Goal: Task Accomplishment & Management: Manage account settings

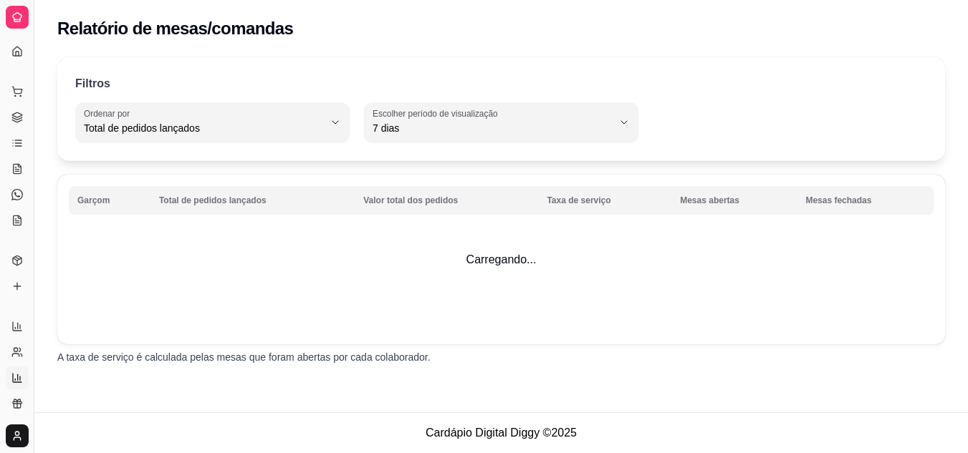
select select "TOTAL_OF_ORDERS"
select select "7"
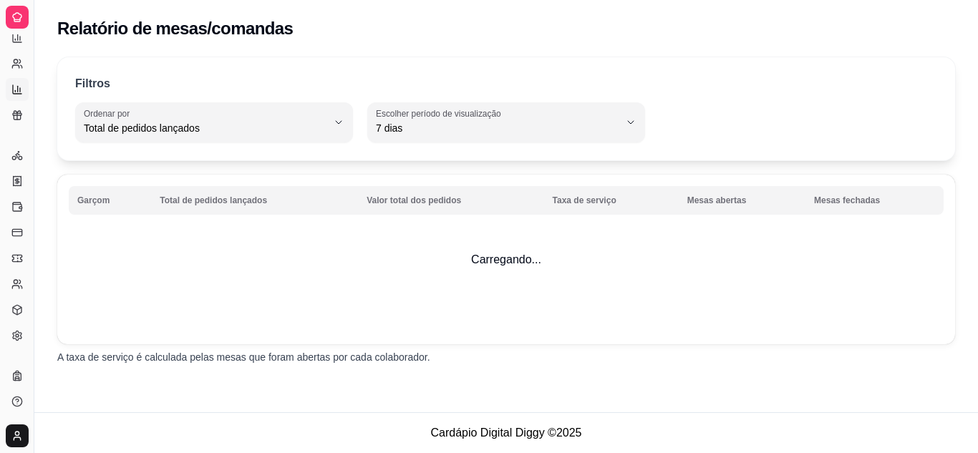
click at [16, 119] on icon at bounding box center [16, 115] width 11 height 11
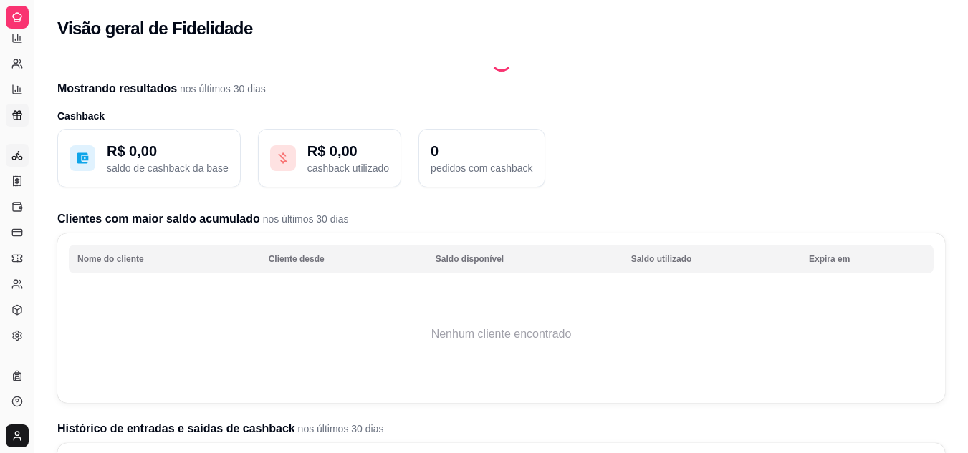
click at [22, 160] on icon at bounding box center [16, 155] width 11 height 11
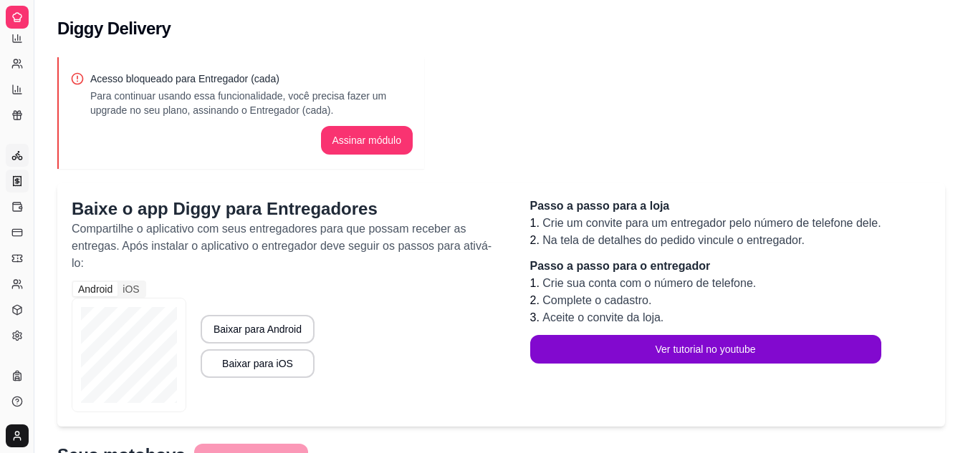
click at [19, 183] on icon at bounding box center [16, 180] width 11 height 11
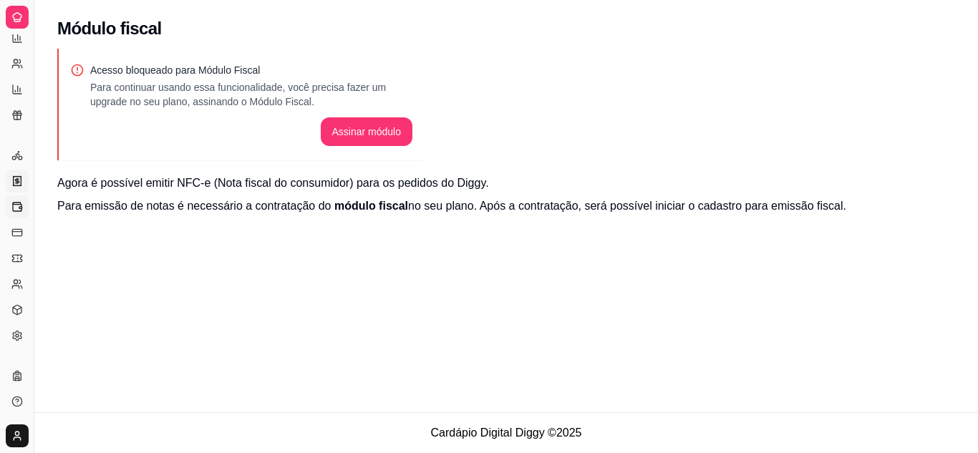
click at [13, 204] on icon at bounding box center [17, 207] width 9 height 8
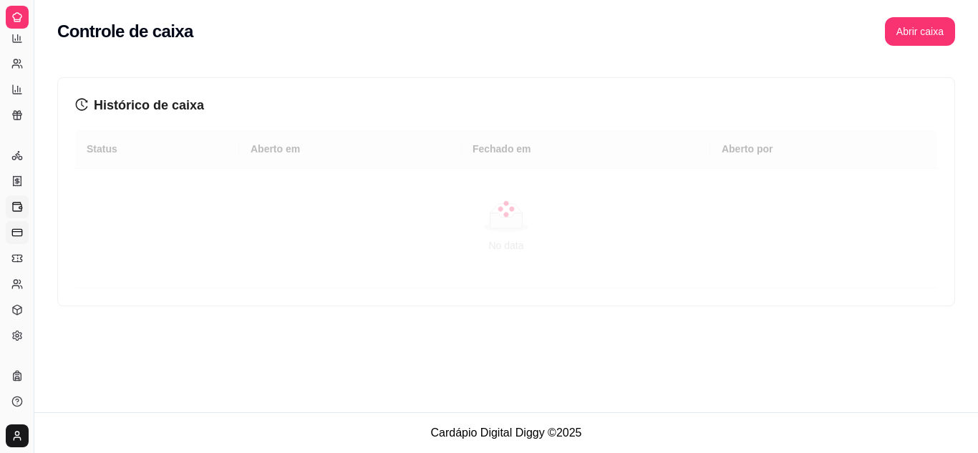
click at [20, 229] on rect at bounding box center [16, 232] width 9 height 6
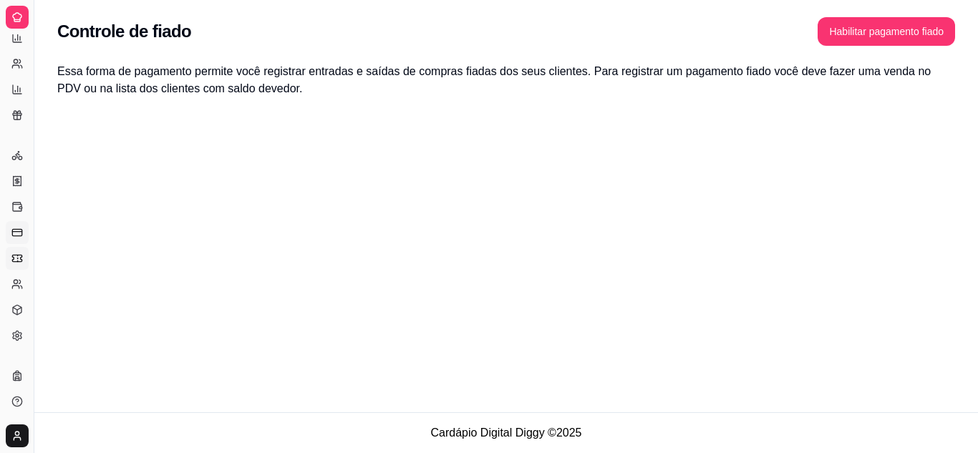
click at [7, 258] on link "Cupons" at bounding box center [17, 258] width 23 height 23
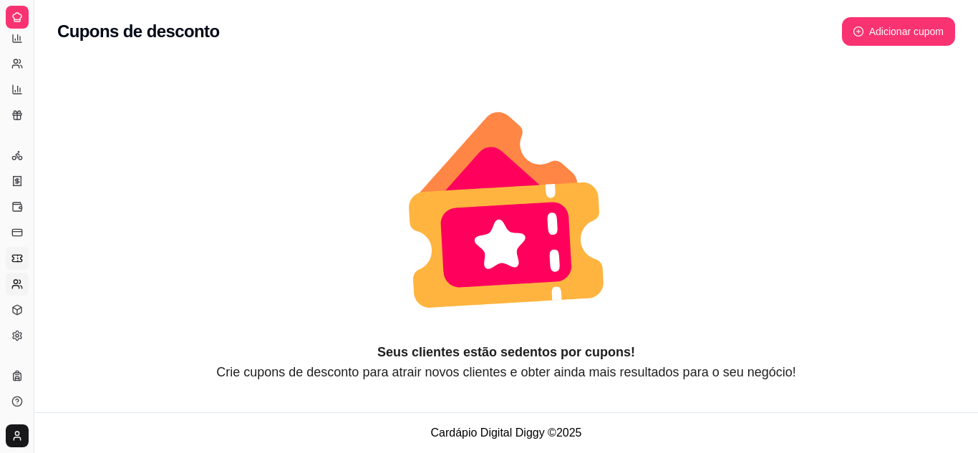
click at [6, 282] on link "Clientes" at bounding box center [17, 284] width 23 height 23
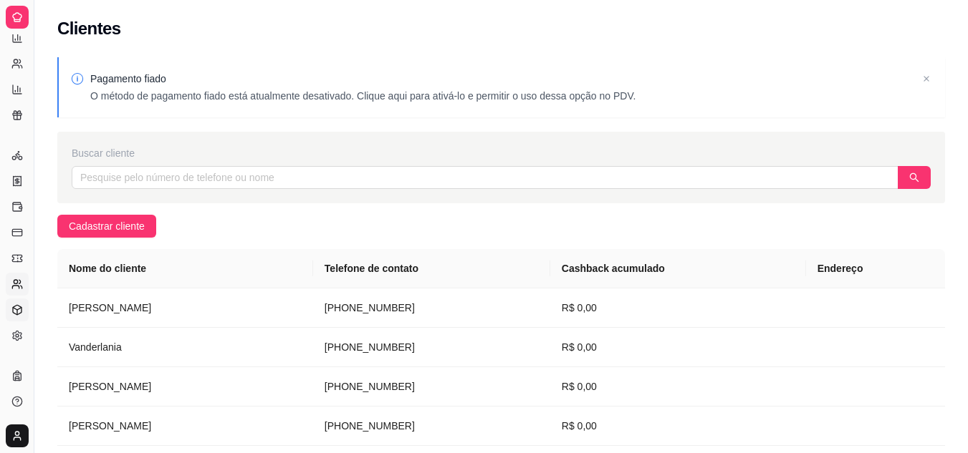
click at [13, 306] on icon at bounding box center [16, 309] width 11 height 11
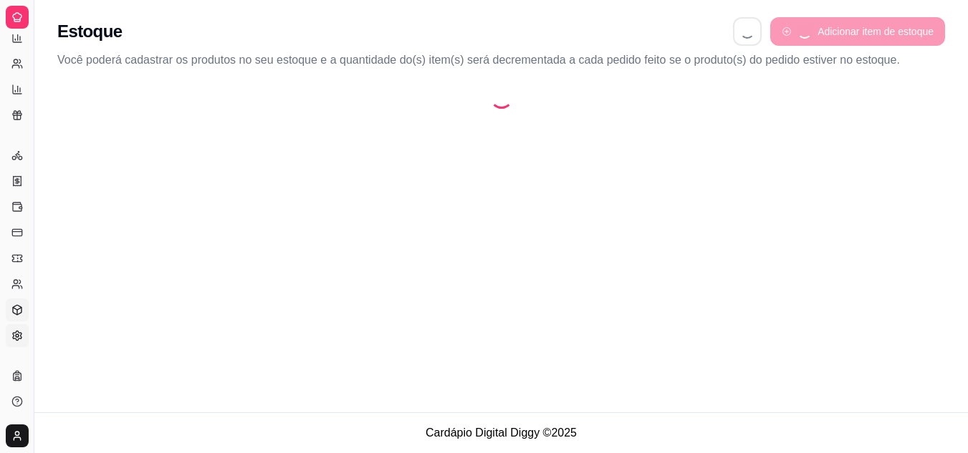
select select "QUANTITY_ORDER"
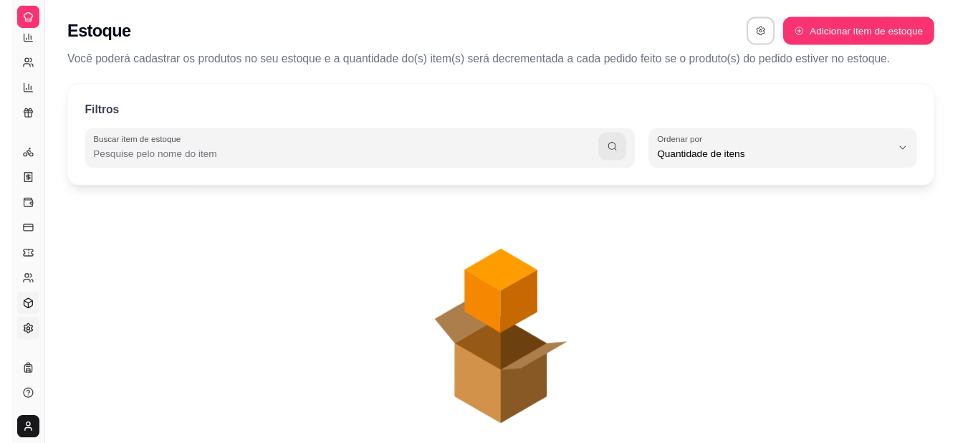
scroll to position [14, 0]
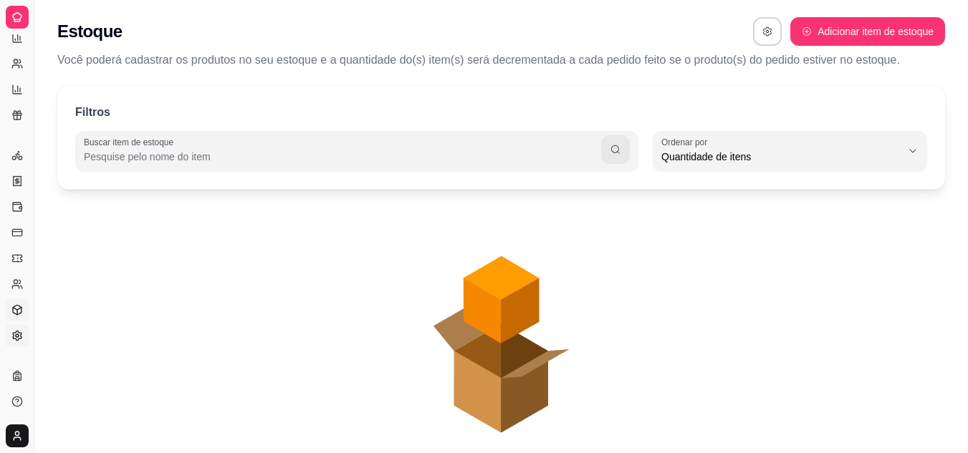
click at [20, 329] on link "Configurações" at bounding box center [17, 335] width 23 height 23
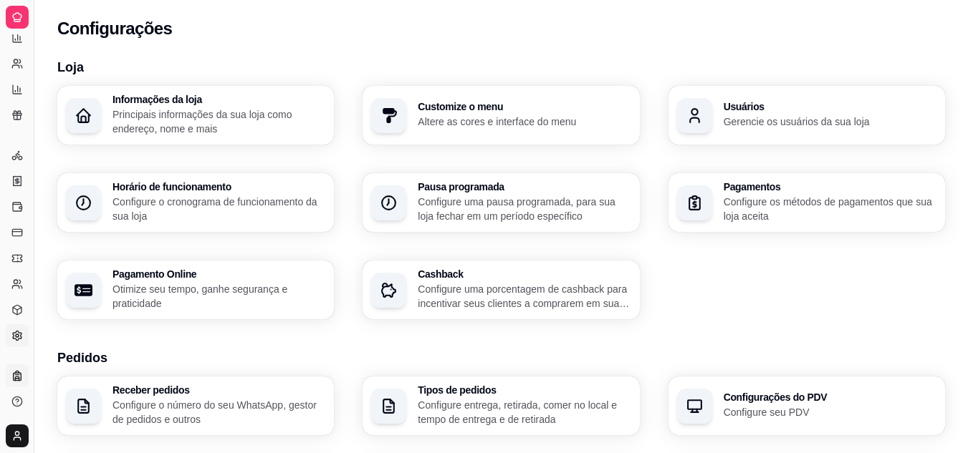
click at [23, 380] on link "Planos" at bounding box center [17, 376] width 23 height 23
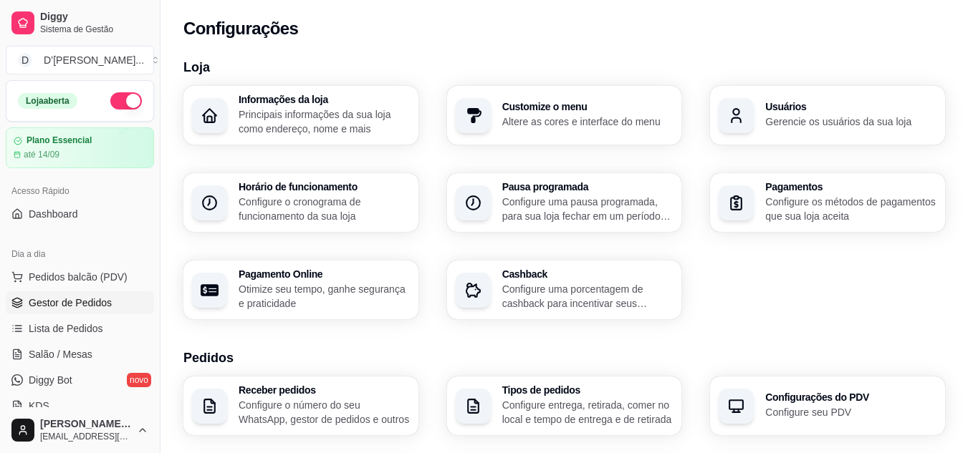
click at [71, 296] on span "Gestor de Pedidos" at bounding box center [70, 303] width 83 height 14
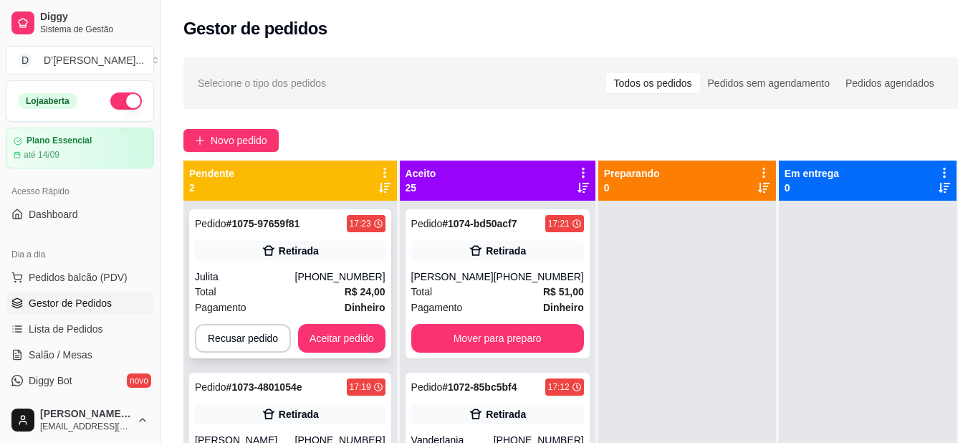
click at [263, 322] on div "Pedido # 1075-97659f81 17:23 Retirada Julita [PHONE_NUMBER] Total R$ 24,00 Paga…" at bounding box center [290, 283] width 202 height 149
click at [256, 338] on button "Recusar pedido" at bounding box center [242, 338] width 93 height 28
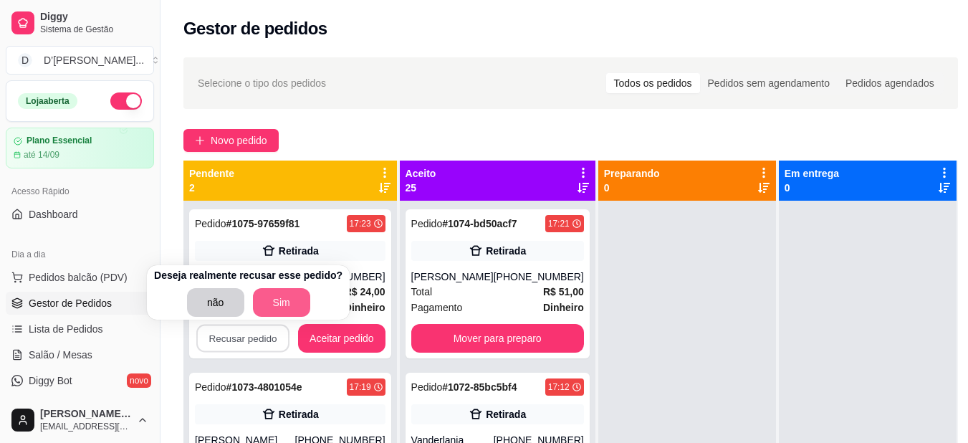
click at [254, 304] on button "Sim" at bounding box center [281, 302] width 57 height 29
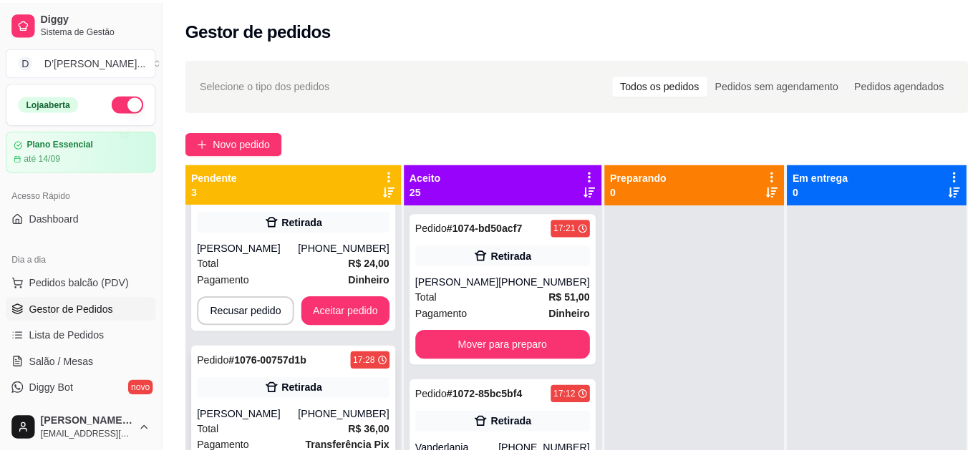
scroll to position [51, 0]
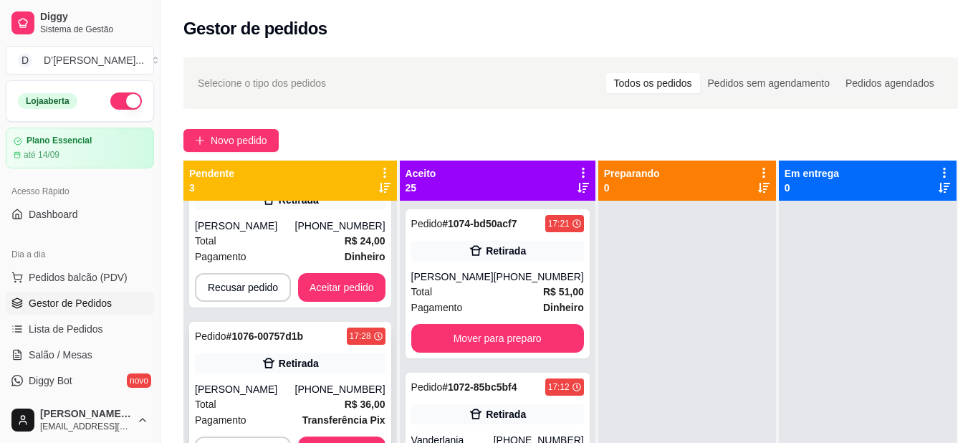
click at [295, 375] on div "Pedido # 1076-00757d1b 17:28 Retirada [PERSON_NAME] [PHONE_NUMBER] Total R$ 36,…" at bounding box center [290, 396] width 202 height 149
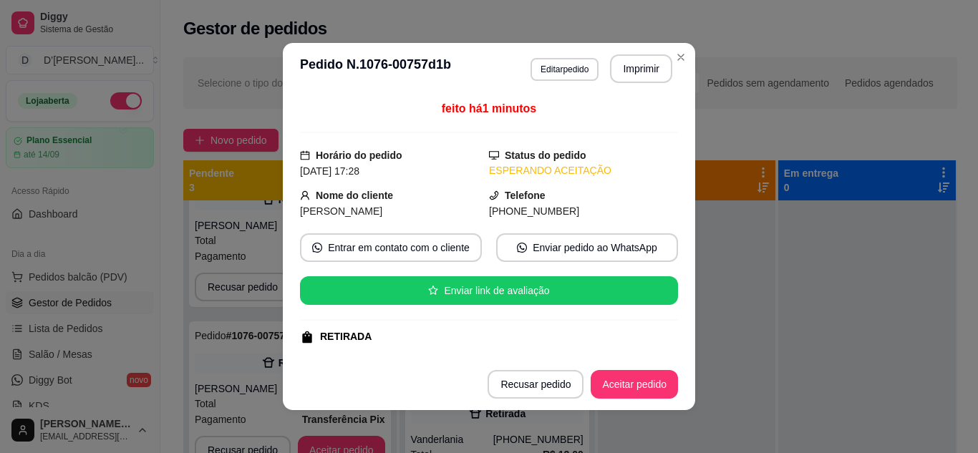
click at [609, 373] on button "Aceitar pedido" at bounding box center [634, 384] width 87 height 29
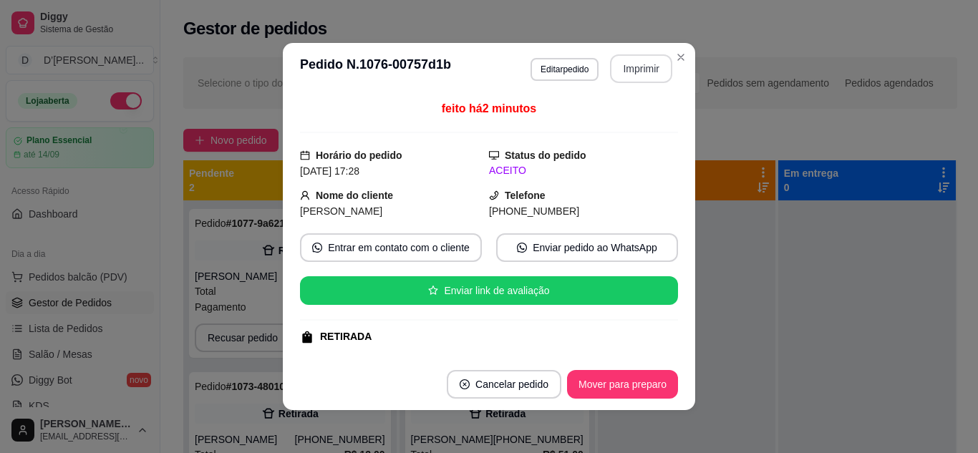
scroll to position [0, 0]
click at [649, 74] on button "Imprimir" at bounding box center [642, 69] width 60 height 28
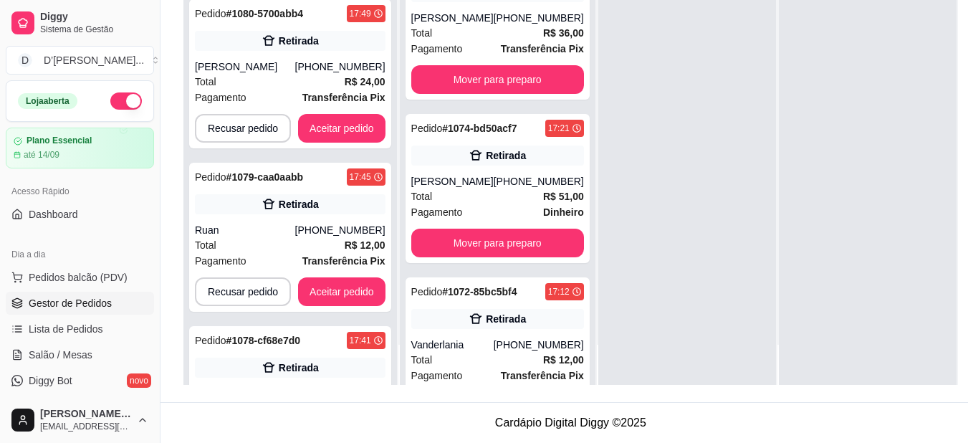
scroll to position [143, 0]
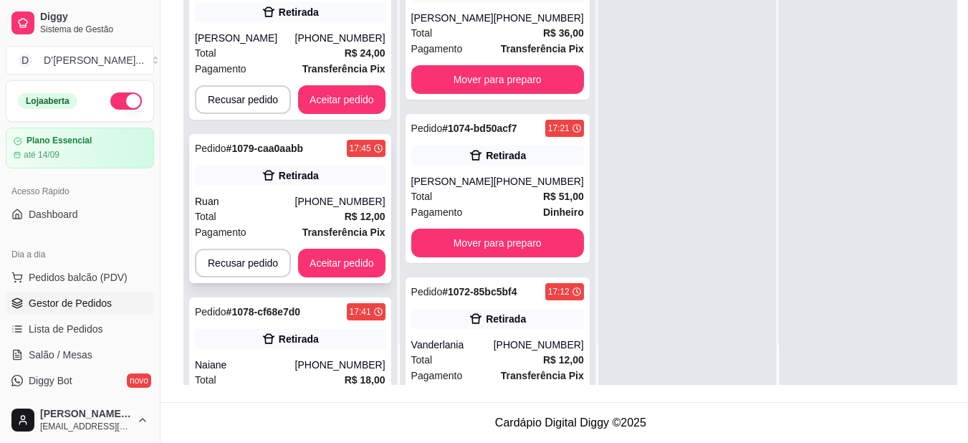
click at [311, 168] on div "Retirada" at bounding box center [299, 175] width 40 height 14
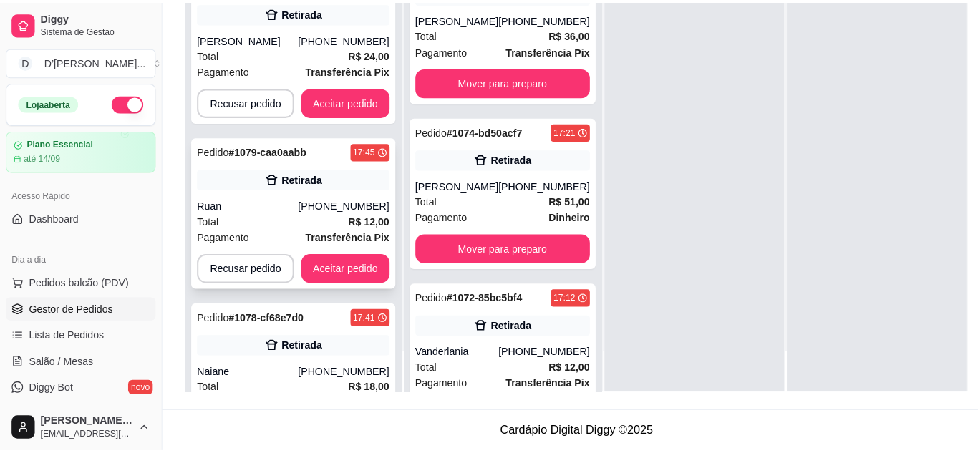
scroll to position [218, 0]
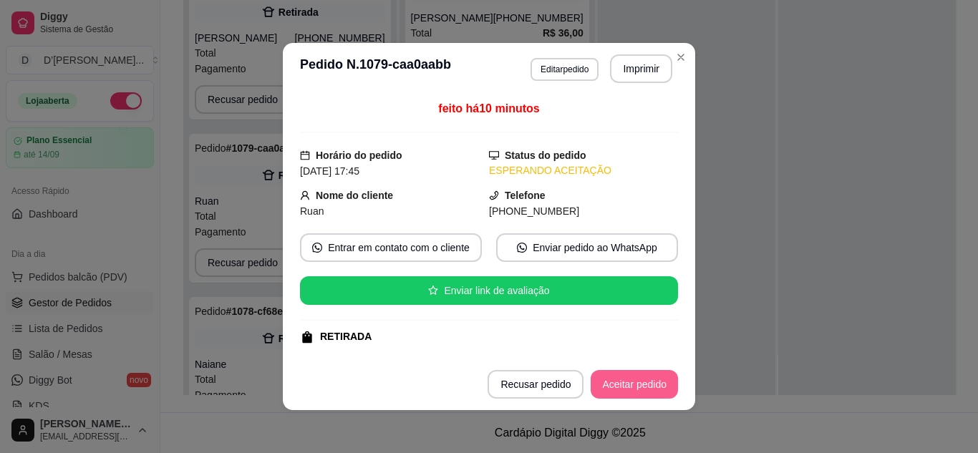
click at [606, 392] on button "Aceitar pedido" at bounding box center [634, 384] width 87 height 29
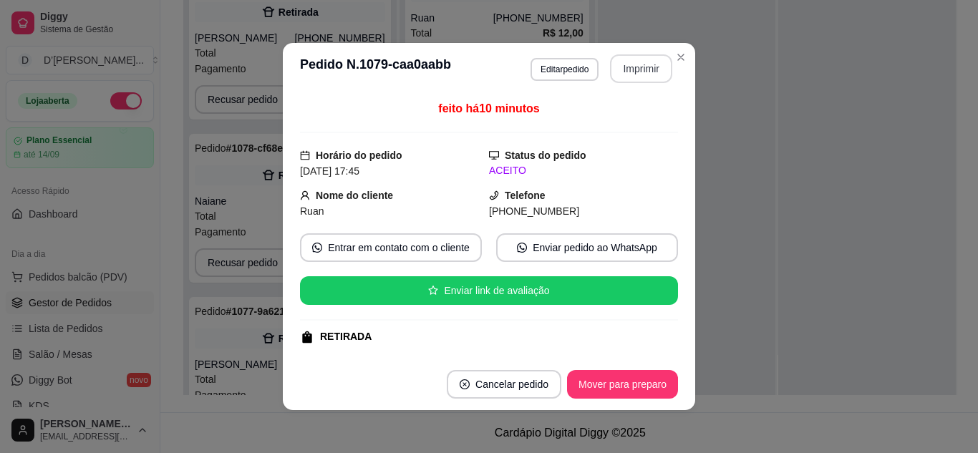
click at [647, 58] on button "Imprimir" at bounding box center [641, 68] width 62 height 29
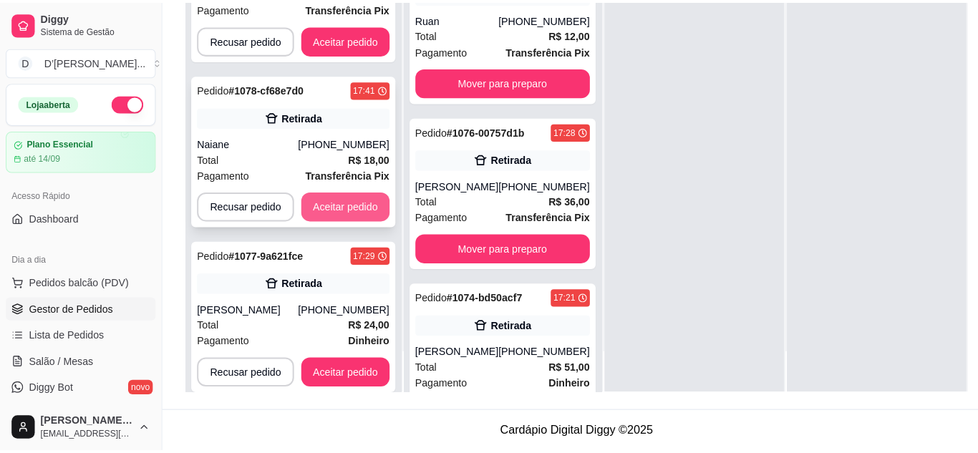
scroll to position [287, 0]
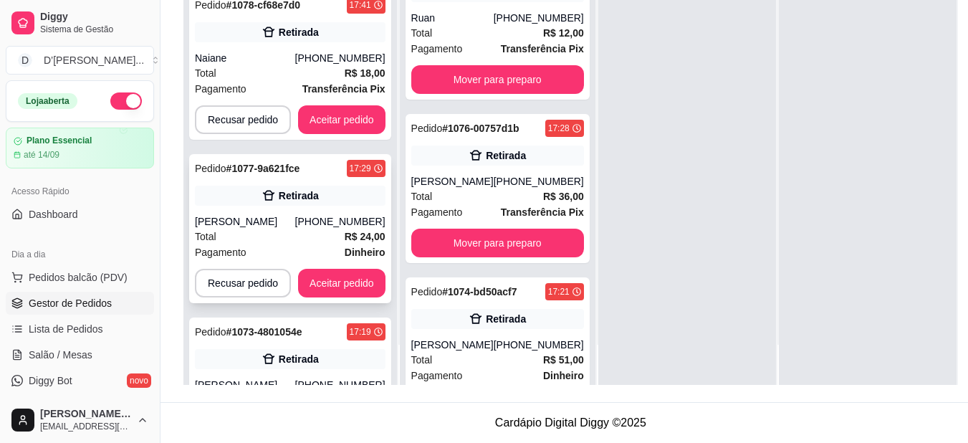
click at [302, 212] on div "Pedido # 1077-9a621fce 17:29 Retirada [PERSON_NAME] [PHONE_NUMBER] Total R$ 24,…" at bounding box center [290, 228] width 202 height 149
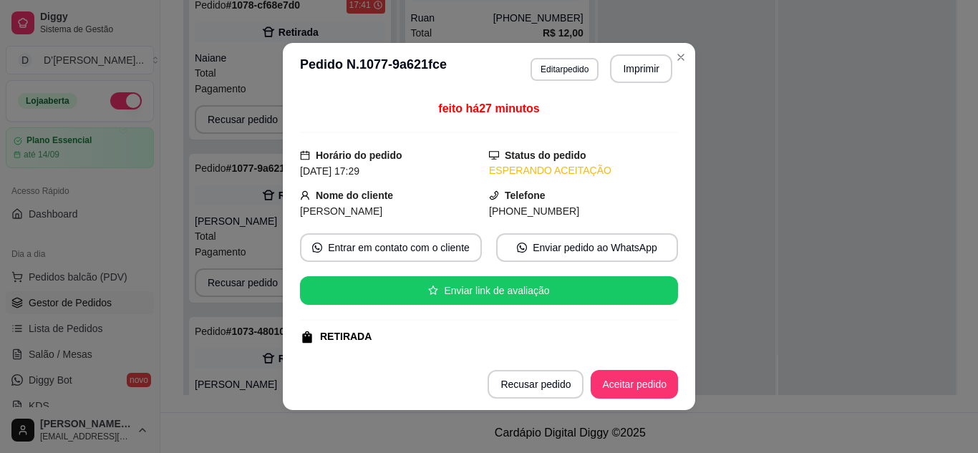
click at [613, 369] on footer "Recusar pedido Aceitar pedido" at bounding box center [489, 385] width 413 height 52
click at [612, 376] on button "Aceitar pedido" at bounding box center [634, 384] width 87 height 29
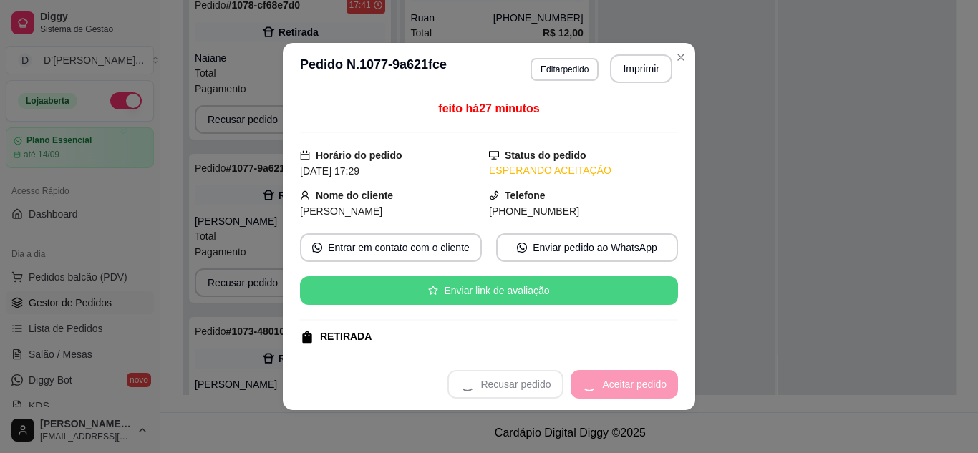
scroll to position [214, 0]
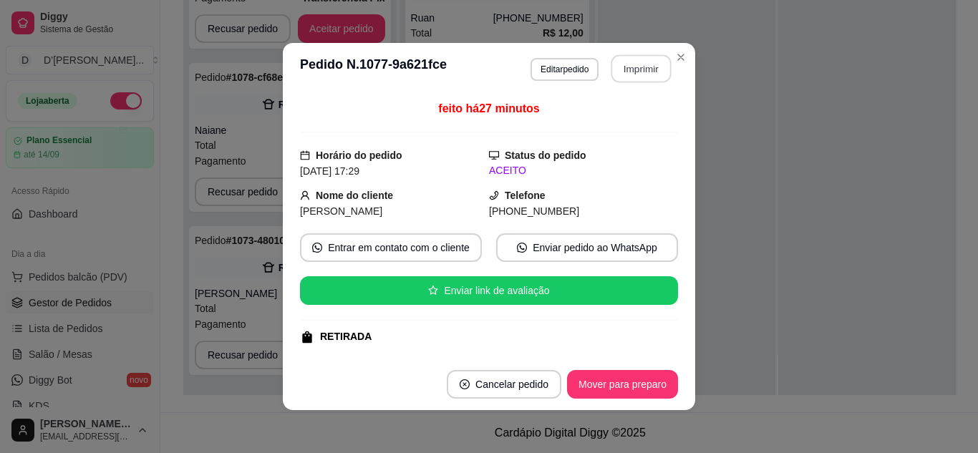
click at [649, 67] on button "Imprimir" at bounding box center [642, 69] width 60 height 28
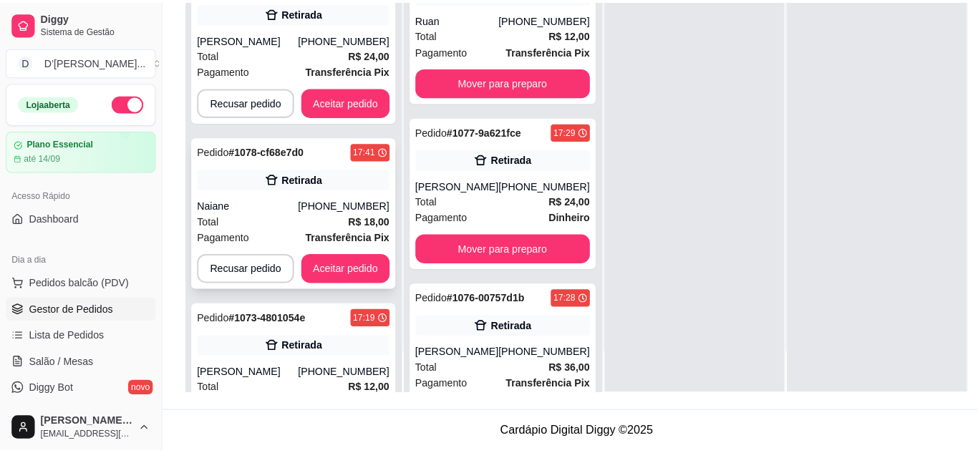
scroll to position [143, 0]
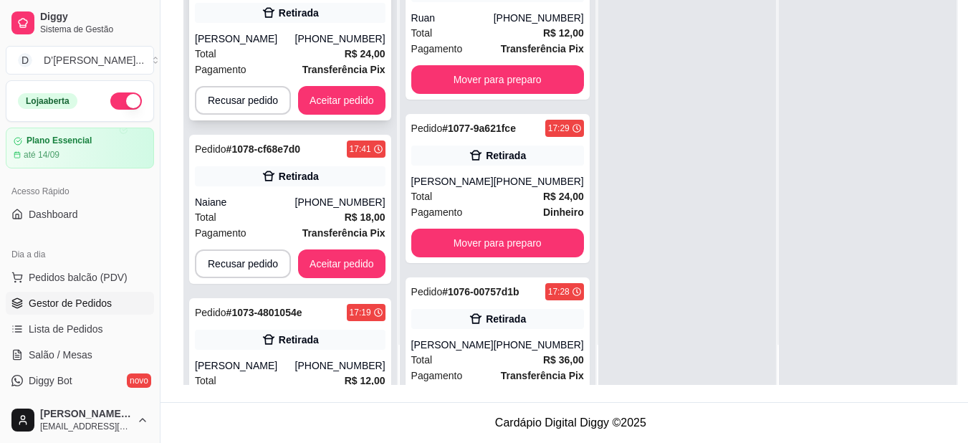
click at [274, 60] on div "Total R$ 24,00" at bounding box center [290, 54] width 191 height 16
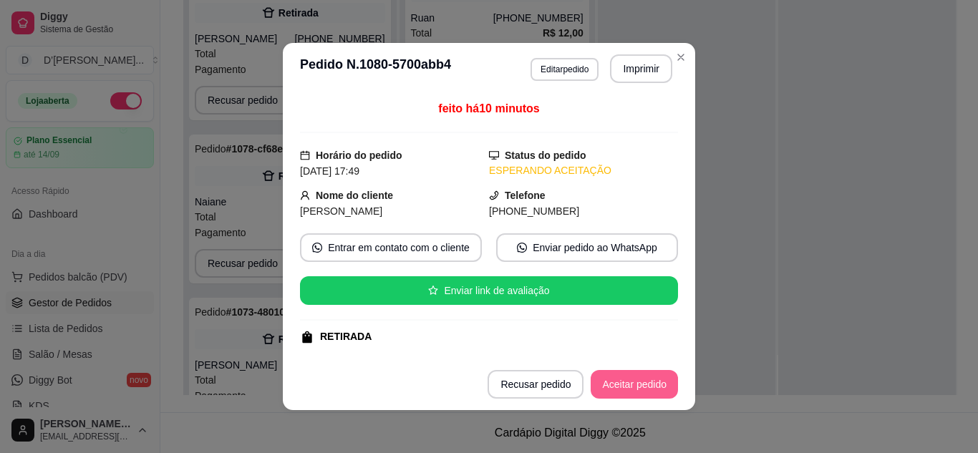
click at [606, 380] on button "Aceitar pedido" at bounding box center [634, 384] width 87 height 29
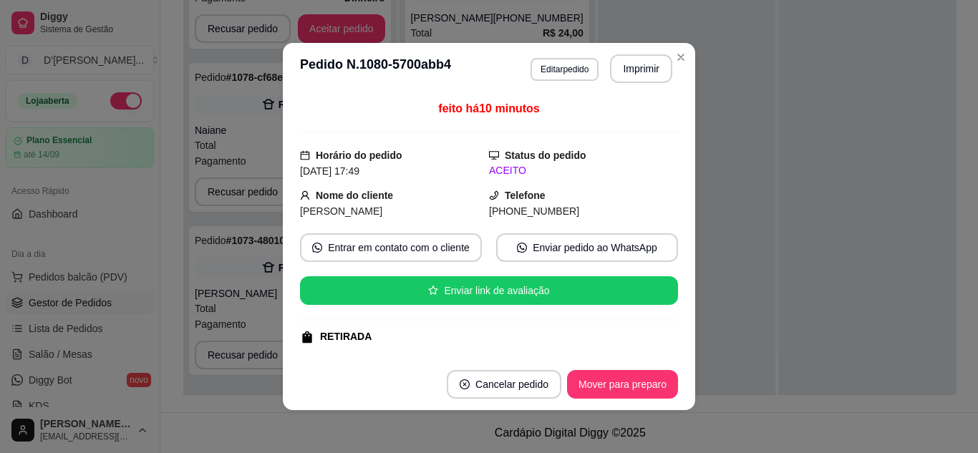
scroll to position [51, 0]
click at [648, 71] on button "Imprimir" at bounding box center [641, 68] width 62 height 29
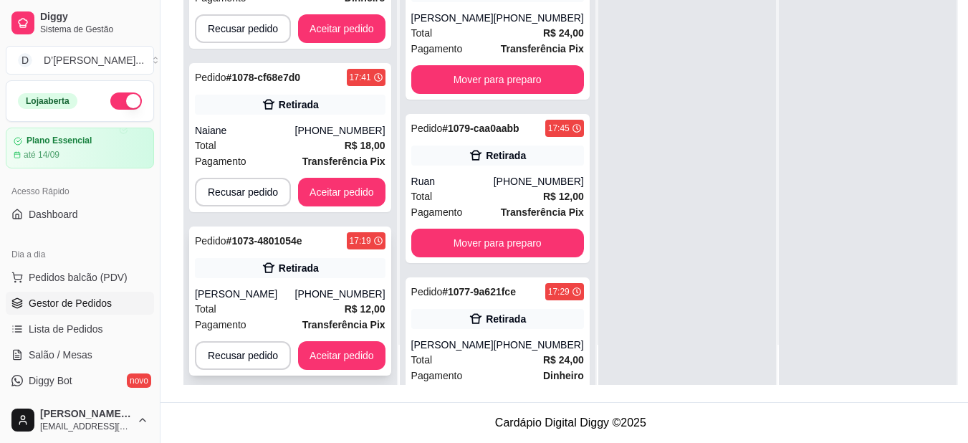
click at [327, 299] on div "[PHONE_NUMBER]" at bounding box center [340, 294] width 90 height 14
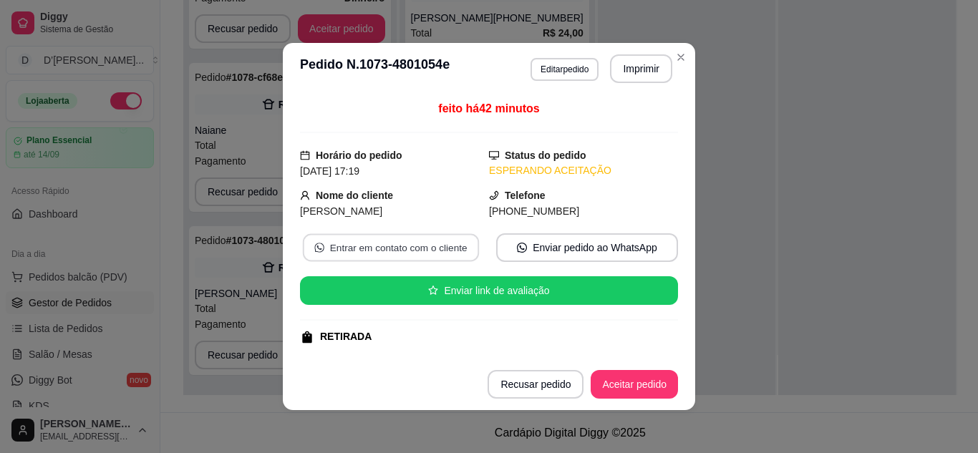
click at [323, 254] on button "Entrar em contato com o cliente" at bounding box center [391, 248] width 176 height 28
click at [614, 388] on button "Aceitar pedido" at bounding box center [634, 384] width 87 height 29
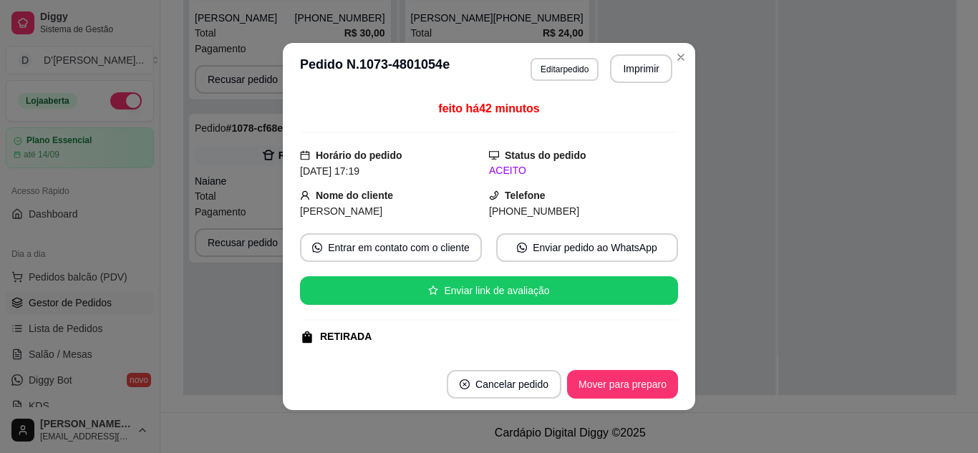
click at [631, 54] on header "**********" at bounding box center [489, 69] width 413 height 52
click at [636, 70] on button "Imprimir" at bounding box center [641, 68] width 62 height 29
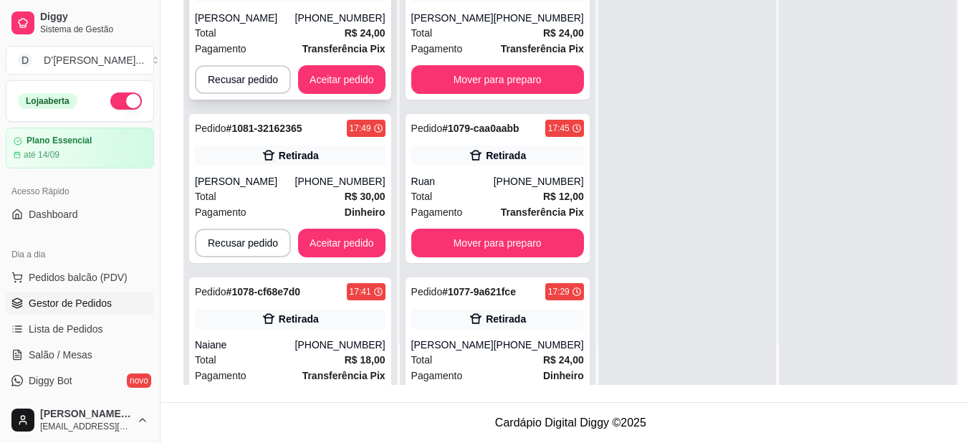
click at [313, 26] on div "Total R$ 24,00" at bounding box center [290, 33] width 191 height 16
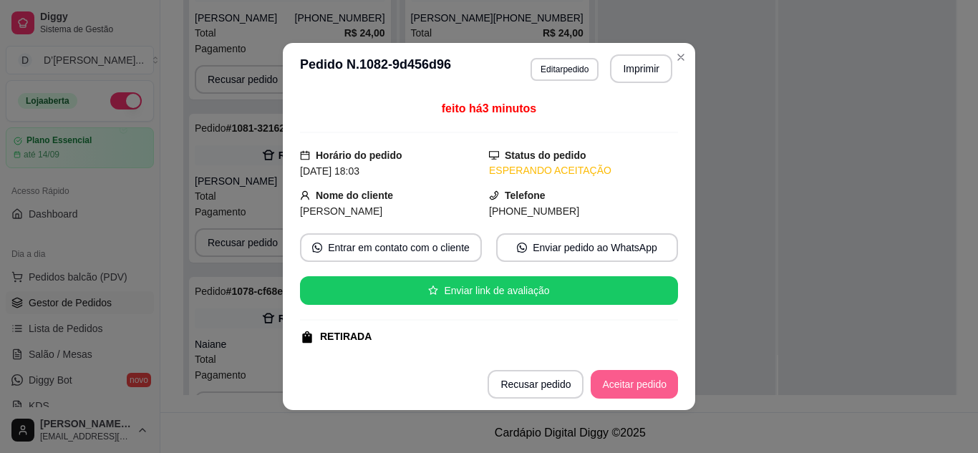
click at [600, 375] on button "Aceitar pedido" at bounding box center [634, 384] width 87 height 29
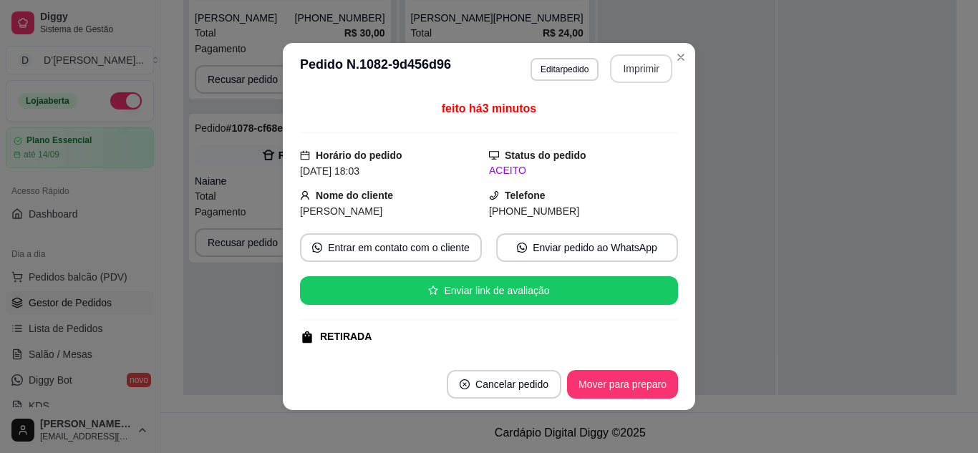
click at [650, 71] on button "Imprimir" at bounding box center [641, 68] width 62 height 29
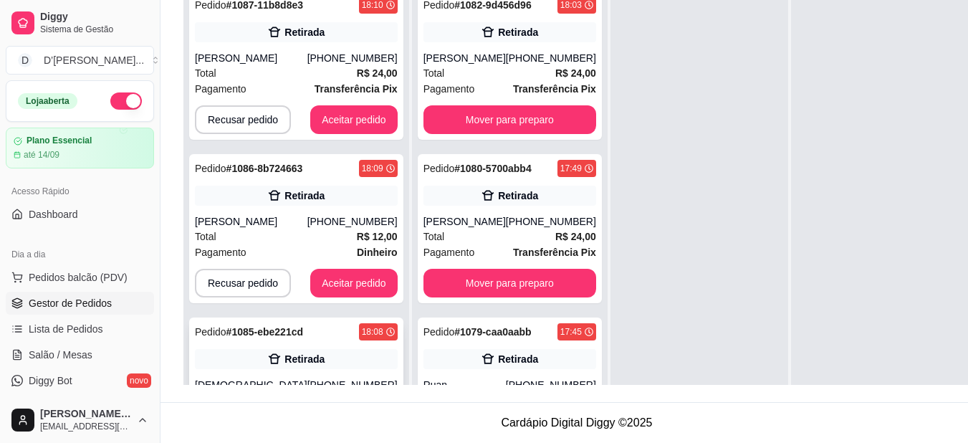
click at [350, 360] on div "Retirada" at bounding box center [296, 359] width 203 height 20
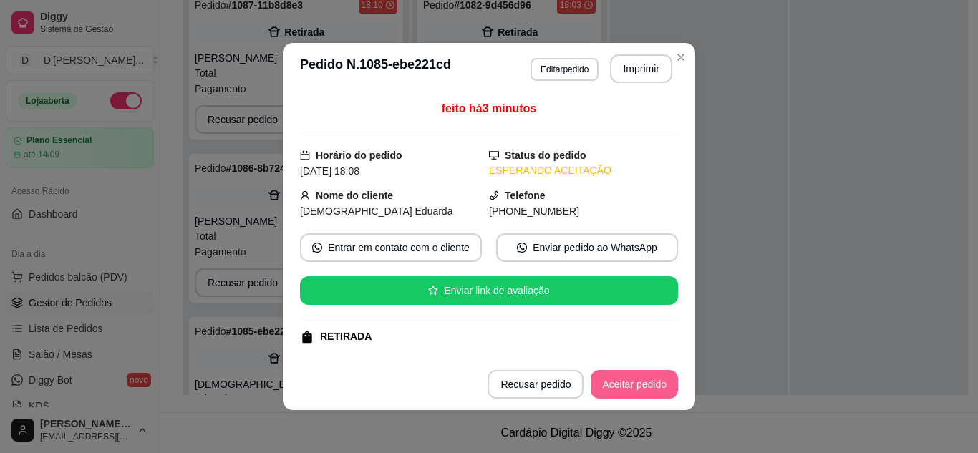
click at [622, 385] on button "Aceitar pedido" at bounding box center [634, 384] width 87 height 29
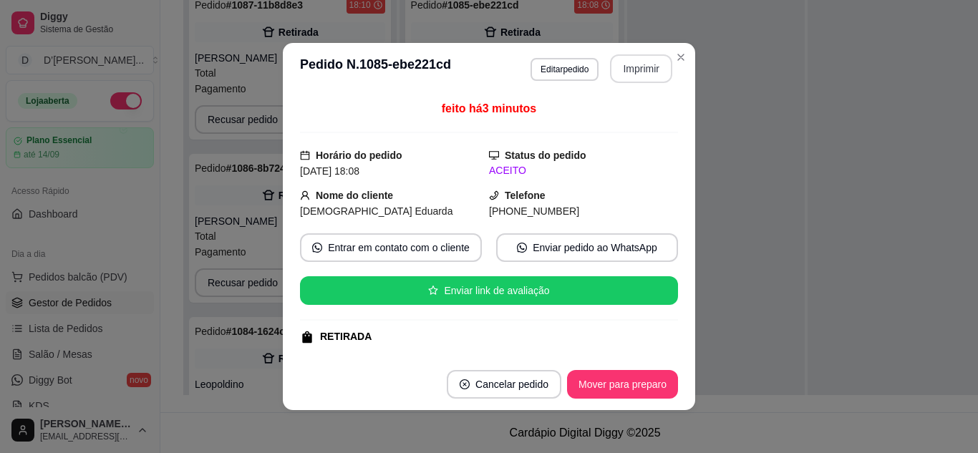
click at [623, 64] on button "Imprimir" at bounding box center [641, 68] width 62 height 29
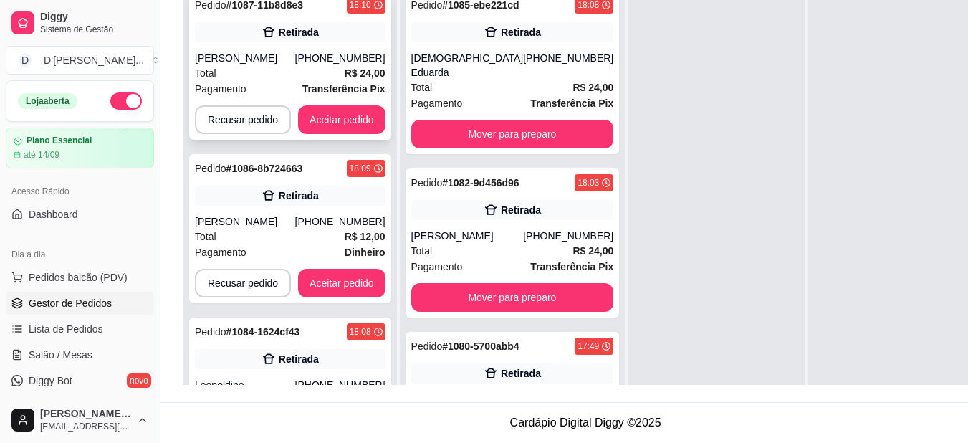
click at [299, 70] on div "Total R$ 24,00" at bounding box center [290, 73] width 191 height 16
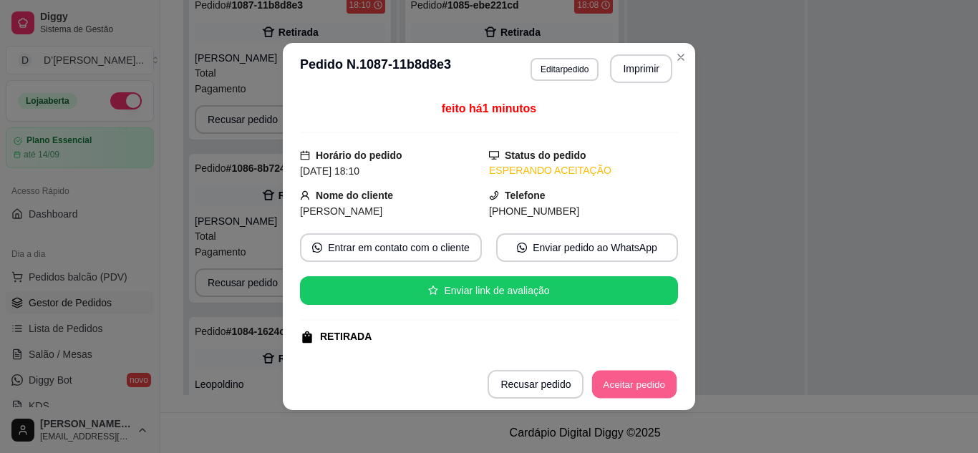
click at [599, 378] on button "Aceitar pedido" at bounding box center [634, 385] width 85 height 28
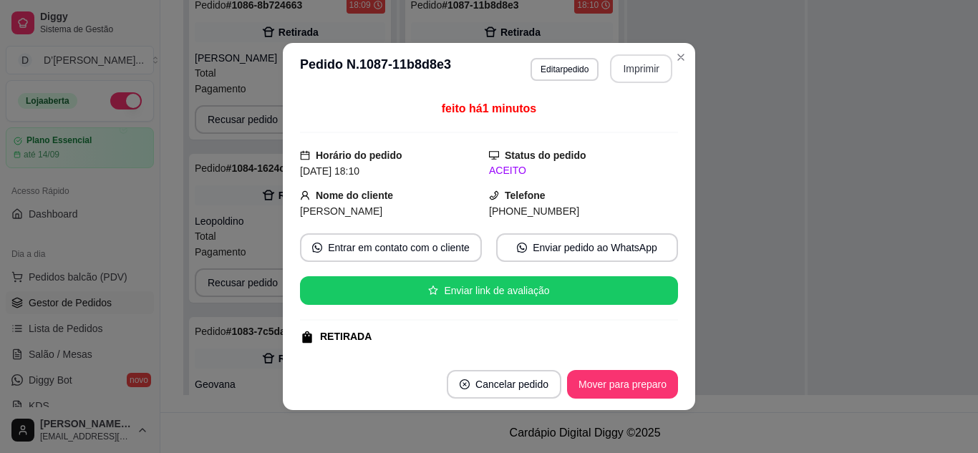
click at [650, 62] on button "Imprimir" at bounding box center [641, 68] width 62 height 29
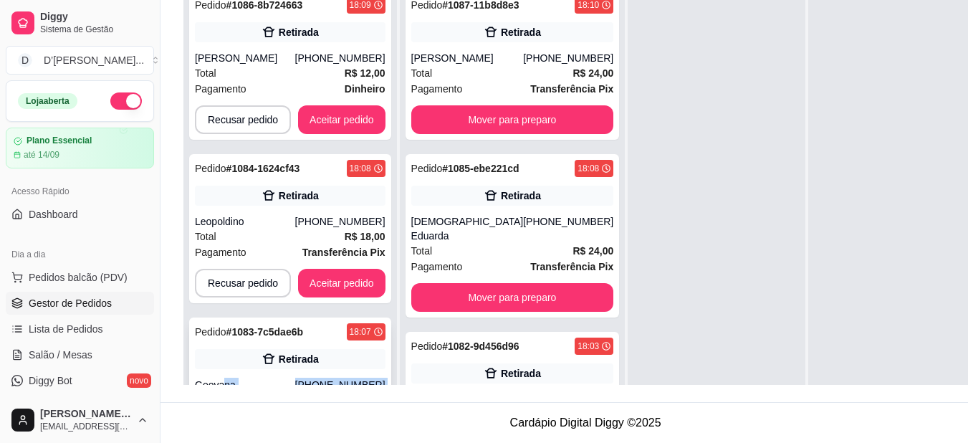
click at [222, 387] on div "Pedido # 1083-7c5dae6b 18:07 Retirada Geovana [PHONE_NUMBER] Total R$ 24,00 Pag…" at bounding box center [290, 391] width 202 height 149
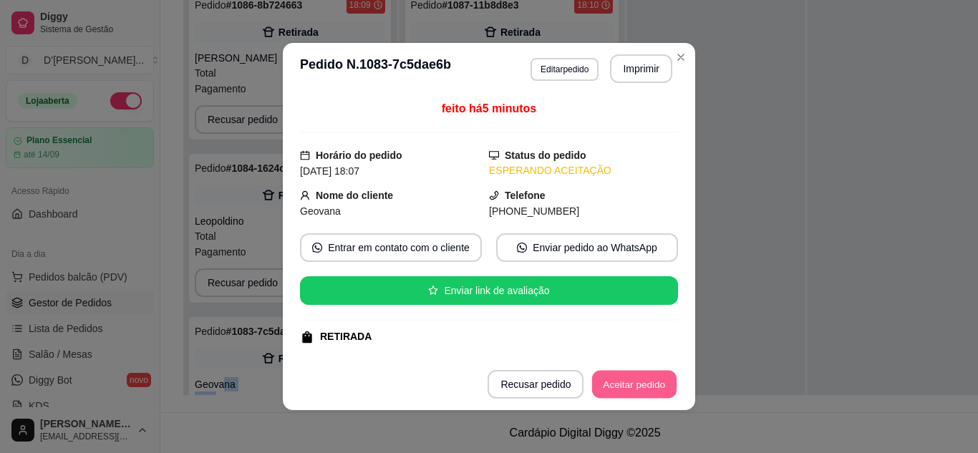
click at [641, 384] on button "Aceitar pedido" at bounding box center [634, 385] width 85 height 28
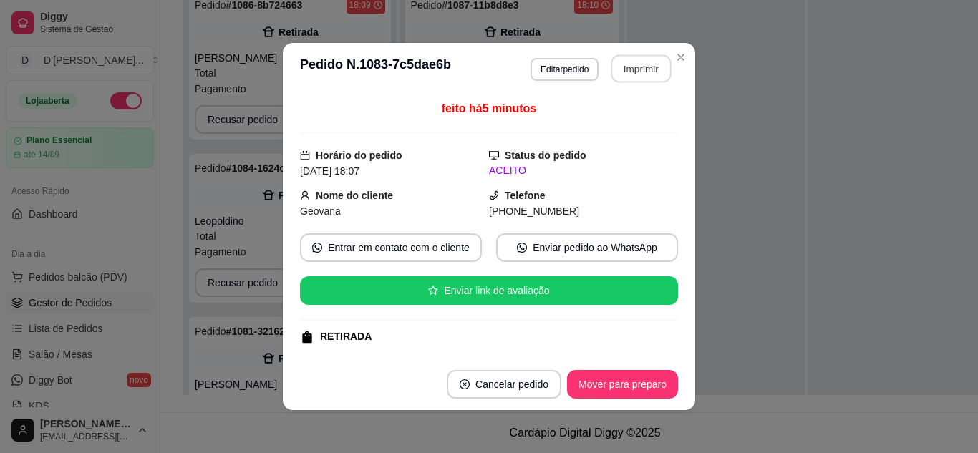
click at [633, 72] on button "Imprimir" at bounding box center [642, 69] width 60 height 28
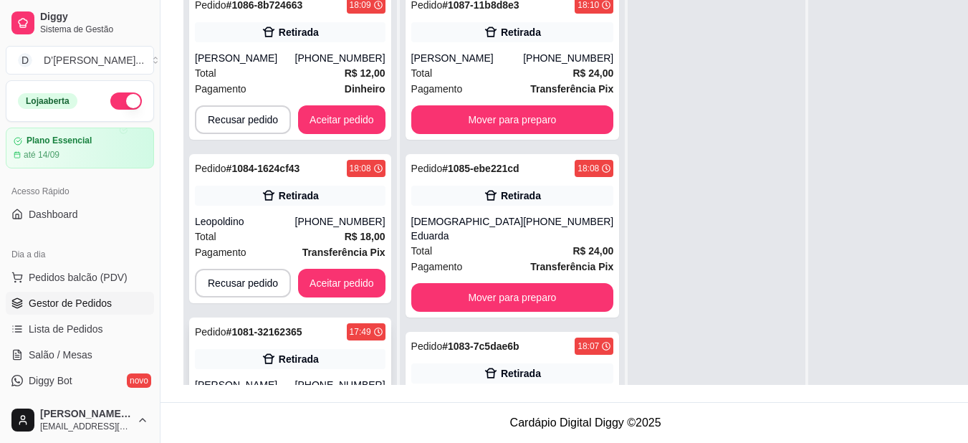
click at [285, 381] on div "[PERSON_NAME]" at bounding box center [245, 384] width 100 height 14
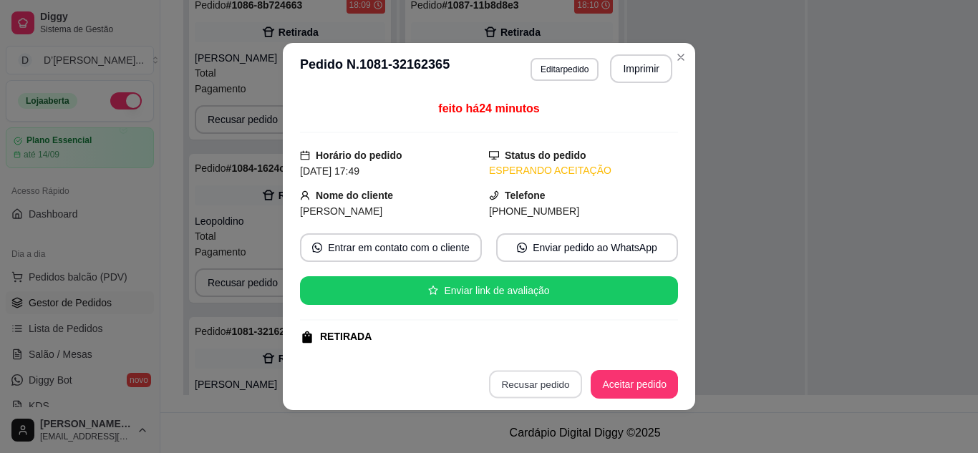
click at [512, 383] on button "Recusar pedido" at bounding box center [535, 385] width 93 height 28
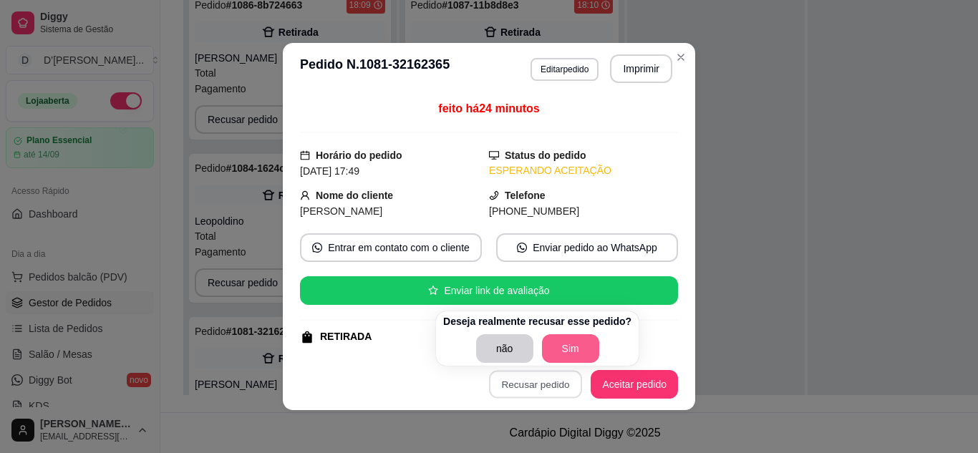
click at [566, 351] on button "Sim" at bounding box center [570, 349] width 57 height 29
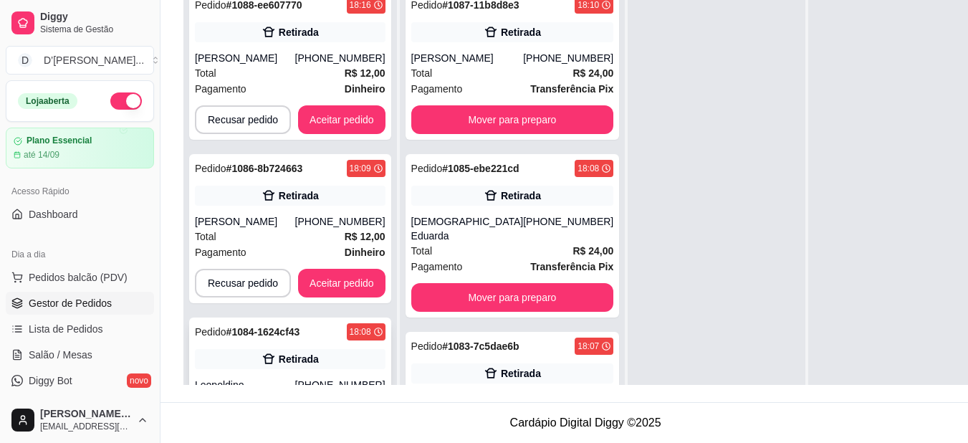
click at [365, 360] on div "Retirada" at bounding box center [290, 359] width 191 height 20
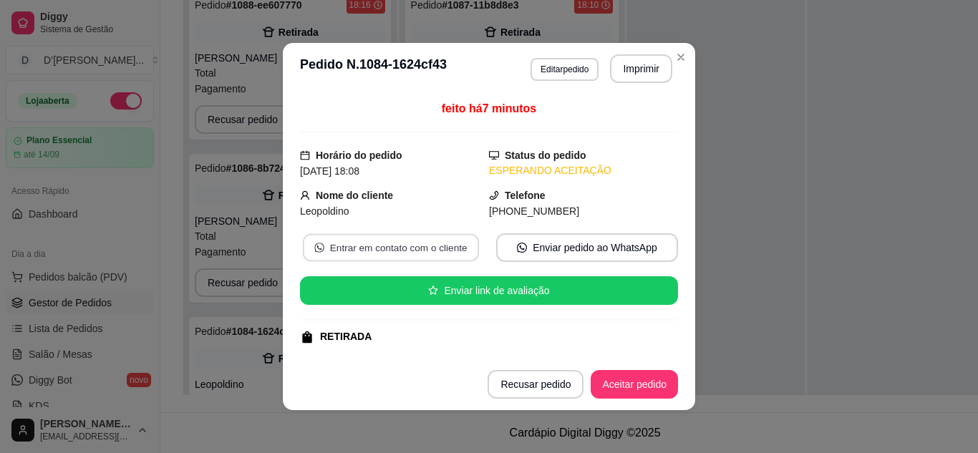
click at [375, 244] on button "Entrar em contato com o cliente" at bounding box center [391, 248] width 176 height 28
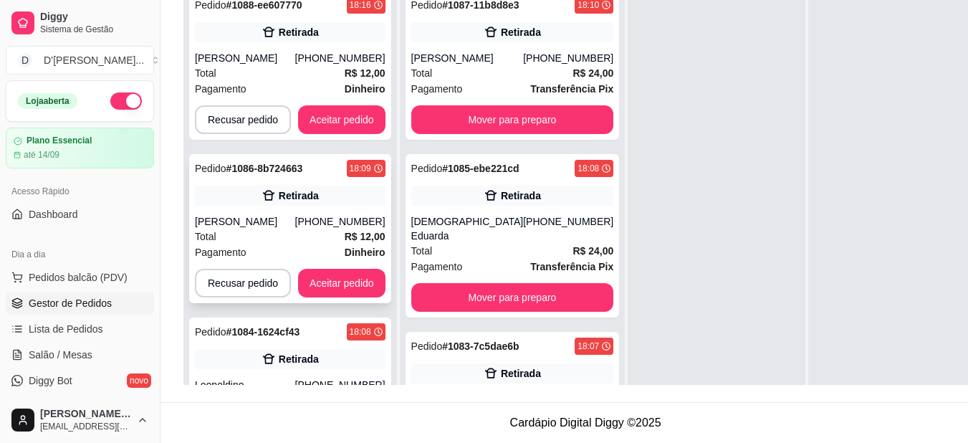
click at [295, 226] on div "[PERSON_NAME]" at bounding box center [245, 221] width 100 height 14
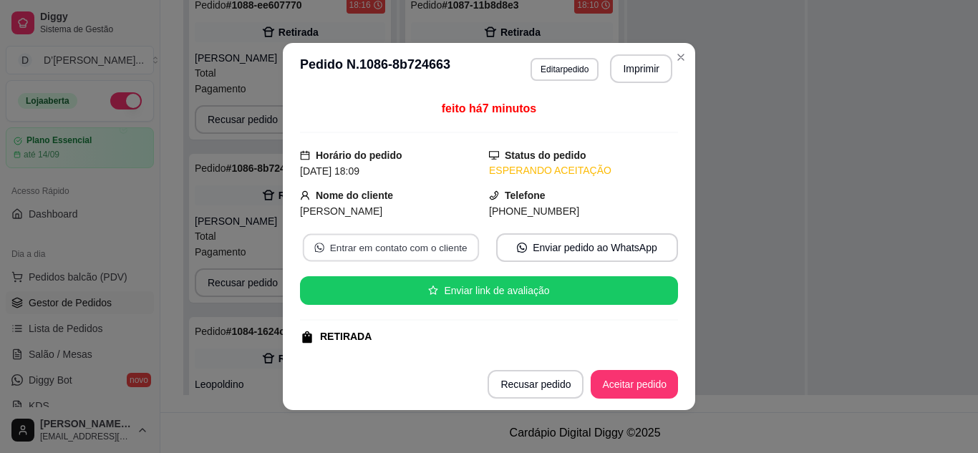
click at [379, 259] on button "Entrar em contato com o cliente" at bounding box center [391, 248] width 176 height 28
click at [627, 375] on button "Aceitar pedido" at bounding box center [634, 384] width 87 height 29
click at [613, 69] on button "Imprimir" at bounding box center [641, 68] width 62 height 29
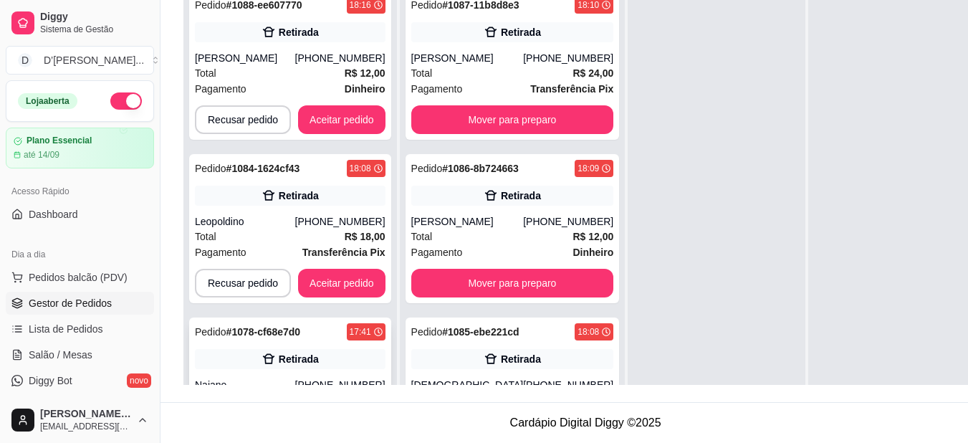
click at [302, 336] on div "Pedido # 1078-cf68e7d0 17:41" at bounding box center [290, 331] width 191 height 17
click at [268, 240] on div "Total R$ 18,00" at bounding box center [290, 236] width 191 height 16
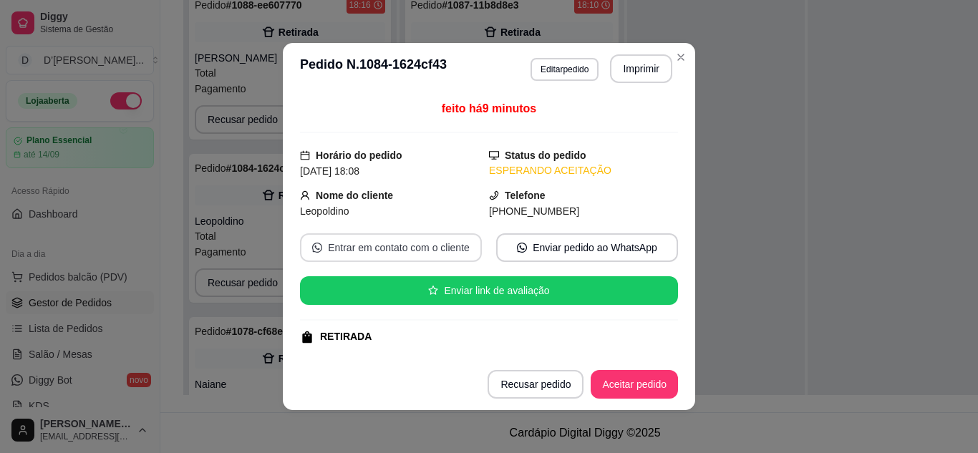
click at [340, 246] on button "Entrar em contato com o cliente" at bounding box center [391, 248] width 182 height 29
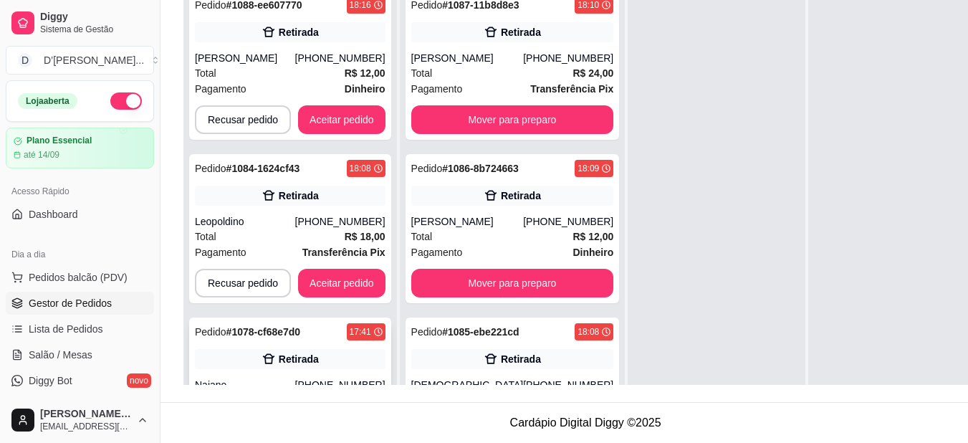
click at [275, 356] on icon at bounding box center [268, 359] width 14 height 14
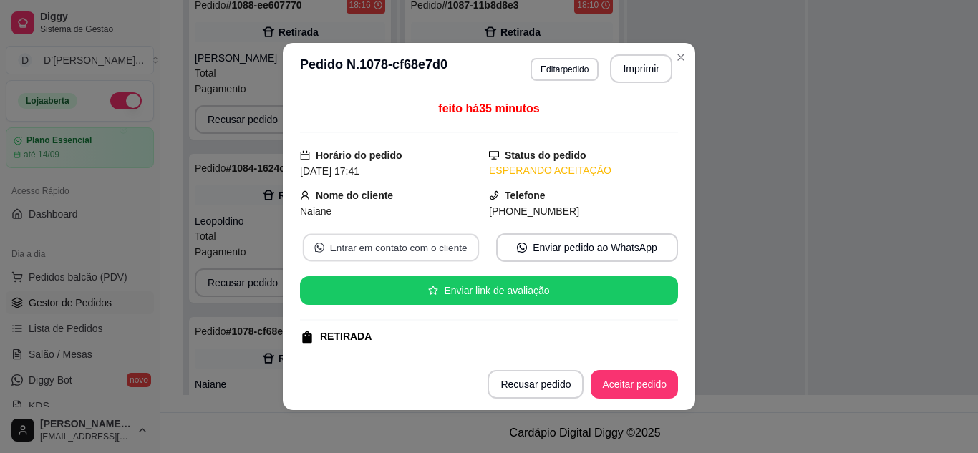
click at [436, 260] on button "Entrar em contato com o cliente" at bounding box center [391, 248] width 176 height 28
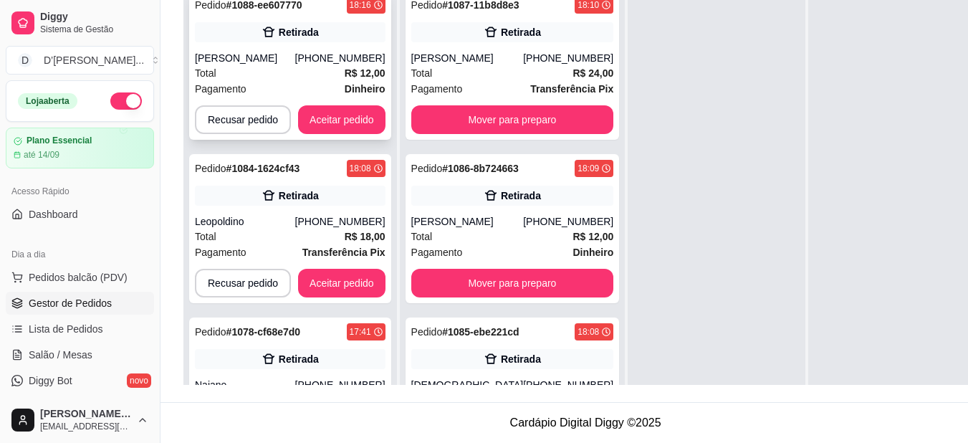
click at [244, 64] on div "[PERSON_NAME]" at bounding box center [245, 58] width 100 height 14
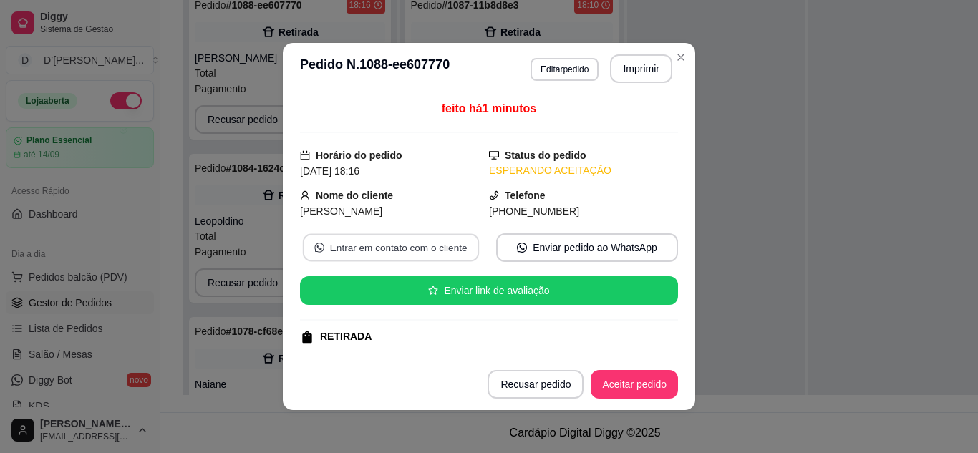
click at [413, 243] on button "Entrar em contato com o cliente" at bounding box center [391, 248] width 176 height 28
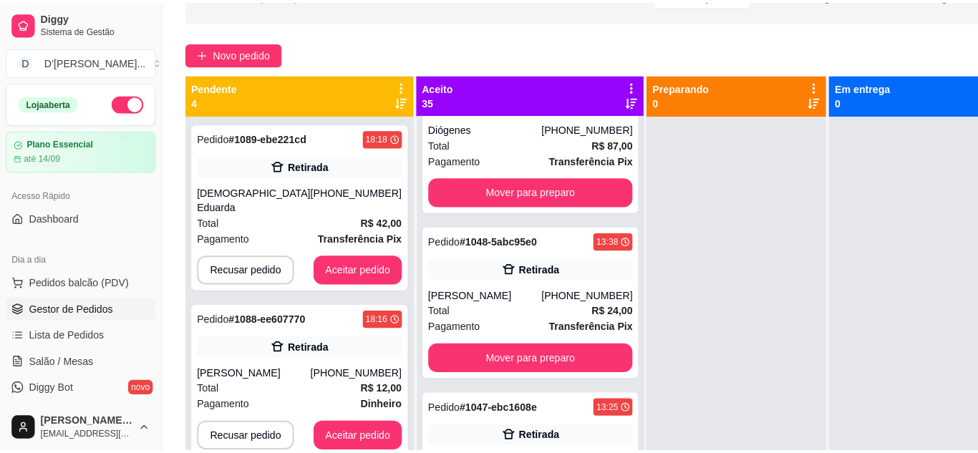
scroll to position [14, 0]
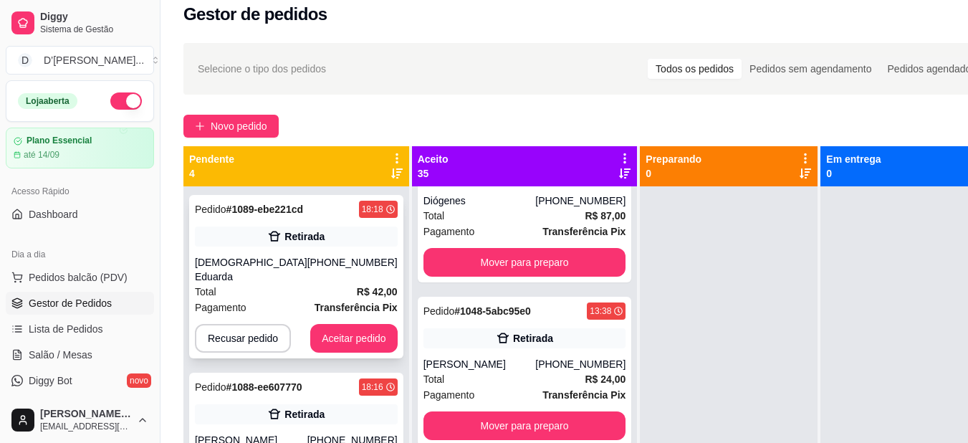
click at [327, 234] on div "Retirada" at bounding box center [296, 236] width 203 height 20
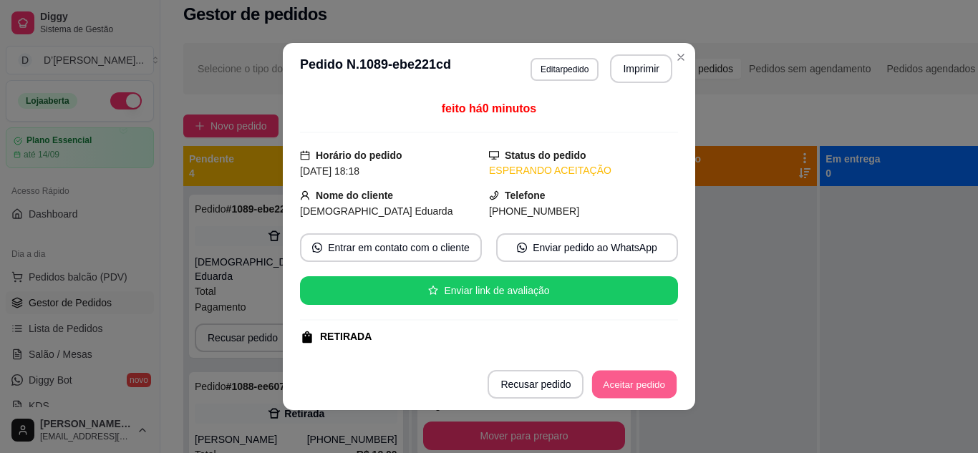
click at [597, 379] on button "Aceitar pedido" at bounding box center [634, 385] width 85 height 28
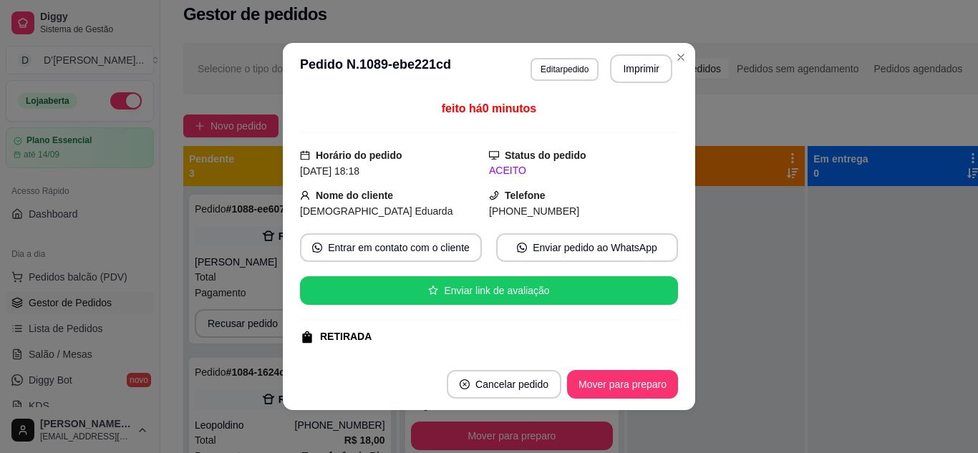
scroll to position [5964, 0]
click at [612, 80] on button "Imprimir" at bounding box center [642, 69] width 60 height 28
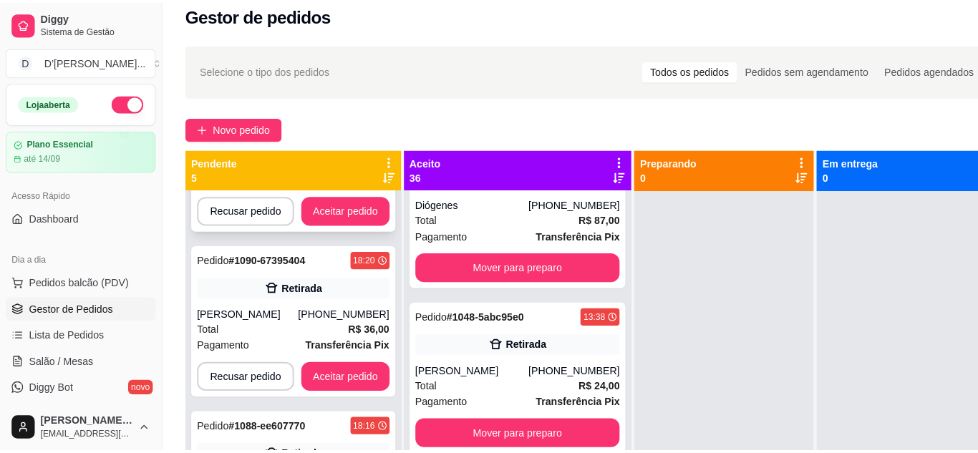
scroll to position [215, 0]
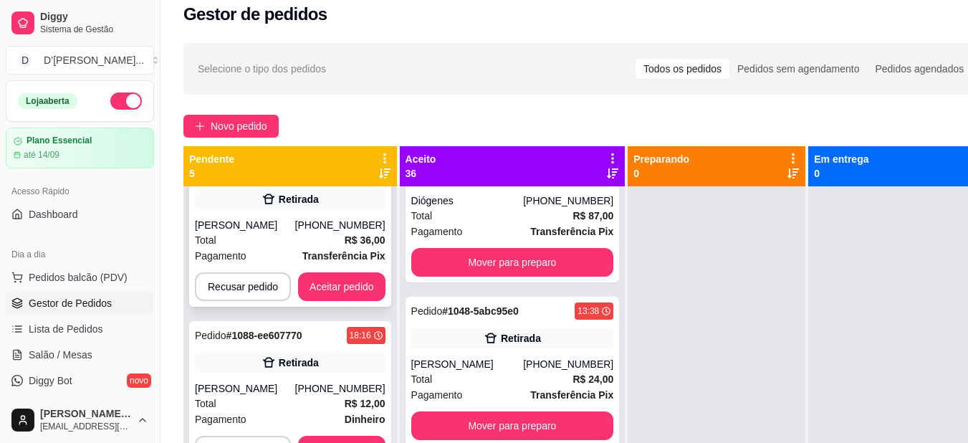
click at [300, 248] on div "Total R$ 36,00" at bounding box center [290, 240] width 191 height 16
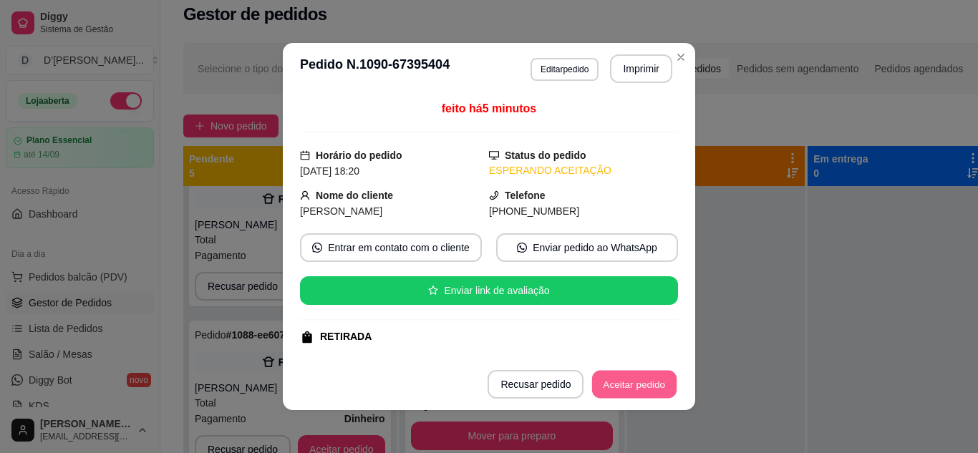
click at [630, 386] on button "Aceitar pedido" at bounding box center [634, 385] width 85 height 28
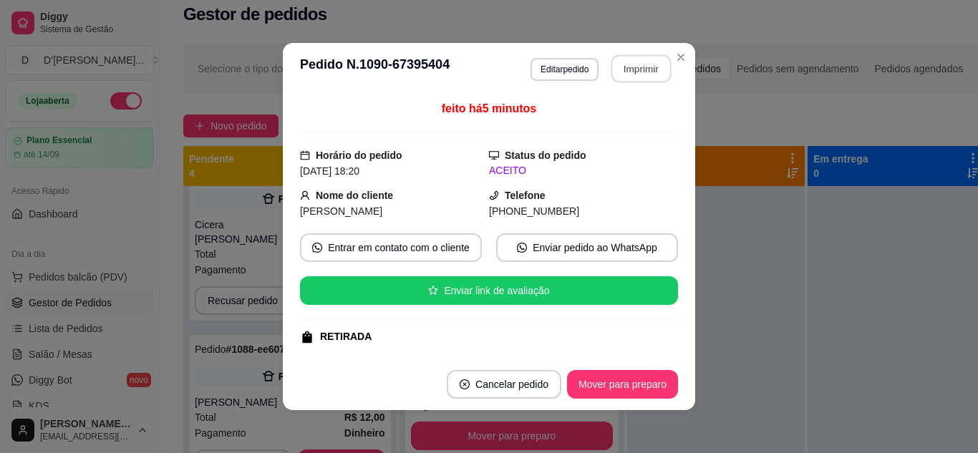
click at [620, 59] on button "Imprimir" at bounding box center [642, 69] width 60 height 28
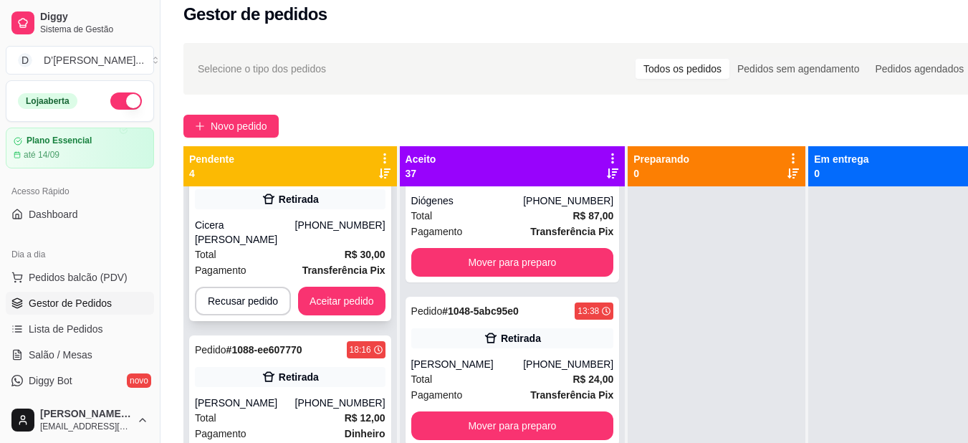
click at [319, 206] on div "Retirada" at bounding box center [290, 199] width 191 height 20
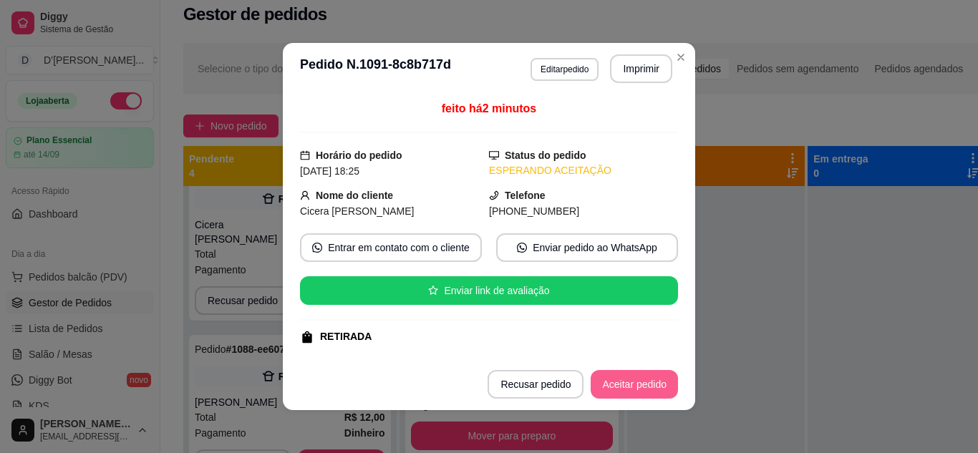
click at [641, 385] on button "Aceitar pedido" at bounding box center [634, 384] width 87 height 29
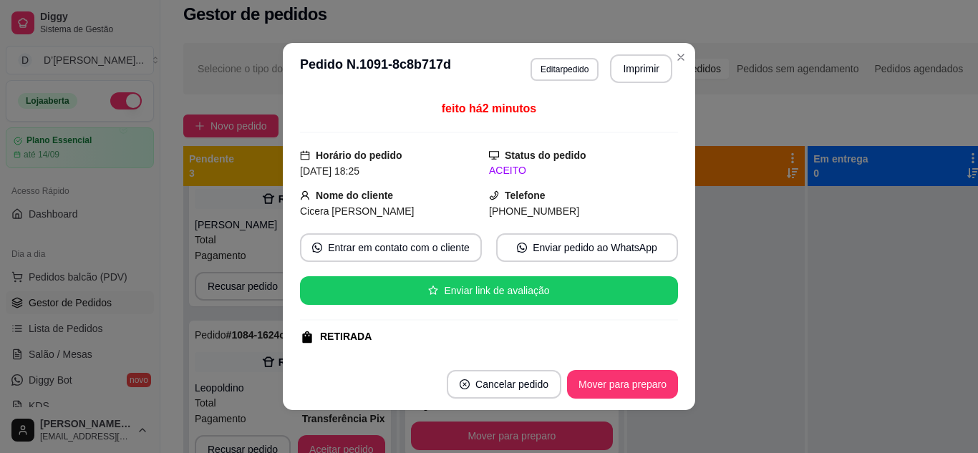
scroll to position [6351, 0]
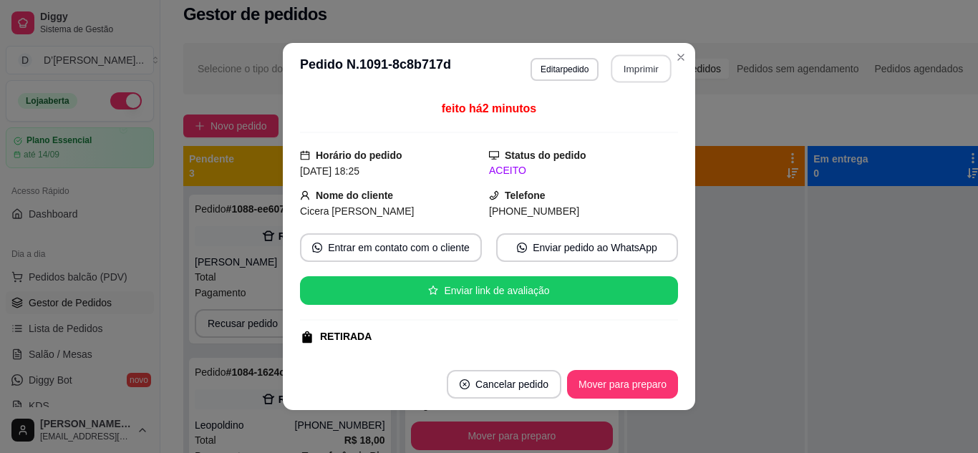
click at [632, 74] on button "Imprimir" at bounding box center [642, 69] width 60 height 28
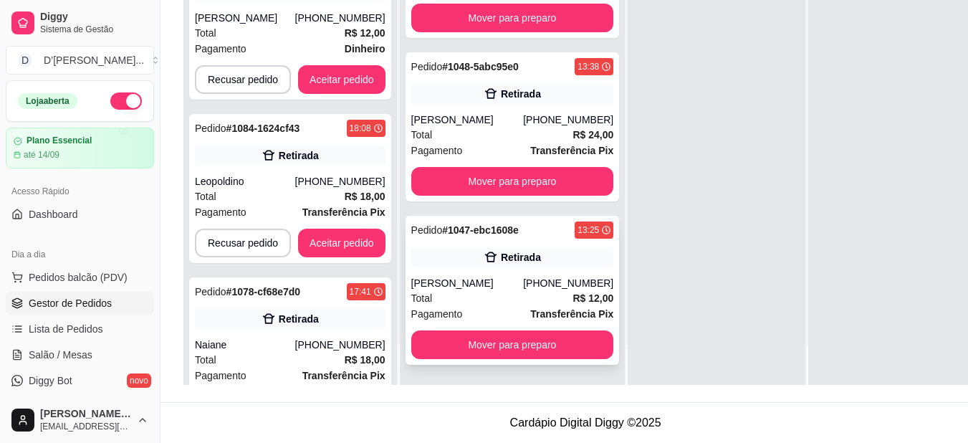
scroll to position [6313, 0]
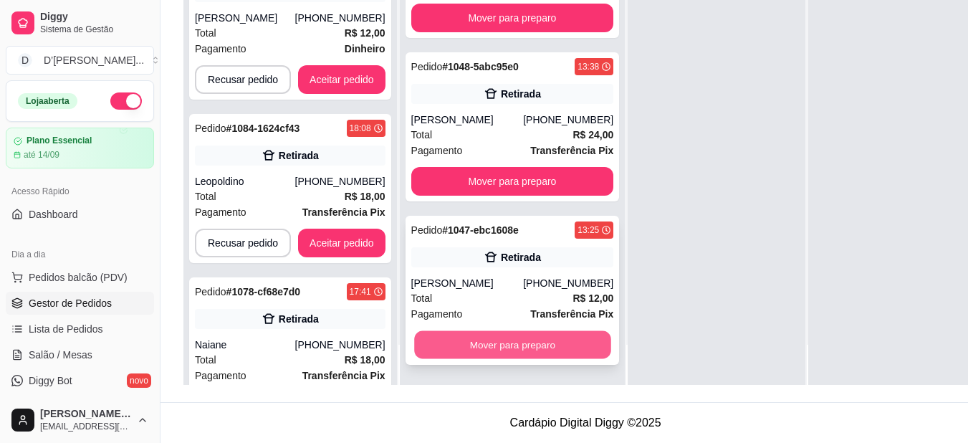
click at [512, 359] on button "Mover para preparo" at bounding box center [512, 345] width 196 height 28
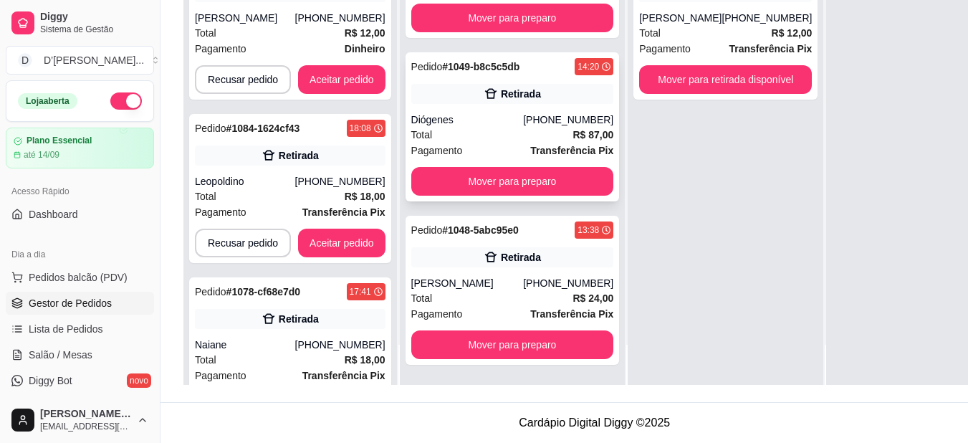
scroll to position [6116, 0]
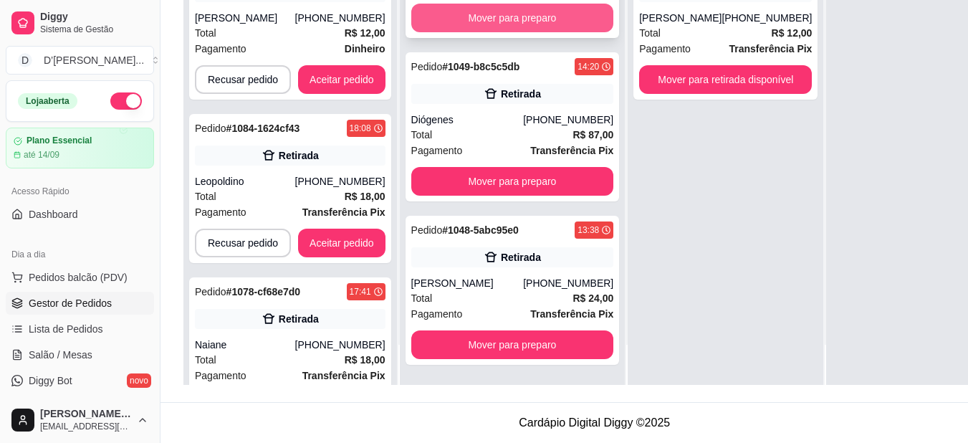
click at [456, 32] on button "Mover para preparo" at bounding box center [512, 18] width 203 height 29
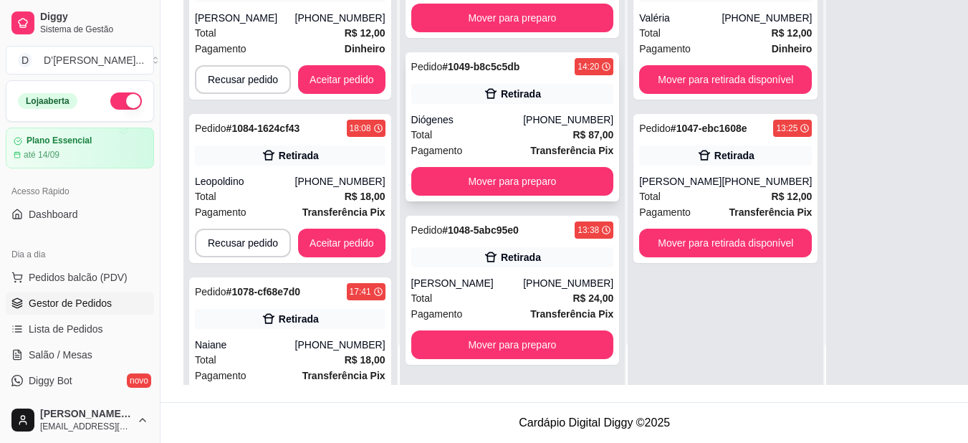
scroll to position [5793, 0]
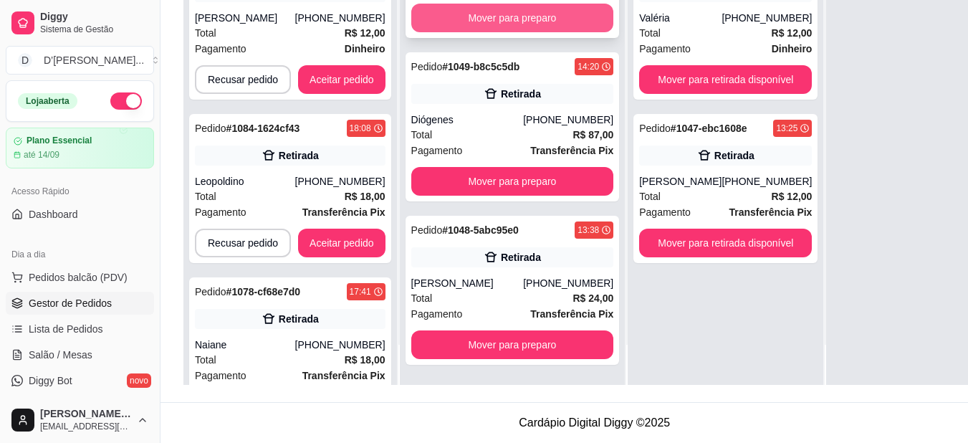
click at [498, 32] on button "Mover para preparo" at bounding box center [512, 18] width 203 height 29
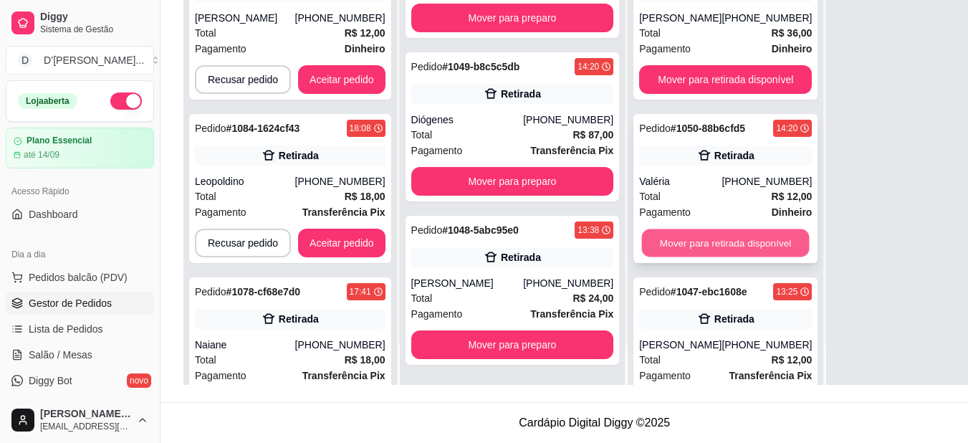
click at [683, 229] on button "Mover para retirada disponível" at bounding box center [726, 243] width 168 height 28
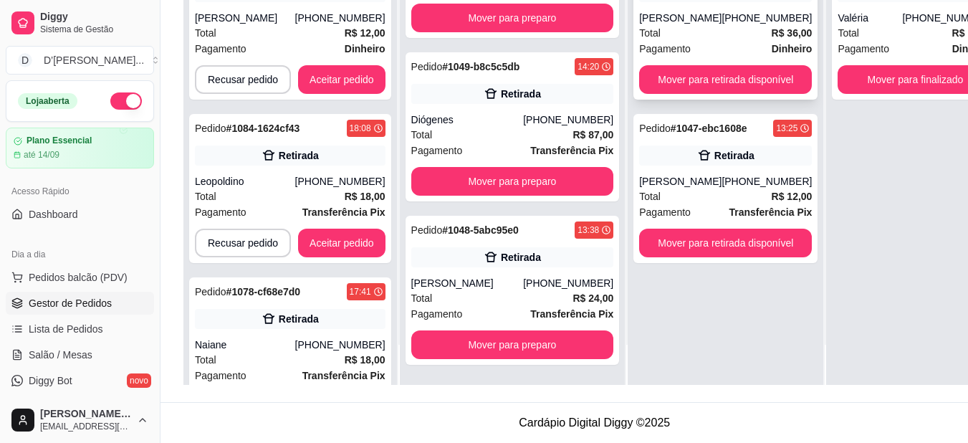
click at [639, 11] on div "[PERSON_NAME]" at bounding box center [680, 18] width 82 height 14
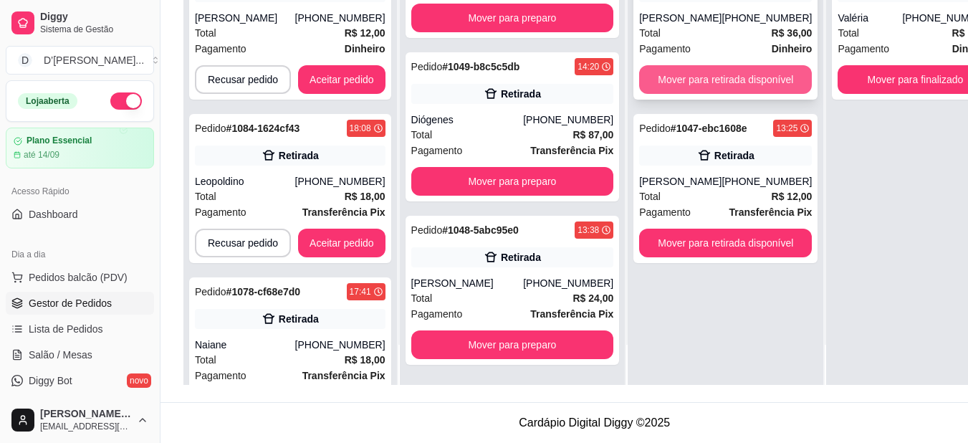
click at [693, 80] on button "Mover para retirada disponível" at bounding box center [725, 79] width 173 height 29
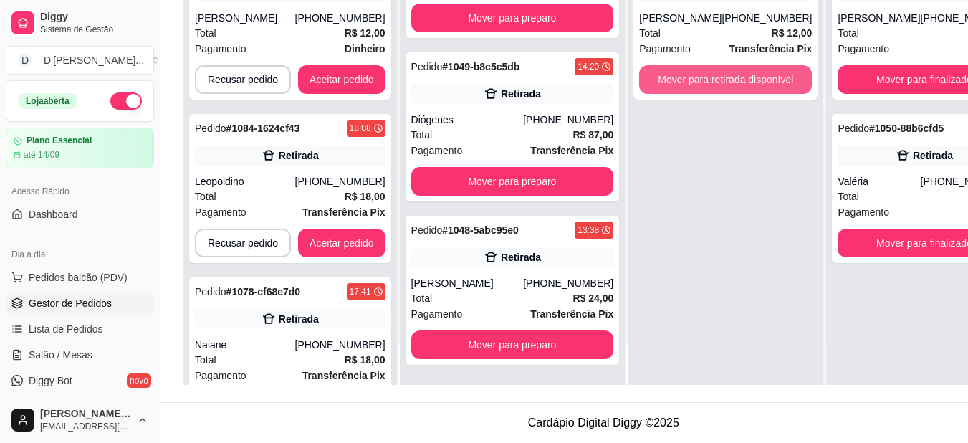
click at [694, 80] on button "Mover para retirada disponível" at bounding box center [725, 79] width 173 height 29
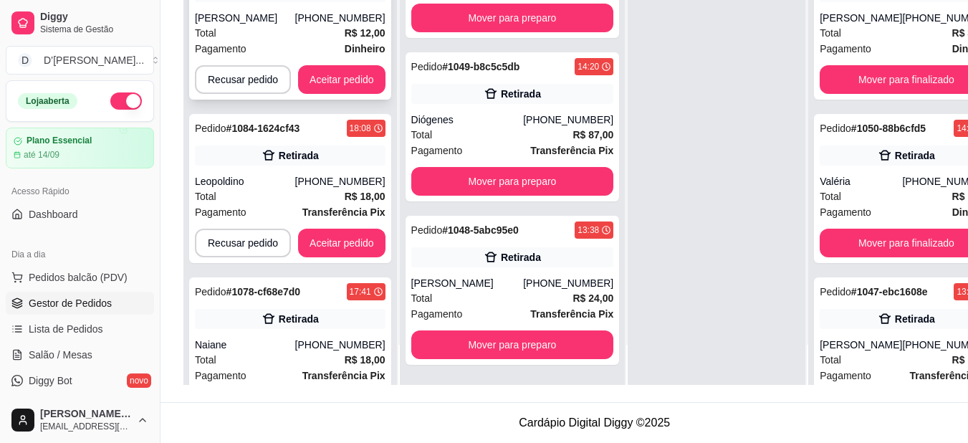
click at [309, 44] on div "Pagamento Dinheiro" at bounding box center [290, 49] width 191 height 16
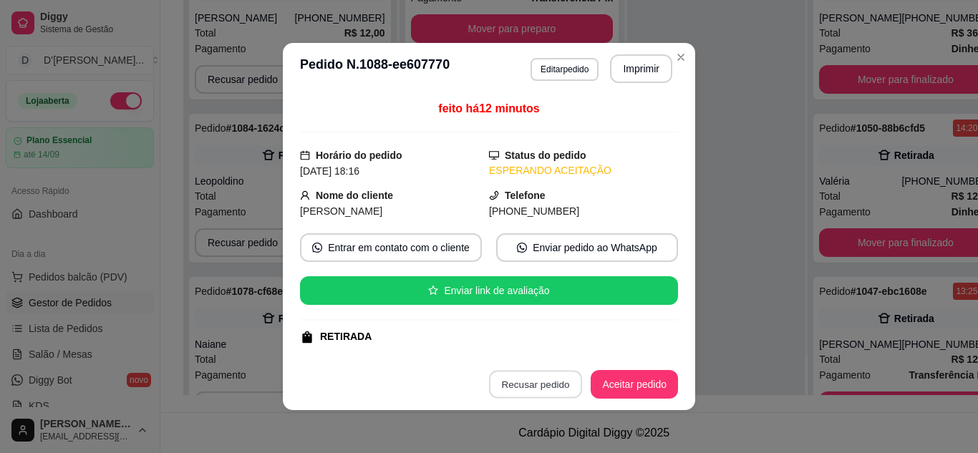
click at [544, 377] on button "Recusar pedido" at bounding box center [535, 385] width 93 height 28
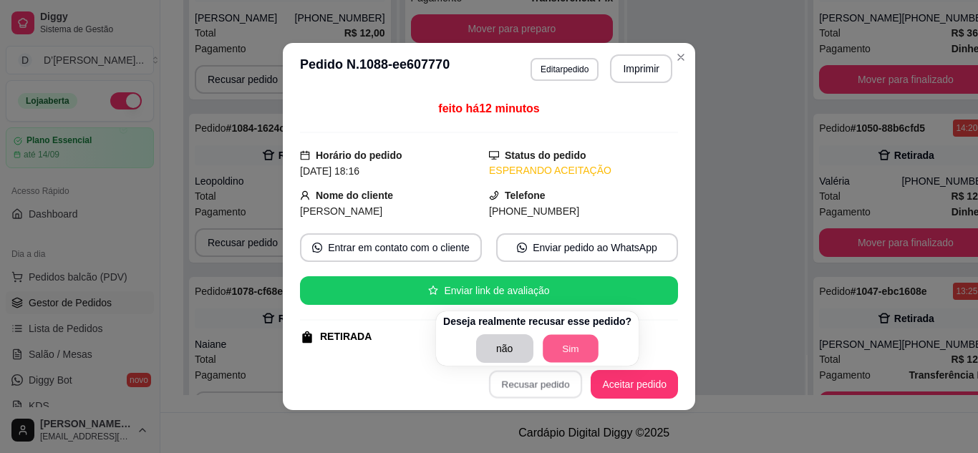
click at [565, 352] on button "Sim" at bounding box center [571, 349] width 56 height 28
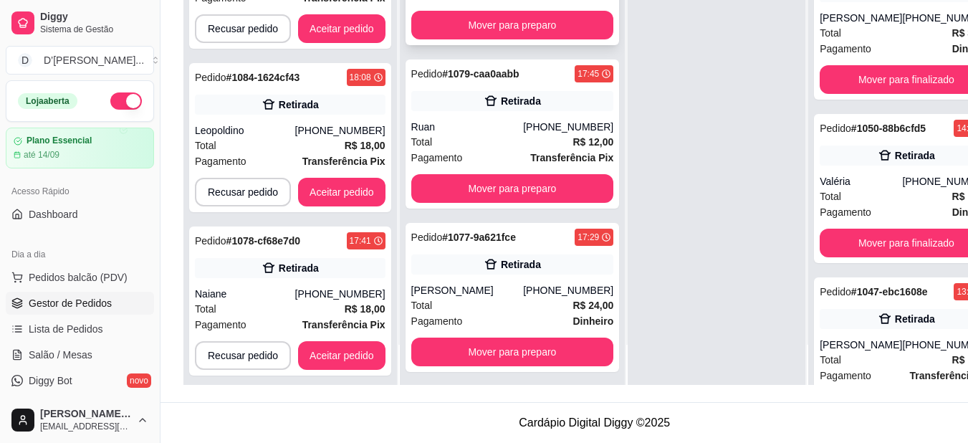
scroll to position [1300, 0]
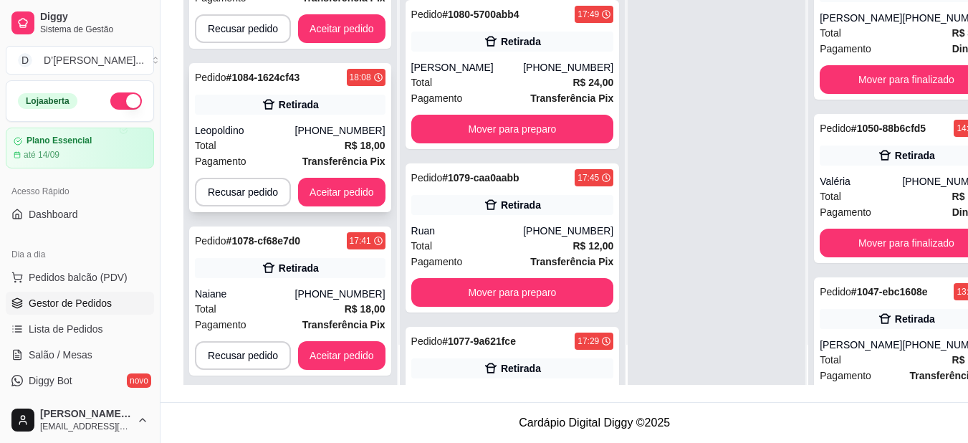
click at [292, 153] on div "Pagamento Transferência Pix" at bounding box center [290, 161] width 191 height 16
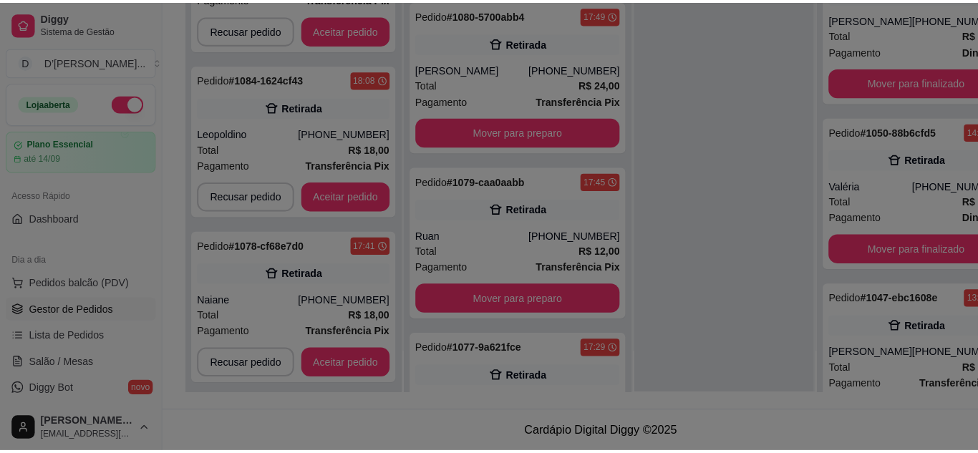
scroll to position [218, 0]
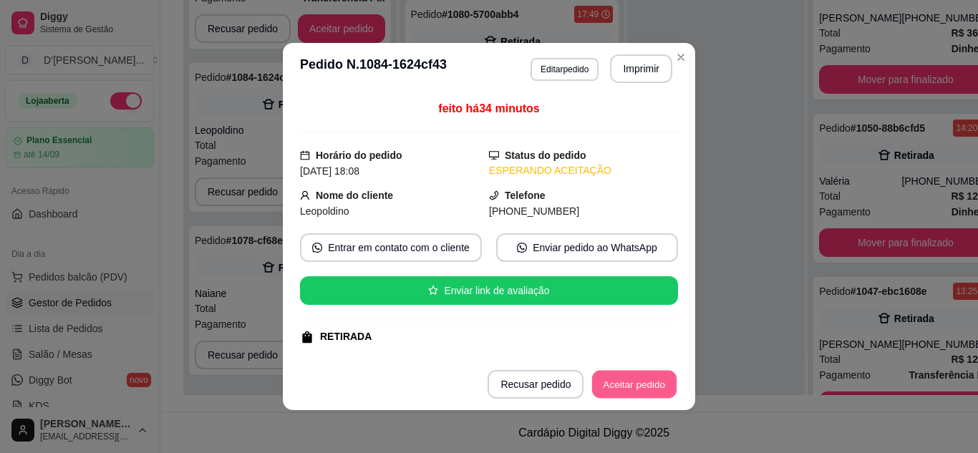
click at [602, 384] on button "Aceitar pedido" at bounding box center [634, 385] width 85 height 28
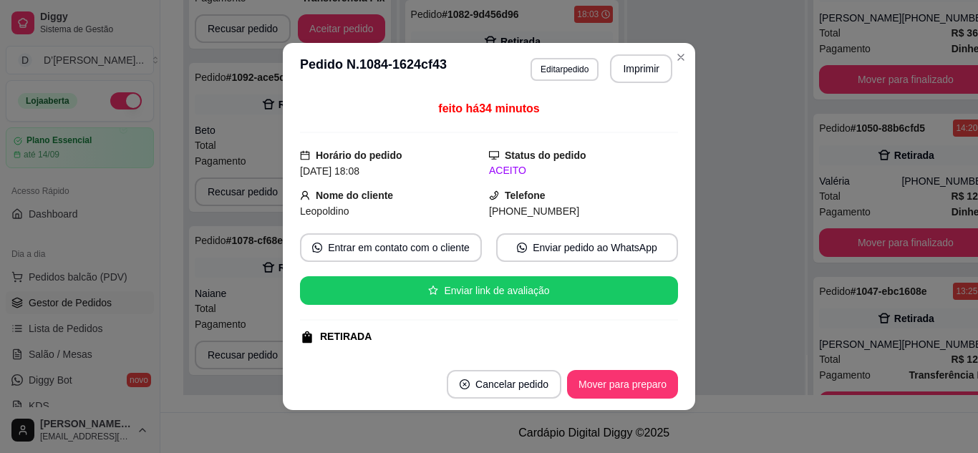
scroll to position [1463, 0]
click at [648, 60] on button "Imprimir" at bounding box center [641, 68] width 62 height 29
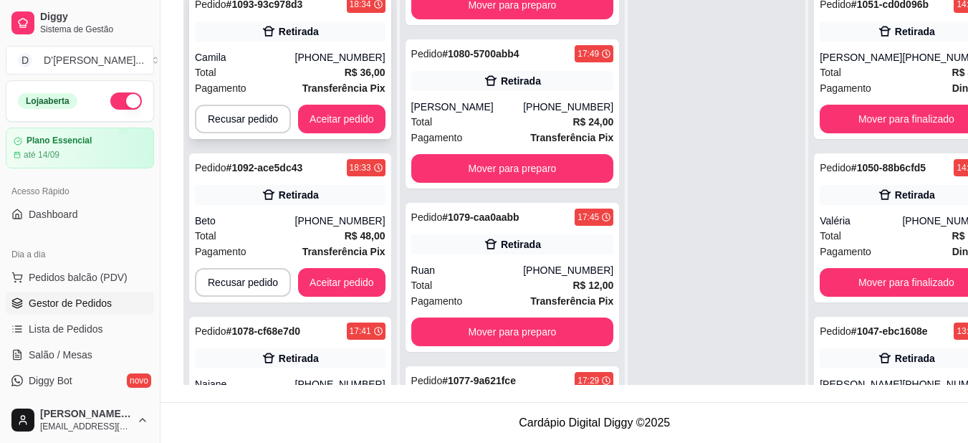
scroll to position [0, 0]
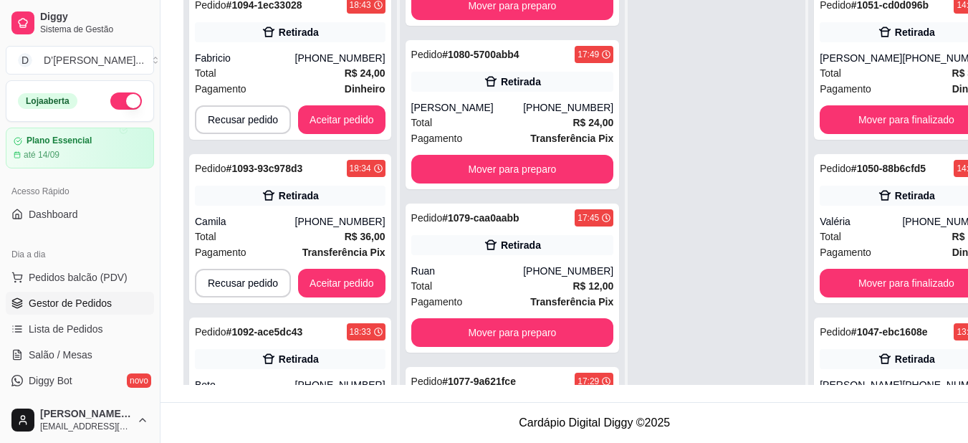
drag, startPoint x: 680, startPoint y: 161, endPoint x: 663, endPoint y: 49, distance: 112.9
click at [653, 43] on div at bounding box center [716, 203] width 178 height 443
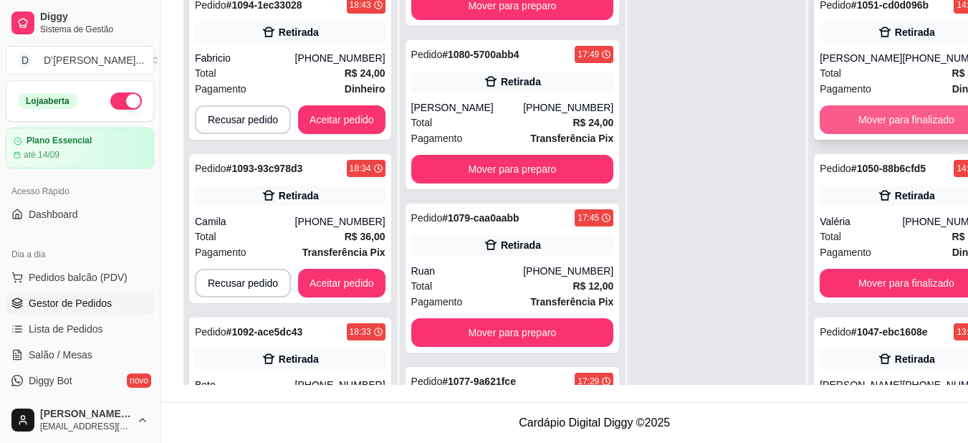
click at [890, 134] on button "Mover para finalizado" at bounding box center [905, 119] width 173 height 29
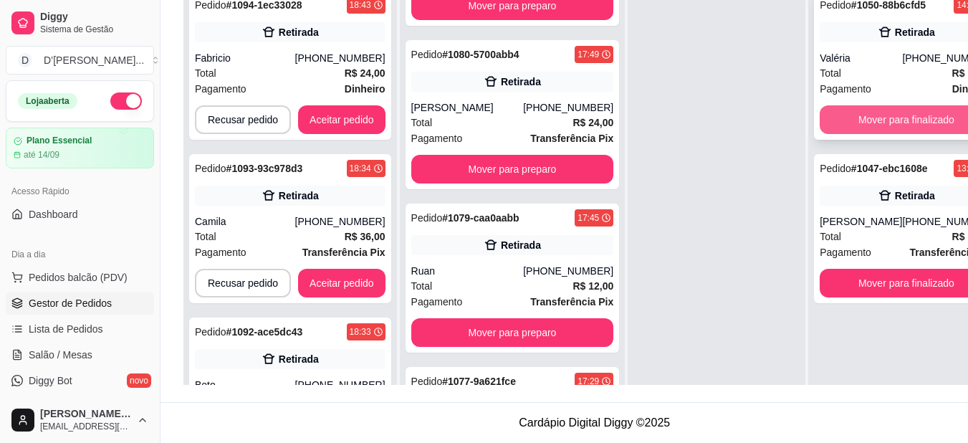
click at [875, 112] on button "Mover para finalizado" at bounding box center [905, 119] width 173 height 29
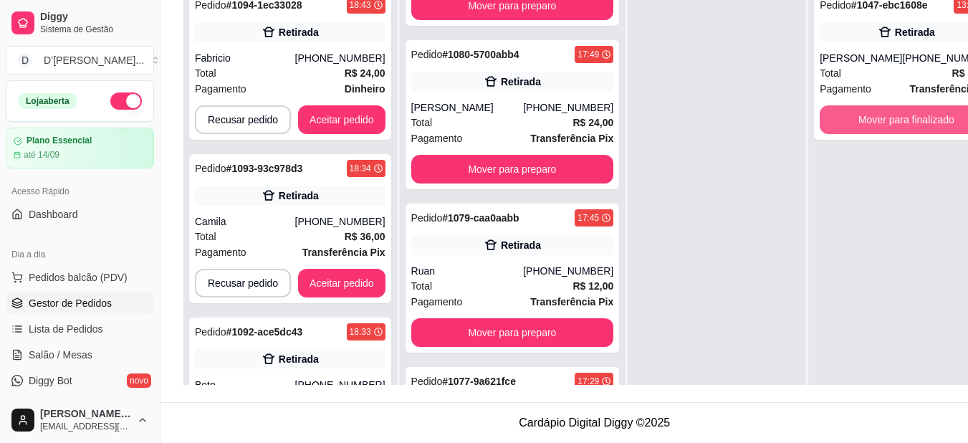
click at [875, 112] on button "Mover para finalizado" at bounding box center [905, 119] width 173 height 29
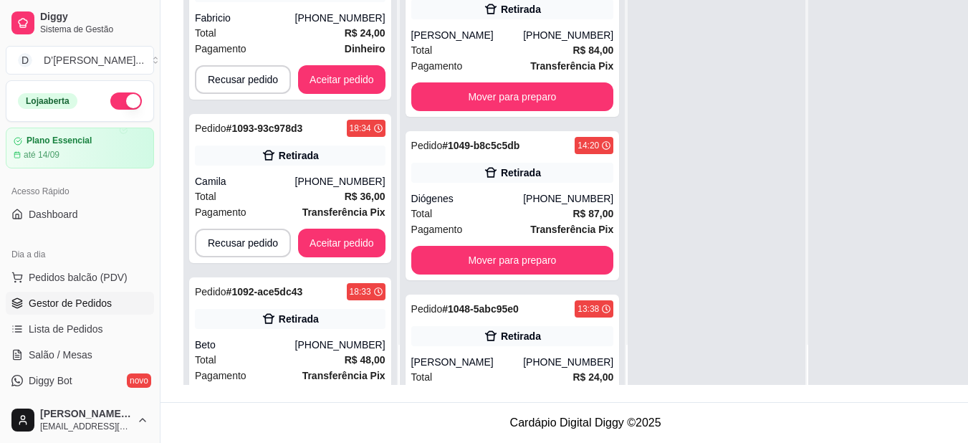
scroll to position [5976, 0]
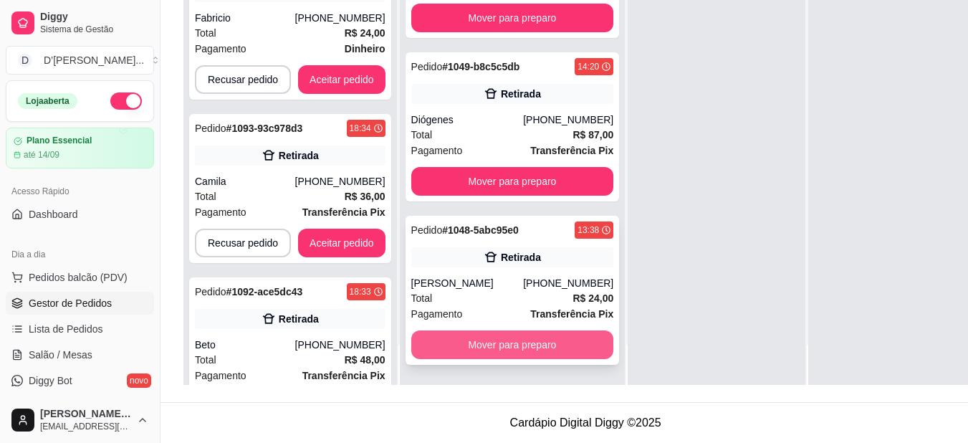
click at [529, 342] on button "Mover para preparo" at bounding box center [512, 344] width 203 height 29
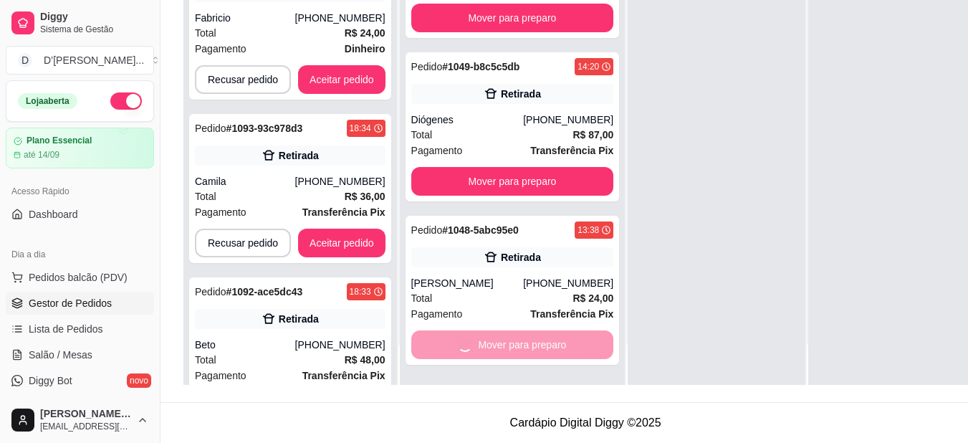
scroll to position [5795, 0]
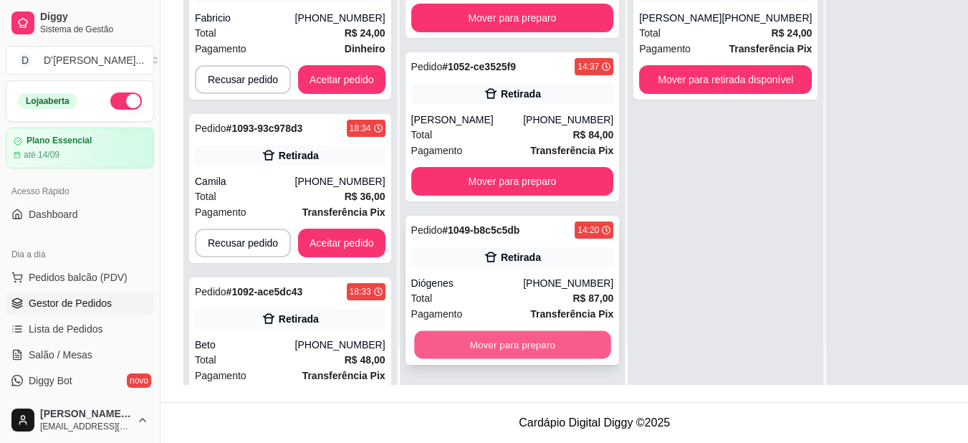
click at [491, 350] on button "Mover para preparo" at bounding box center [512, 345] width 196 height 28
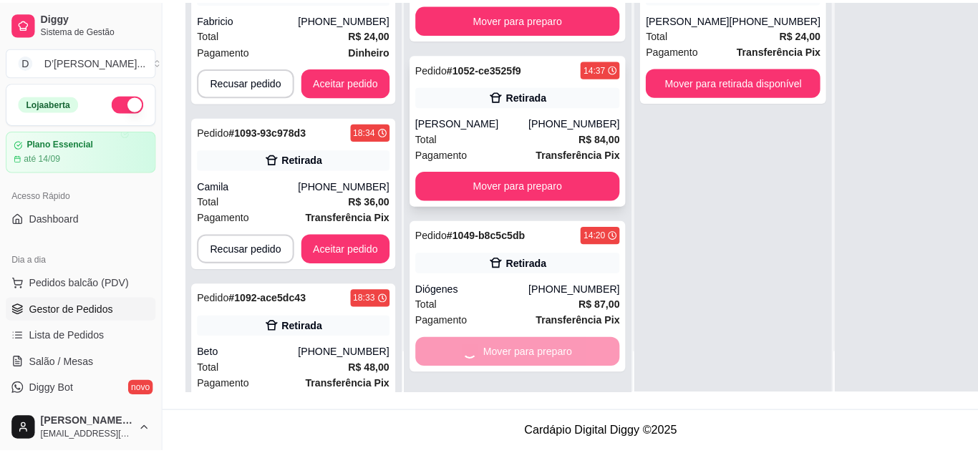
scroll to position [5615, 0]
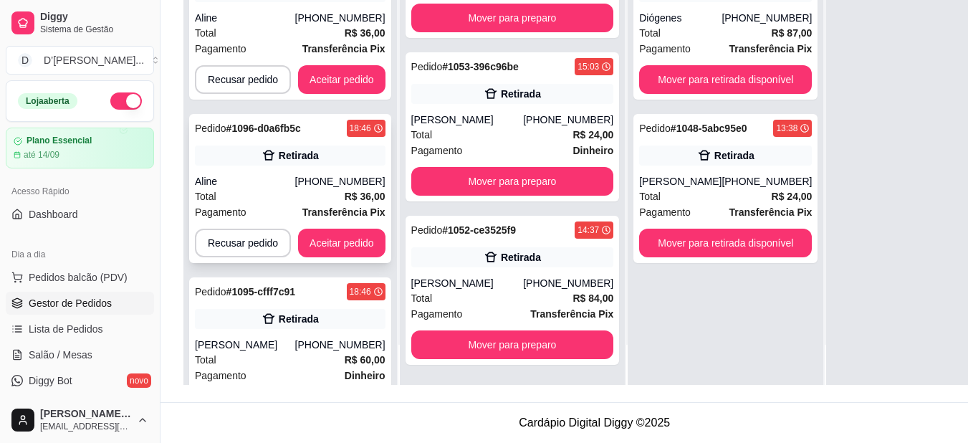
click at [316, 156] on div "Retirada" at bounding box center [299, 155] width 40 height 14
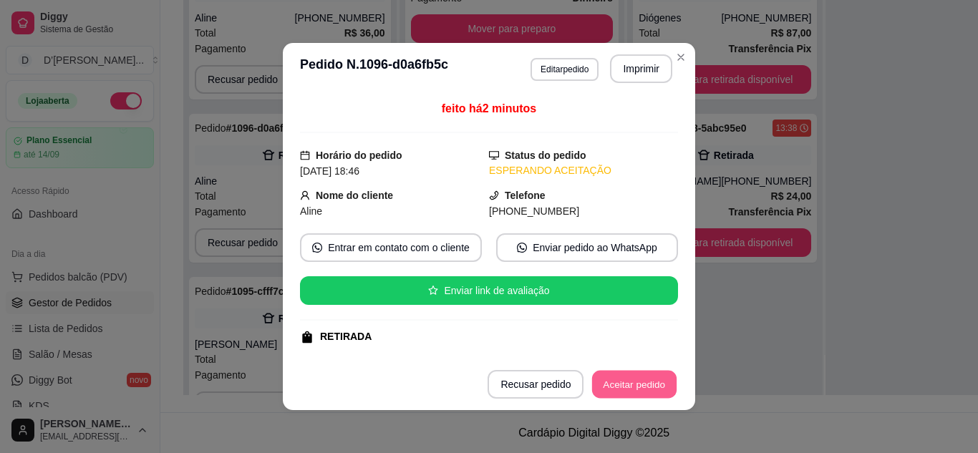
click at [610, 385] on button "Aceitar pedido" at bounding box center [634, 385] width 85 height 28
click at [621, 50] on header "**********" at bounding box center [489, 69] width 413 height 52
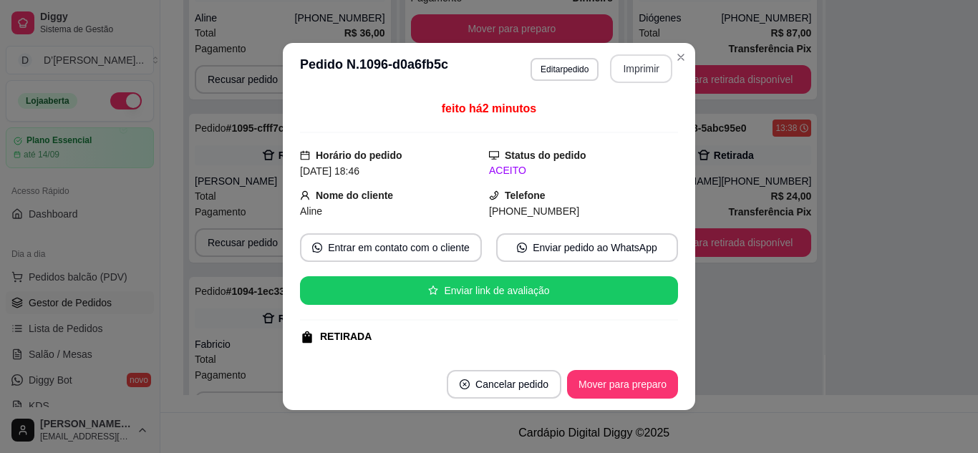
scroll to position [5795, 0]
click at [631, 68] on button "Imprimir" at bounding box center [641, 68] width 62 height 29
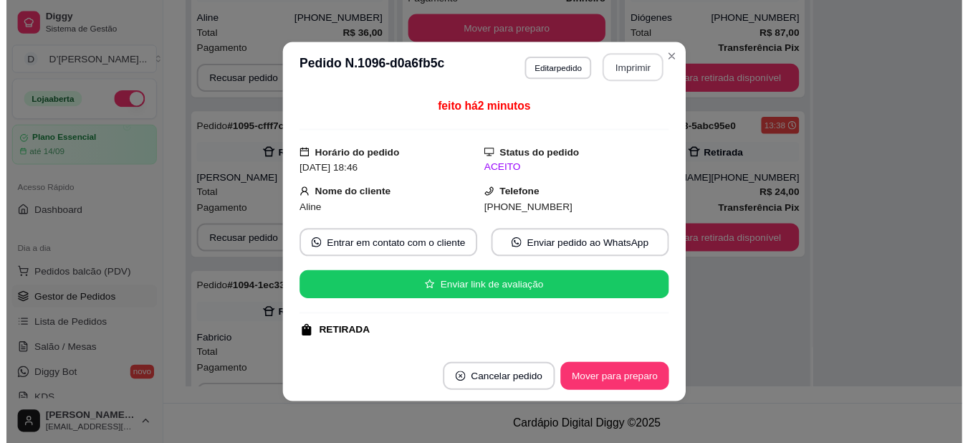
scroll to position [0, 0]
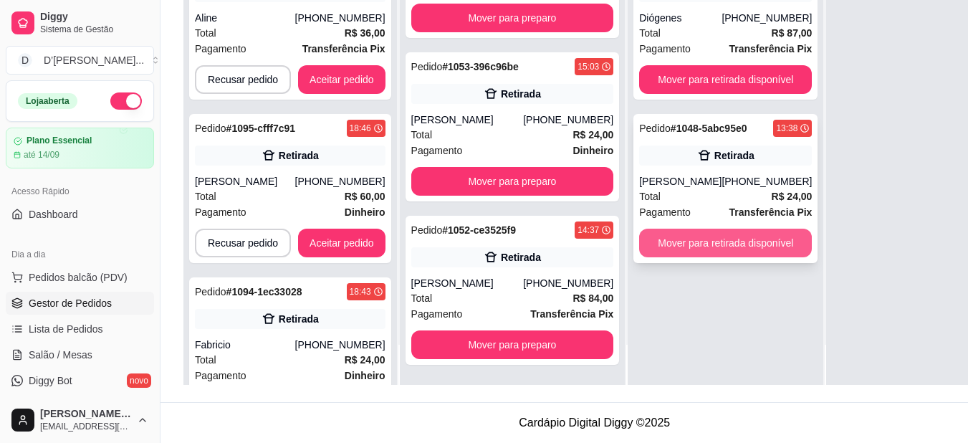
click at [712, 255] on button "Mover para retirada disponível" at bounding box center [725, 242] width 173 height 29
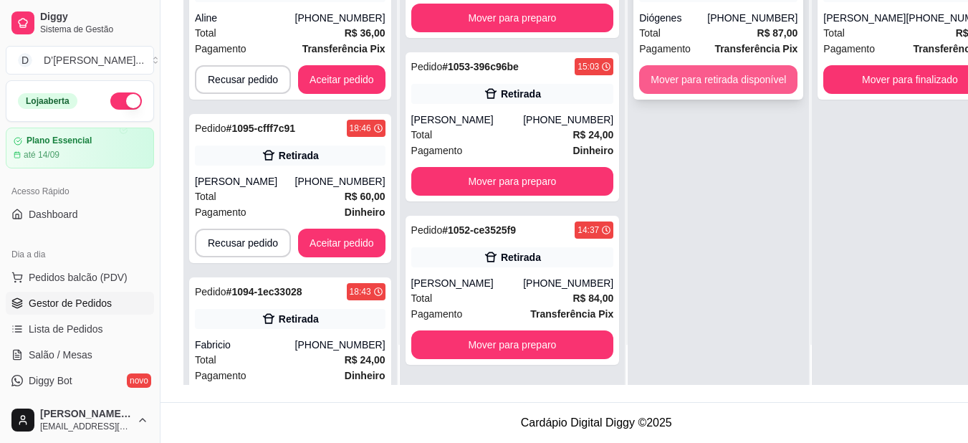
click at [711, 74] on button "Mover para retirada disponível" at bounding box center [718, 79] width 158 height 29
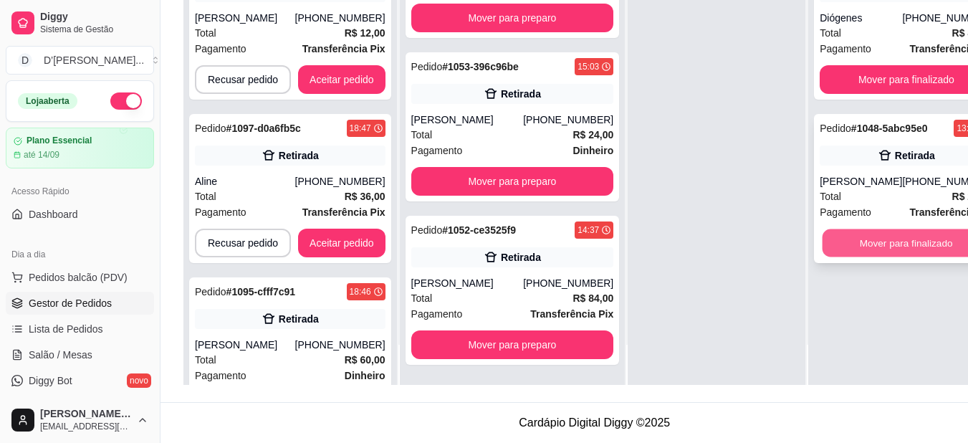
click at [887, 246] on button "Mover para finalizado" at bounding box center [906, 243] width 168 height 28
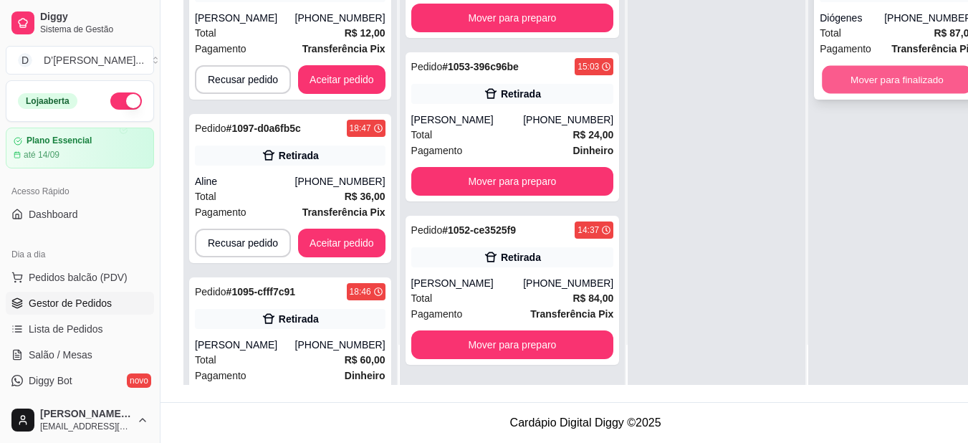
click at [880, 77] on button "Mover para finalizado" at bounding box center [897, 80] width 150 height 28
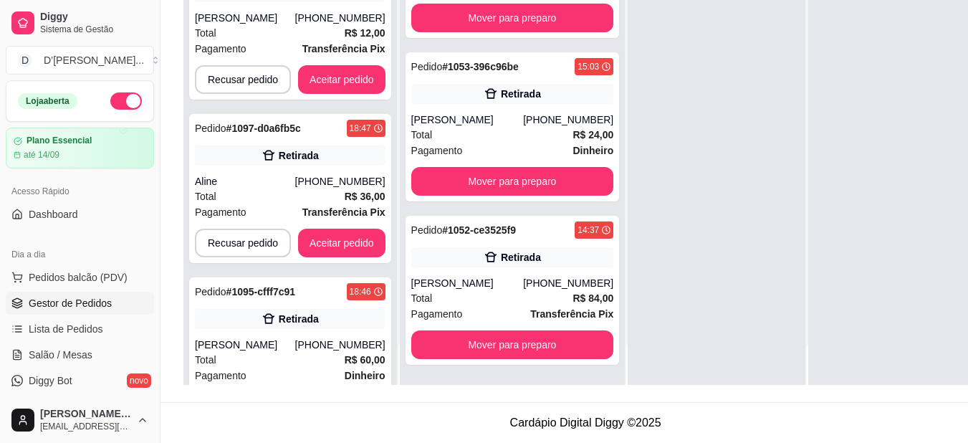
scroll to position [5795, 0]
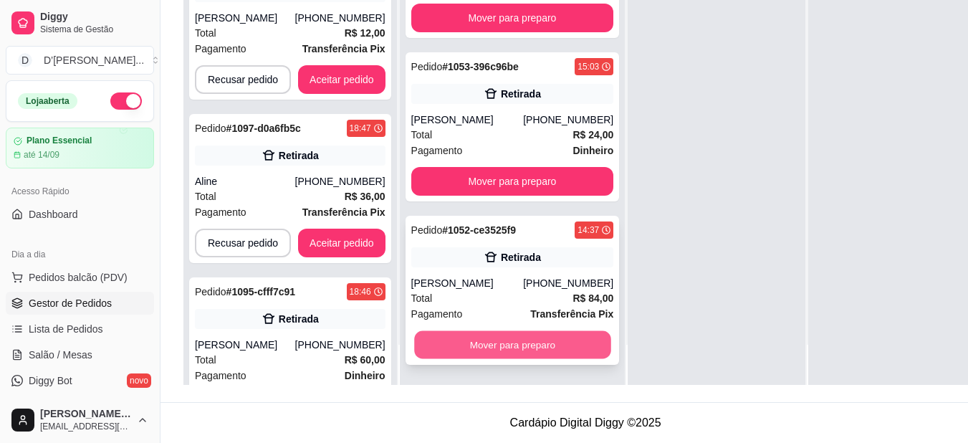
click at [534, 351] on button "Mover para preparo" at bounding box center [512, 345] width 196 height 28
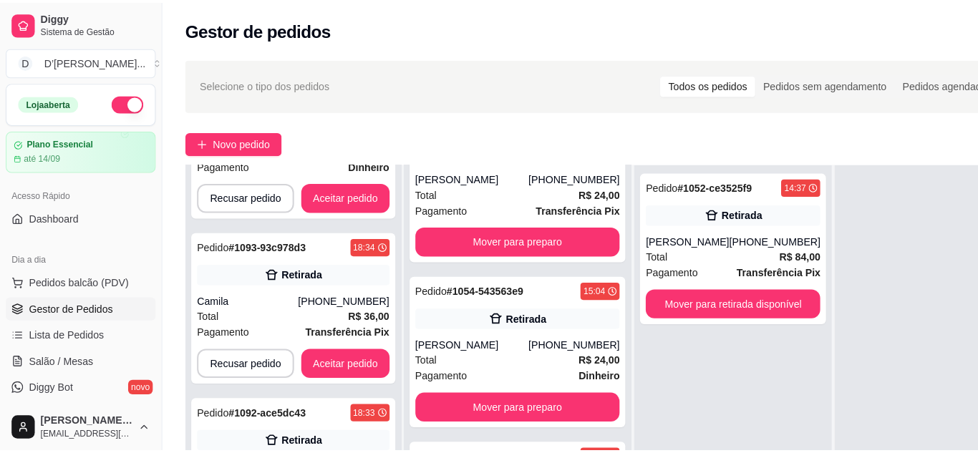
scroll to position [882, 0]
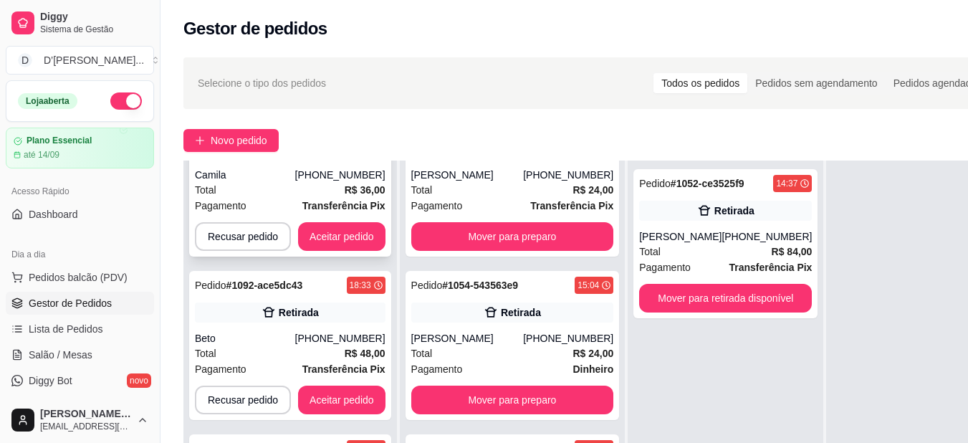
click at [296, 197] on div "Total R$ 36,00" at bounding box center [290, 190] width 191 height 16
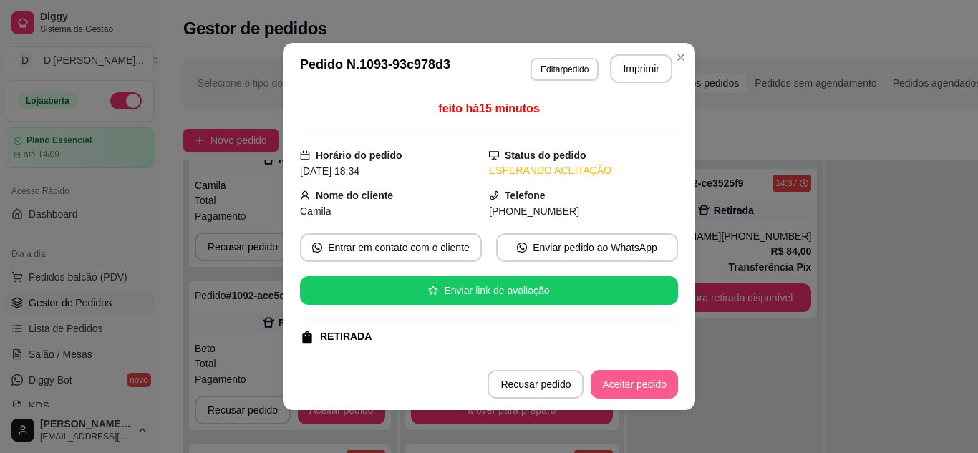
click at [616, 383] on button "Aceitar pedido" at bounding box center [634, 384] width 87 height 29
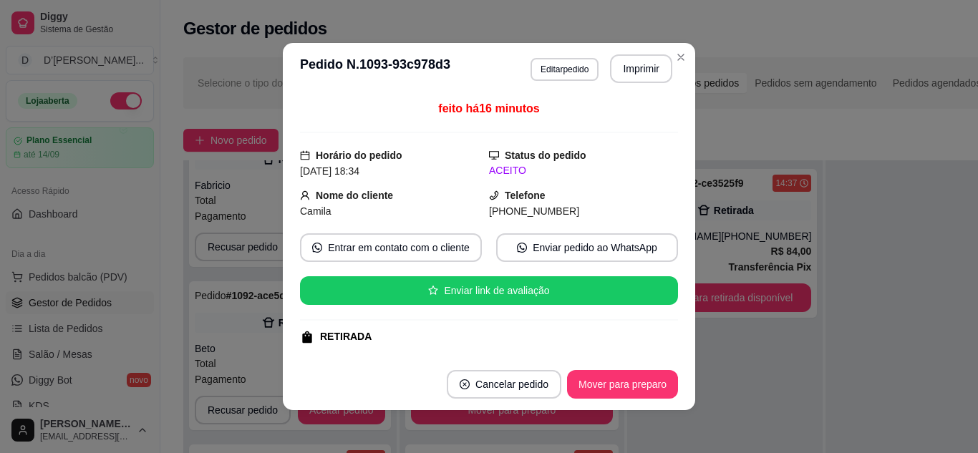
scroll to position [5784, 0]
click at [630, 78] on button "Imprimir" at bounding box center [641, 68] width 62 height 29
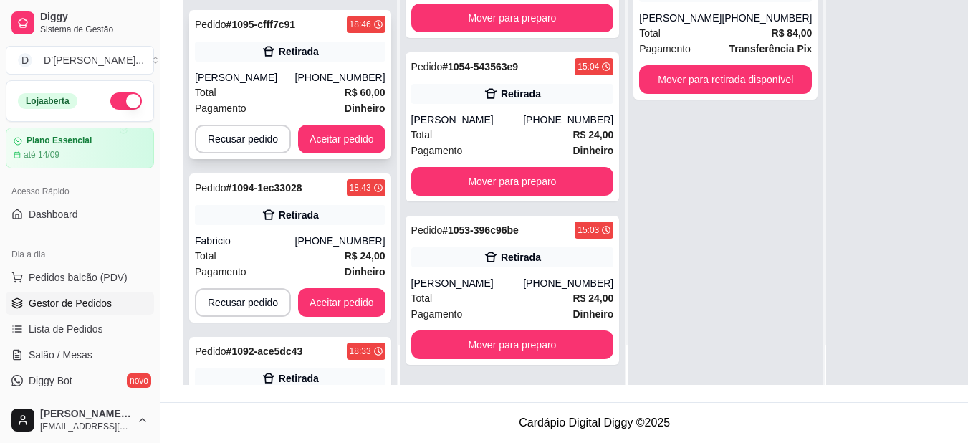
scroll to position [289, 0]
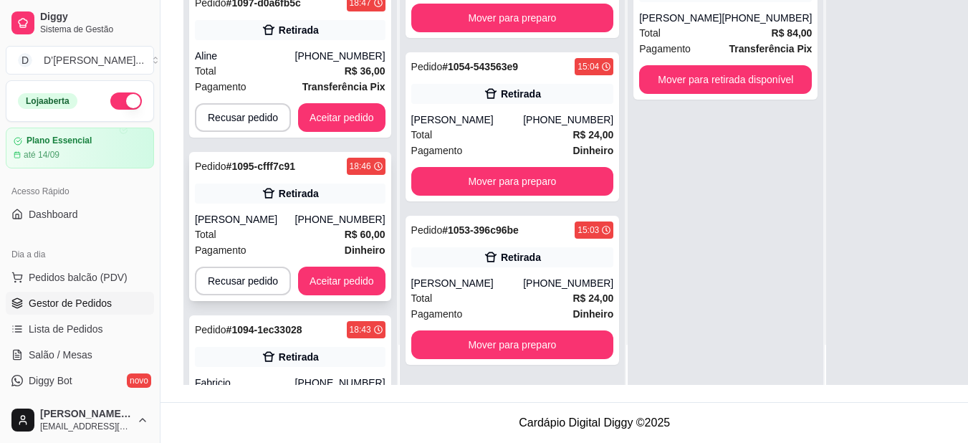
click at [312, 203] on div "Retirada" at bounding box center [290, 193] width 191 height 20
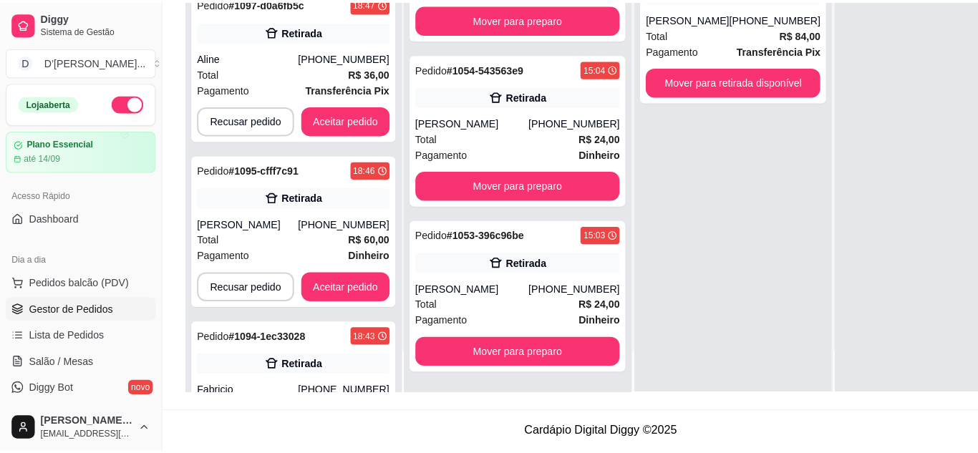
scroll to position [218, 0]
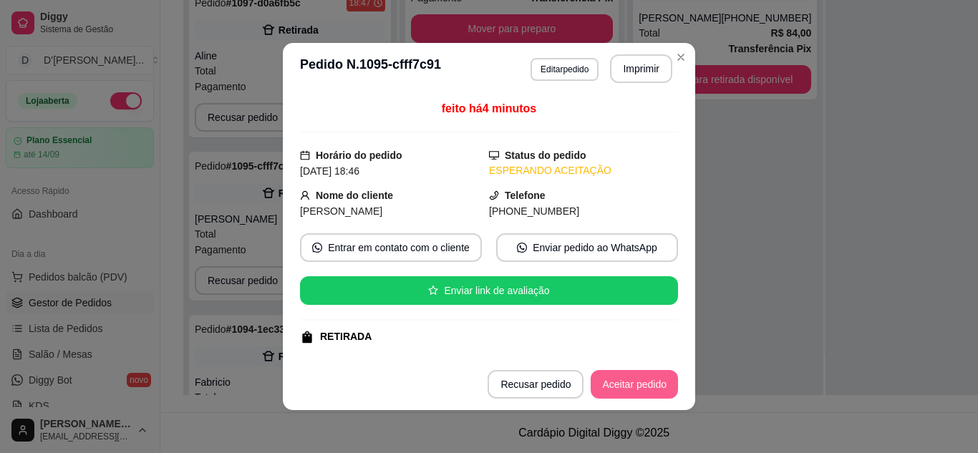
click at [632, 390] on button "Aceitar pedido" at bounding box center [634, 384] width 87 height 29
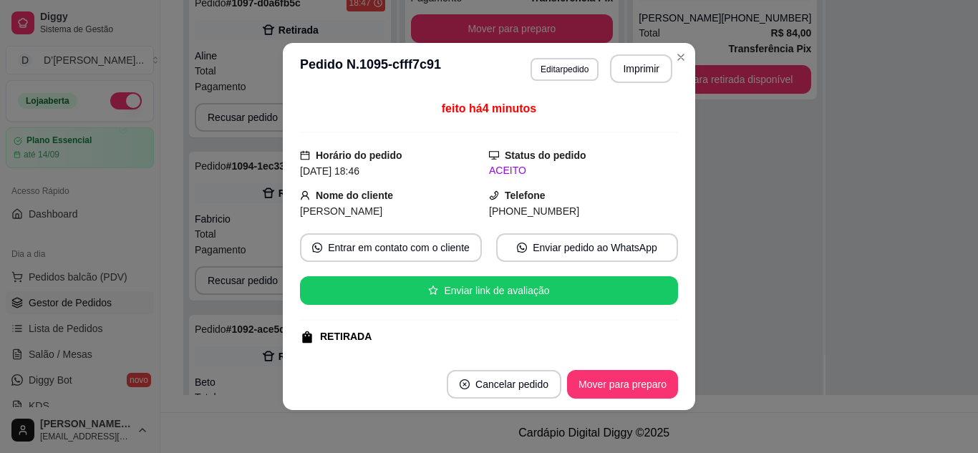
scroll to position [5947, 0]
click at [630, 77] on button "Imprimir" at bounding box center [642, 69] width 60 height 28
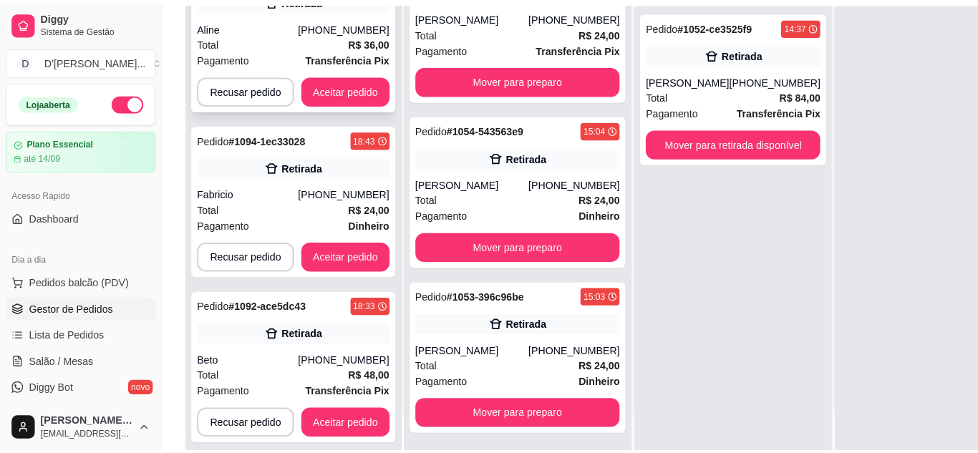
scroll to position [518, 0]
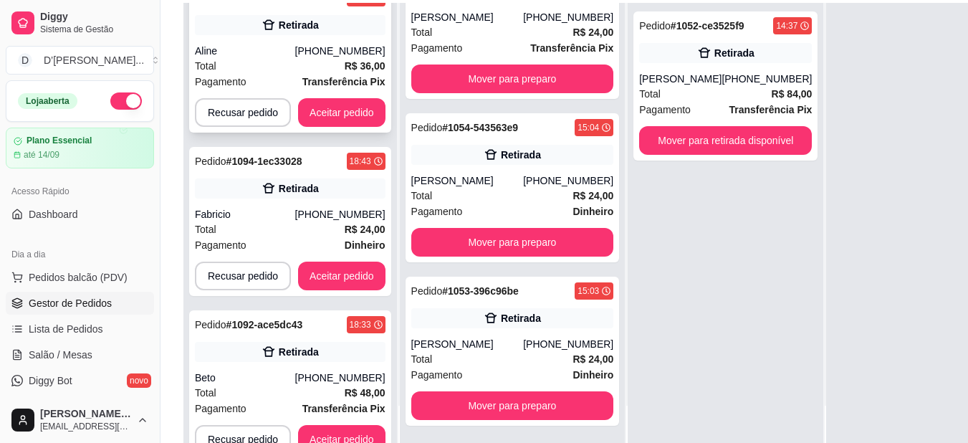
click at [328, 74] on div "Total R$ 36,00" at bounding box center [290, 66] width 191 height 16
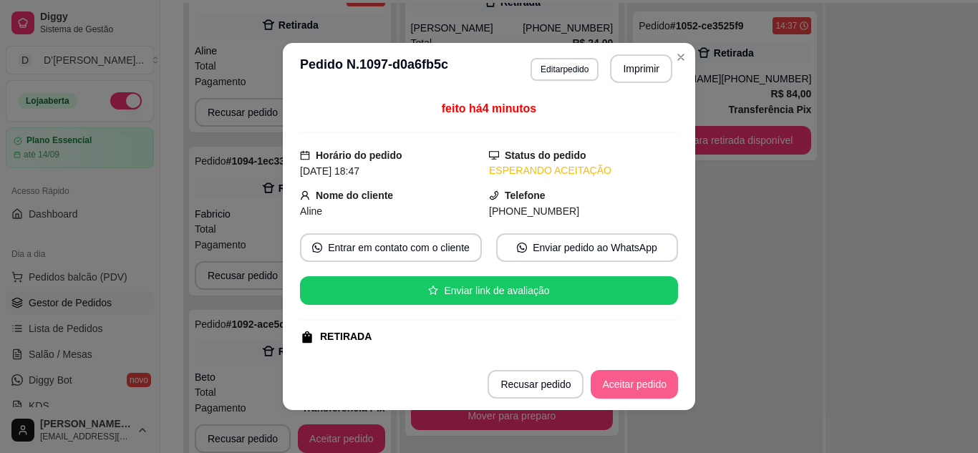
click at [606, 389] on button "Aceitar pedido" at bounding box center [634, 384] width 87 height 29
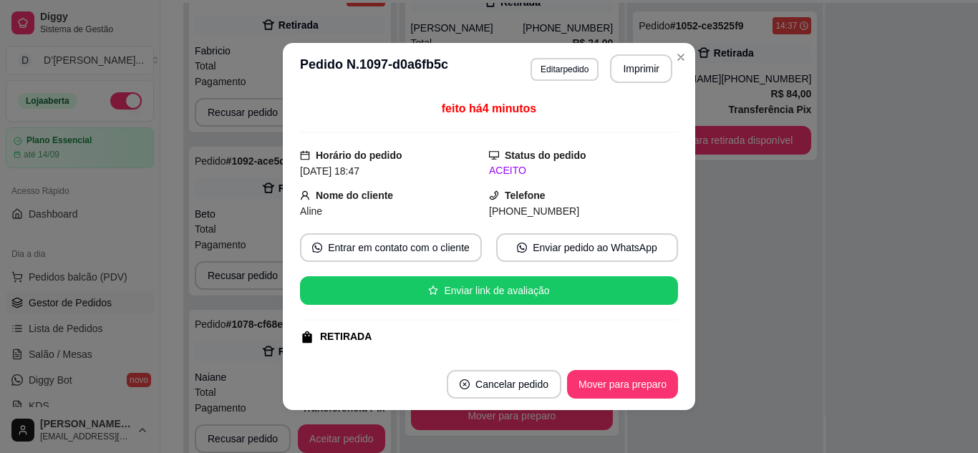
scroll to position [6111, 0]
click at [642, 77] on button "Imprimir" at bounding box center [641, 68] width 62 height 29
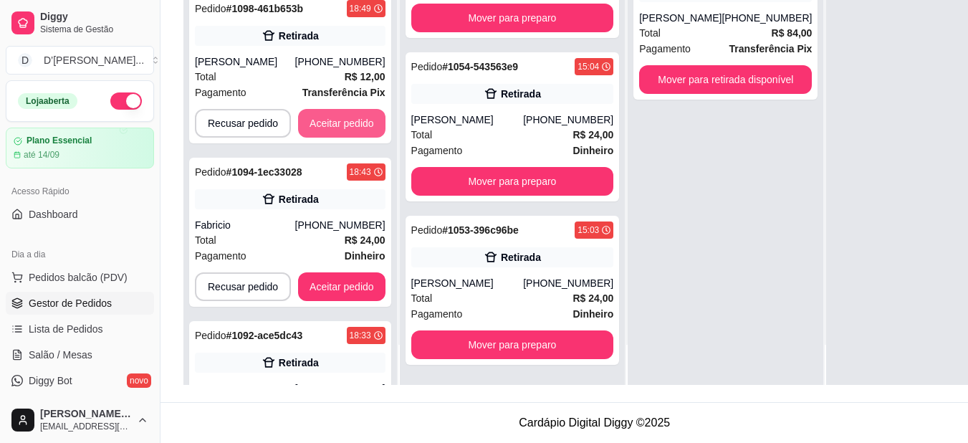
scroll to position [0, 0]
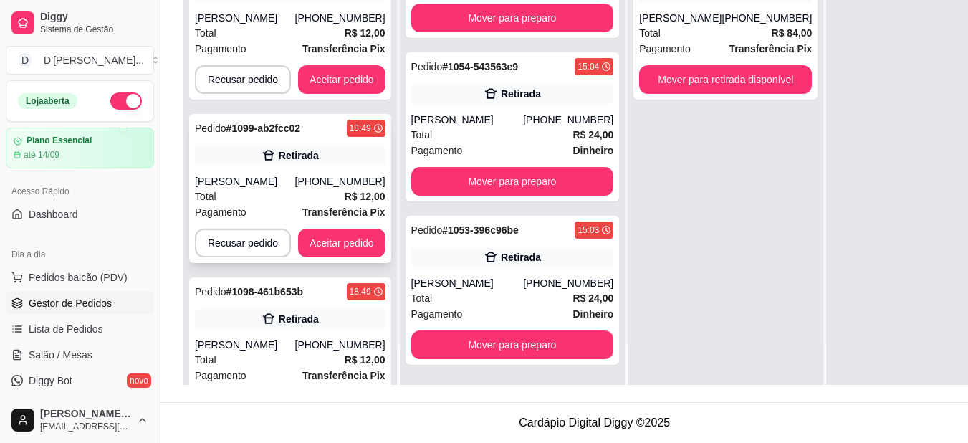
click at [264, 185] on div "[PERSON_NAME]" at bounding box center [245, 181] width 100 height 14
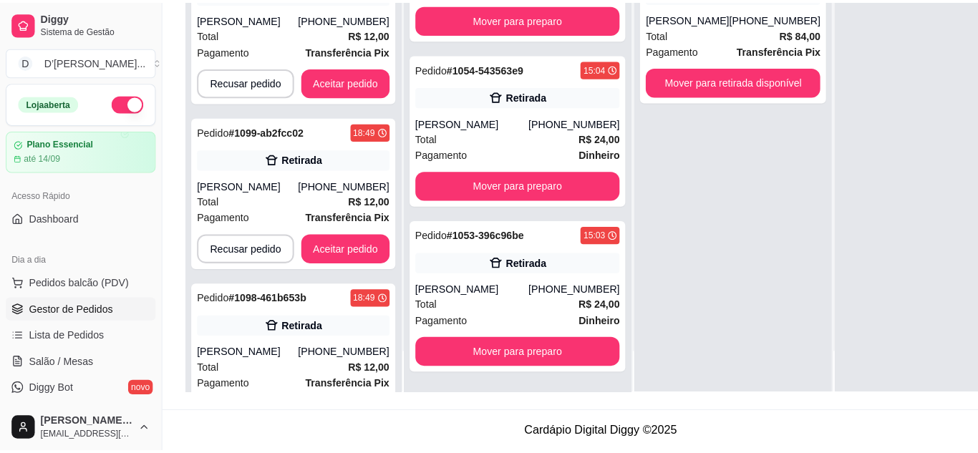
scroll to position [218, 0]
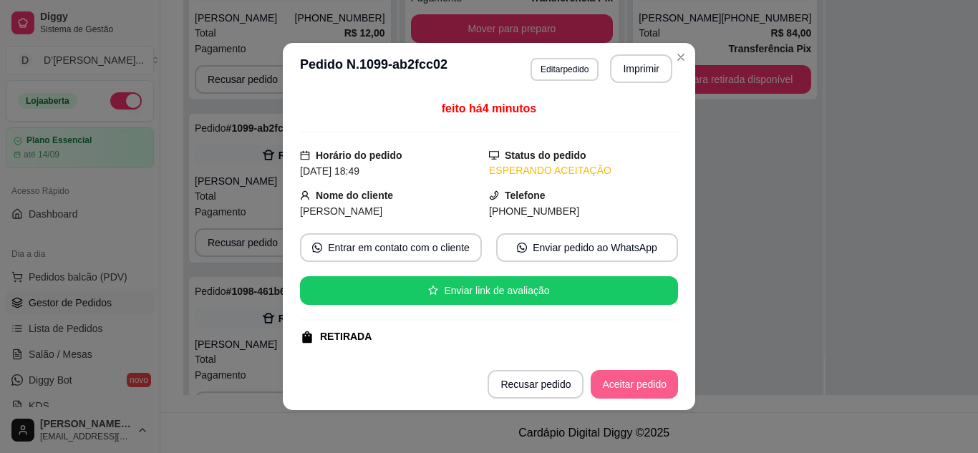
click at [616, 387] on button "Aceitar pedido" at bounding box center [634, 384] width 87 height 29
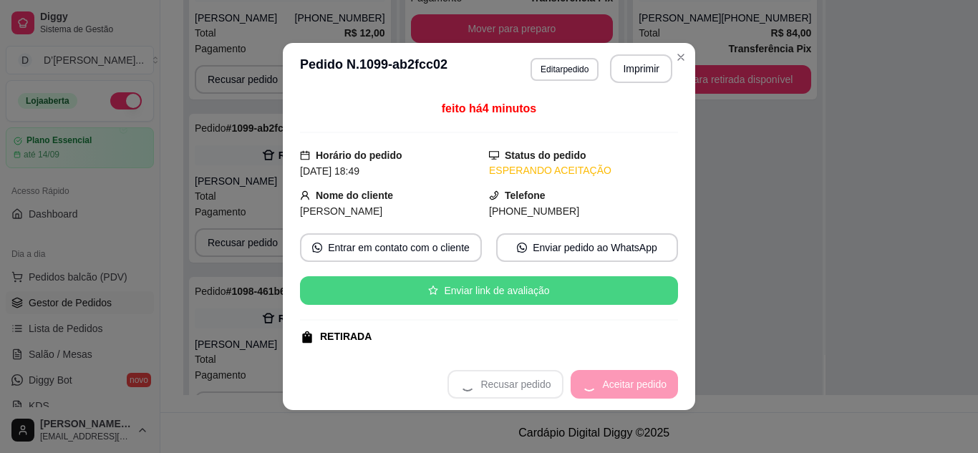
scroll to position [6303, 0]
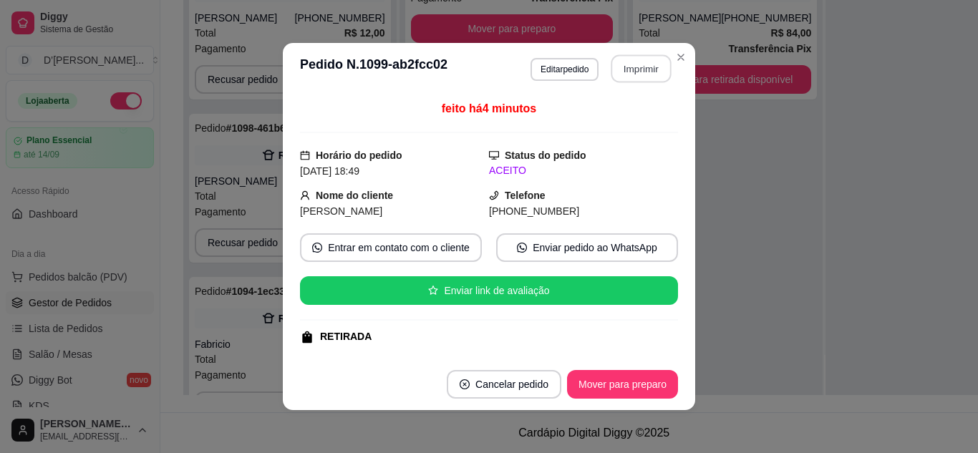
click at [648, 67] on button "Imprimir" at bounding box center [642, 69] width 60 height 28
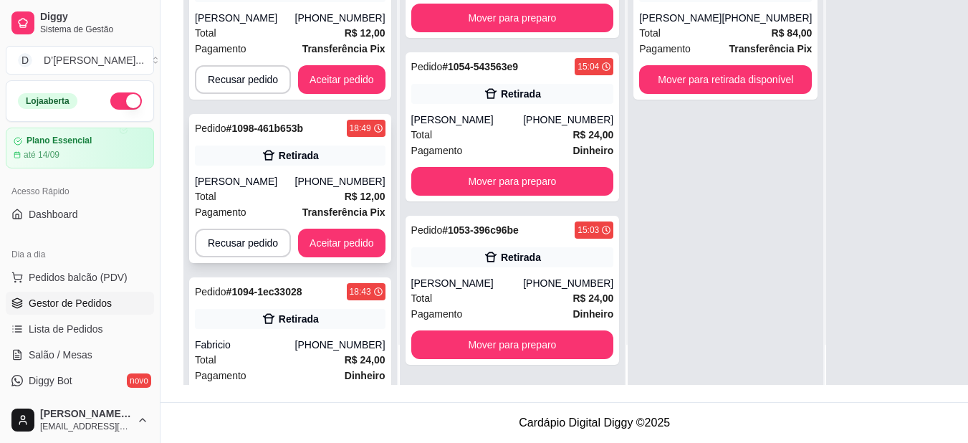
click at [304, 204] on div "Total R$ 12,00" at bounding box center [290, 196] width 191 height 16
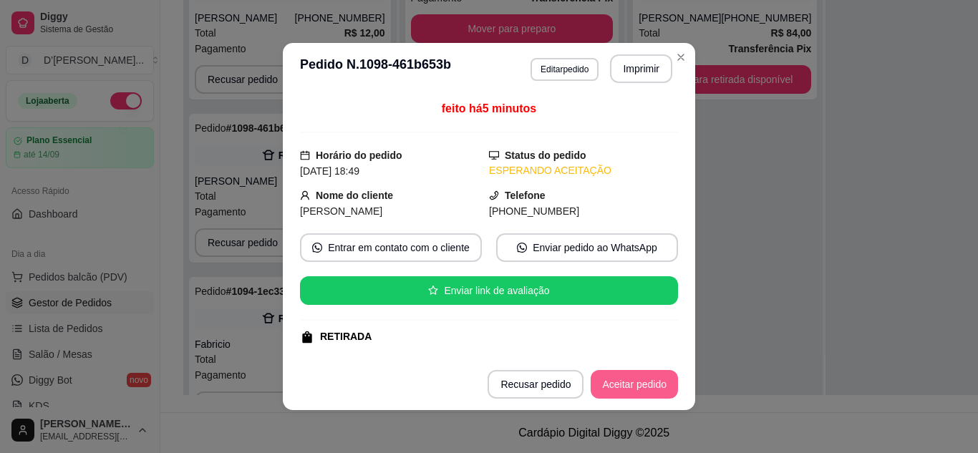
click at [600, 384] on button "Aceitar pedido" at bounding box center [634, 384] width 87 height 29
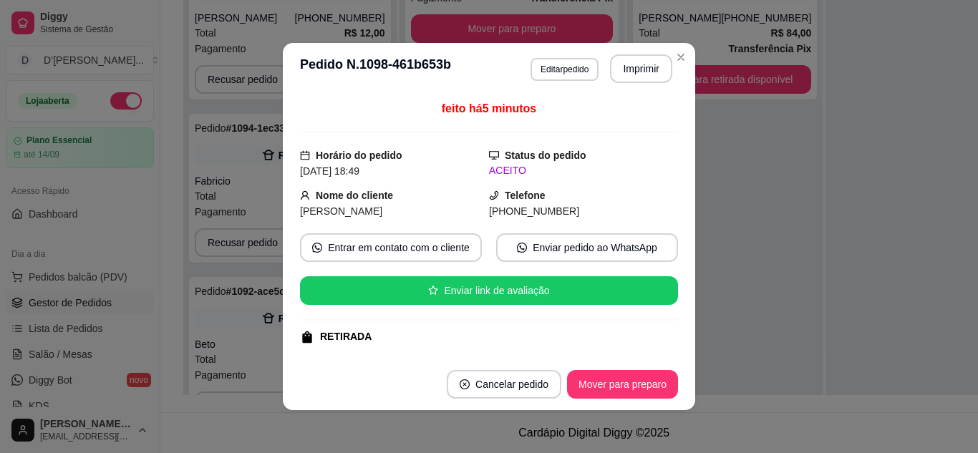
scroll to position [6497, 0]
click at [657, 71] on button "Imprimir" at bounding box center [642, 69] width 60 height 28
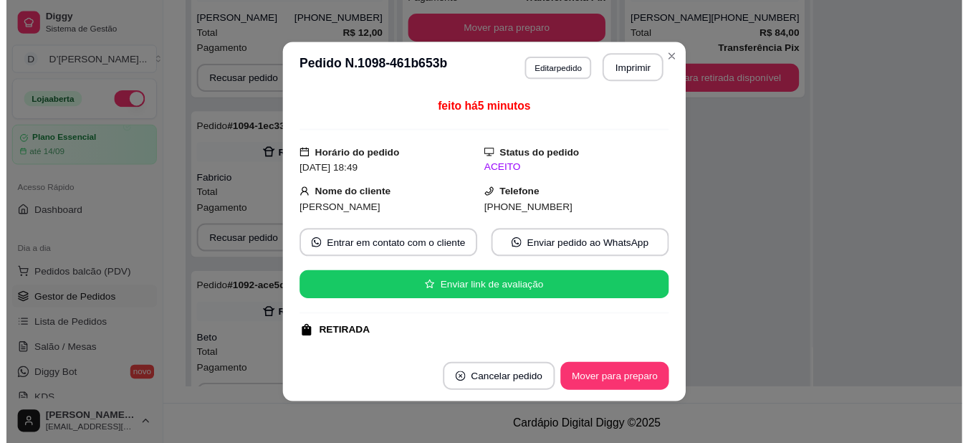
scroll to position [0, 0]
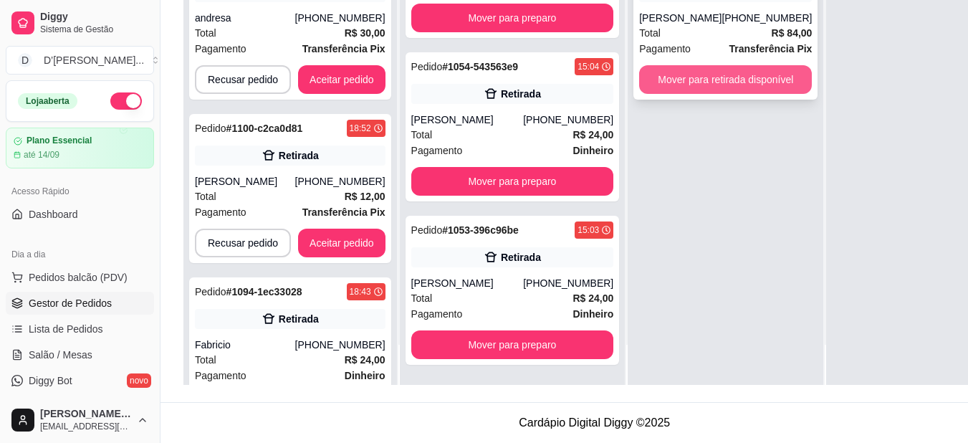
click at [668, 94] on button "Mover para retirada disponível" at bounding box center [725, 79] width 173 height 29
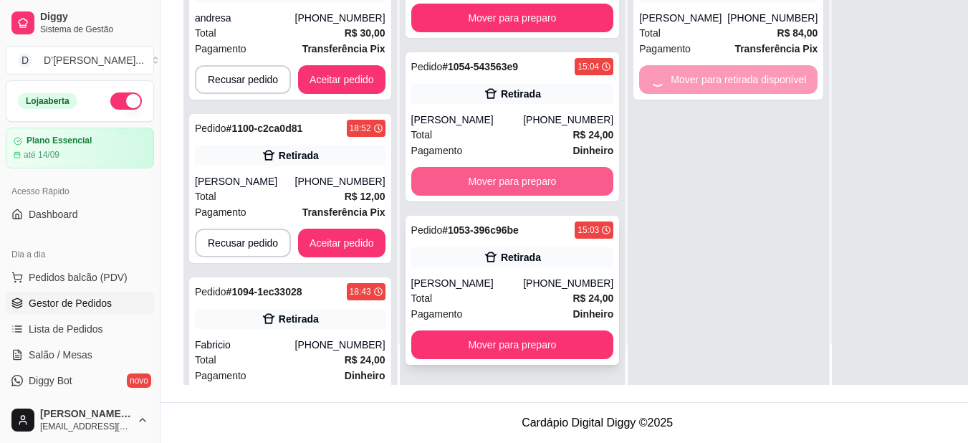
scroll to position [229, 0]
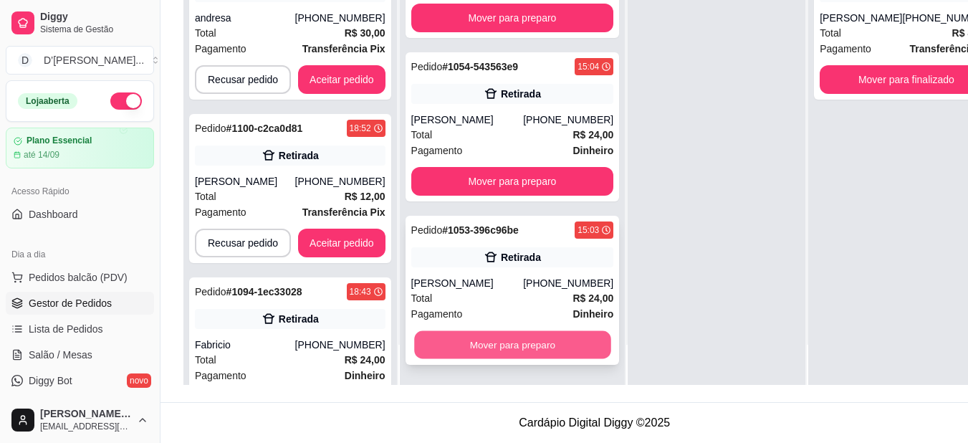
click at [523, 350] on button "Mover para preparo" at bounding box center [512, 345] width 196 height 28
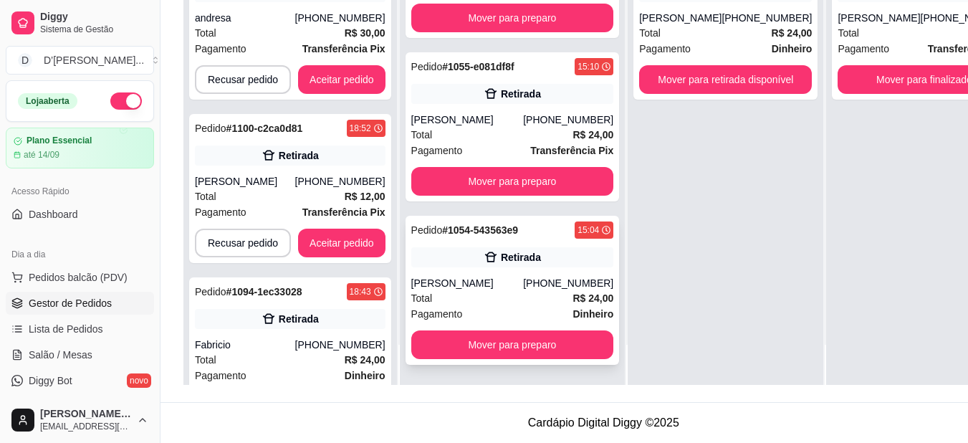
scroll to position [6317, 0]
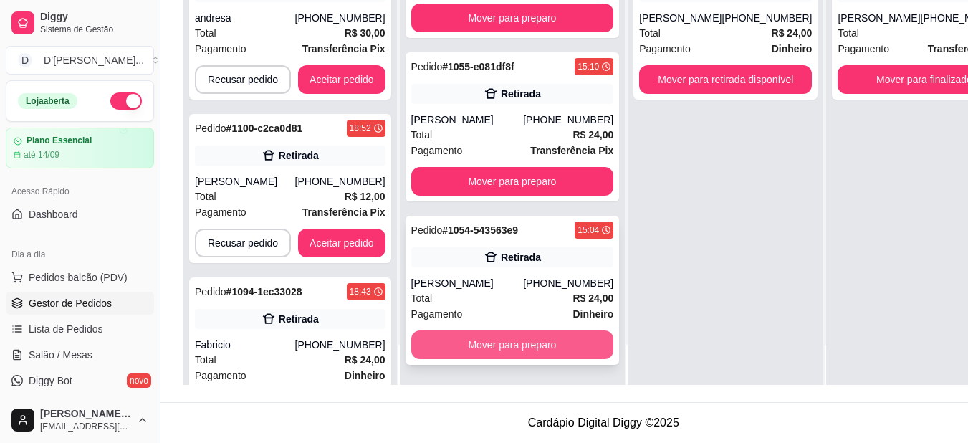
click at [503, 351] on button "Mover para preparo" at bounding box center [512, 344] width 203 height 29
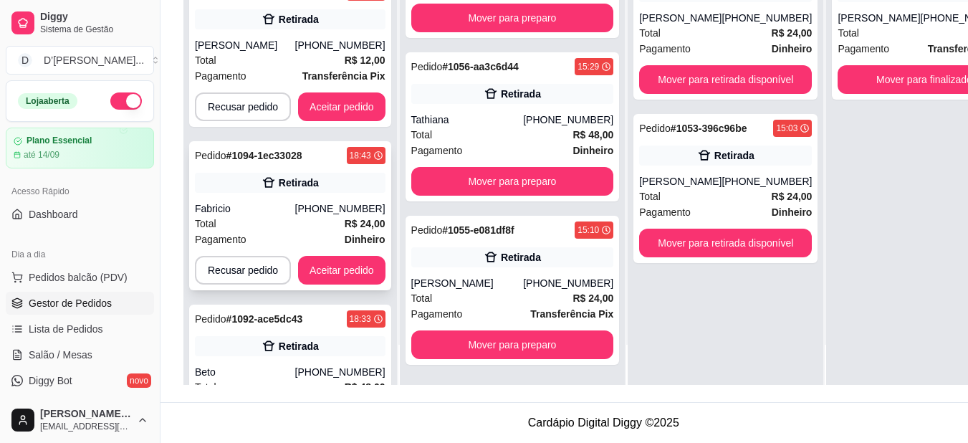
scroll to position [392, 0]
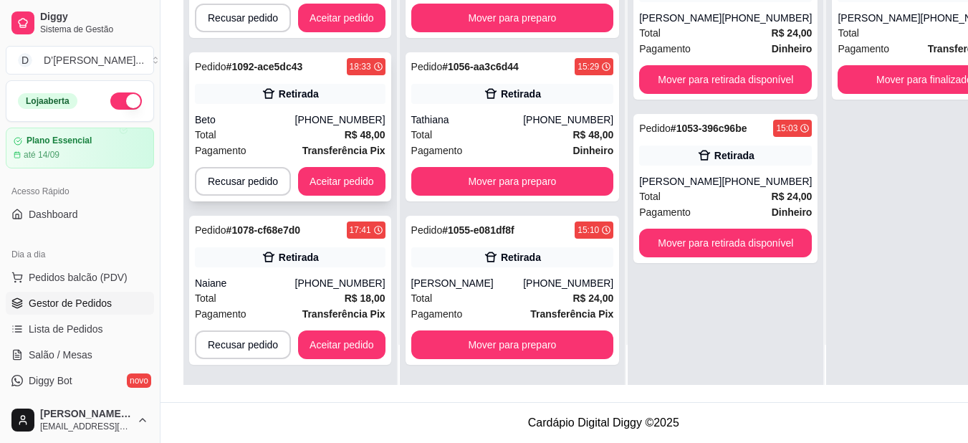
click at [324, 117] on div "[PHONE_NUMBER]" at bounding box center [340, 119] width 90 height 14
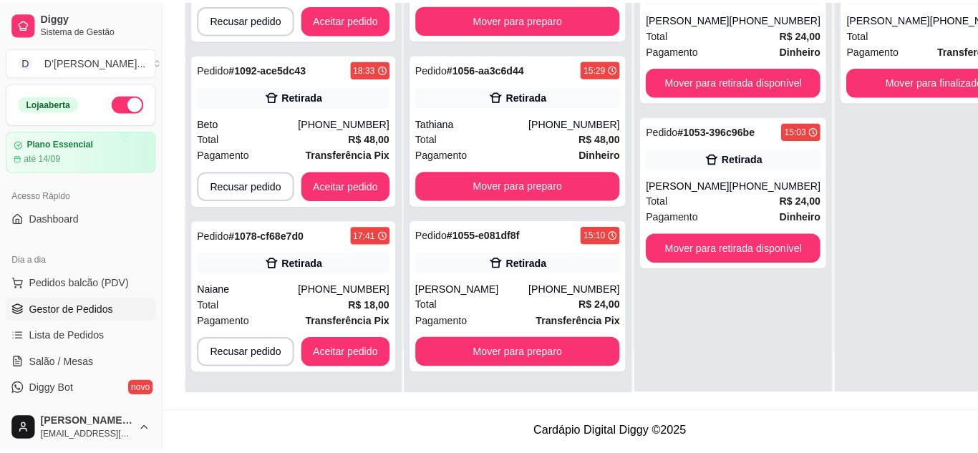
scroll to position [218, 0]
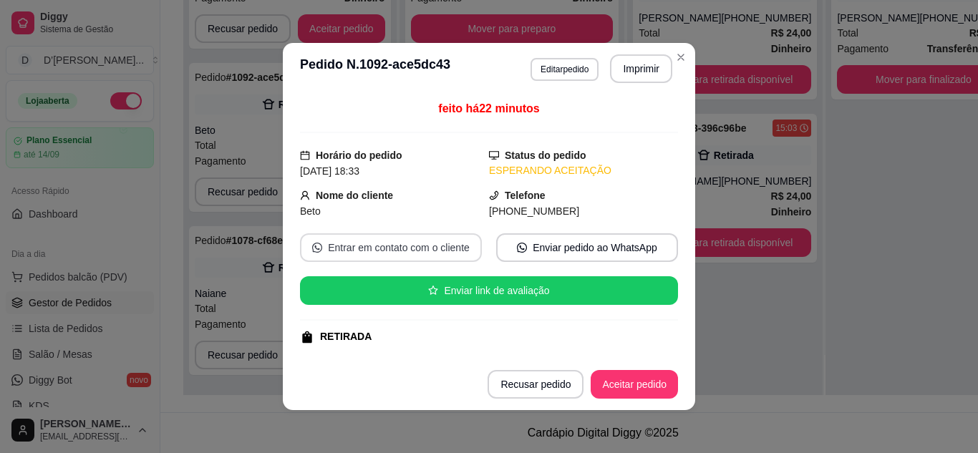
click at [403, 239] on button "Entrar em contato com o cliente" at bounding box center [391, 248] width 182 height 29
click at [627, 387] on button "Aceitar pedido" at bounding box center [634, 385] width 85 height 28
click at [629, 64] on button "Imprimir" at bounding box center [641, 68] width 62 height 29
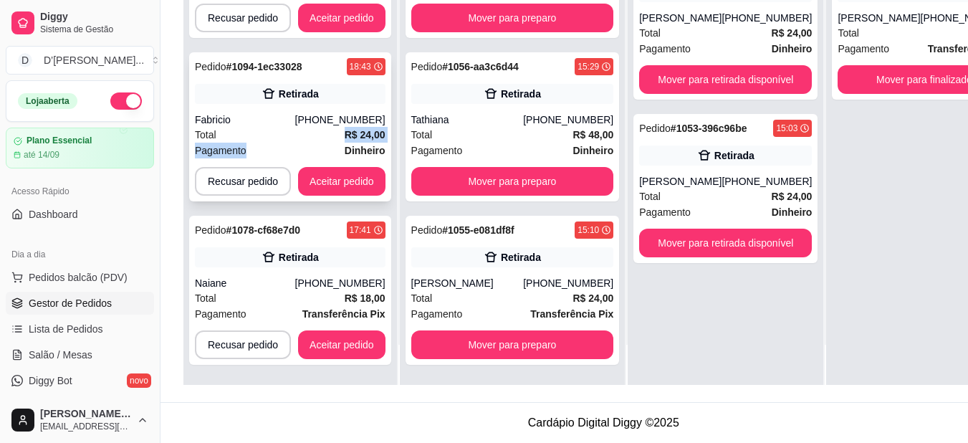
click at [259, 163] on div "Pedido # 1094-1ec33028 18:43 Retirada Fabricio [PHONE_NUMBER] Total R$ 24,00 Pa…" at bounding box center [290, 126] width 202 height 149
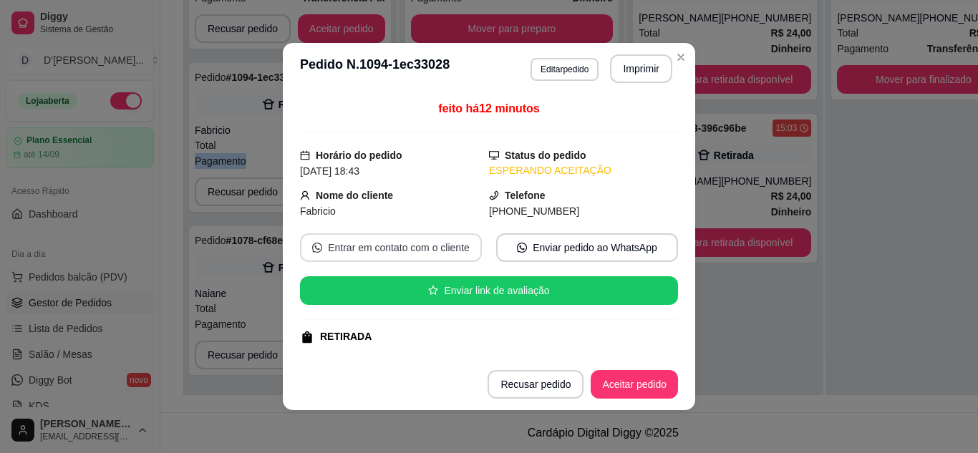
click at [421, 256] on button "Entrar em contato com o cliente" at bounding box center [391, 248] width 182 height 29
click at [610, 381] on button "Aceitar pedido" at bounding box center [634, 384] width 87 height 29
click at [627, 72] on button "Imprimir" at bounding box center [641, 68] width 62 height 29
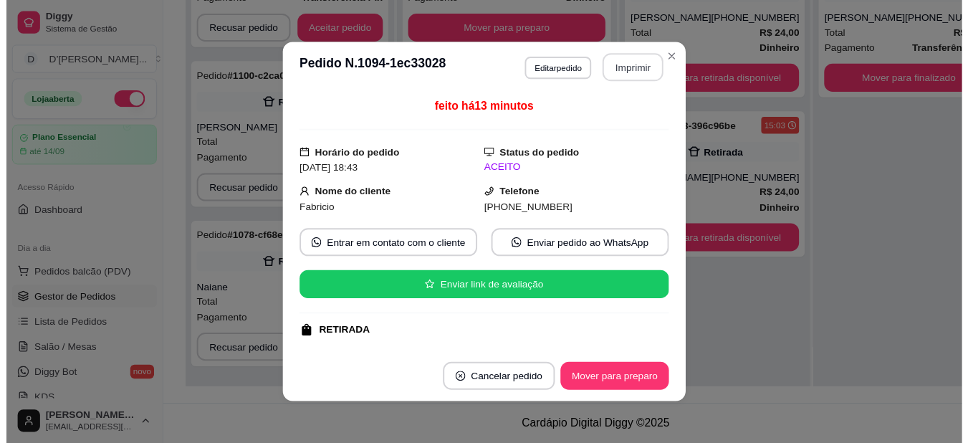
scroll to position [0, 0]
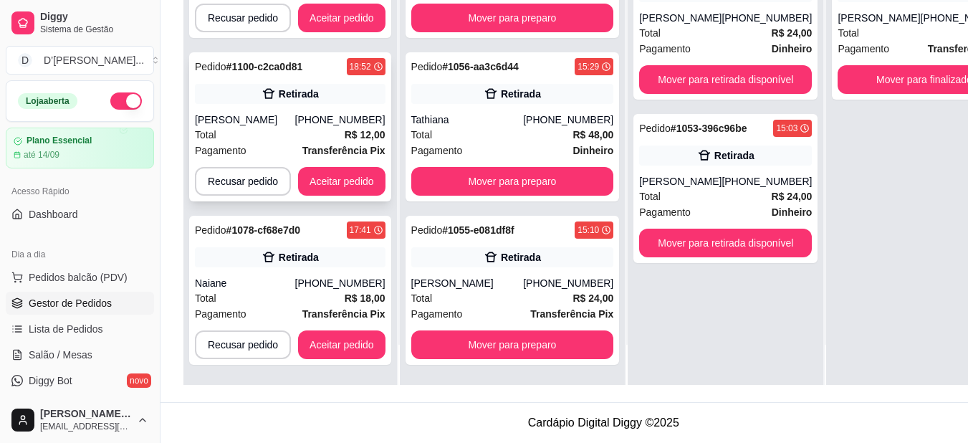
click at [246, 142] on div "Total R$ 12,00" at bounding box center [290, 135] width 191 height 16
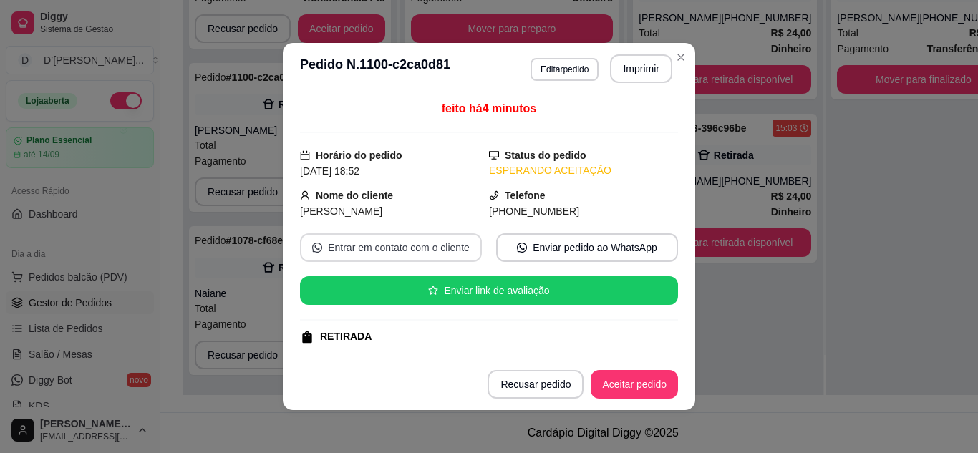
click at [411, 246] on button "Entrar em contato com o cliente" at bounding box center [391, 248] width 182 height 29
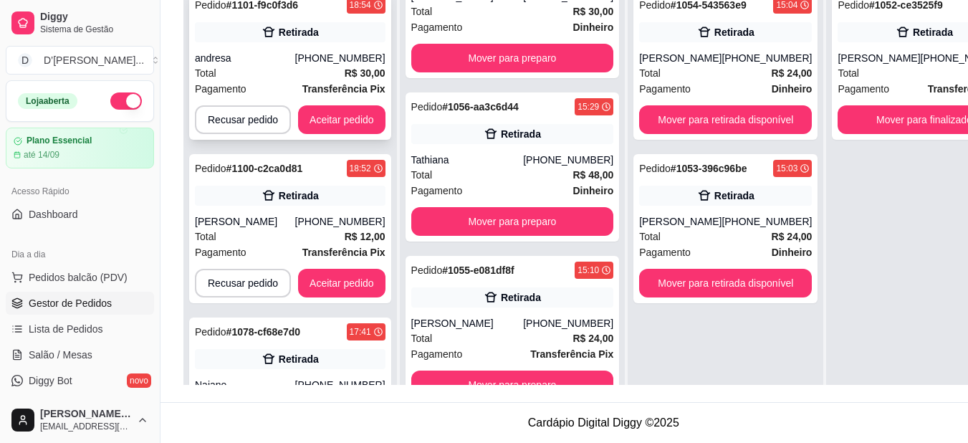
click at [324, 57] on div "[PHONE_NUMBER]" at bounding box center [340, 58] width 90 height 14
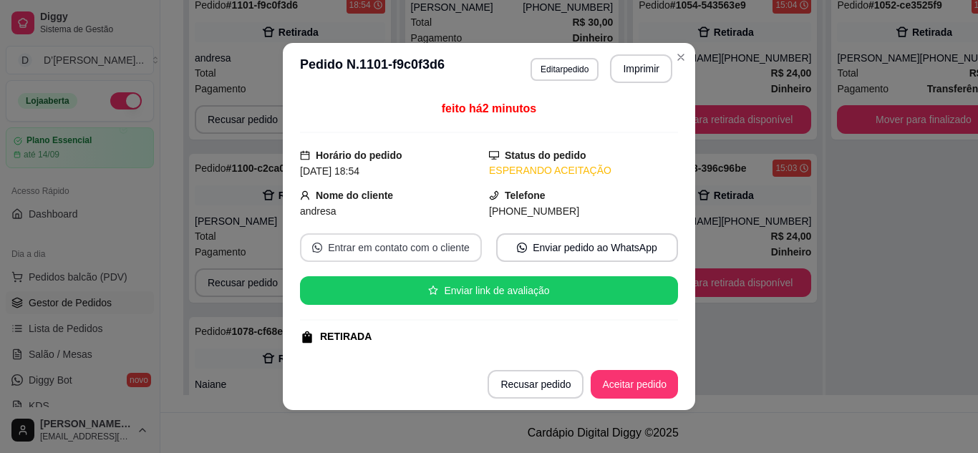
click at [391, 241] on button "Entrar em contato com o cliente" at bounding box center [391, 248] width 182 height 29
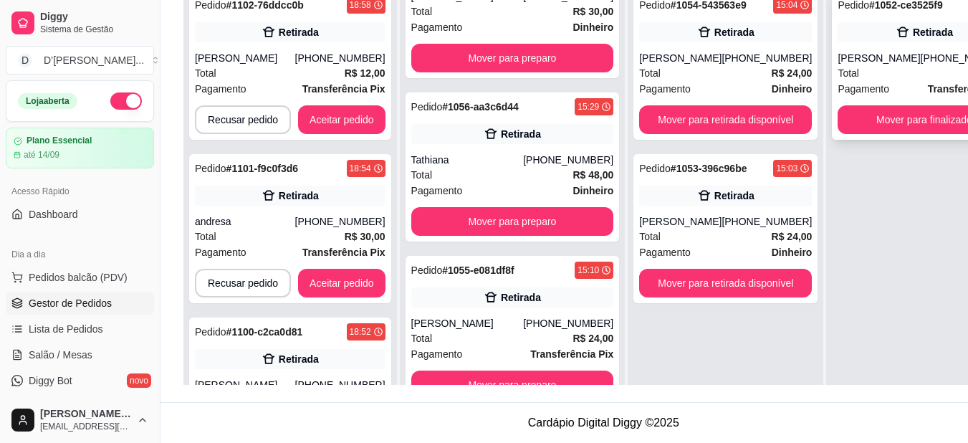
click at [837, 65] on div "[PERSON_NAME]" at bounding box center [878, 58] width 82 height 14
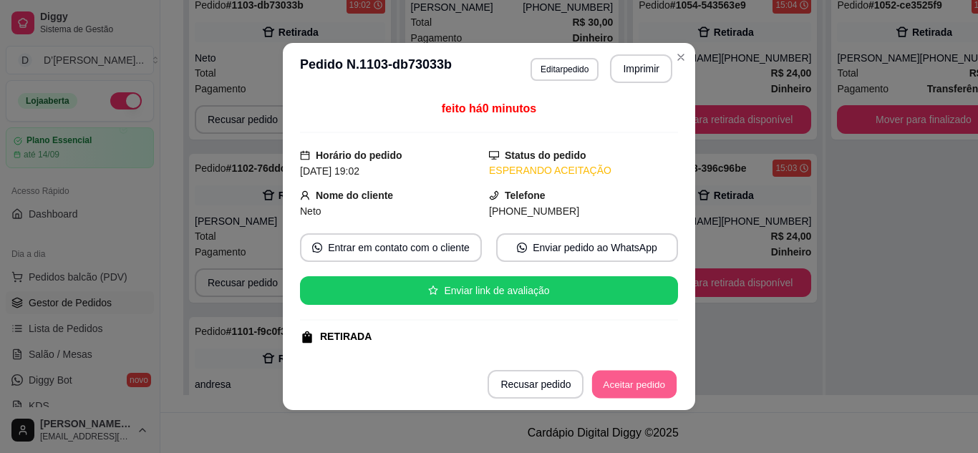
click at [600, 382] on button "Aceitar pedido" at bounding box center [634, 385] width 85 height 28
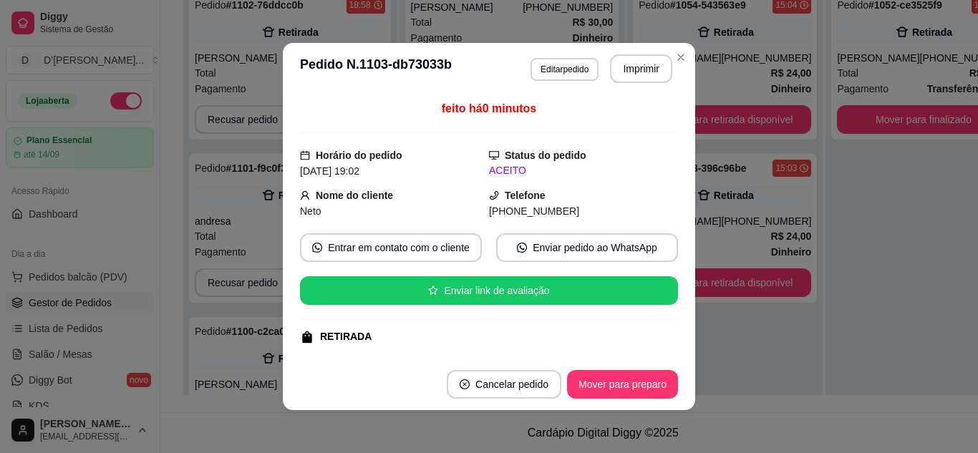
scroll to position [6646, 0]
click at [657, 57] on button "Imprimir" at bounding box center [641, 68] width 62 height 29
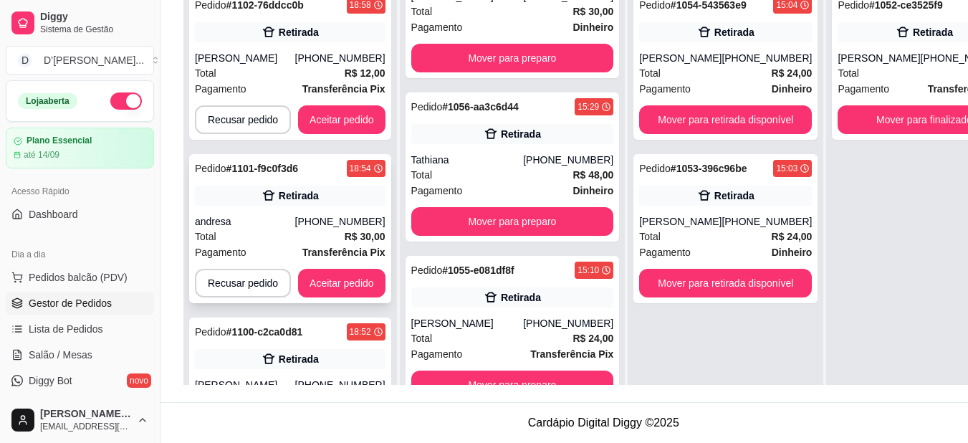
click at [314, 198] on div "Retirada" at bounding box center [299, 195] width 40 height 14
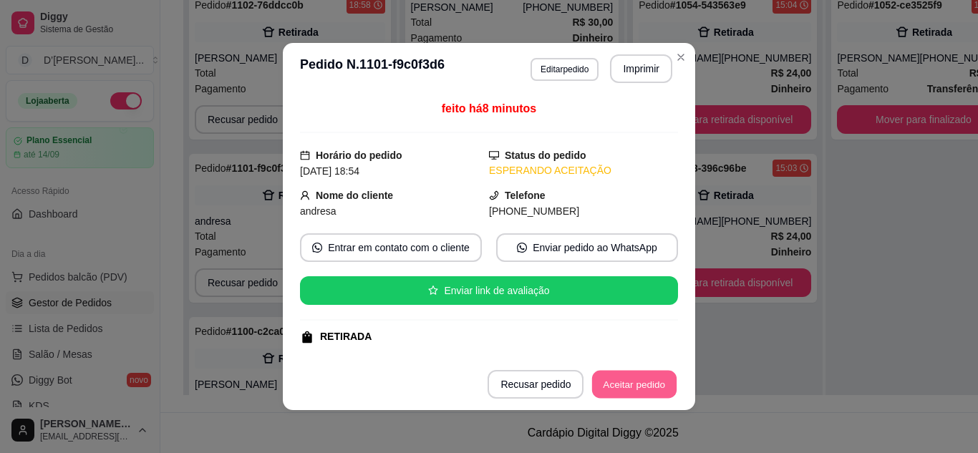
click at [627, 393] on button "Aceitar pedido" at bounding box center [634, 385] width 85 height 28
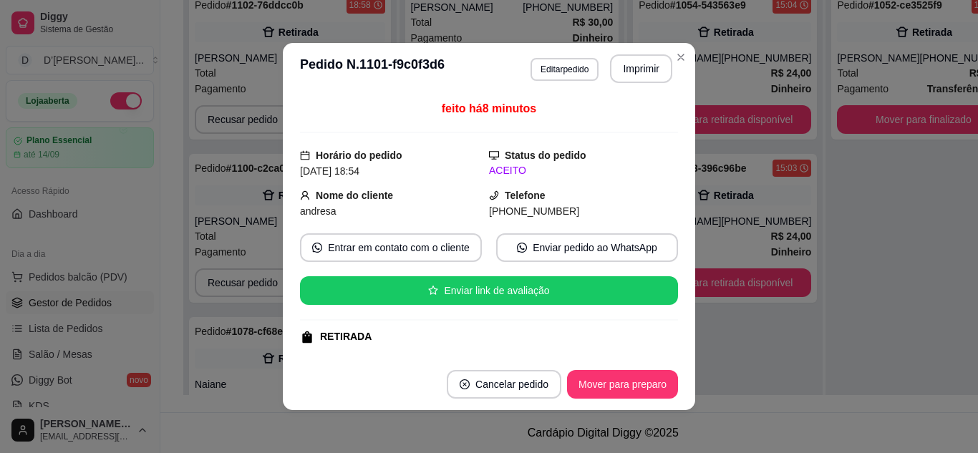
scroll to position [6810, 0]
click at [632, 74] on button "Imprimir" at bounding box center [642, 69] width 60 height 28
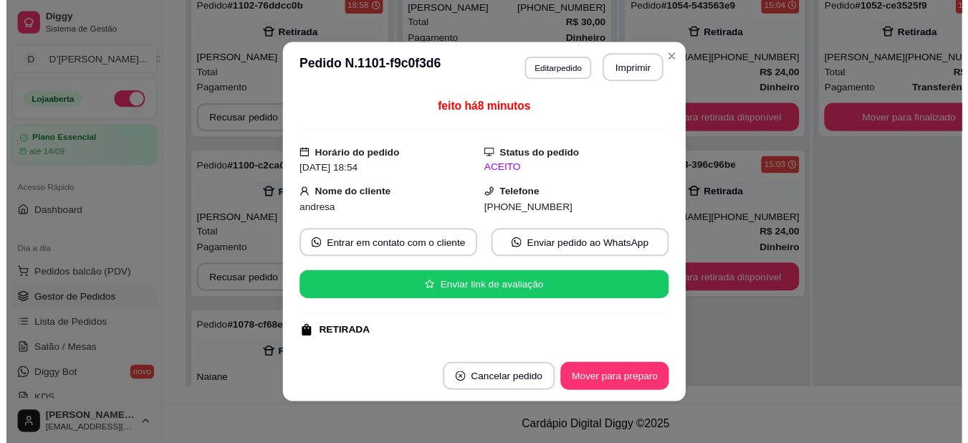
scroll to position [0, 0]
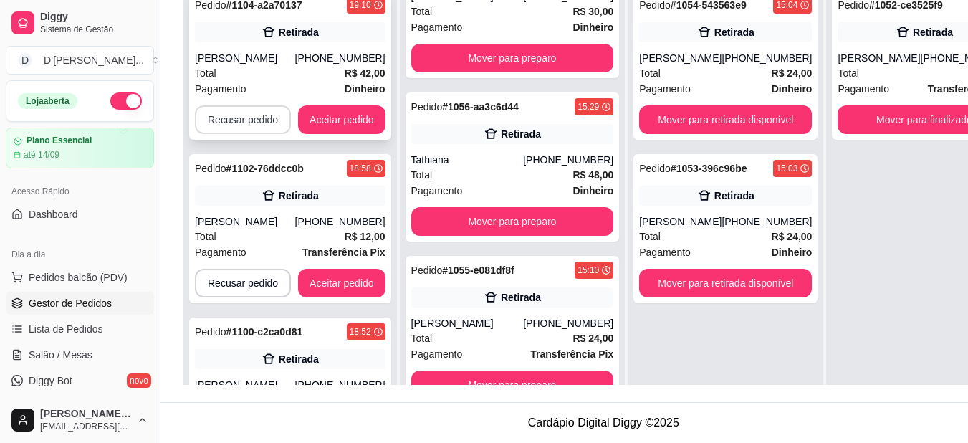
click at [266, 65] on div "[PERSON_NAME]" at bounding box center [245, 58] width 100 height 14
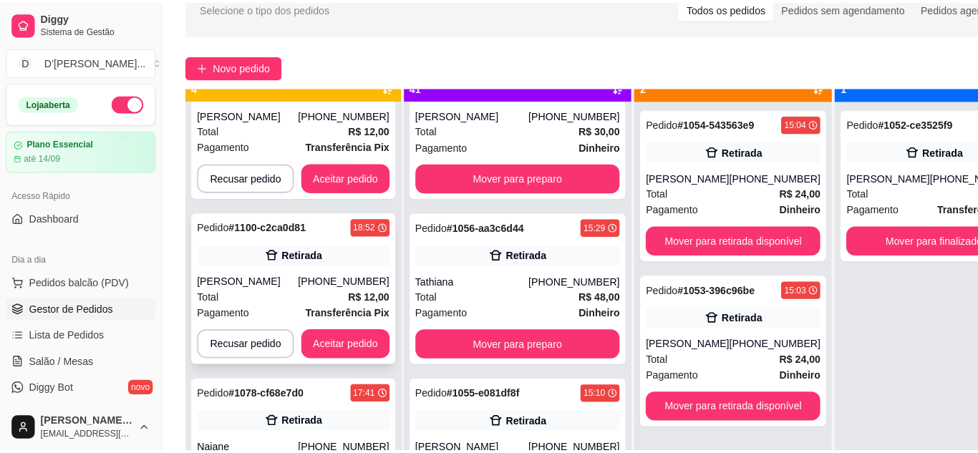
scroll to position [40, 0]
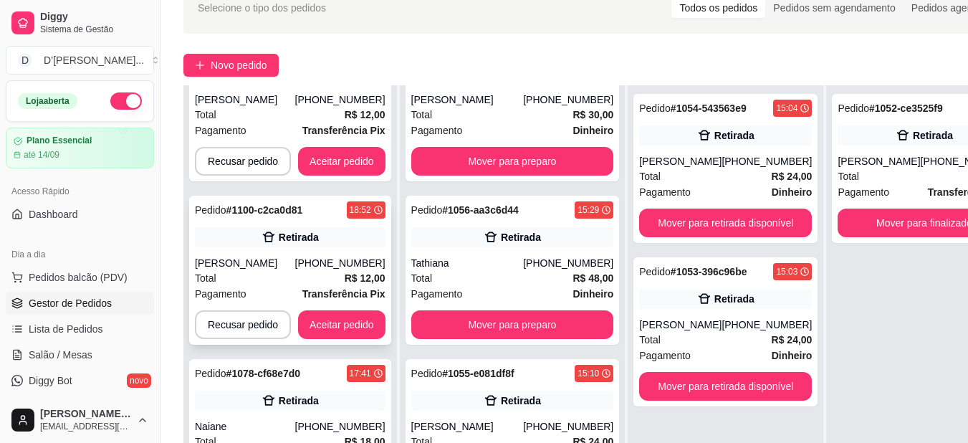
click at [291, 270] on div "[PERSON_NAME]" at bounding box center [245, 263] width 100 height 14
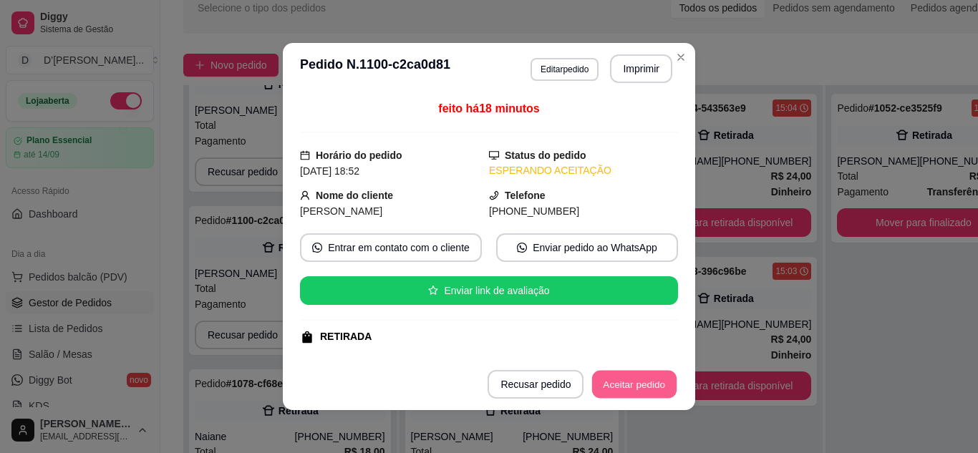
click at [592, 379] on button "Aceitar pedido" at bounding box center [634, 385] width 85 height 28
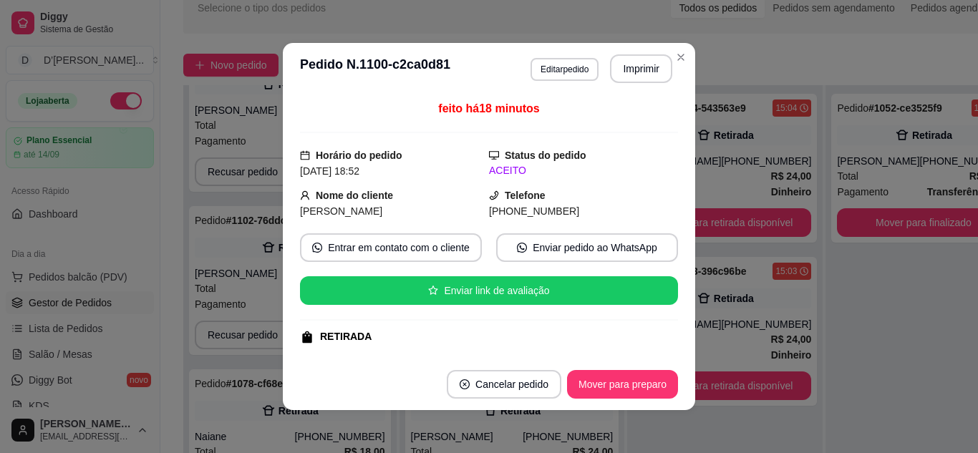
scroll to position [6987, 0]
click at [621, 80] on button "Imprimir" at bounding box center [641, 68] width 62 height 29
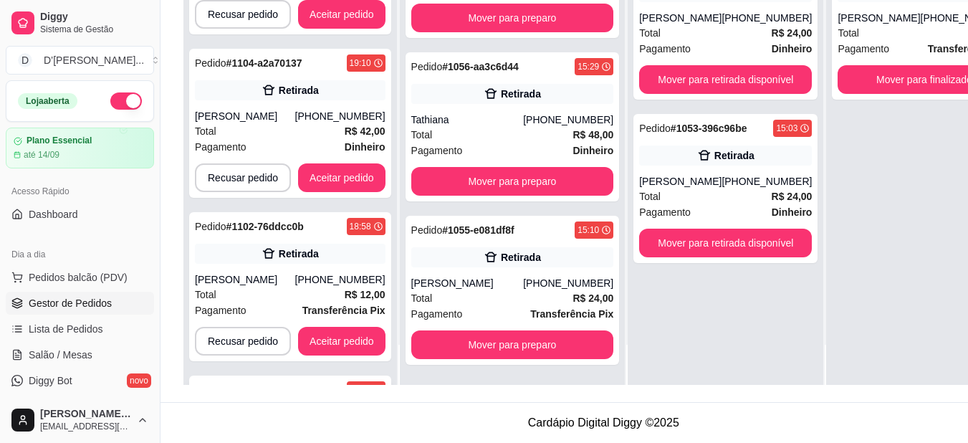
scroll to position [228, 0]
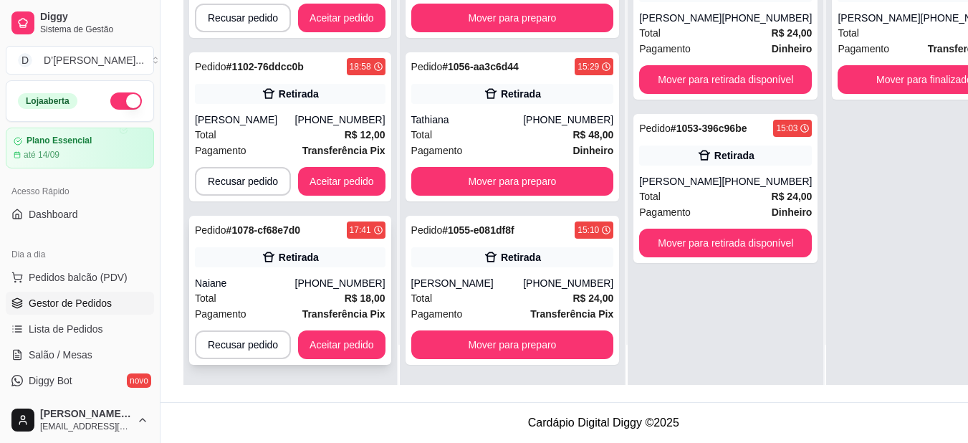
click at [295, 276] on div "Naiane" at bounding box center [245, 283] width 100 height 14
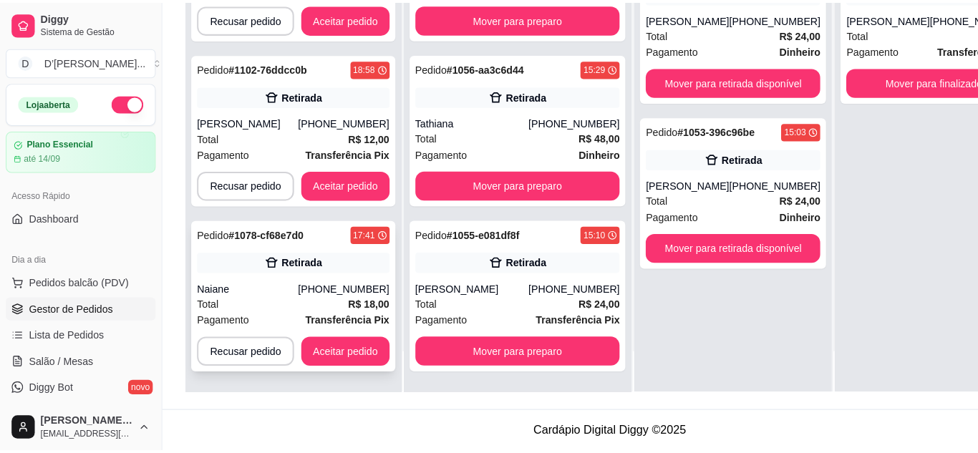
scroll to position [218, 0]
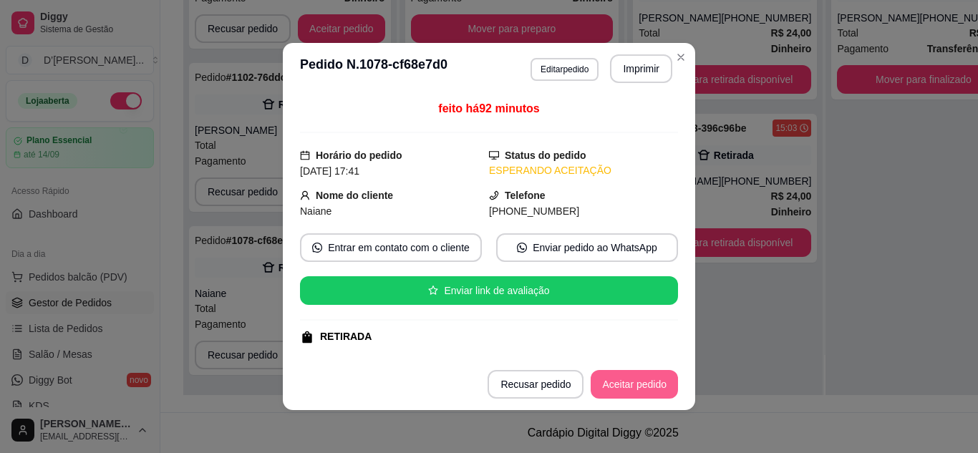
click at [627, 392] on button "Aceitar pedido" at bounding box center [634, 384] width 87 height 29
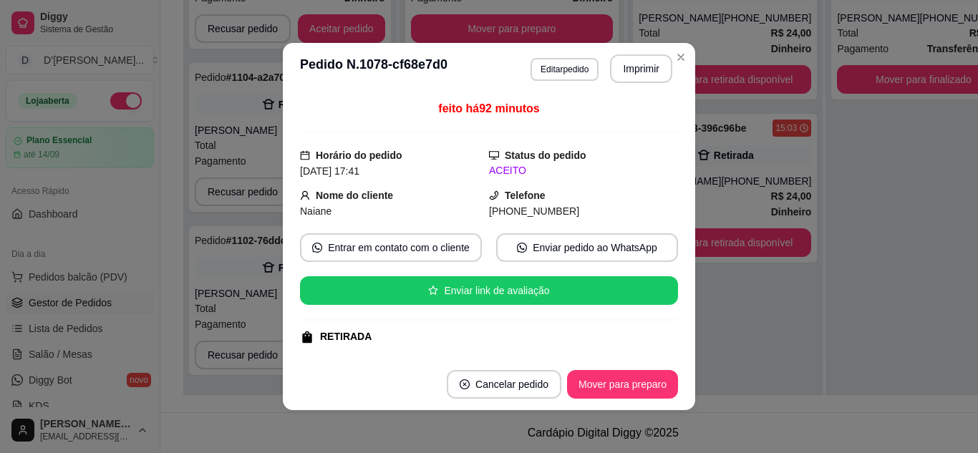
scroll to position [7151, 0]
click at [629, 83] on header "**********" at bounding box center [489, 69] width 413 height 52
click at [629, 77] on button "Imprimir" at bounding box center [641, 68] width 62 height 29
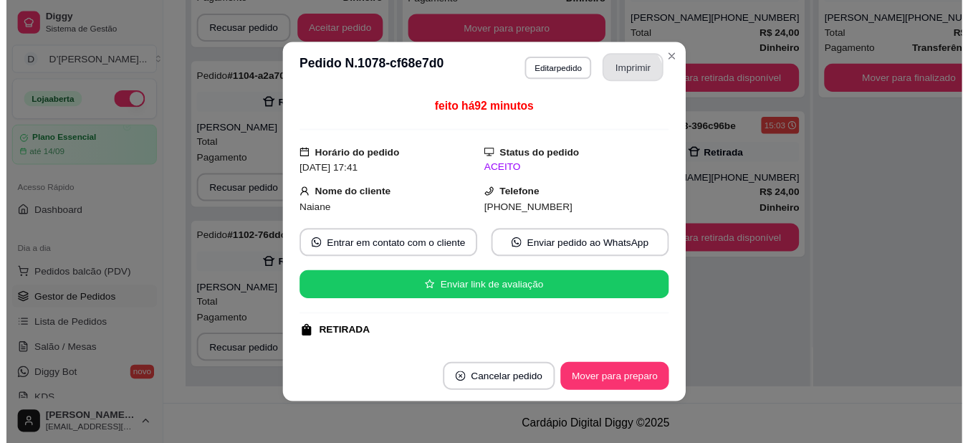
scroll to position [0, 0]
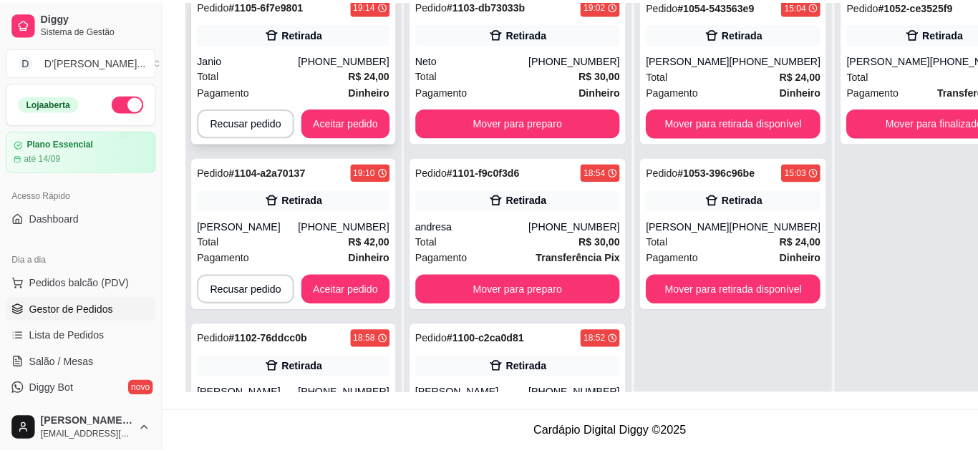
scroll to position [7151, 0]
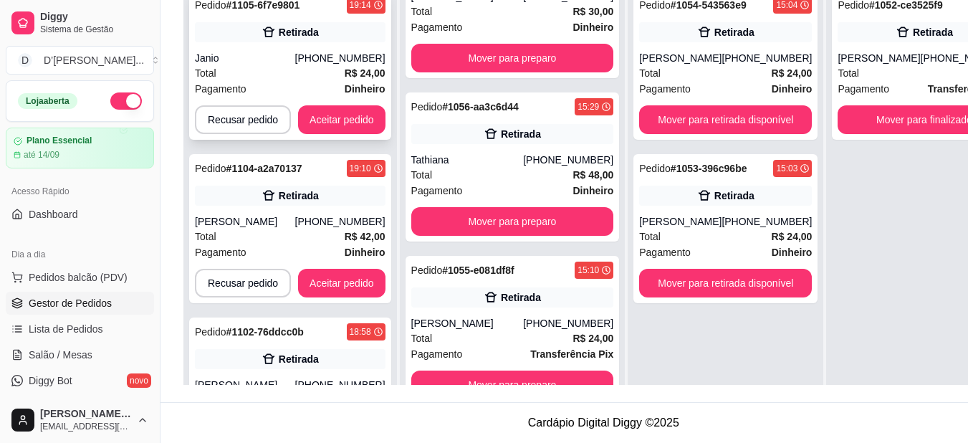
click at [254, 62] on div "Janio" at bounding box center [245, 58] width 100 height 14
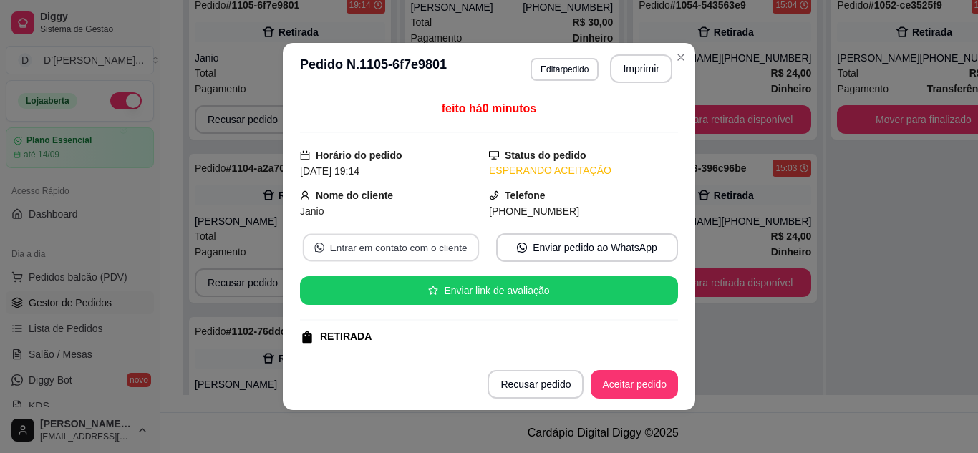
click at [428, 237] on button "Entrar em contato com o cliente" at bounding box center [391, 248] width 176 height 28
click at [665, 371] on button "Aceitar pedido" at bounding box center [634, 384] width 87 height 29
click at [650, 384] on button "Aceitar pedido" at bounding box center [634, 384] width 87 height 29
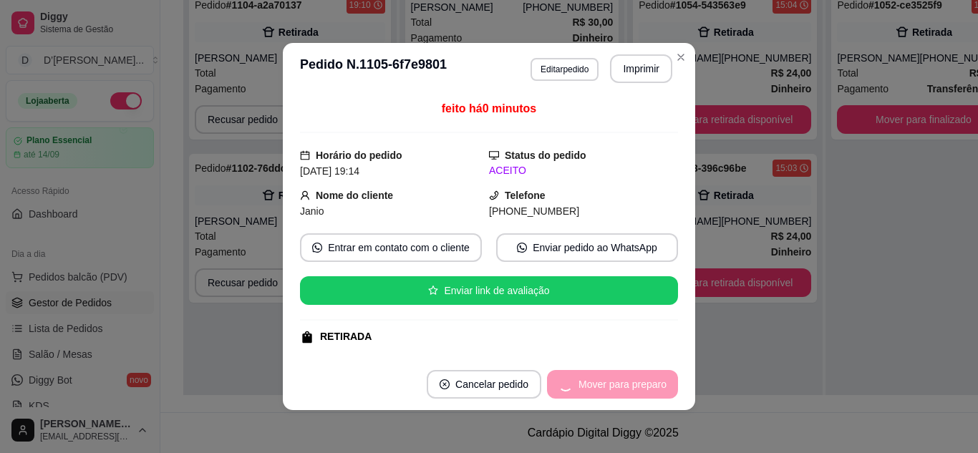
scroll to position [7314, 0]
click at [625, 69] on button "Imprimir" at bounding box center [641, 68] width 62 height 29
click at [683, 67] on header "**********" at bounding box center [489, 69] width 413 height 52
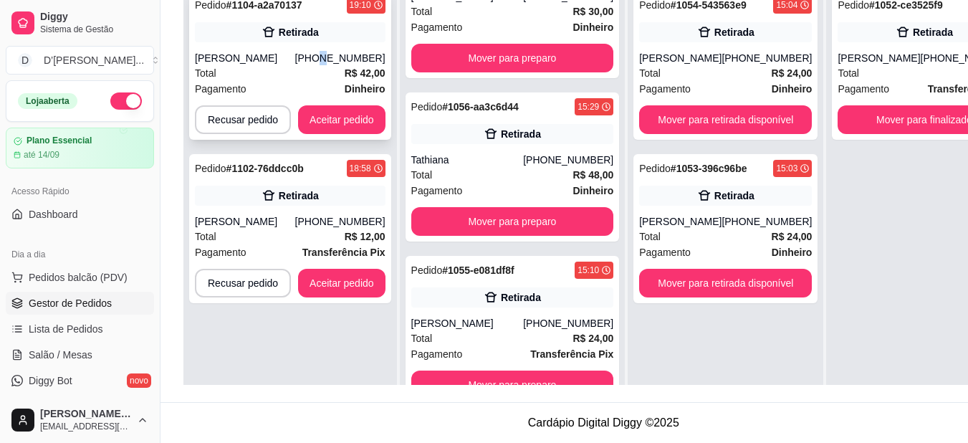
click at [332, 56] on div "[PHONE_NUMBER]" at bounding box center [340, 58] width 90 height 14
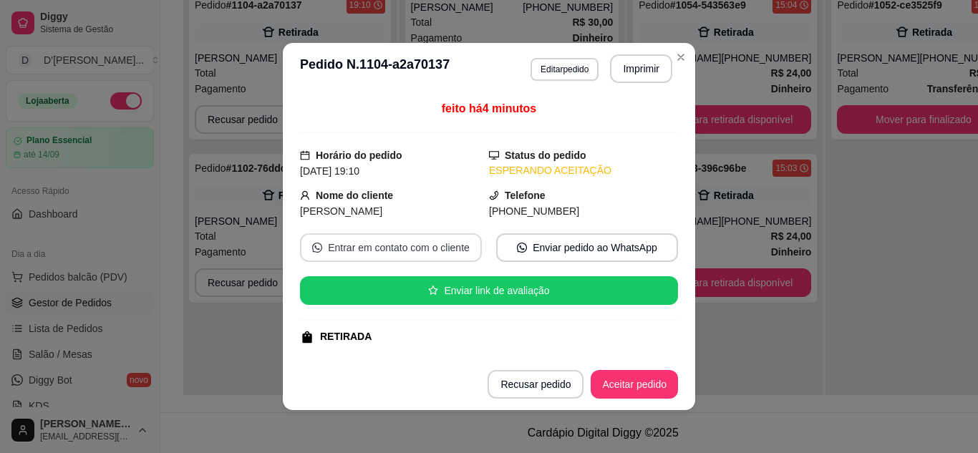
click at [448, 246] on button "Entrar em contato com o cliente" at bounding box center [391, 248] width 182 height 29
click at [637, 389] on button "Aceitar pedido" at bounding box center [634, 385] width 85 height 28
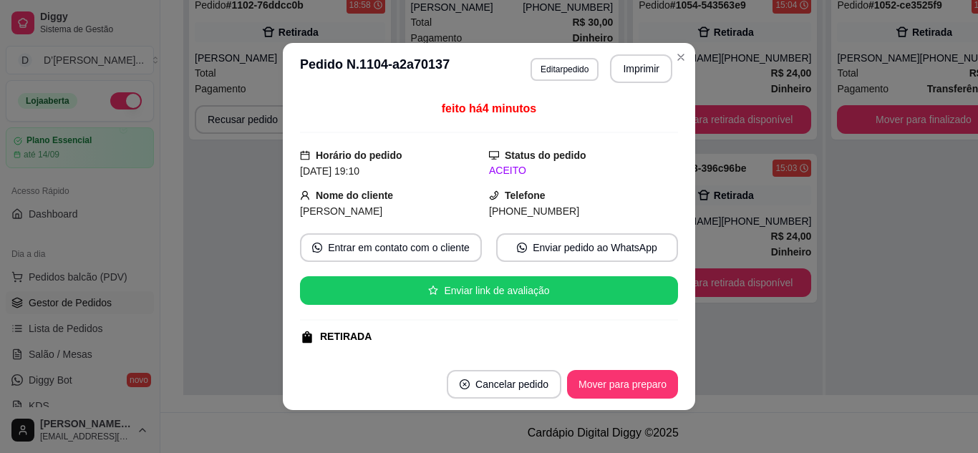
scroll to position [7492, 0]
click at [630, 69] on button "Imprimir" at bounding box center [641, 68] width 62 height 29
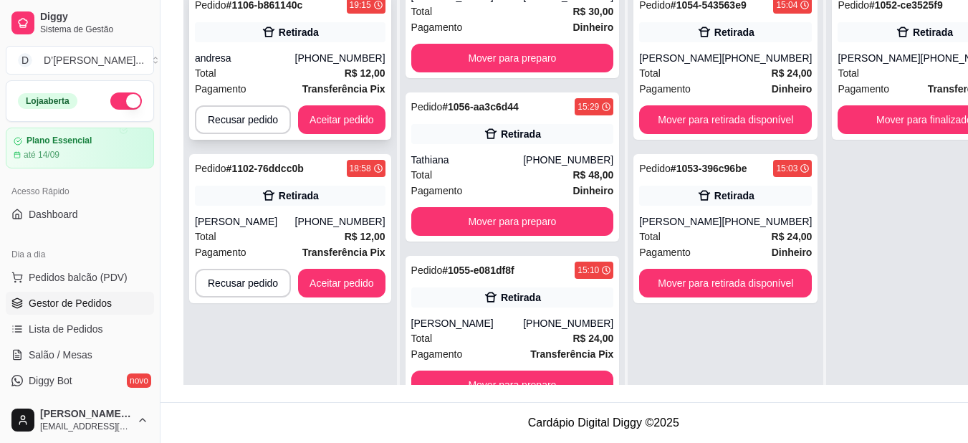
click at [295, 53] on div "andresa" at bounding box center [245, 58] width 100 height 14
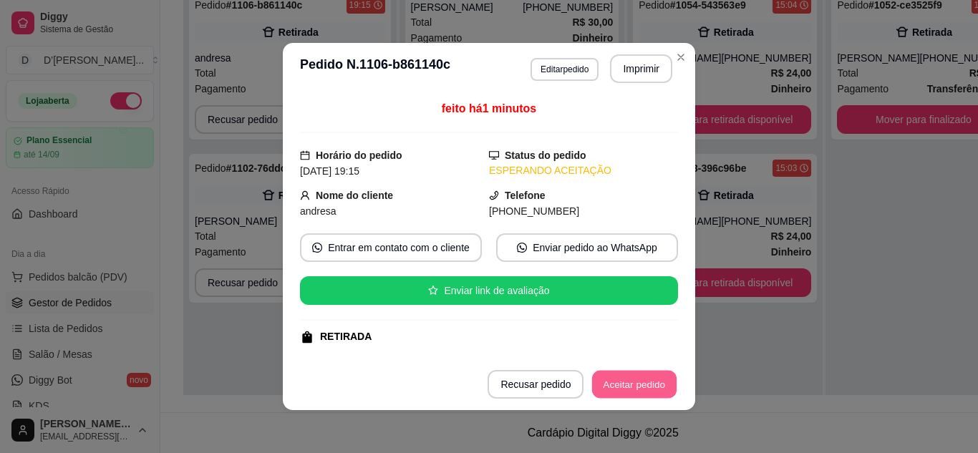
click at [617, 385] on button "Aceitar pedido" at bounding box center [634, 385] width 85 height 28
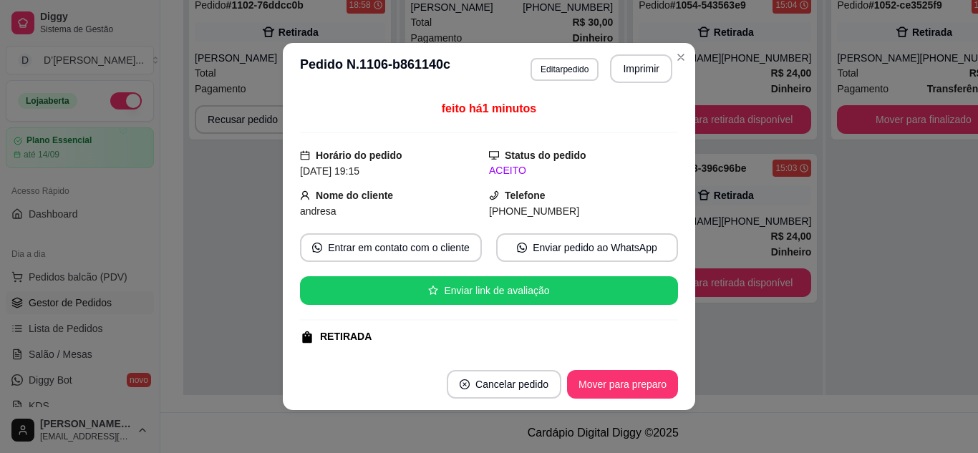
scroll to position [7655, 0]
click at [638, 75] on button "Imprimir" at bounding box center [641, 68] width 62 height 29
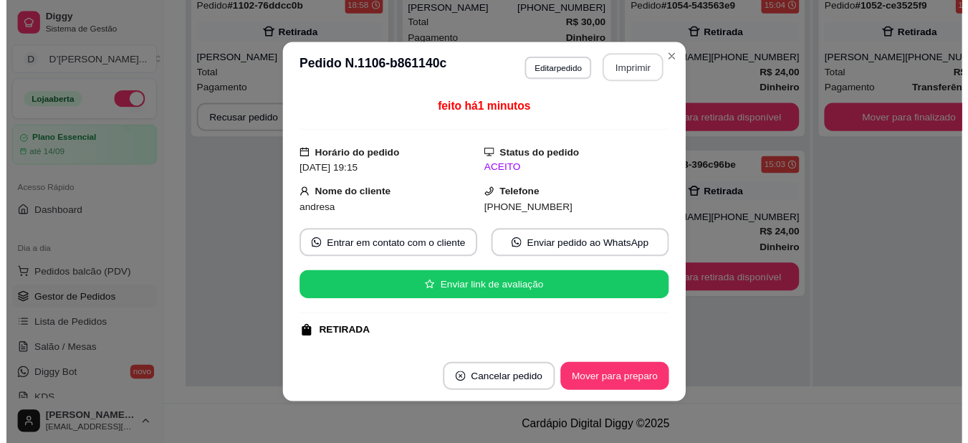
scroll to position [0, 0]
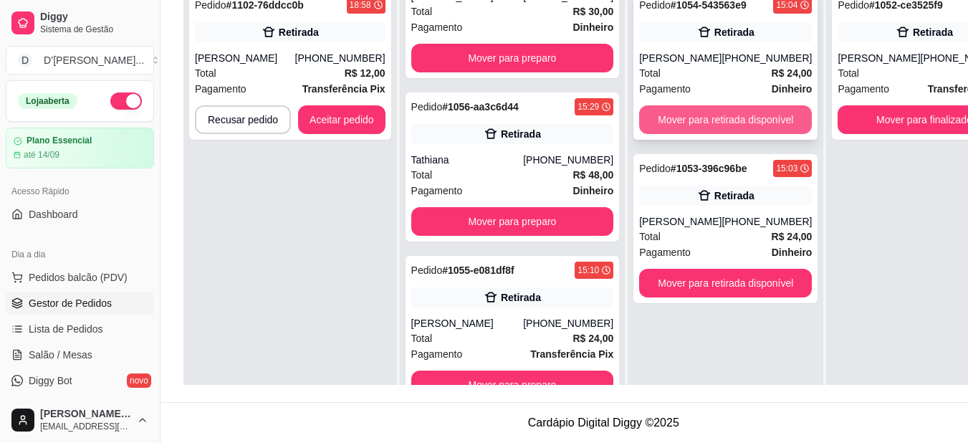
click at [730, 117] on button "Mover para retirada disponível" at bounding box center [725, 119] width 173 height 29
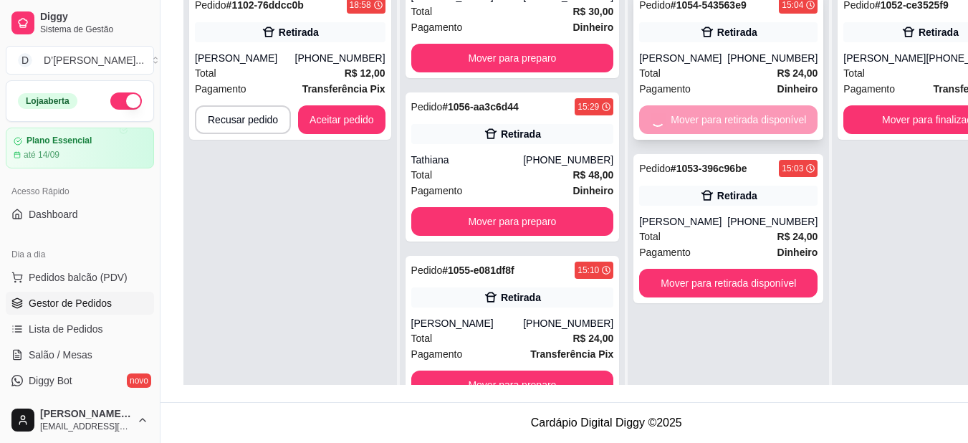
click at [730, 269] on button "Mover para retirada disponível" at bounding box center [728, 283] width 178 height 29
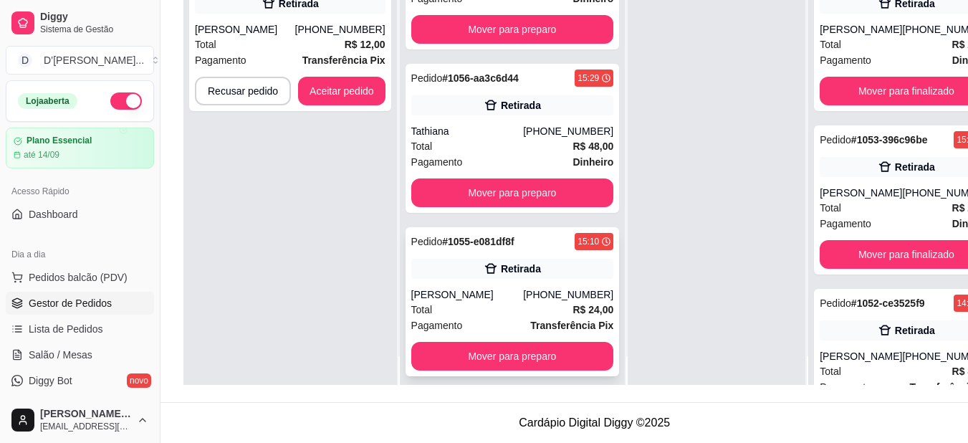
scroll to position [40, 0]
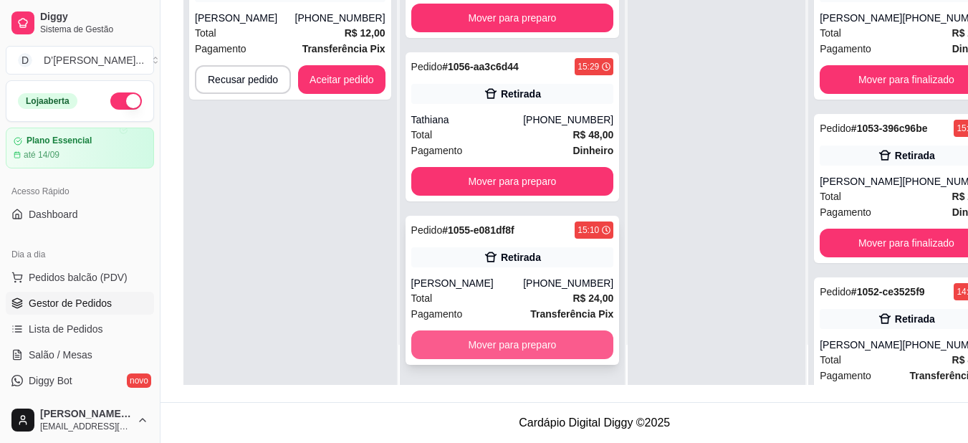
click at [531, 353] on button "Mover para preparo" at bounding box center [512, 344] width 203 height 29
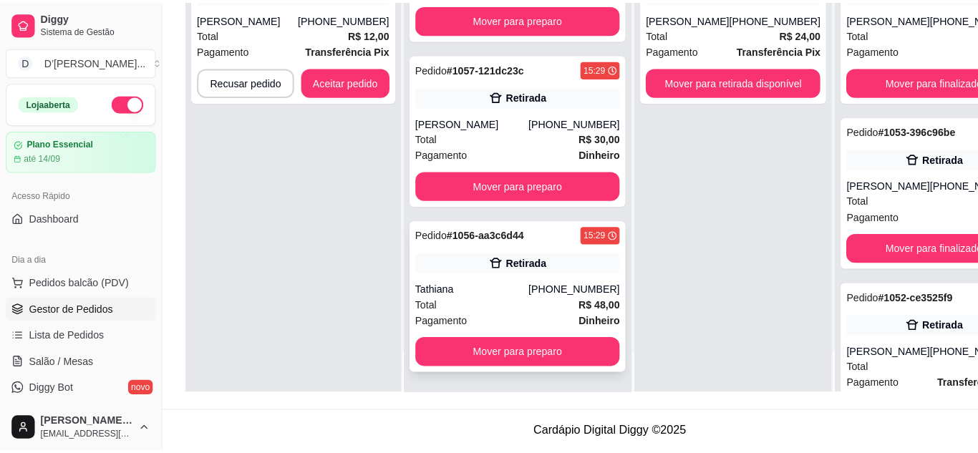
scroll to position [7492, 0]
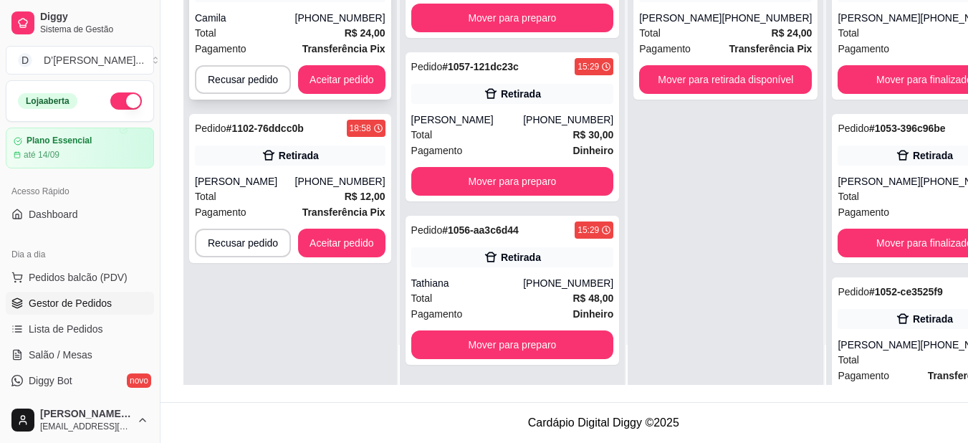
click at [262, 44] on div "Pagamento Transferência Pix" at bounding box center [290, 49] width 191 height 16
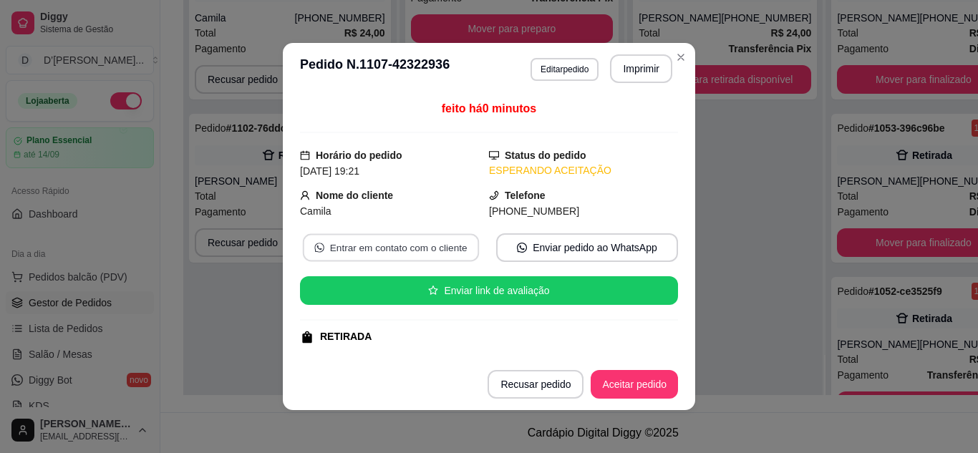
click at [457, 248] on button "Entrar em contato com o cliente" at bounding box center [391, 248] width 176 height 28
click at [645, 379] on button "Aceitar pedido" at bounding box center [634, 384] width 87 height 29
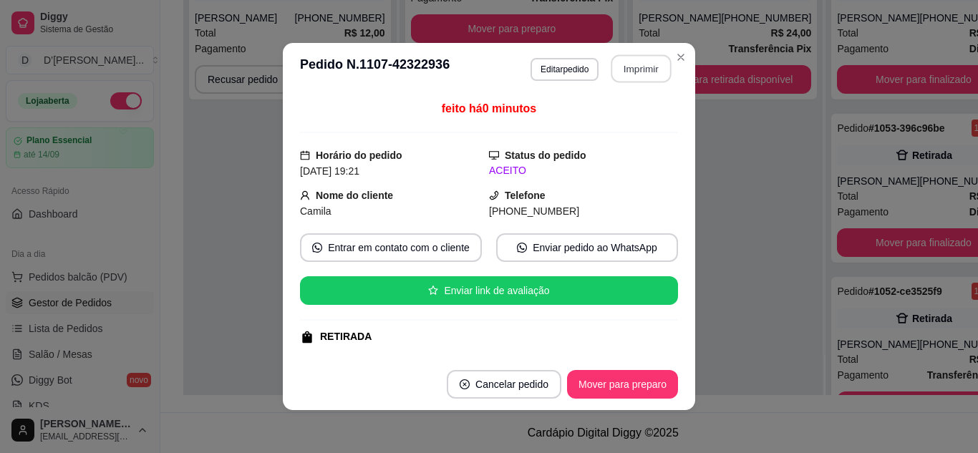
click at [642, 68] on button "Imprimir" at bounding box center [642, 69] width 60 height 28
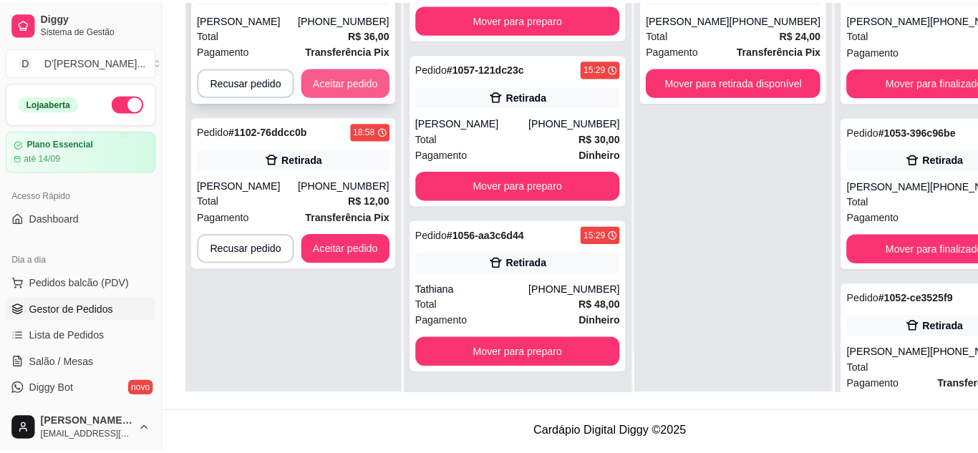
scroll to position [0, 0]
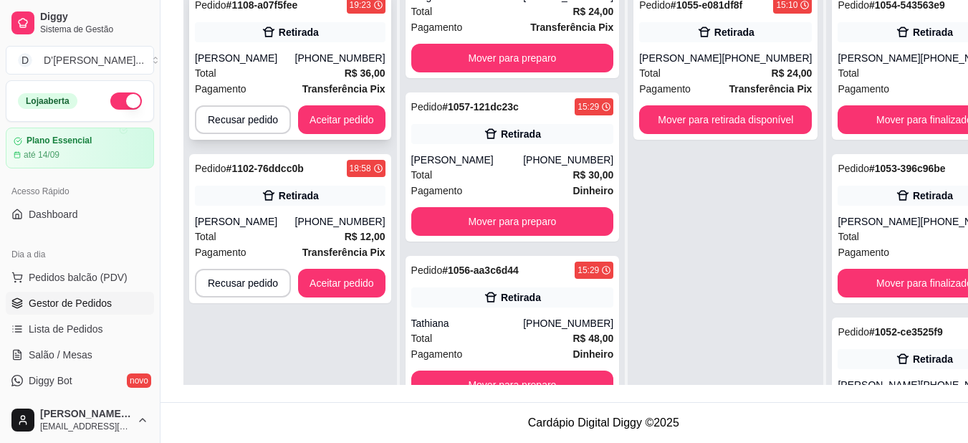
click at [312, 73] on div "Total R$ 36,00" at bounding box center [290, 73] width 191 height 16
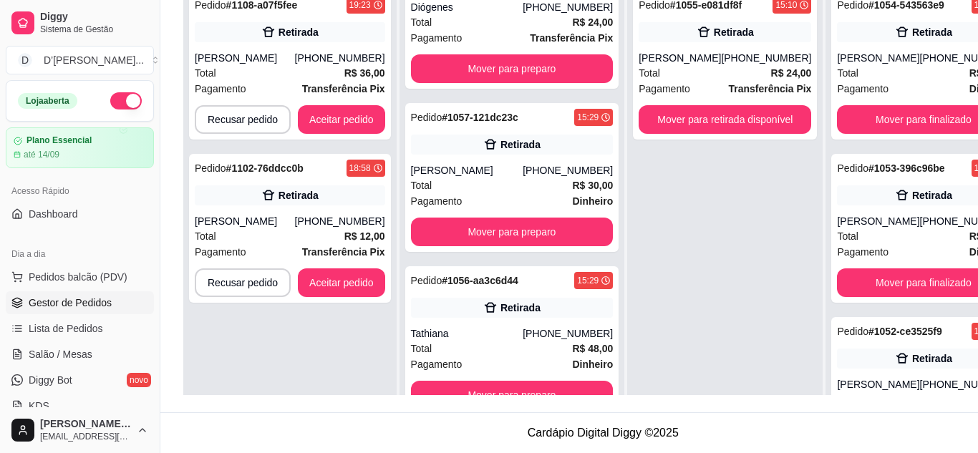
click at [655, 383] on button "Aceitar pedido" at bounding box center [634, 384] width 87 height 29
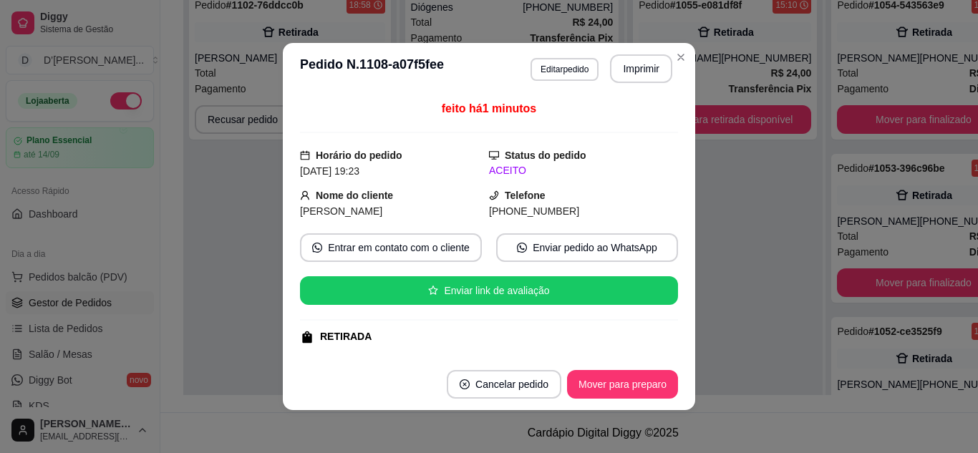
scroll to position [7835, 0]
click at [637, 70] on button "Imprimir" at bounding box center [641, 68] width 62 height 29
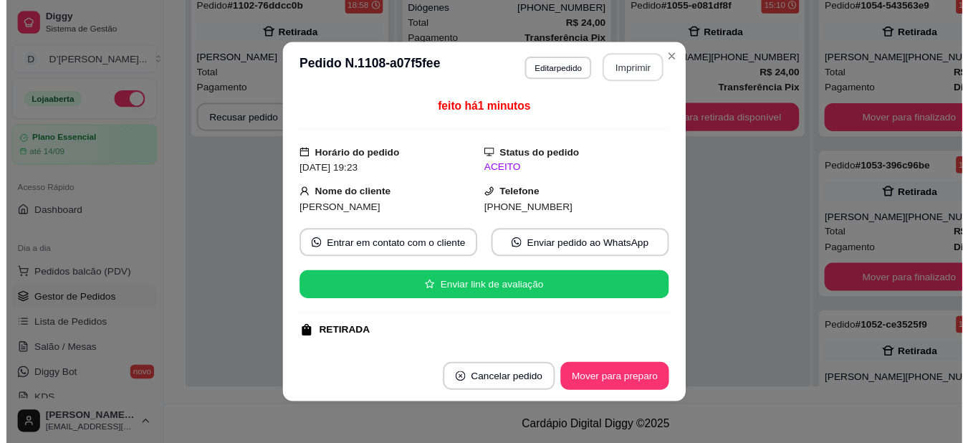
scroll to position [0, 0]
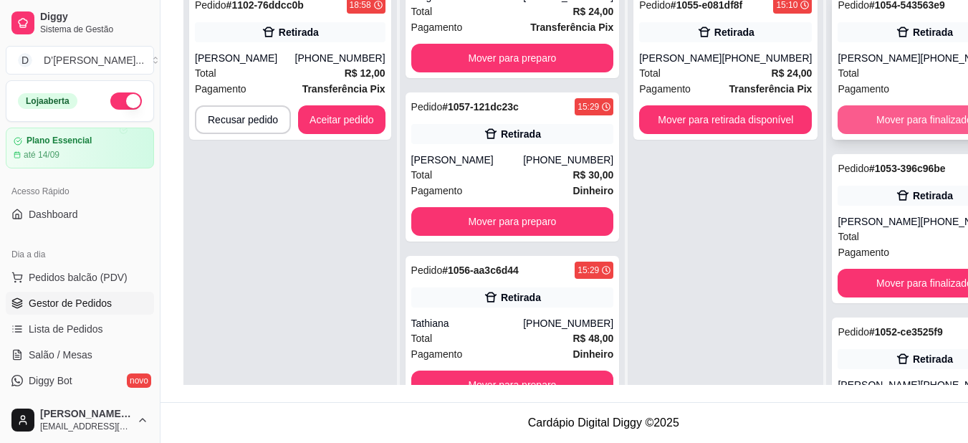
click at [842, 134] on button "Mover para finalizado" at bounding box center [923, 119] width 173 height 29
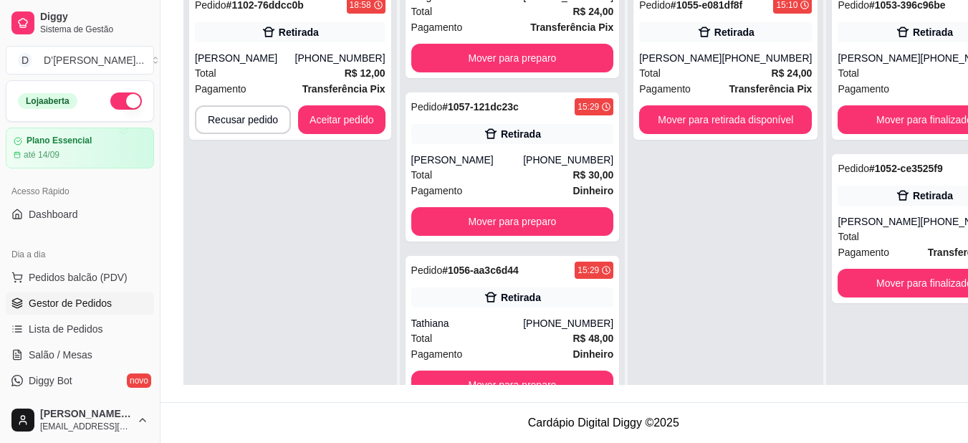
click at [844, 148] on div "Pedido # 1053-396c96be 15:03 Retirada Pedro Miguel (88) 99342-5552 Total R$ 24,…" at bounding box center [924, 203] width 196 height 443
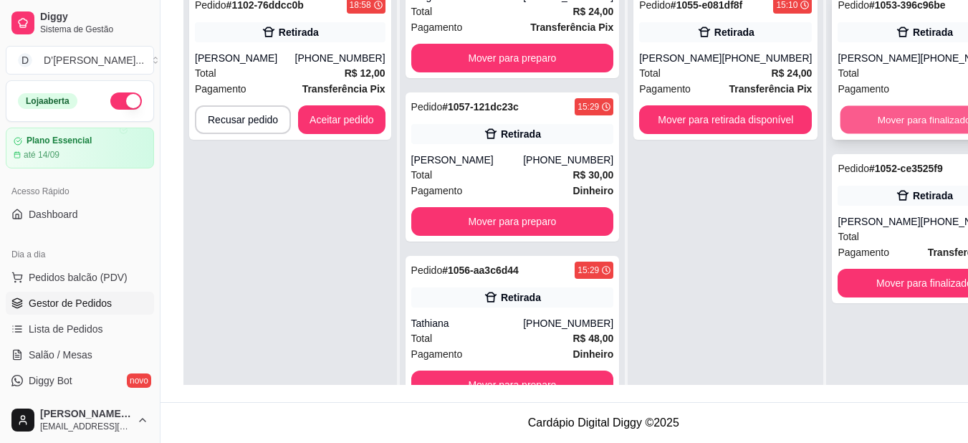
click at [840, 115] on button "Mover para finalizado" at bounding box center [924, 120] width 168 height 28
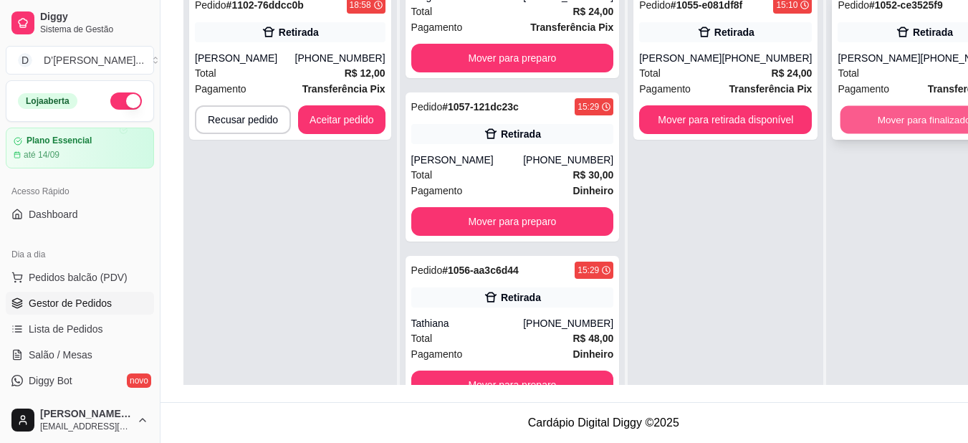
click at [840, 134] on button "Mover para finalizado" at bounding box center [924, 120] width 168 height 28
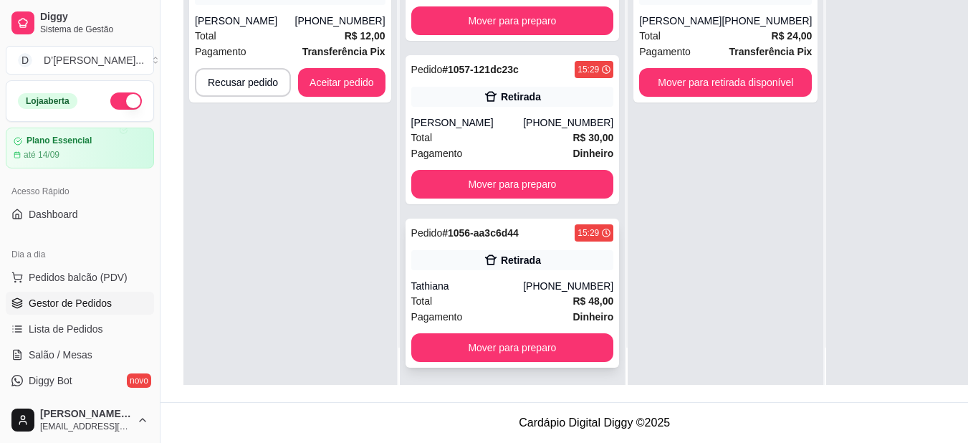
scroll to position [40, 0]
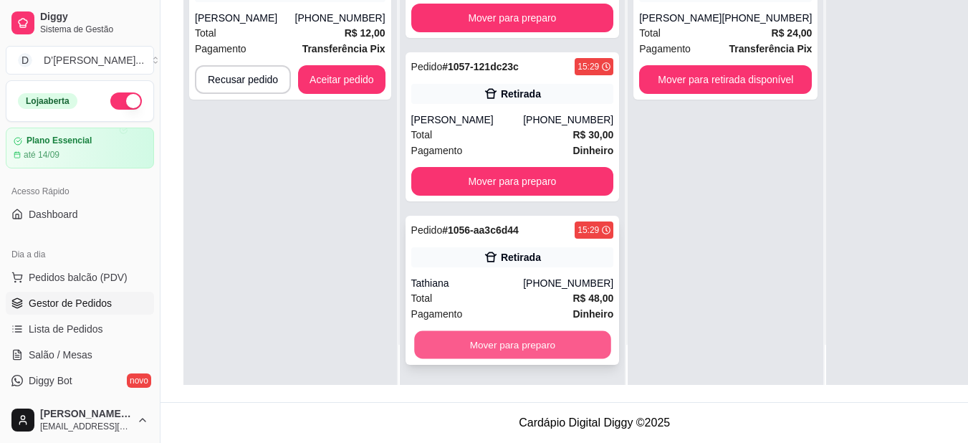
click at [514, 347] on button "Mover para preparo" at bounding box center [512, 345] width 196 height 28
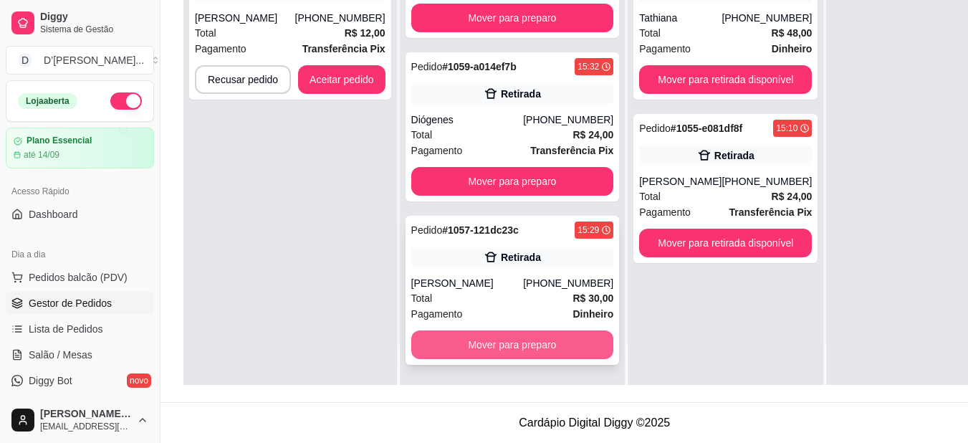
click at [513, 345] on button "Mover para preparo" at bounding box center [512, 344] width 203 height 29
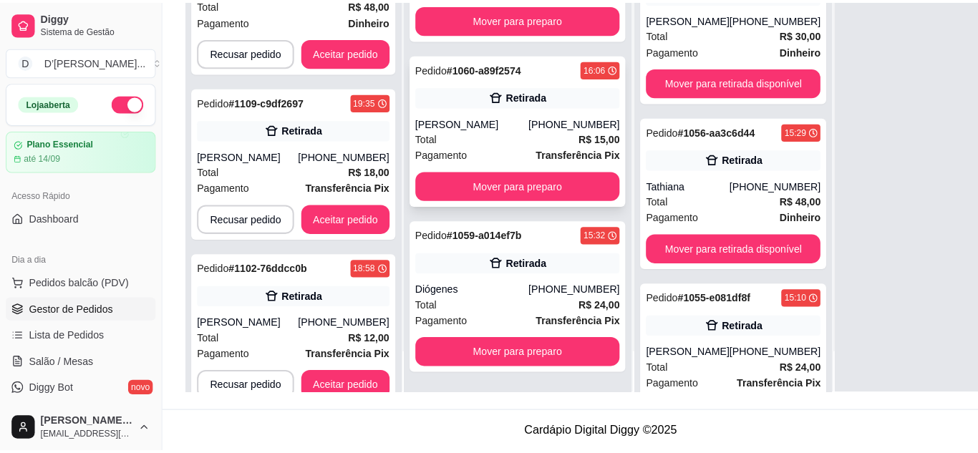
scroll to position [51, 0]
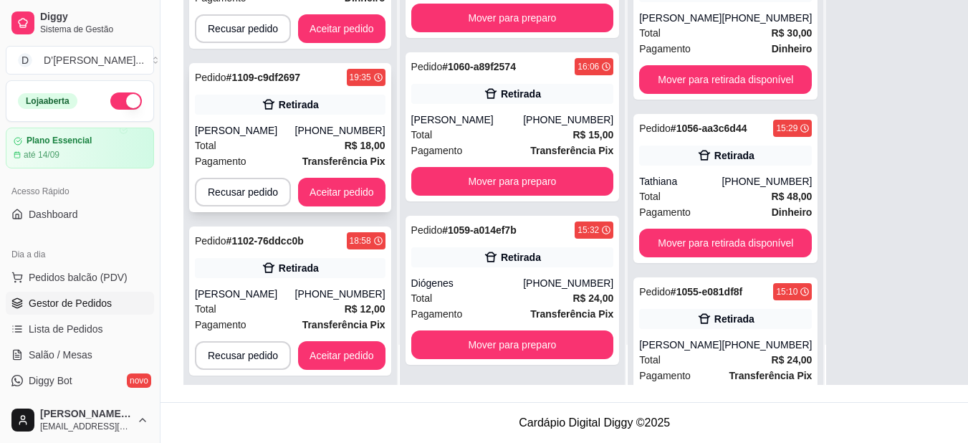
click at [249, 143] on div "Total R$ 18,00" at bounding box center [290, 146] width 191 height 16
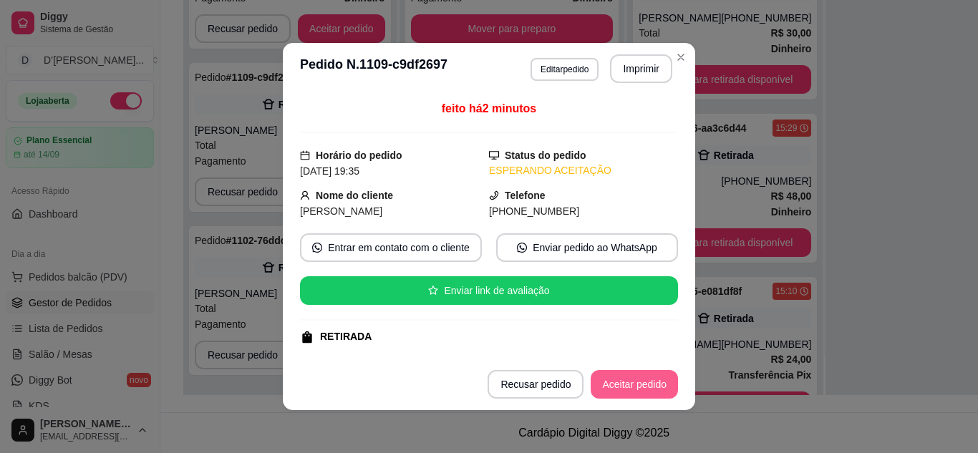
click at [657, 375] on button "Aceitar pedido" at bounding box center [634, 384] width 87 height 29
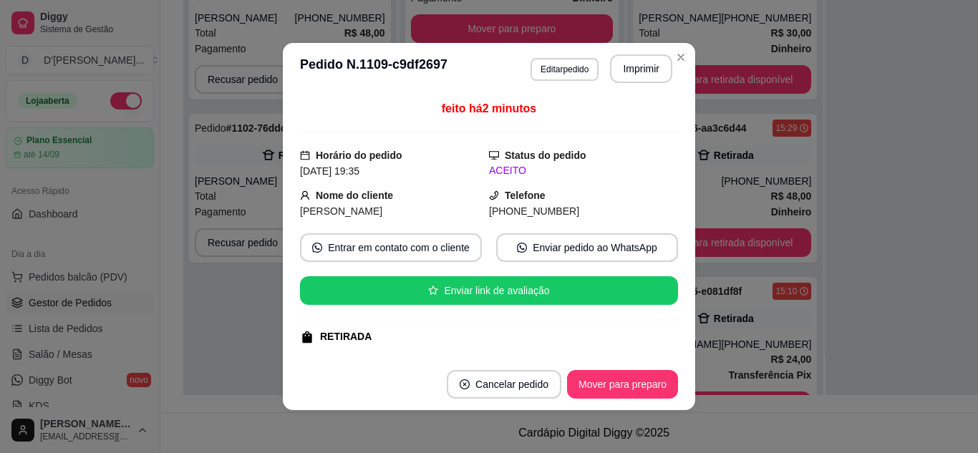
scroll to position [7655, 0]
click at [632, 72] on button "Imprimir" at bounding box center [642, 69] width 60 height 28
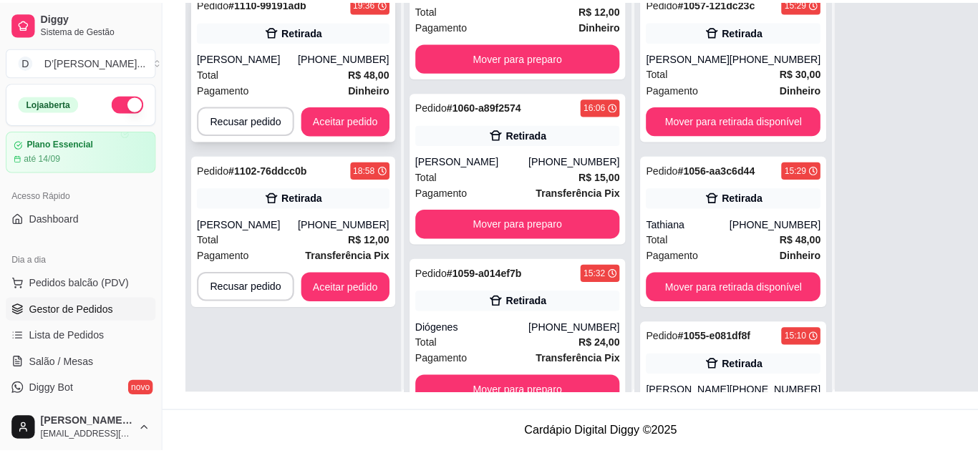
scroll to position [0, 0]
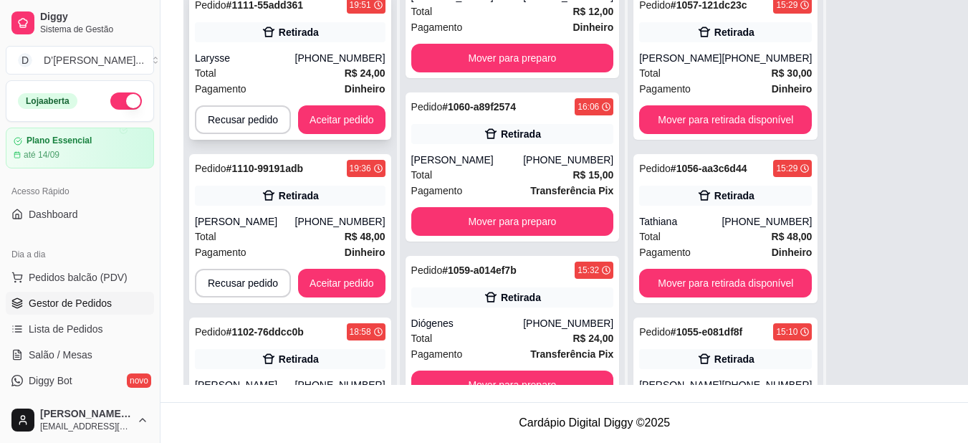
click at [353, 39] on div "Retirada" at bounding box center [290, 32] width 191 height 20
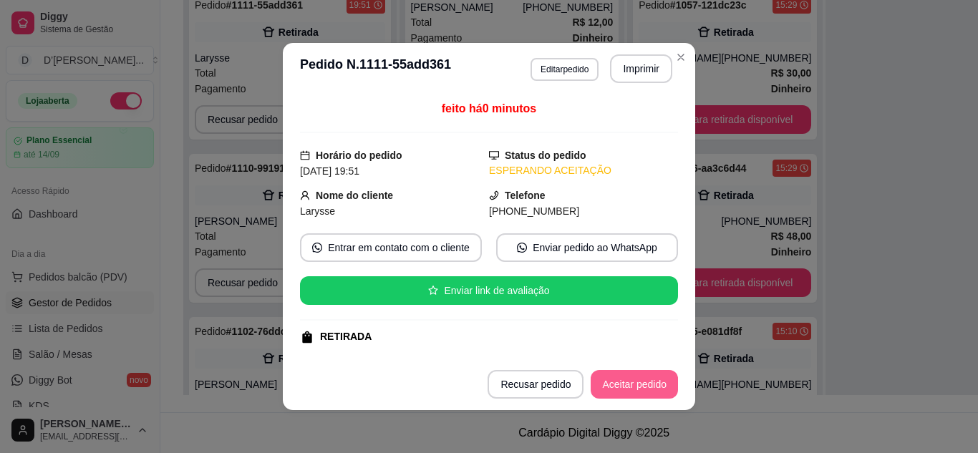
click at [617, 382] on button "Aceitar pedido" at bounding box center [634, 384] width 87 height 29
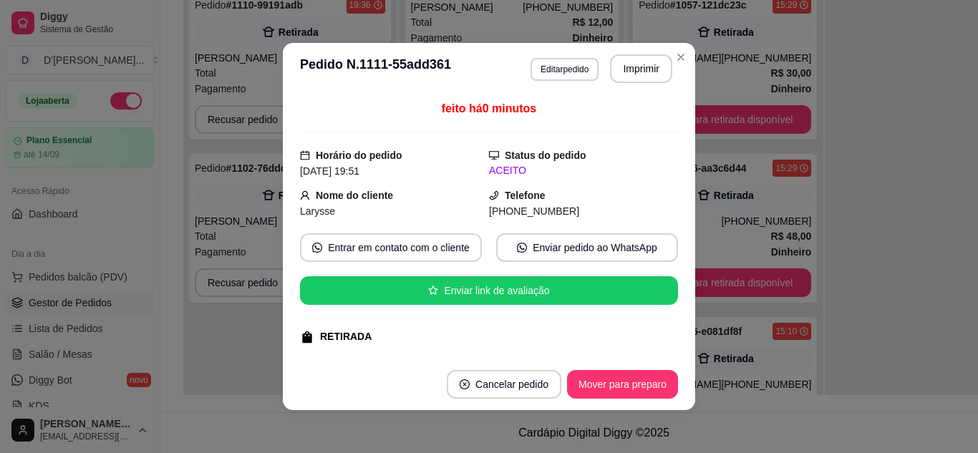
scroll to position [7818, 0]
click at [647, 68] on button "Imprimir" at bounding box center [642, 69] width 60 height 28
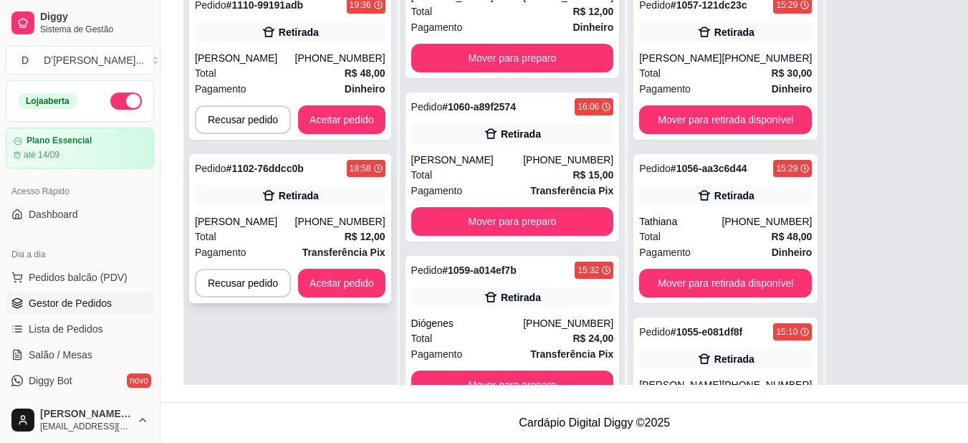
click at [347, 175] on div "18:58" at bounding box center [366, 168] width 39 height 17
click at [269, 67] on div "Total R$ 48,00" at bounding box center [290, 73] width 191 height 16
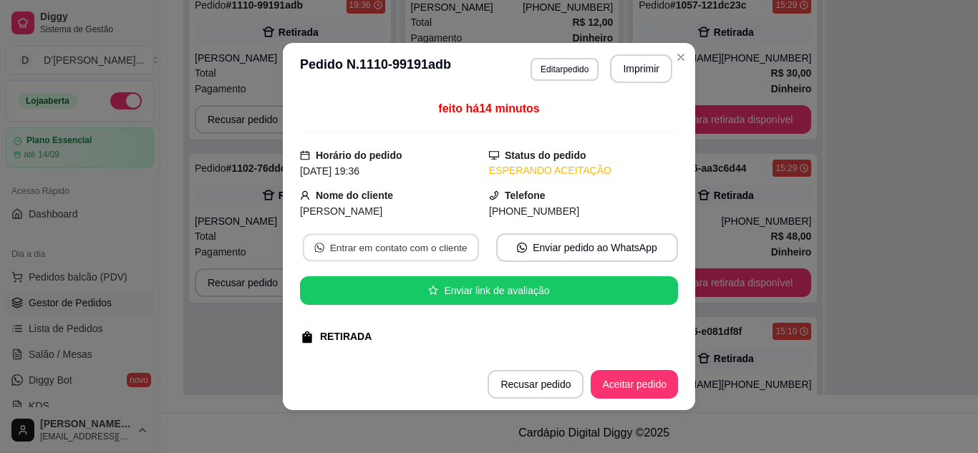
click at [408, 253] on button "Entrar em contato com o cliente" at bounding box center [391, 248] width 176 height 28
click at [616, 381] on button "Aceitar pedido" at bounding box center [634, 384] width 87 height 29
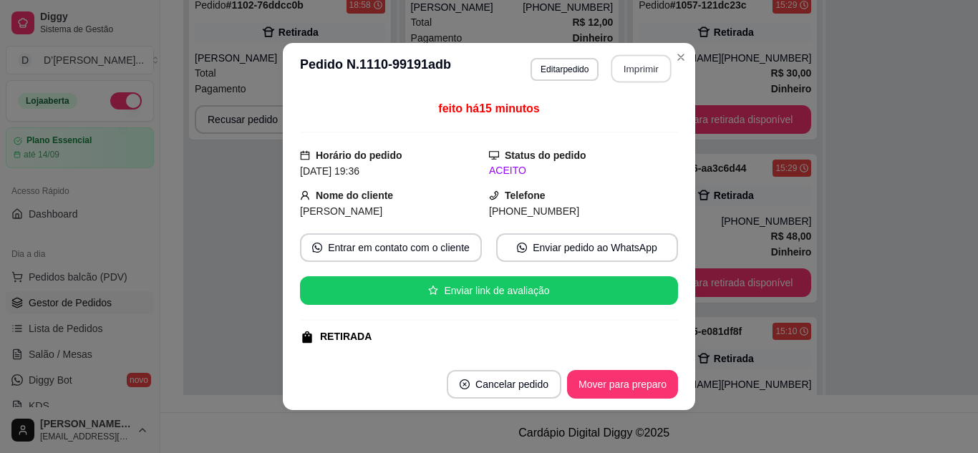
click at [638, 62] on button "Imprimir" at bounding box center [642, 69] width 60 height 28
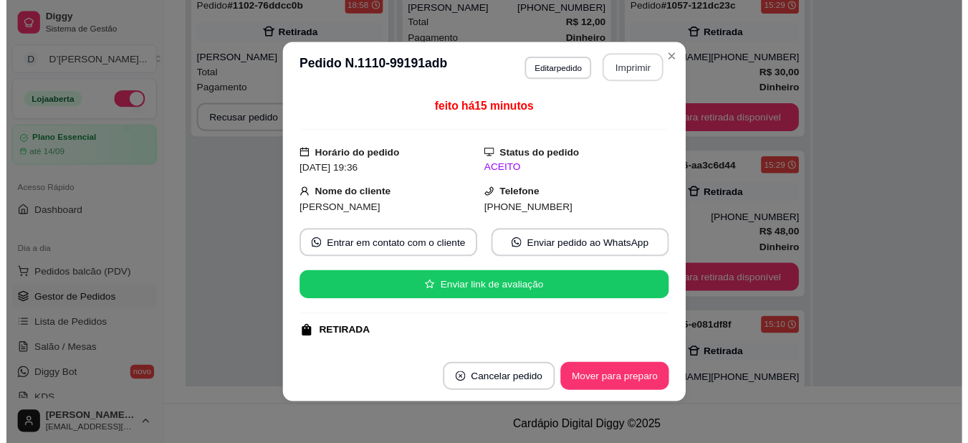
scroll to position [0, 0]
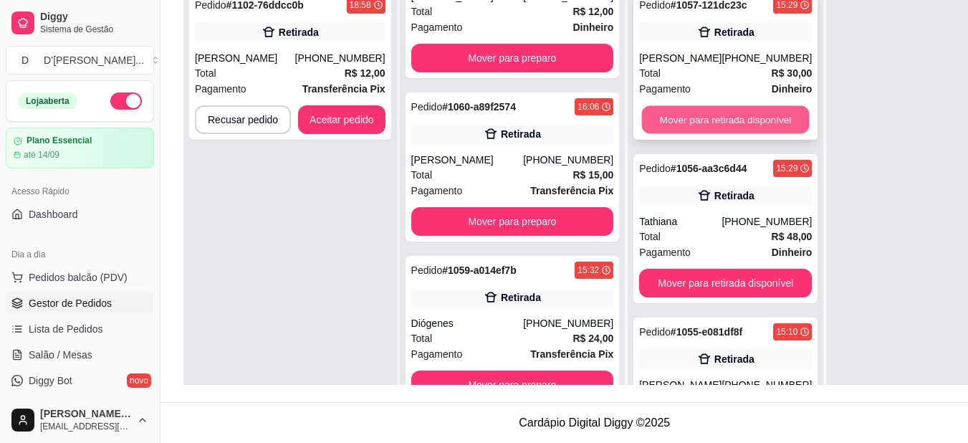
click at [678, 116] on button "Mover para retirada disponível" at bounding box center [726, 120] width 168 height 28
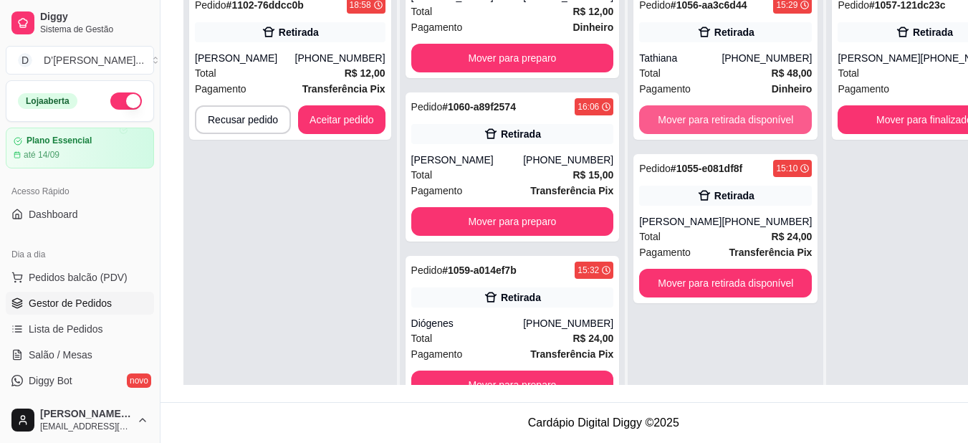
click at [678, 116] on button "Mover para retirada disponível" at bounding box center [725, 119] width 173 height 29
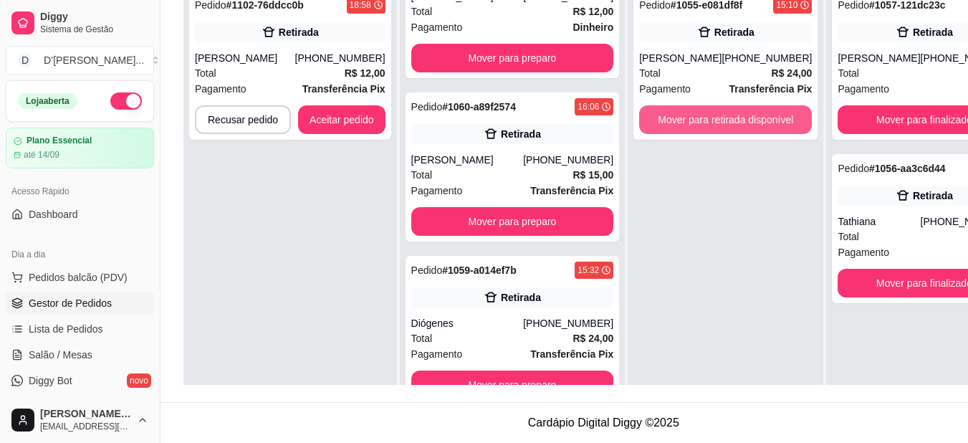
click at [678, 116] on button "Mover para retirada disponível" at bounding box center [725, 119] width 173 height 29
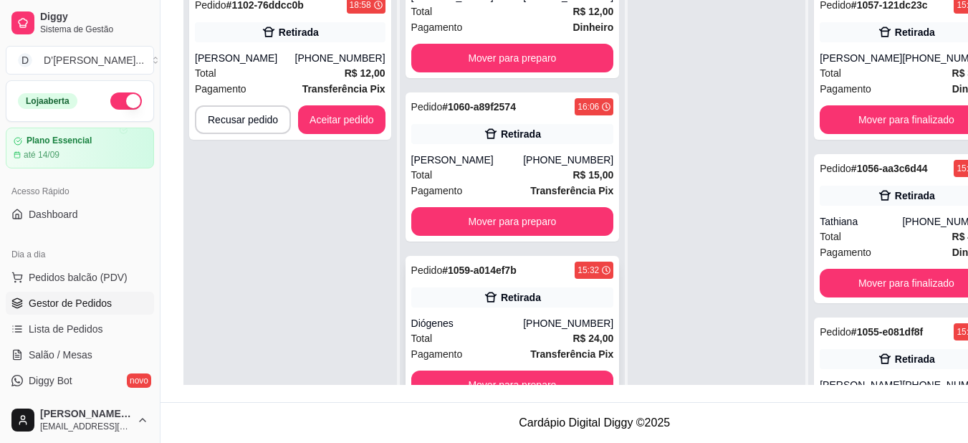
click at [494, 383] on button "Mover para preparo" at bounding box center [512, 384] width 203 height 29
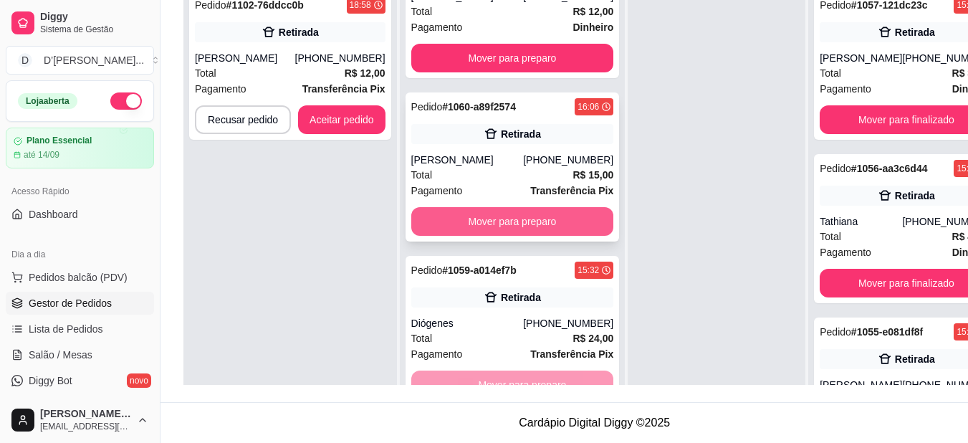
scroll to position [7833, 0]
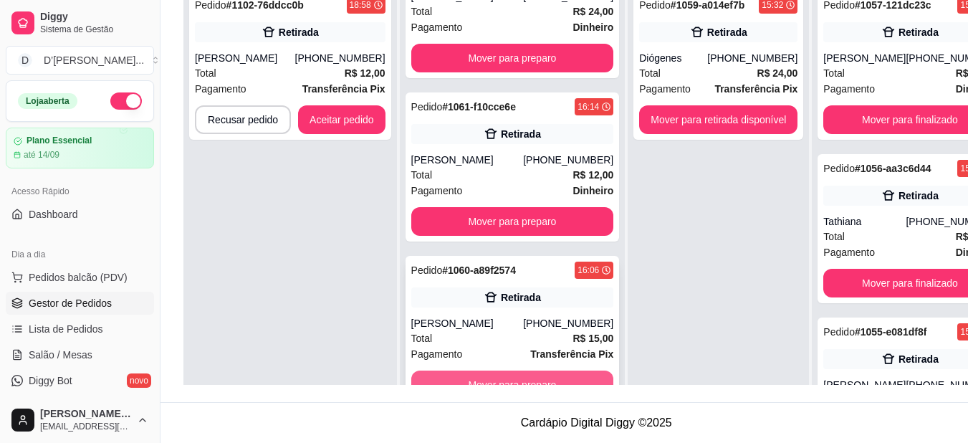
click at [485, 388] on button "Mover para preparo" at bounding box center [512, 384] width 203 height 29
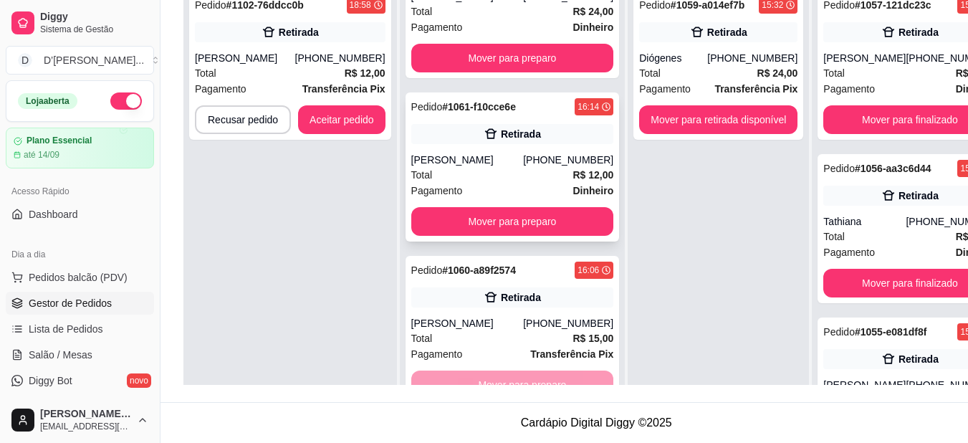
scroll to position [7655, 0]
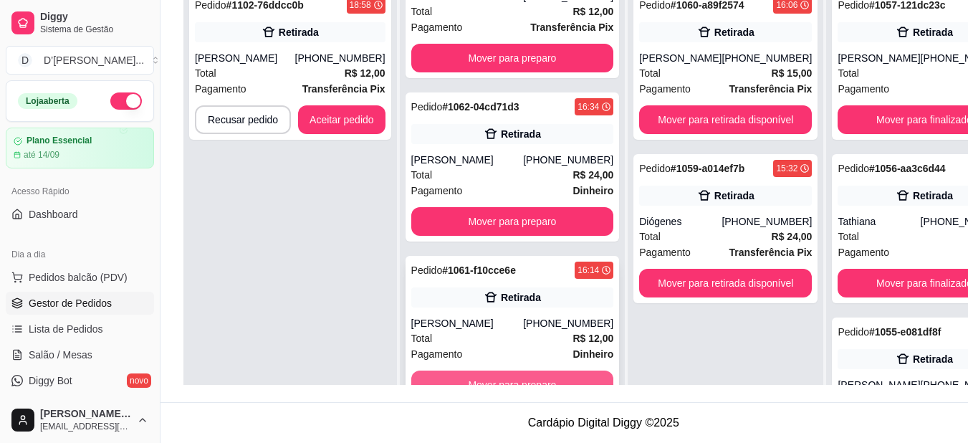
click at [484, 389] on button "Mover para preparo" at bounding box center [512, 384] width 203 height 29
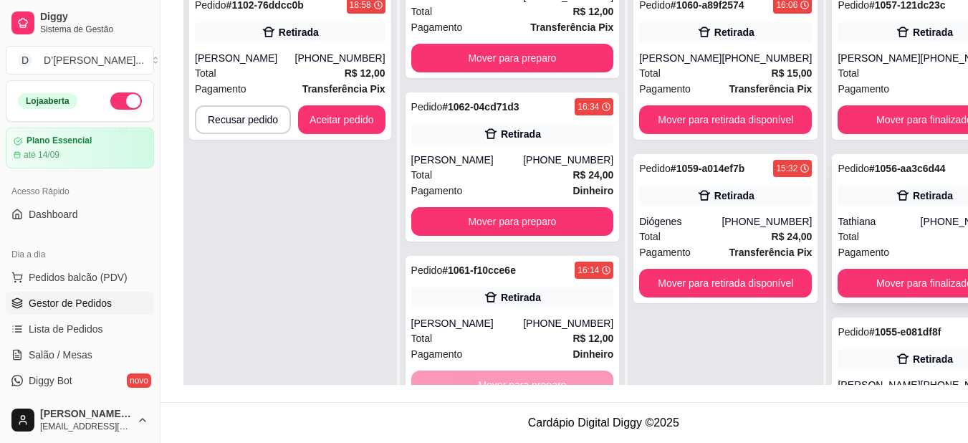
scroll to position [7492, 0]
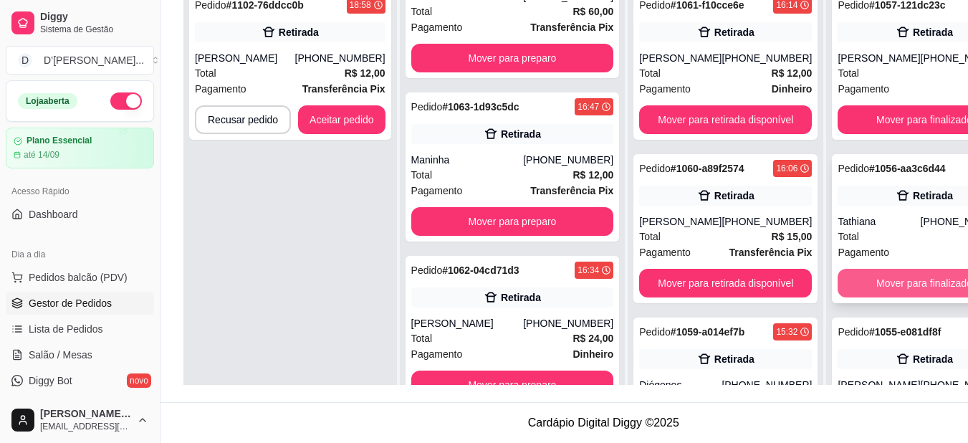
click at [837, 297] on button "Mover para finalizado" at bounding box center [923, 283] width 173 height 29
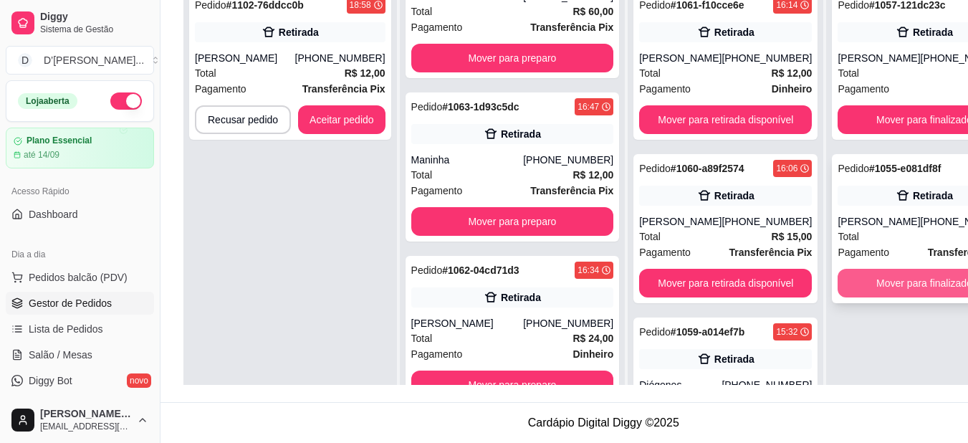
click at [841, 296] on button "Mover para finalizado" at bounding box center [923, 283] width 173 height 29
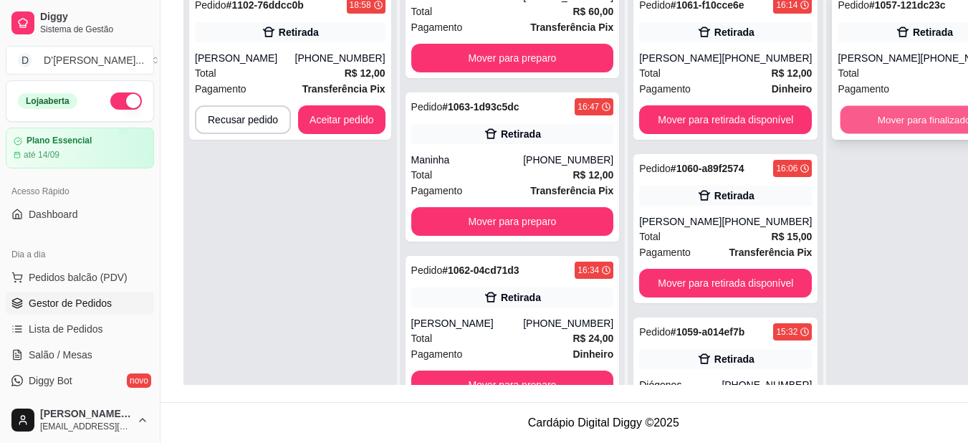
click at [847, 116] on button "Mover para finalizado" at bounding box center [924, 120] width 168 height 28
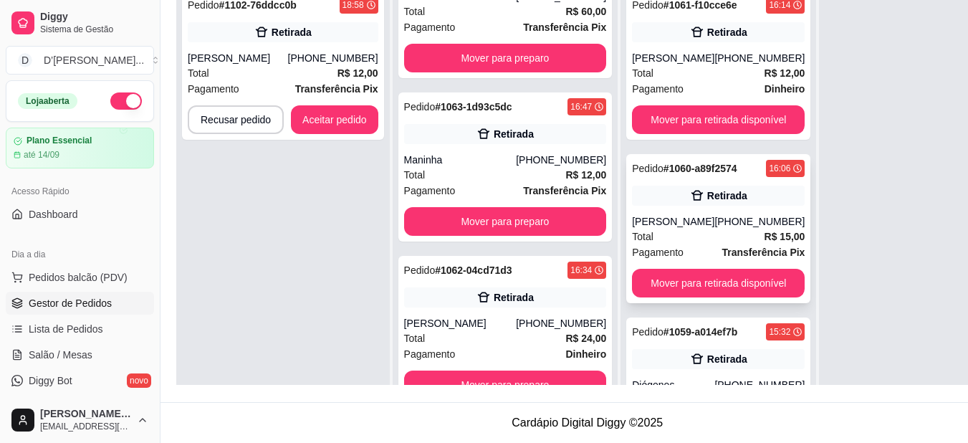
scroll to position [218, 8]
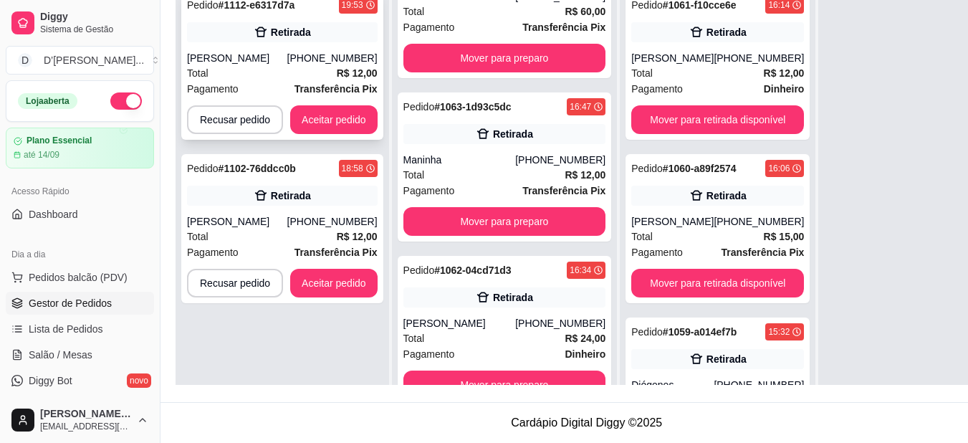
click at [313, 72] on div "Total R$ 12,00" at bounding box center [282, 73] width 191 height 16
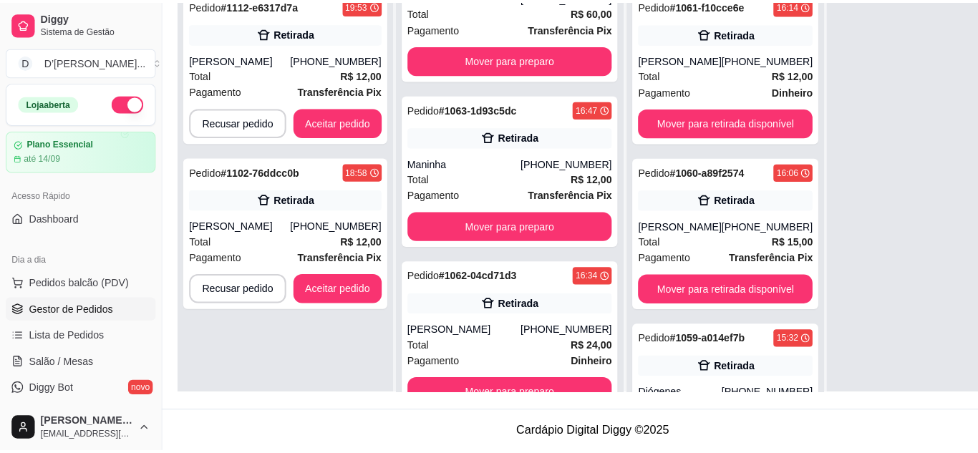
scroll to position [218, 7]
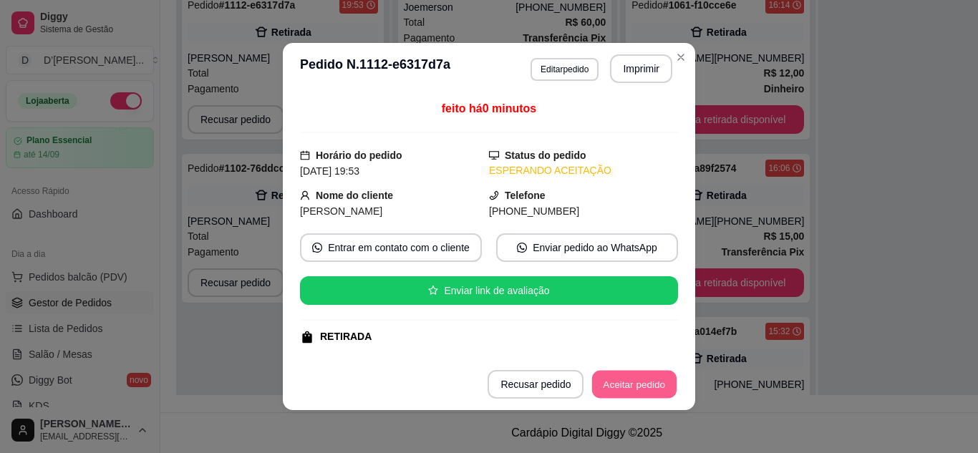
click at [607, 382] on button "Aceitar pedido" at bounding box center [634, 385] width 85 height 28
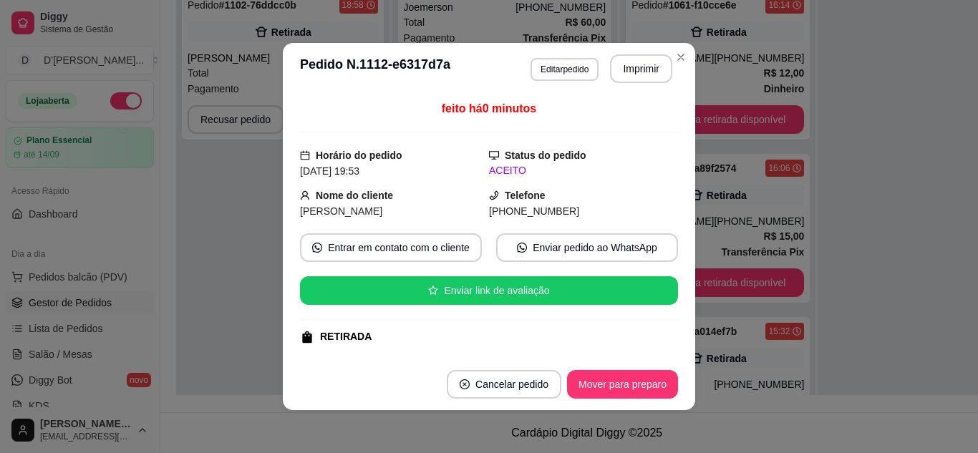
scroll to position [7655, 0]
click at [630, 80] on button "Imprimir" at bounding box center [641, 68] width 62 height 29
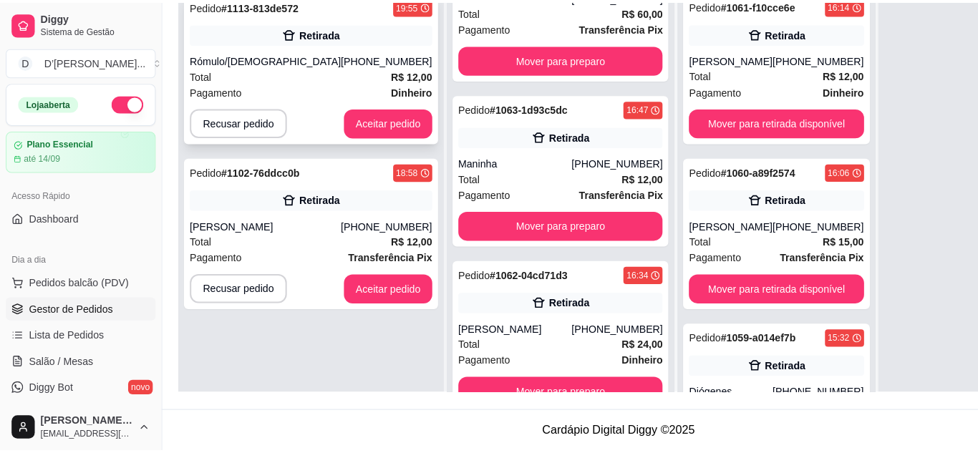
scroll to position [147, 7]
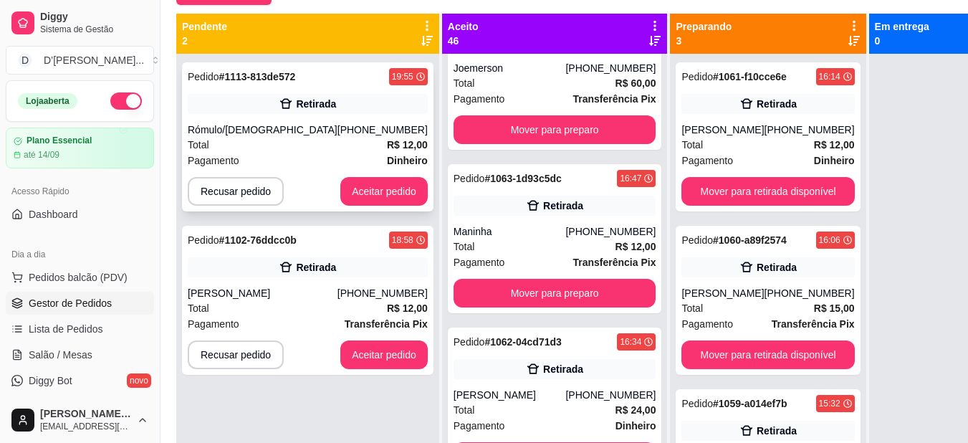
click at [337, 131] on div "(88) 98113-0717" at bounding box center [382, 129] width 90 height 14
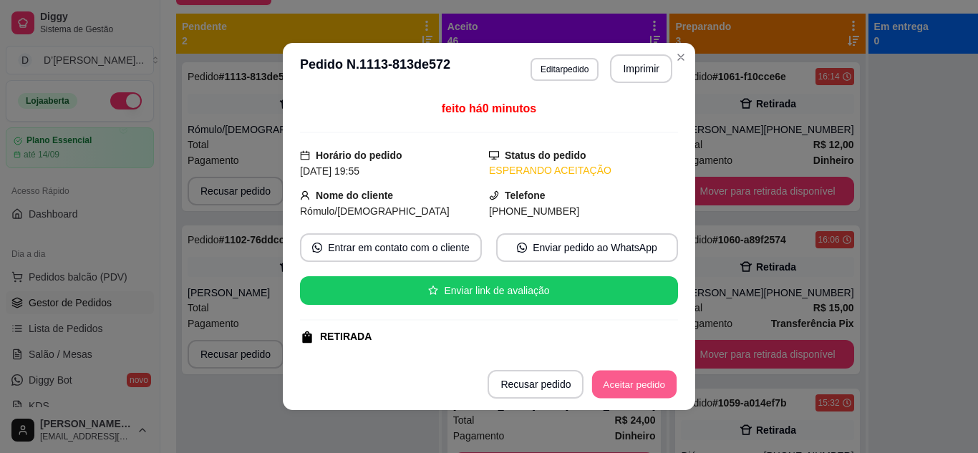
click at [658, 379] on button "Aceitar pedido" at bounding box center [634, 385] width 85 height 28
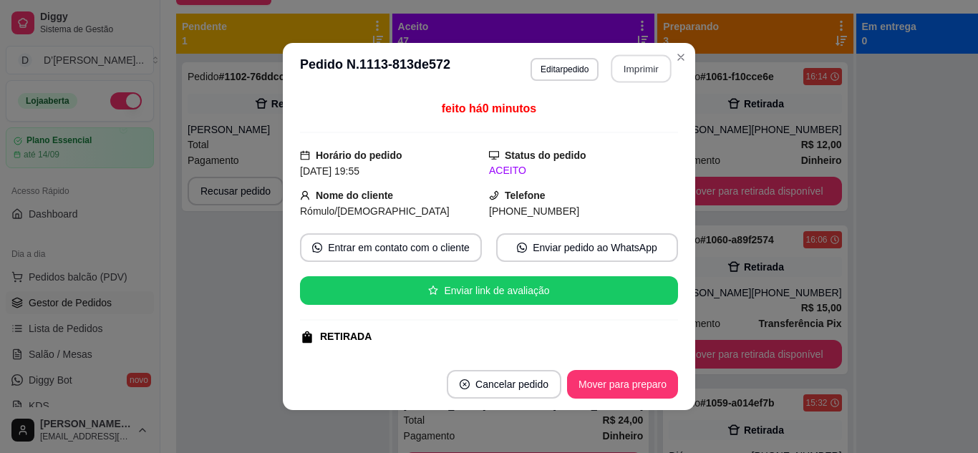
click at [650, 63] on button "Imprimir" at bounding box center [642, 69] width 60 height 28
click at [386, 229] on div "feito há 0 minutos Horário do pedido 23/08/2025 19:55 Status do pedido ACEITO N…" at bounding box center [489, 226] width 378 height 253
click at [383, 249] on button "Entrar em contato com o cliente" at bounding box center [391, 248] width 176 height 28
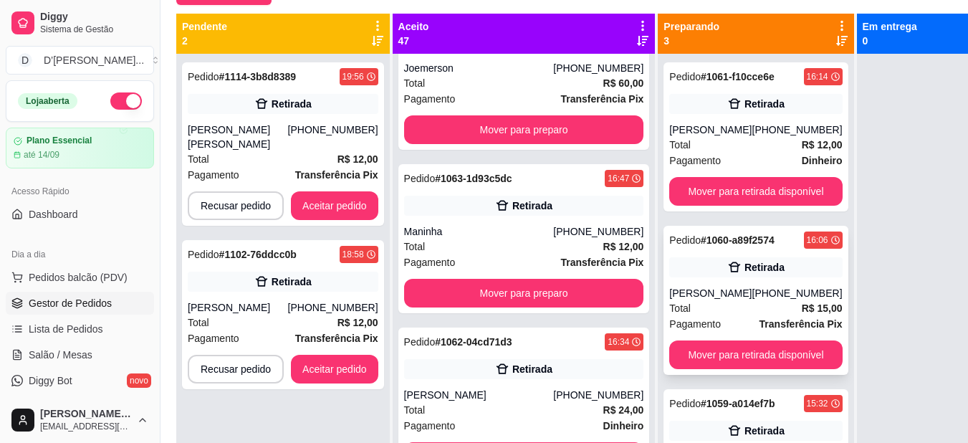
click at [663, 284] on div "Pedido # 1060-a89f2574 16:06 Retirada Emerson Lacerda (88) 99379-3816 Total R$ …" at bounding box center [755, 300] width 184 height 149
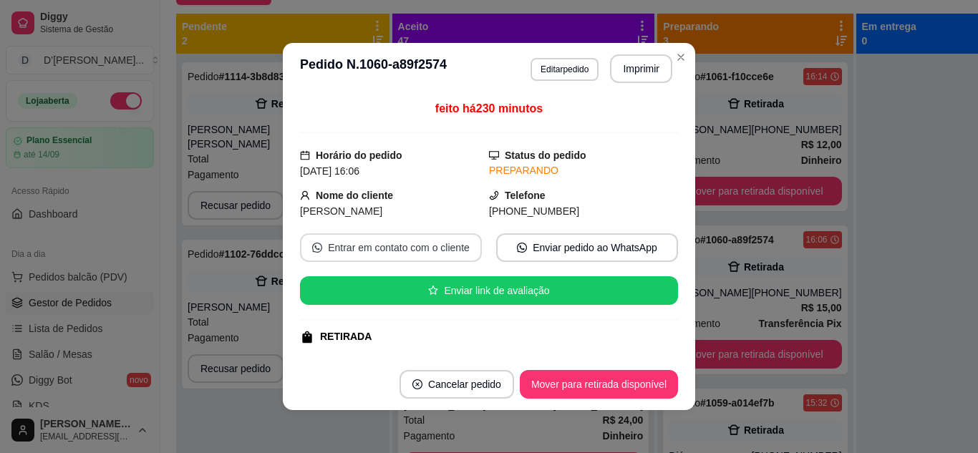
click at [447, 250] on button "Entrar em contato com o cliente" at bounding box center [391, 248] width 182 height 29
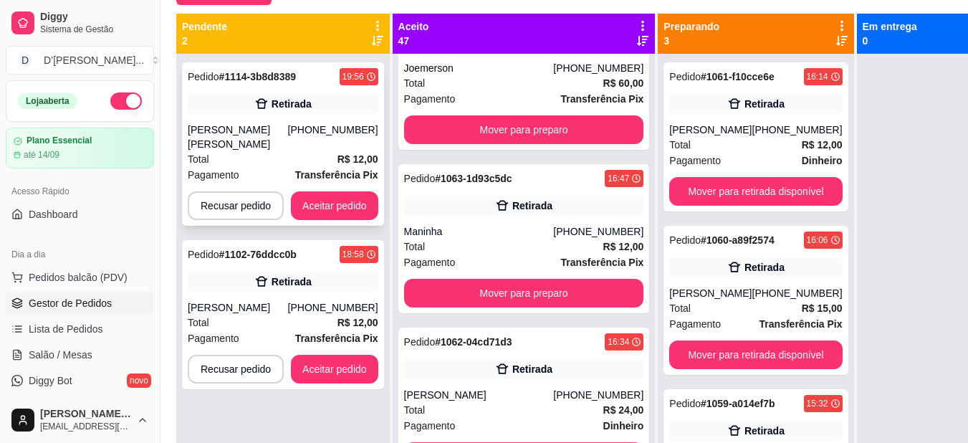
click at [339, 141] on div "(88) 99955-7044" at bounding box center [333, 136] width 90 height 29
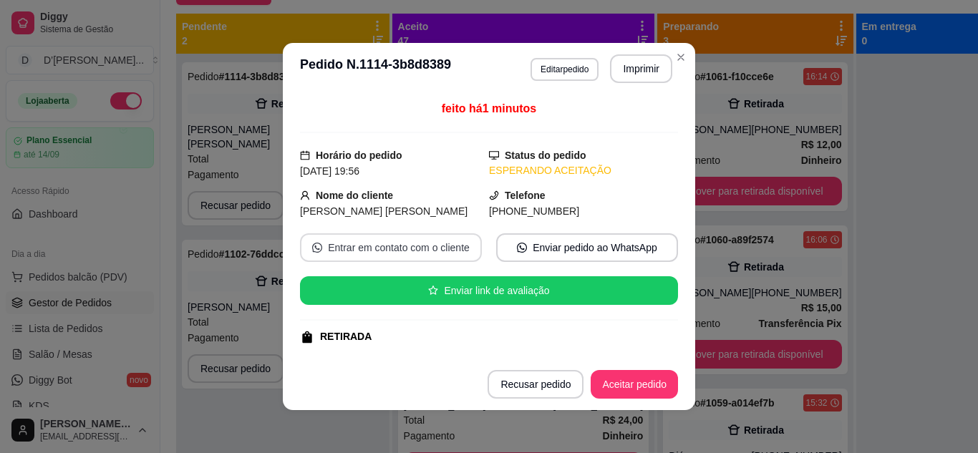
click at [441, 244] on button "Entrar em contato com o cliente" at bounding box center [391, 248] width 182 height 29
click at [603, 383] on button "Aceitar pedido" at bounding box center [634, 384] width 87 height 29
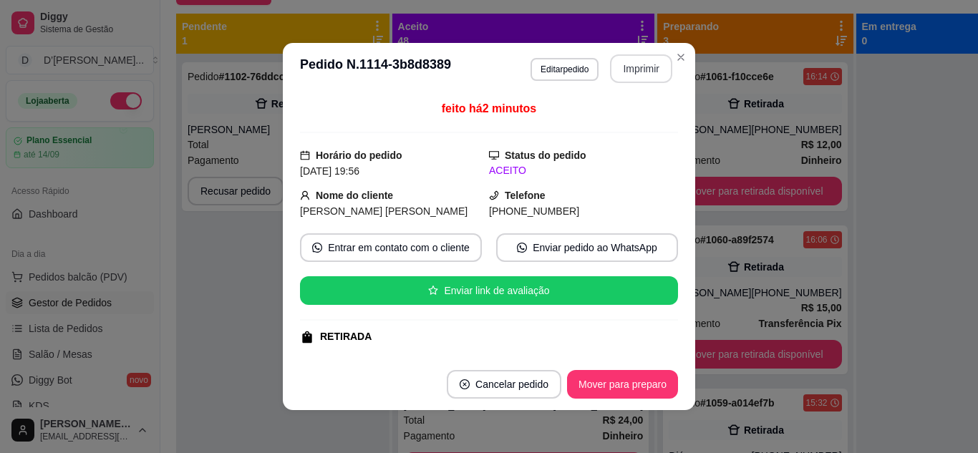
scroll to position [8013, 0]
click at [649, 69] on button "Imprimir" at bounding box center [641, 68] width 62 height 29
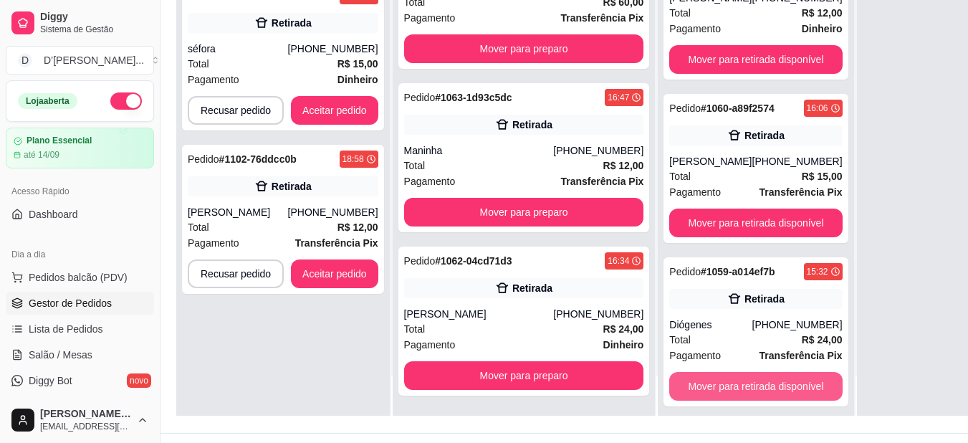
scroll to position [218, 7]
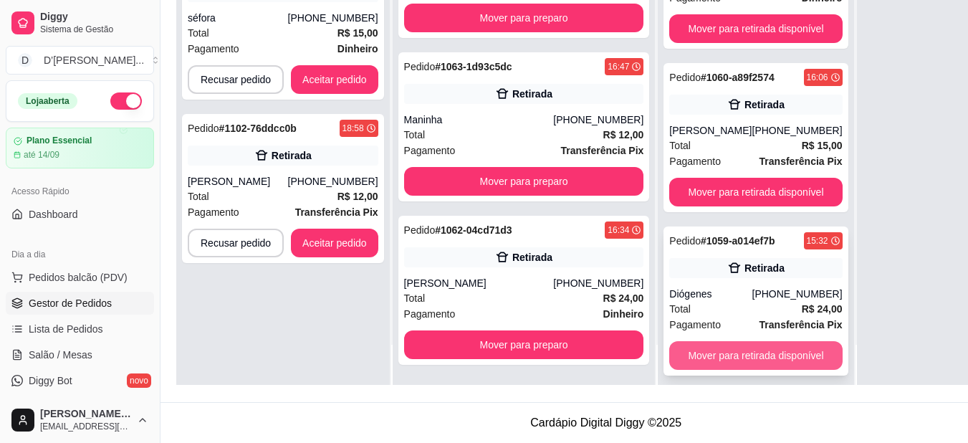
click at [671, 347] on button "Mover para retirada disponível" at bounding box center [755, 355] width 173 height 29
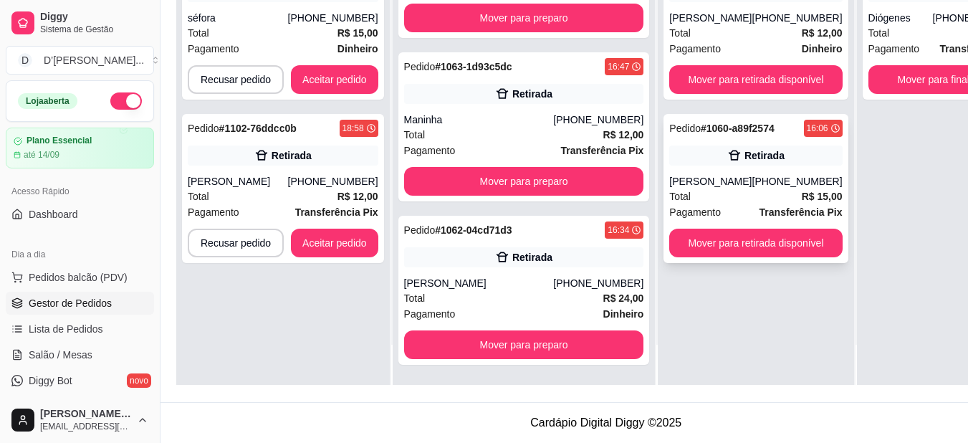
scroll to position [0, 0]
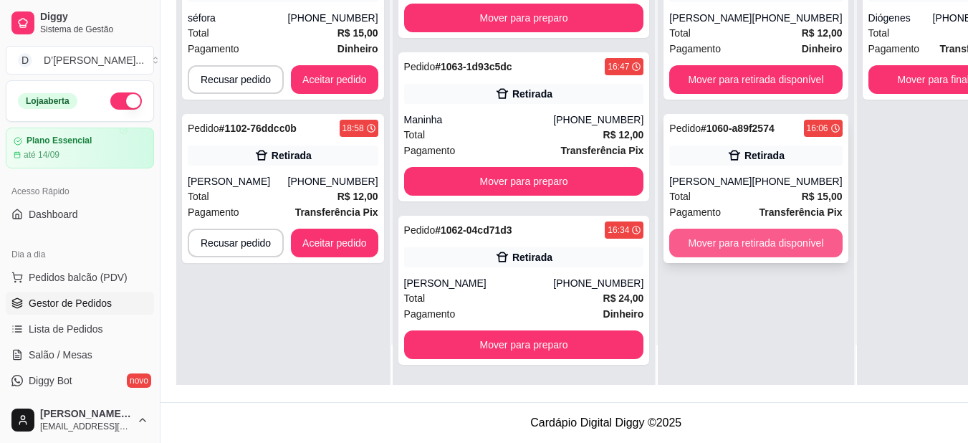
click at [669, 251] on button "Mover para retirada disponível" at bounding box center [755, 242] width 173 height 29
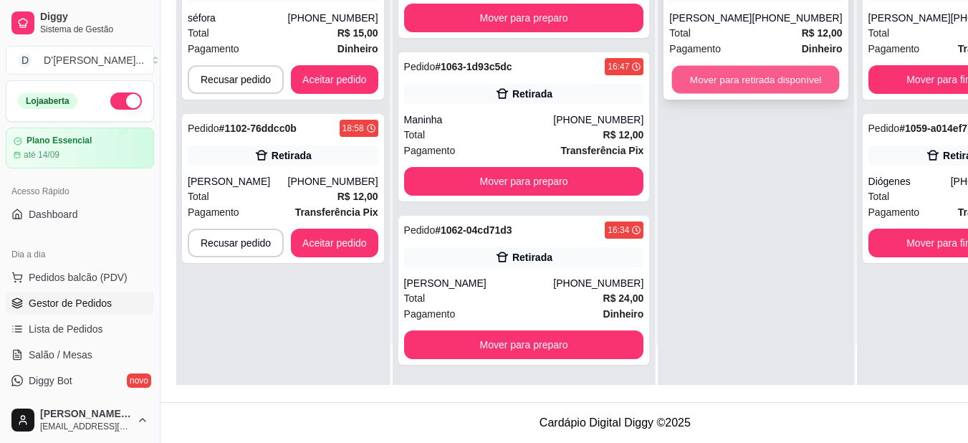
click at [672, 80] on button "Mover para retirada disponível" at bounding box center [756, 80] width 168 height 28
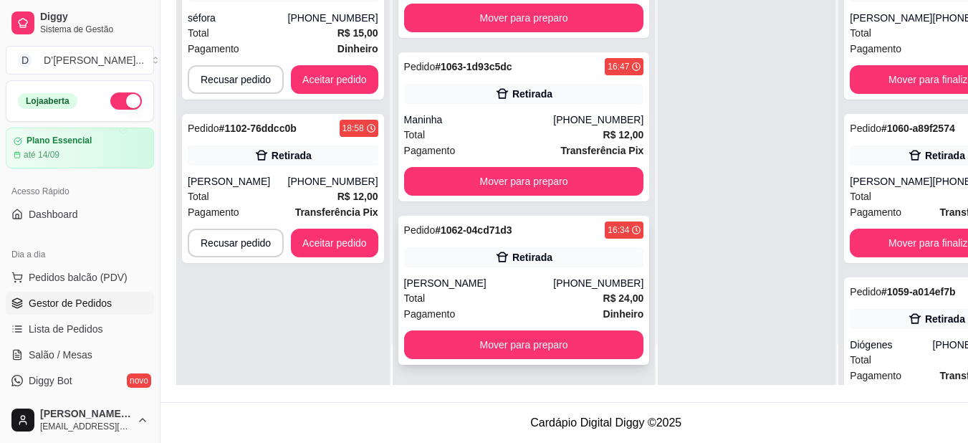
scroll to position [218, 4]
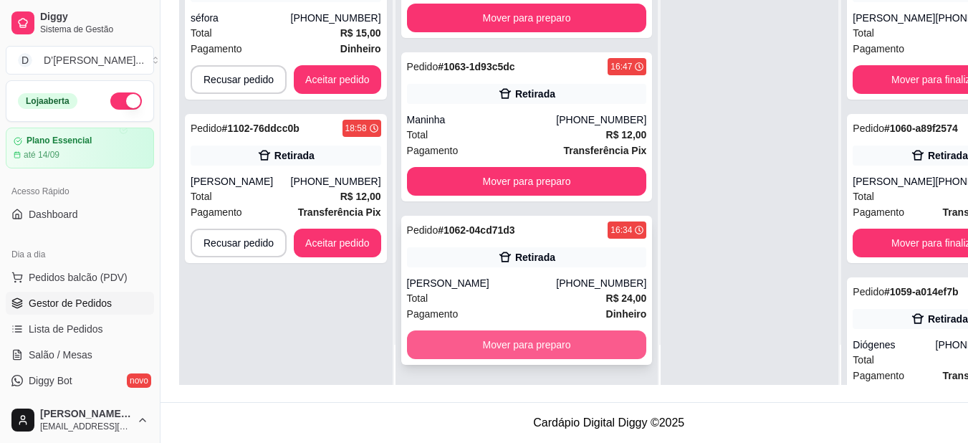
click at [499, 359] on button "Mover para preparo" at bounding box center [527, 344] width 240 height 29
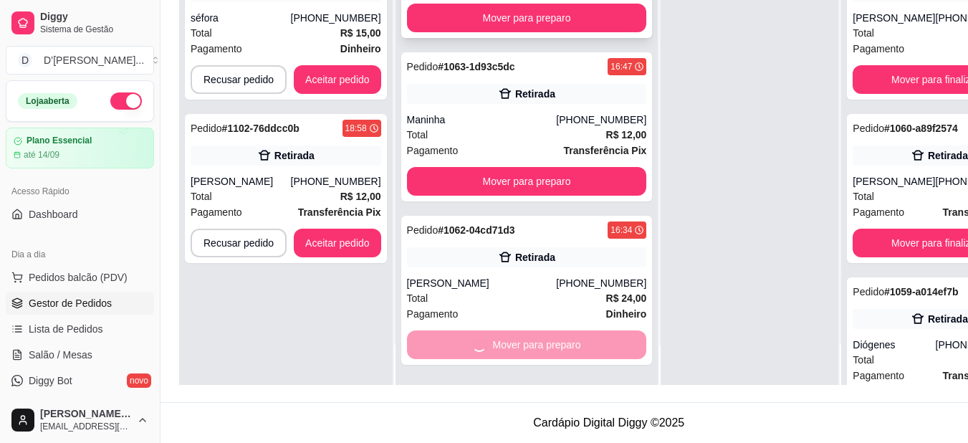
scroll to position [7818, 0]
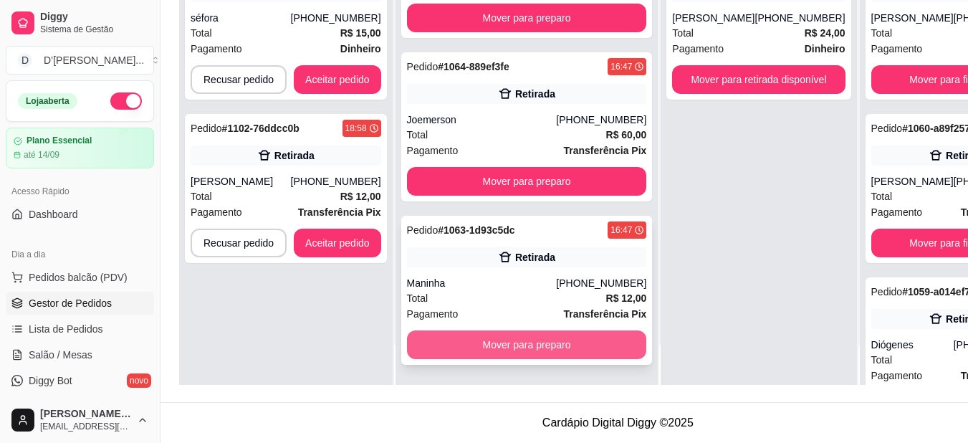
click at [478, 354] on button "Mover para preparo" at bounding box center [527, 344] width 240 height 29
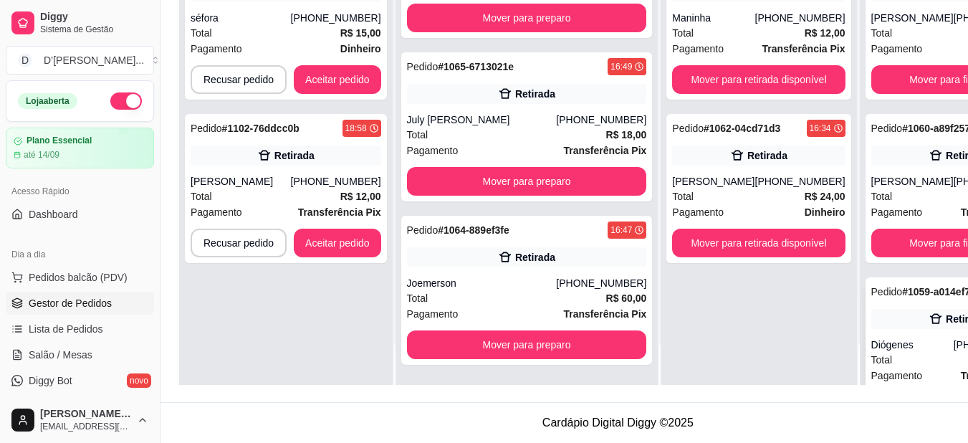
scroll to position [7655, 0]
click at [873, 253] on button "Mover para finalizado" at bounding box center [957, 243] width 168 height 28
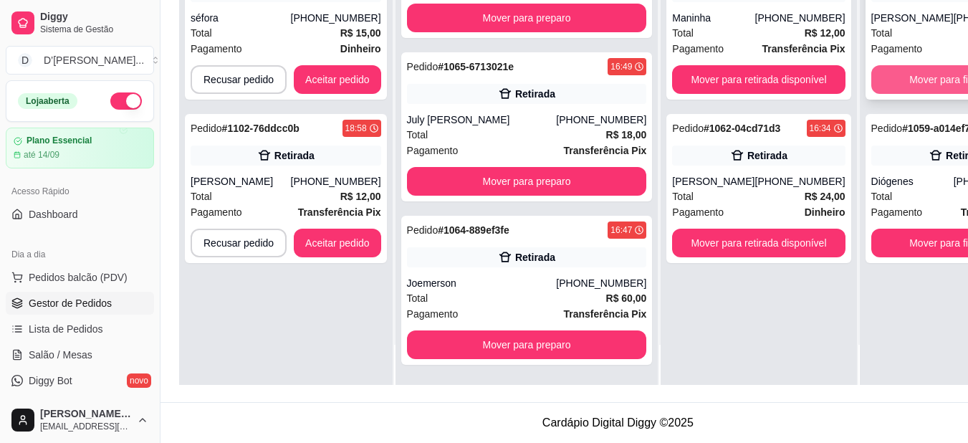
click at [871, 67] on button "Mover para finalizado" at bounding box center [957, 79] width 173 height 29
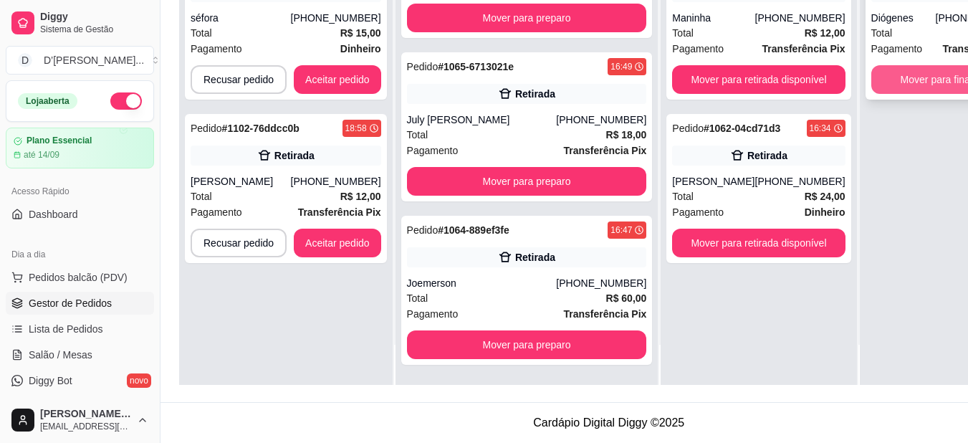
click at [871, 74] on button "Mover para finalizado" at bounding box center [948, 79] width 155 height 29
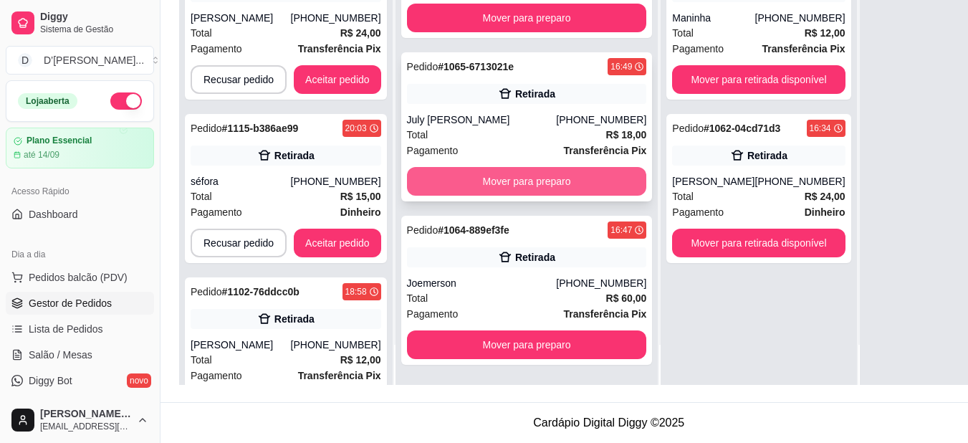
click at [476, 189] on button "Mover para preparo" at bounding box center [527, 181] width 240 height 29
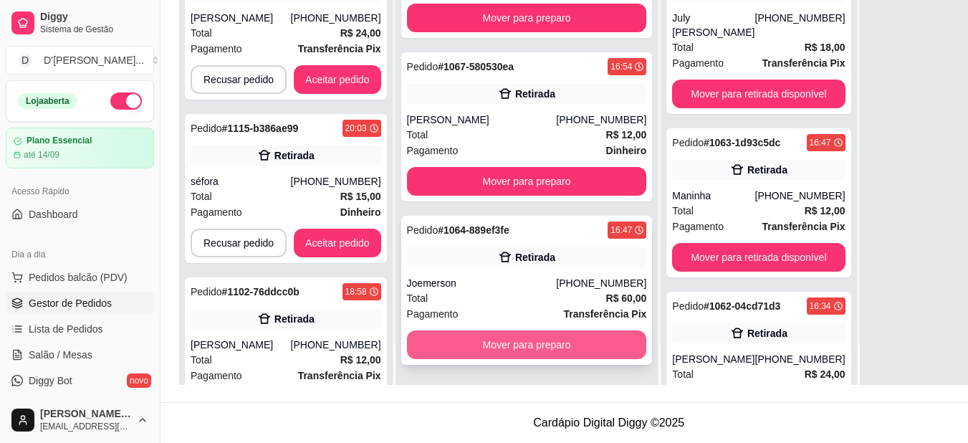
scroll to position [7492, 0]
click at [486, 352] on button "Mover para preparo" at bounding box center [526, 345] width 233 height 28
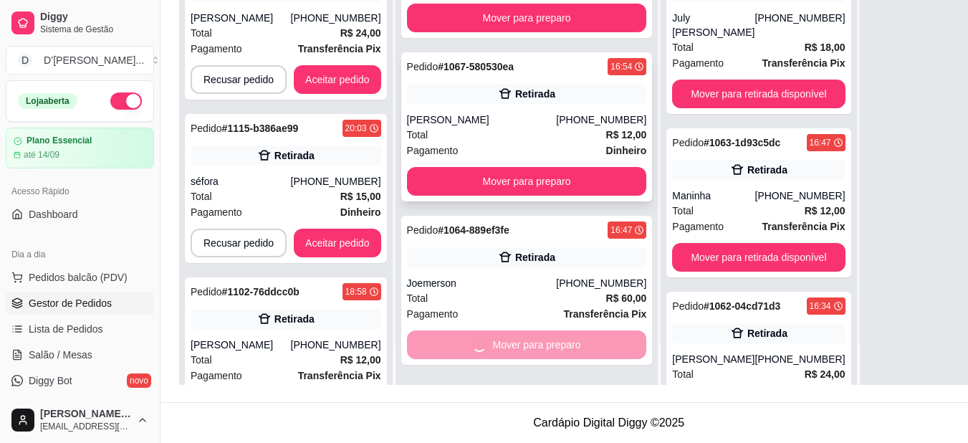
scroll to position [7328, 0]
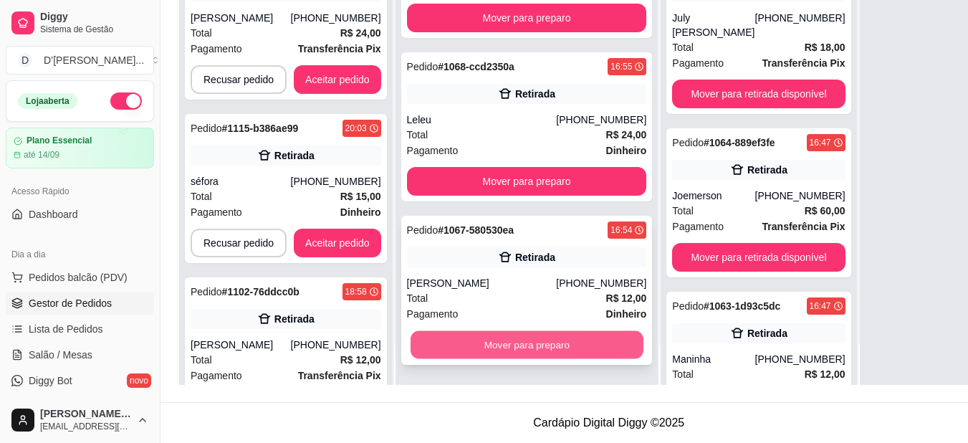
click at [517, 348] on button "Mover para preparo" at bounding box center [526, 345] width 233 height 28
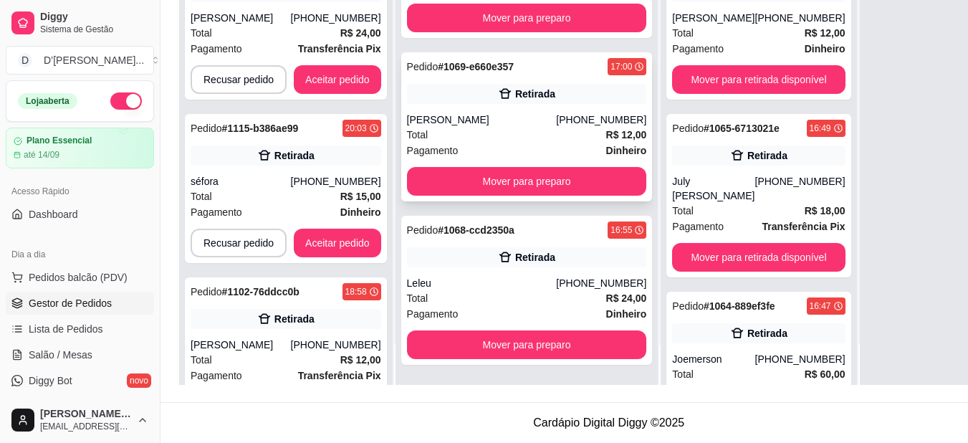
scroll to position [6861, 0]
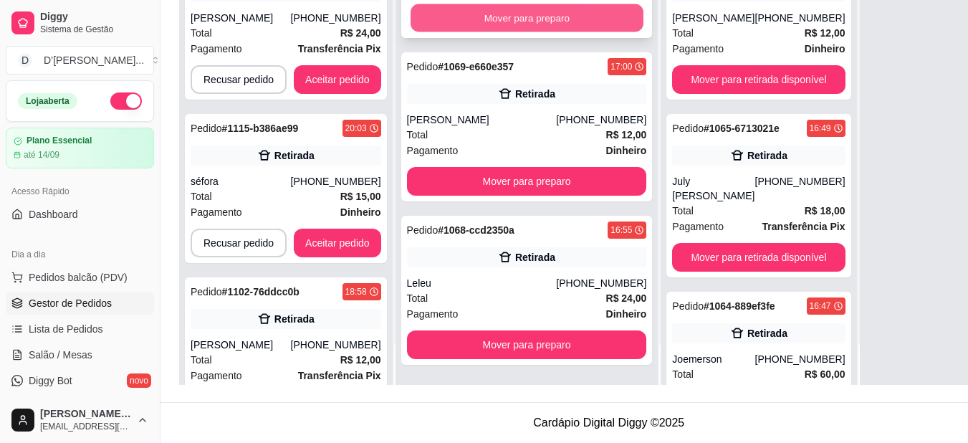
click at [453, 32] on button "Mover para preparo" at bounding box center [526, 18] width 233 height 28
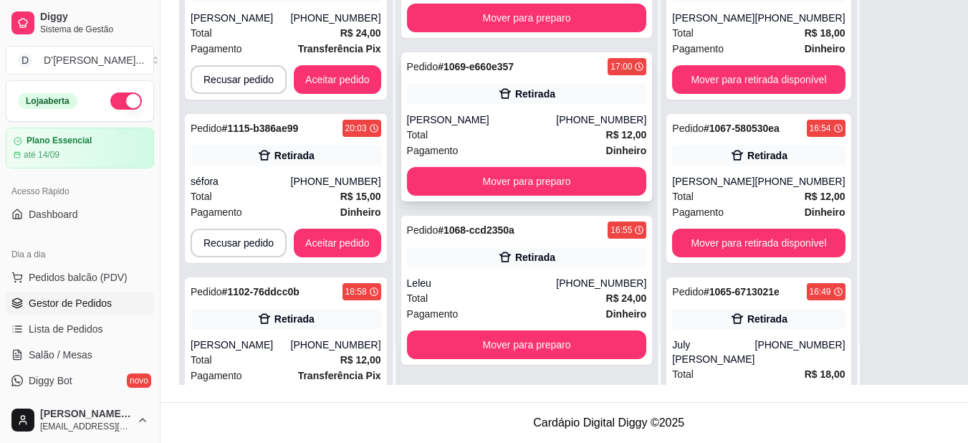
scroll to position [6790, 0]
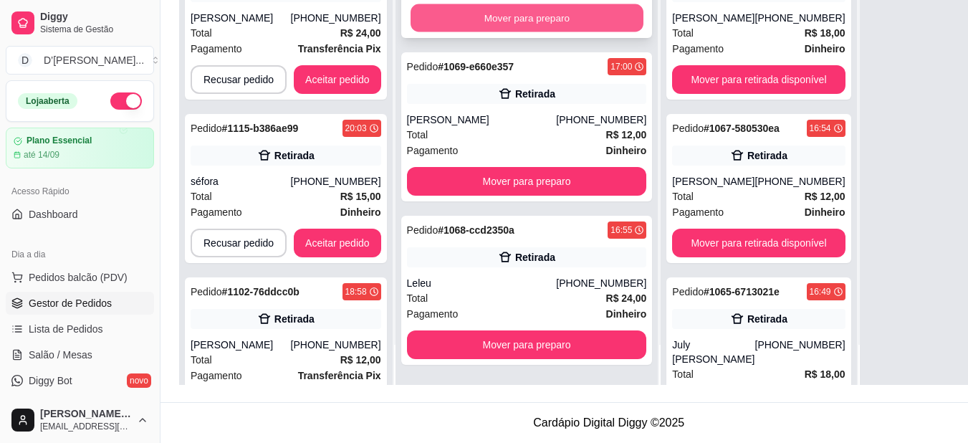
click at [452, 32] on button "Mover para preparo" at bounding box center [526, 18] width 233 height 28
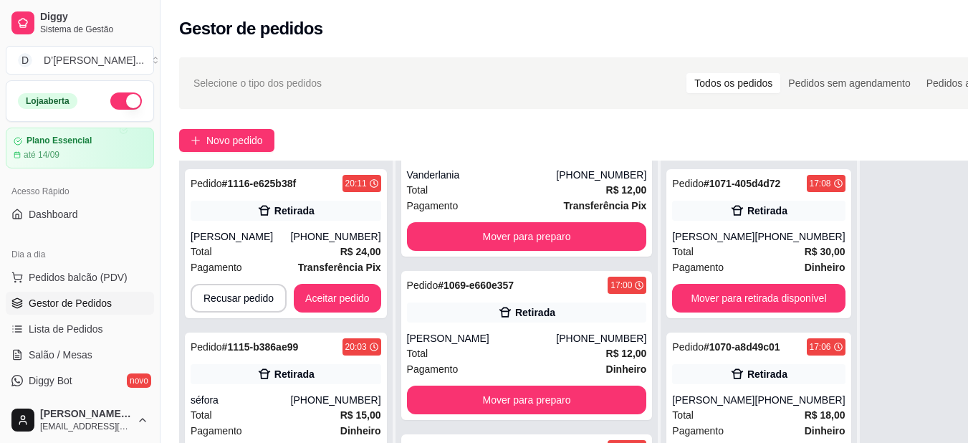
scroll to position [6199, 0]
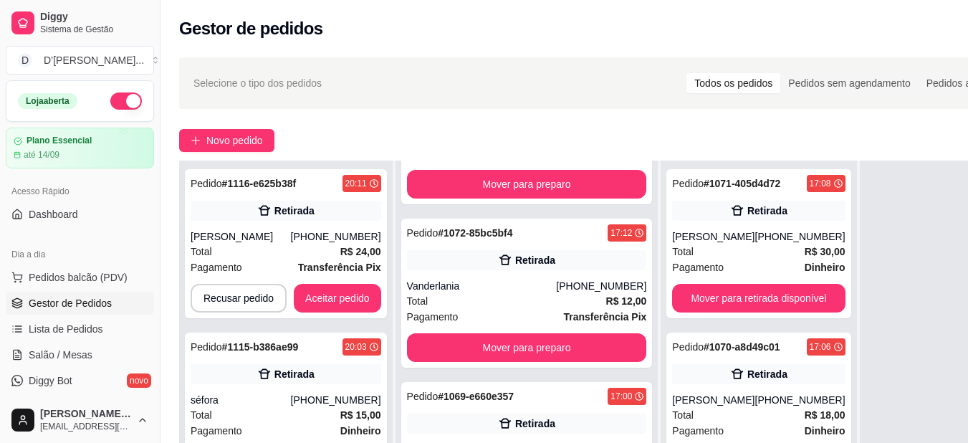
click at [448, 35] on button "Mover para preparo" at bounding box center [527, 20] width 240 height 29
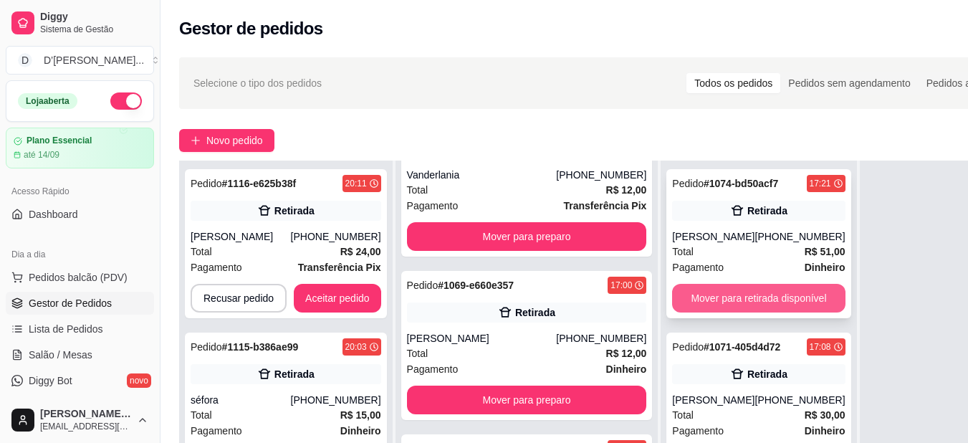
click at [672, 312] on button "Mover para retirada disponível" at bounding box center [758, 298] width 173 height 29
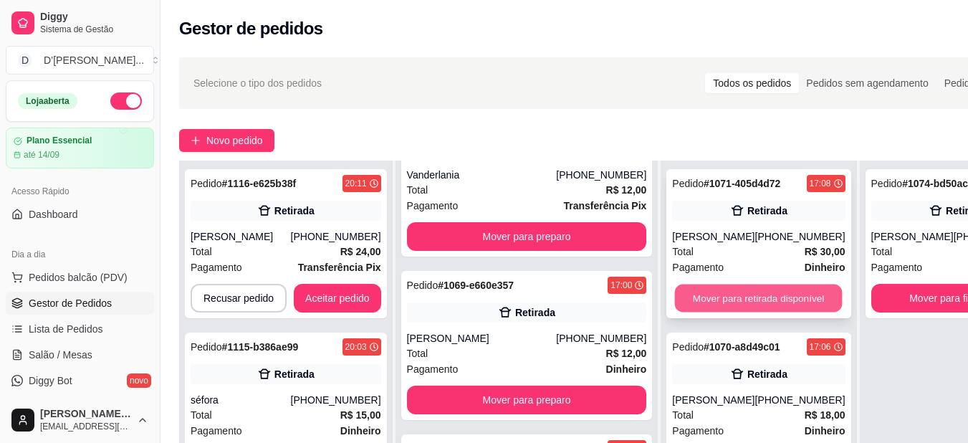
click at [675, 291] on button "Mover para retirada disponível" at bounding box center [759, 298] width 168 height 28
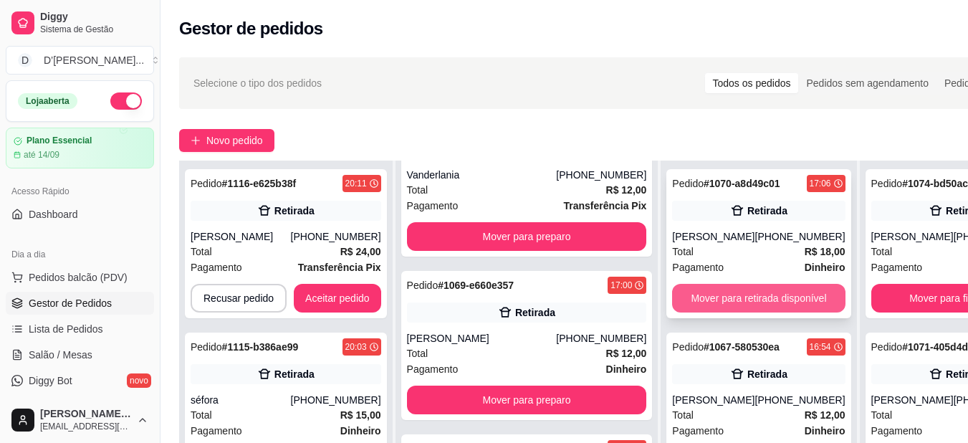
click at [672, 312] on button "Mover para retirada disponível" at bounding box center [758, 298] width 173 height 29
click at [672, 304] on button "Mover para retirada disponível" at bounding box center [758, 298] width 173 height 29
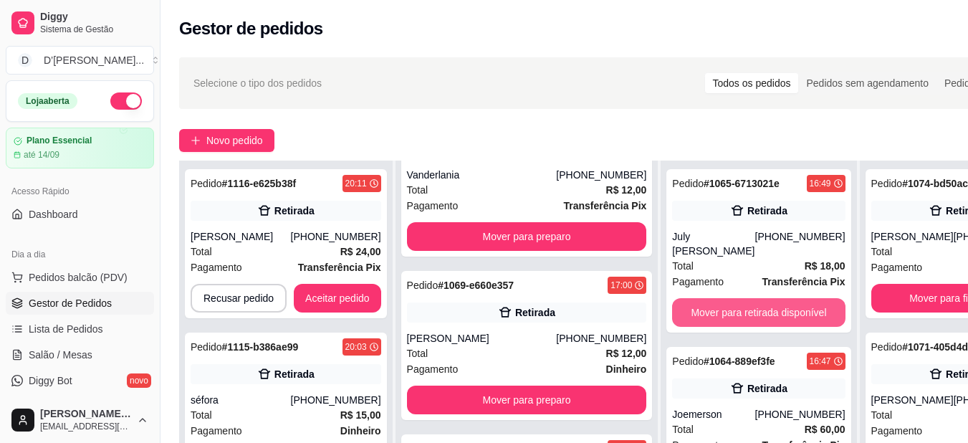
click at [672, 304] on button "Mover para retirada disponível" at bounding box center [758, 312] width 173 height 29
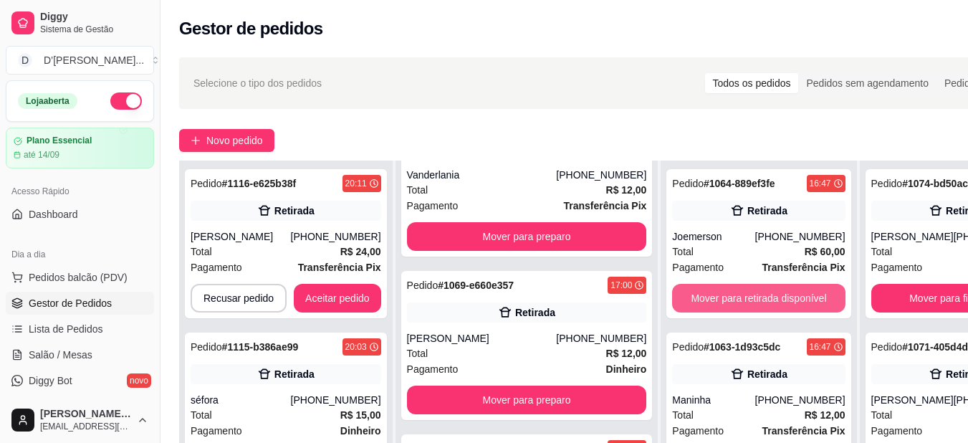
click at [672, 304] on button "Mover para retirada disponível" at bounding box center [758, 298] width 173 height 29
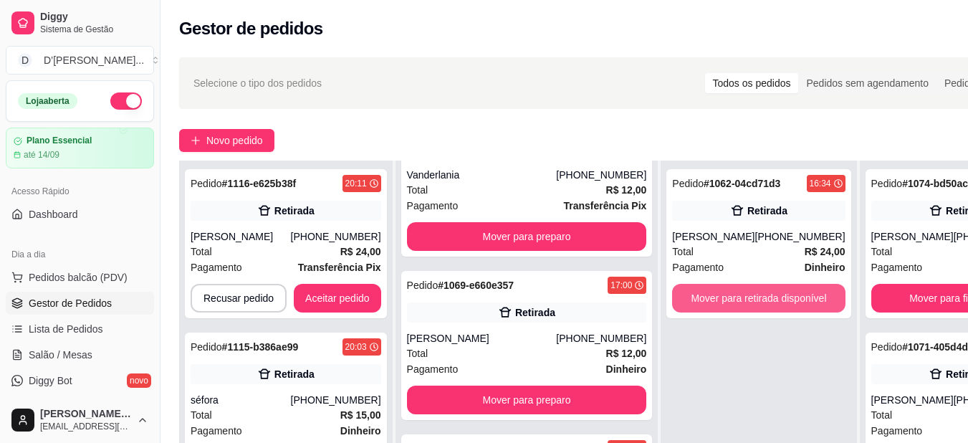
click at [672, 304] on button "Mover para retirada disponível" at bounding box center [758, 298] width 173 height 29
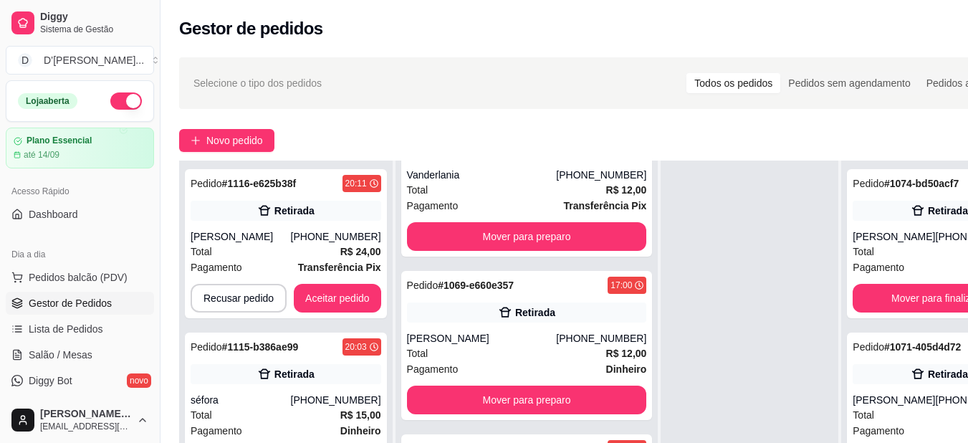
click at [448, 87] on button "Mover para preparo" at bounding box center [526, 73] width 233 height 28
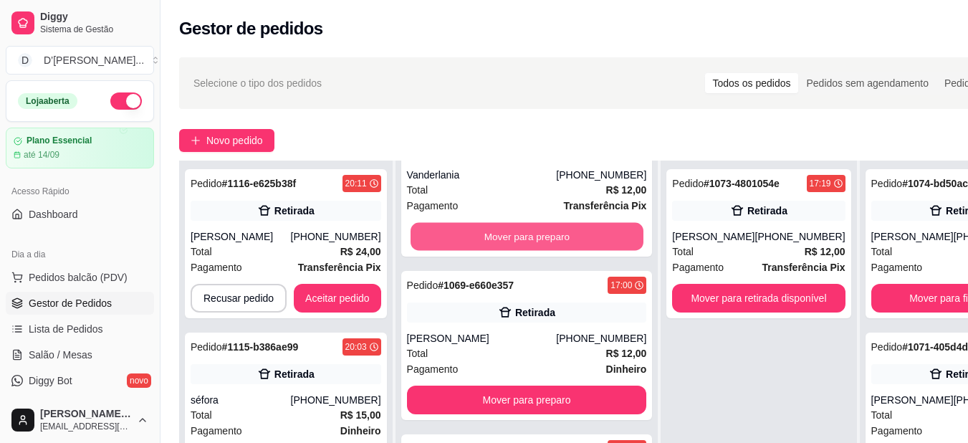
click at [448, 251] on button "Mover para preparo" at bounding box center [526, 237] width 233 height 28
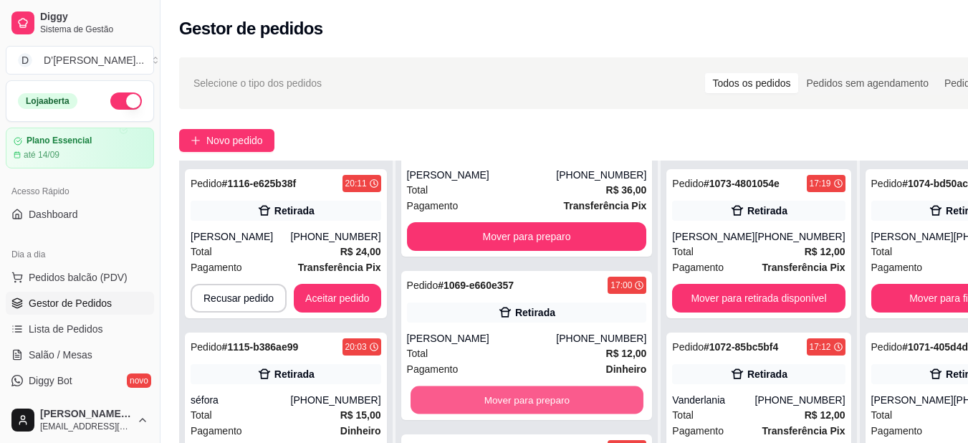
click at [448, 414] on button "Mover para preparo" at bounding box center [526, 400] width 233 height 28
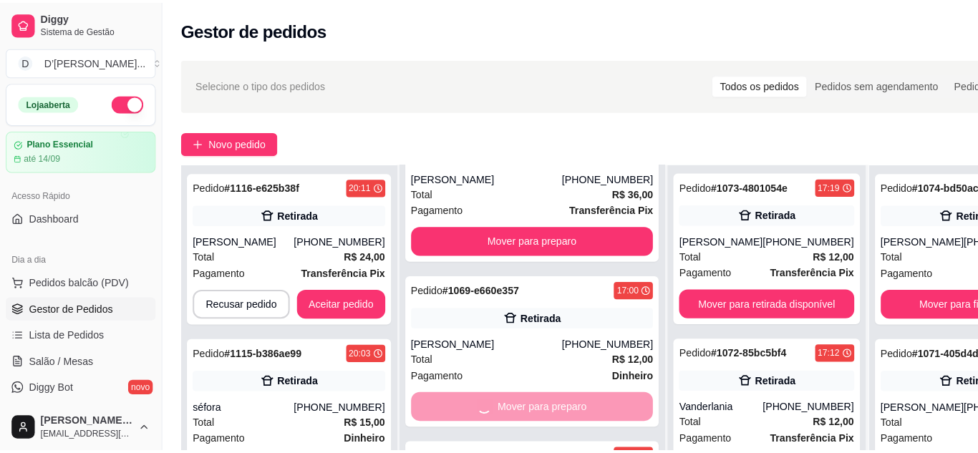
scroll to position [6053, 0]
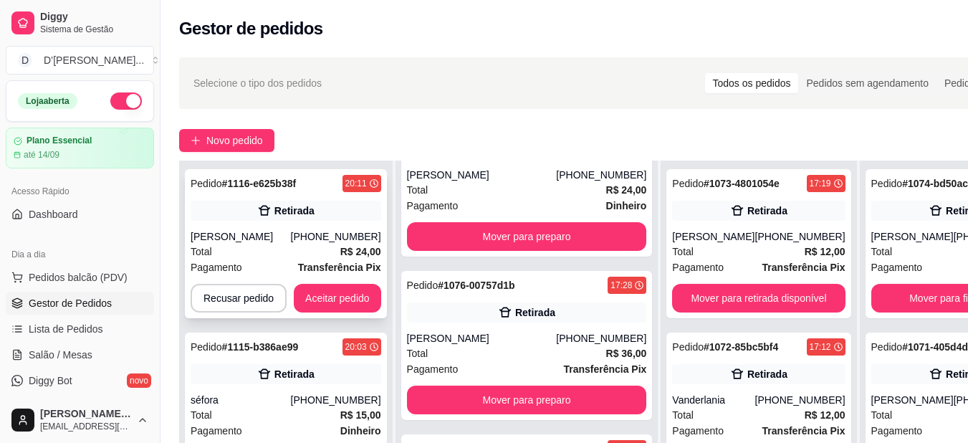
click at [349, 236] on div "(88) 99976-7733" at bounding box center [336, 236] width 90 height 14
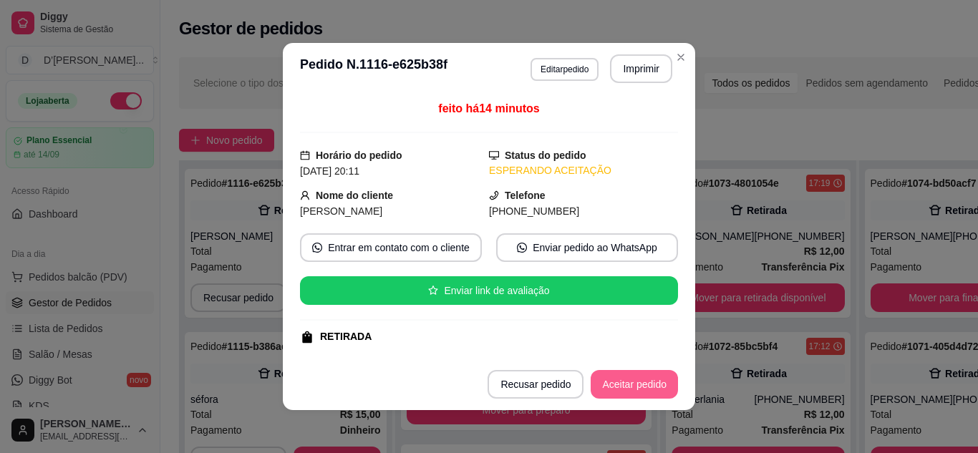
click at [623, 381] on button "Aceitar pedido" at bounding box center [634, 384] width 87 height 29
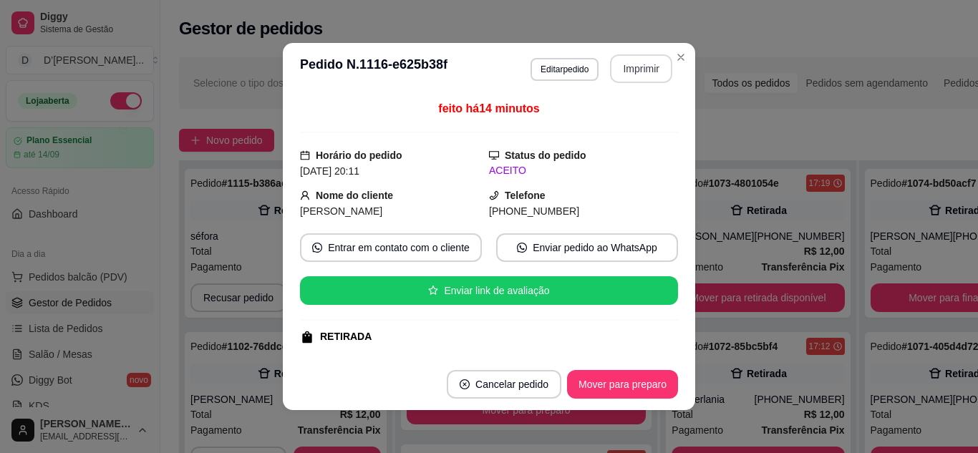
click at [622, 74] on button "Imprimir" at bounding box center [641, 68] width 62 height 29
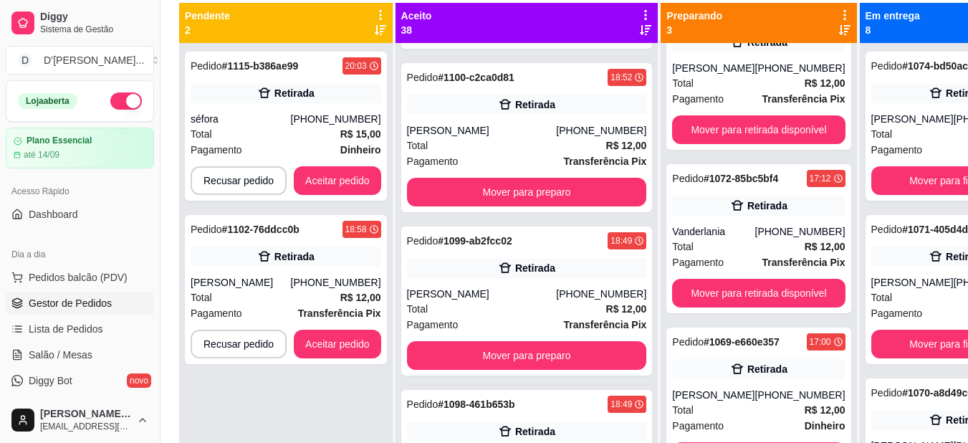
scroll to position [2292, 0]
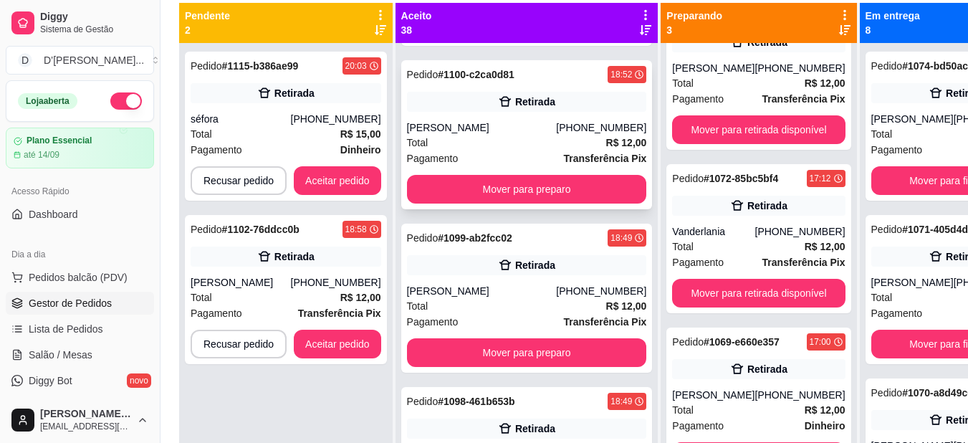
click at [556, 135] on div "[PHONE_NUMBER]" at bounding box center [601, 127] width 90 height 14
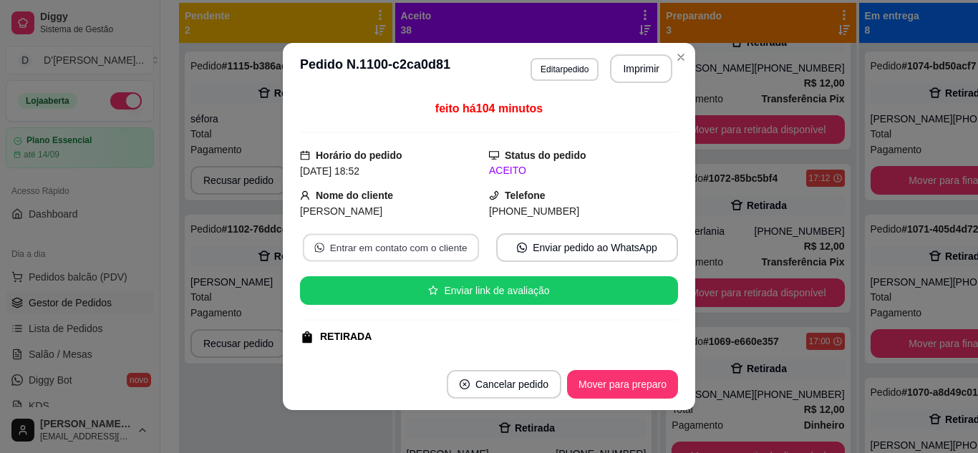
click at [457, 237] on button "Entrar em contato com o cliente" at bounding box center [391, 248] width 176 height 28
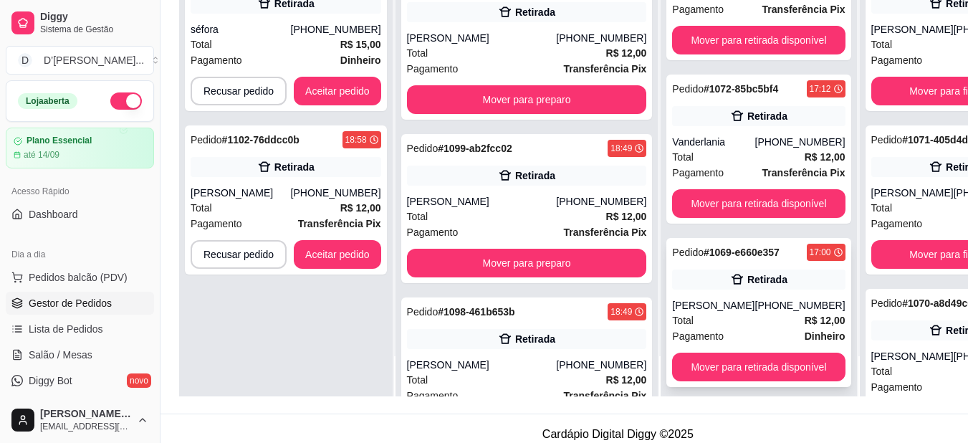
scroll to position [229, 4]
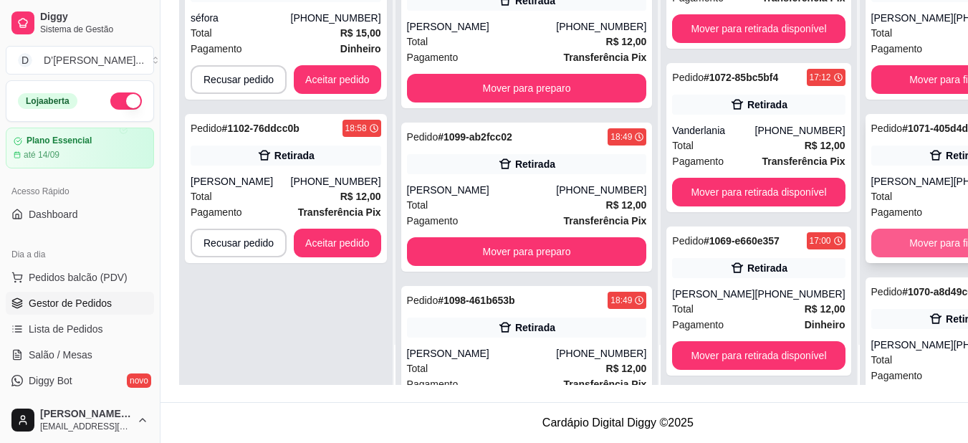
click at [885, 257] on button "Mover para finalizado" at bounding box center [957, 242] width 173 height 29
click at [884, 257] on button "Mover para finalizado" at bounding box center [957, 242] width 173 height 29
click at [878, 257] on button "Mover para finalizado" at bounding box center [957, 242] width 173 height 29
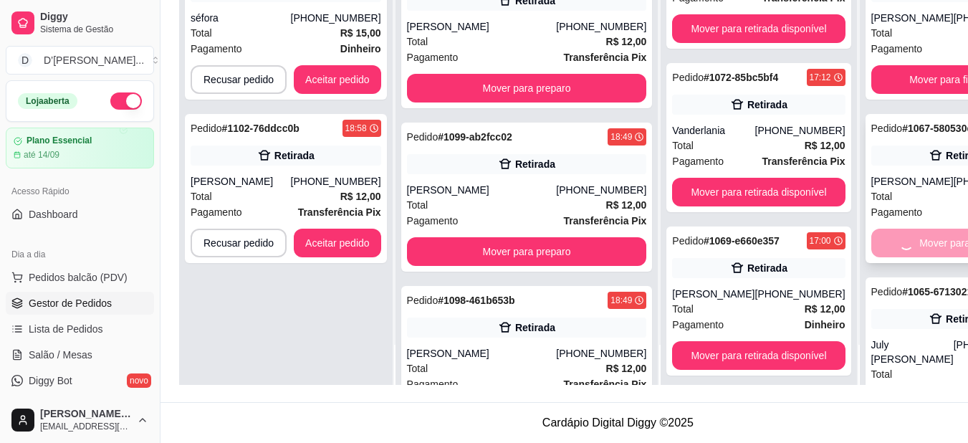
click at [878, 277] on div "Pedido # 1065-6713021e 16:49 Retirada July Helen (88) 98885-4778 Total R$ 18,00…" at bounding box center [957, 358] width 184 height 163
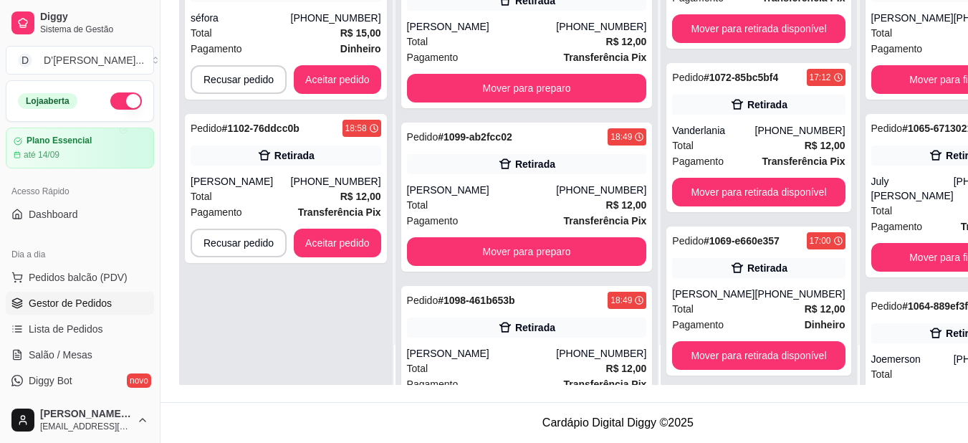
scroll to position [218, 4]
click at [873, 247] on button "Mover para finalizado" at bounding box center [957, 258] width 168 height 28
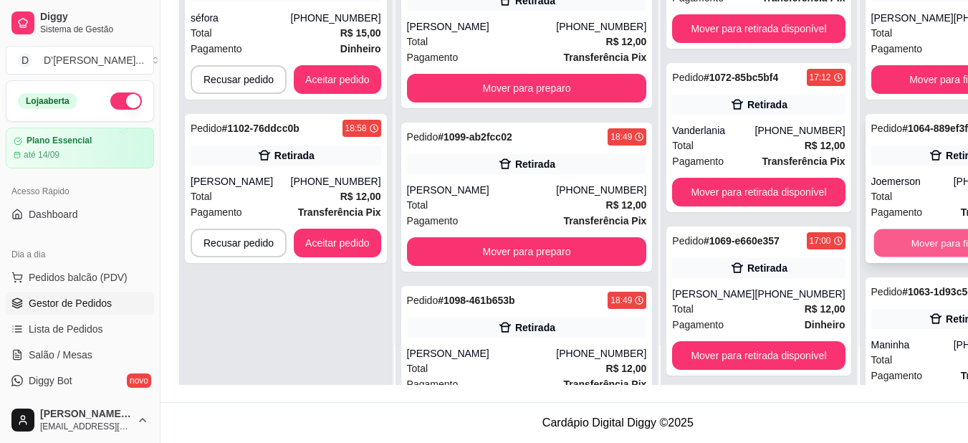
click at [873, 249] on button "Mover para finalizado" at bounding box center [957, 243] width 168 height 28
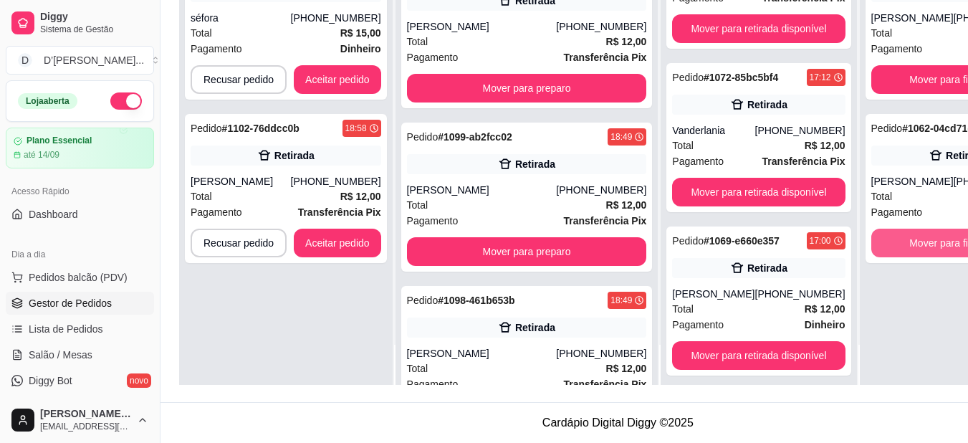
click at [871, 249] on button "Mover para finalizado" at bounding box center [957, 242] width 173 height 29
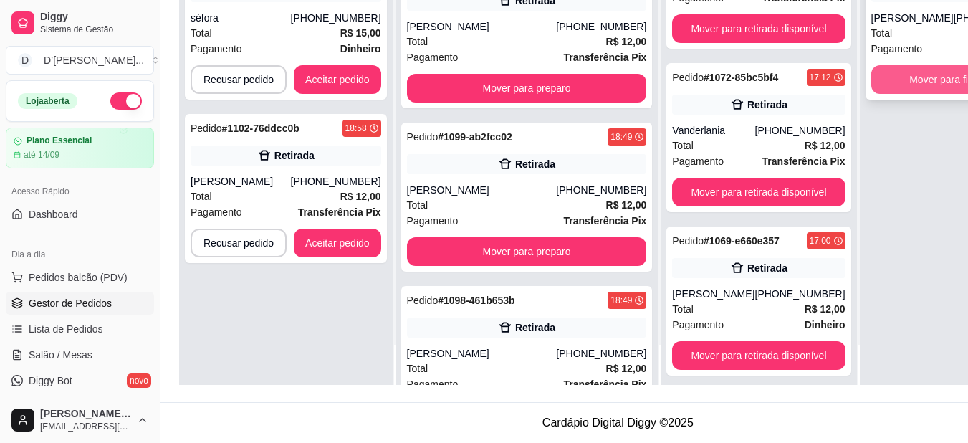
click at [871, 94] on button "Mover para finalizado" at bounding box center [957, 79] width 173 height 29
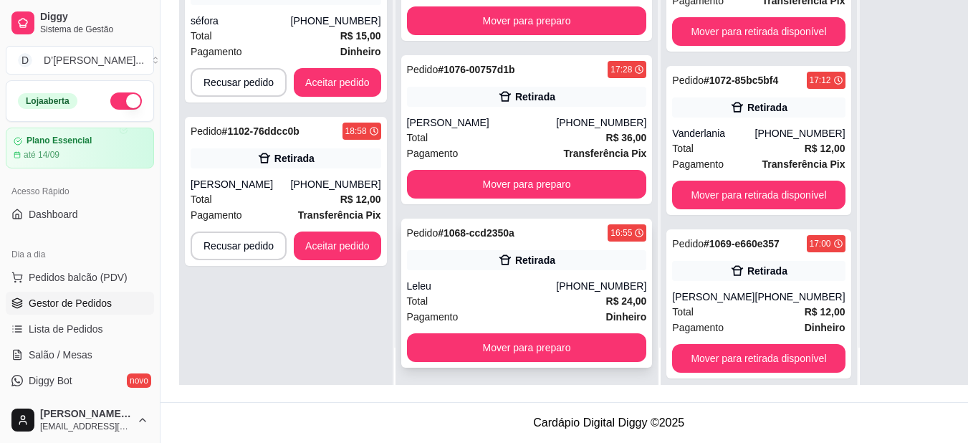
scroll to position [40, 0]
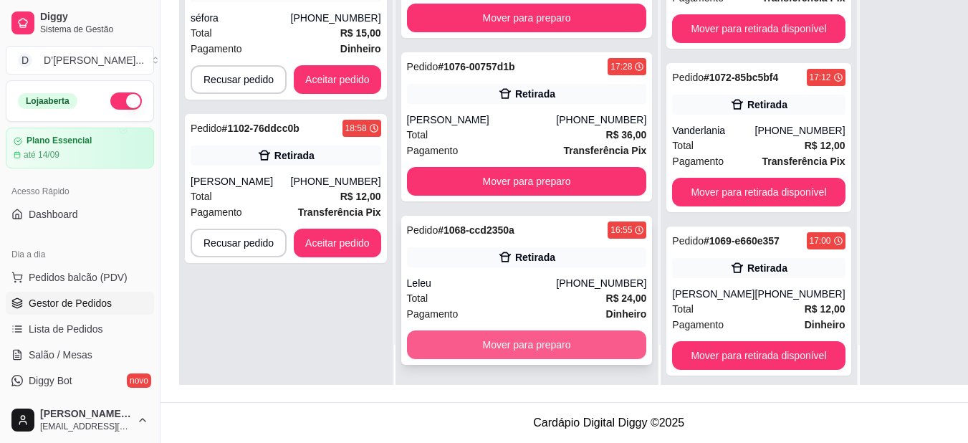
click at [531, 345] on button "Mover para preparo" at bounding box center [527, 344] width 240 height 29
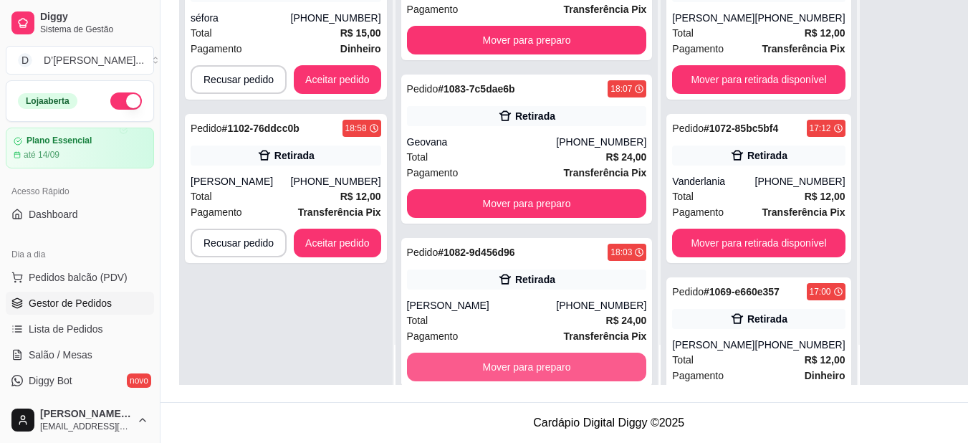
scroll to position [4604, 0]
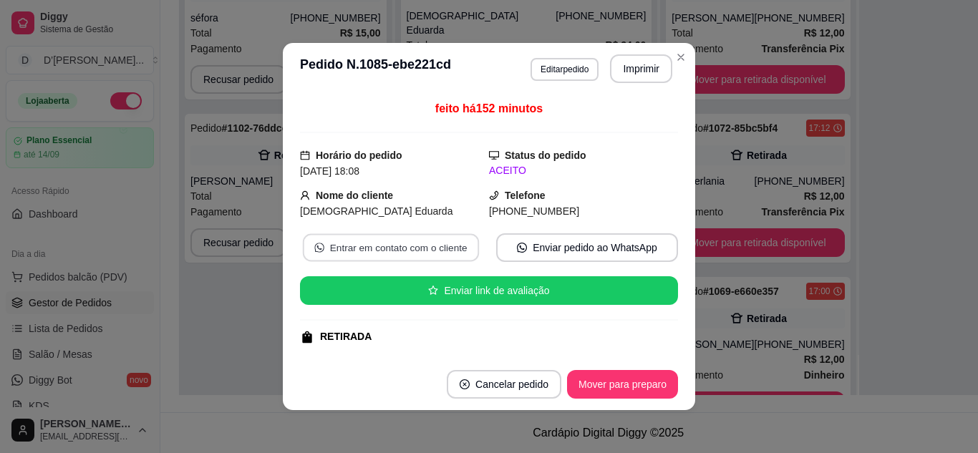
click at [425, 247] on button "Entrar em contato com o cliente" at bounding box center [391, 248] width 176 height 28
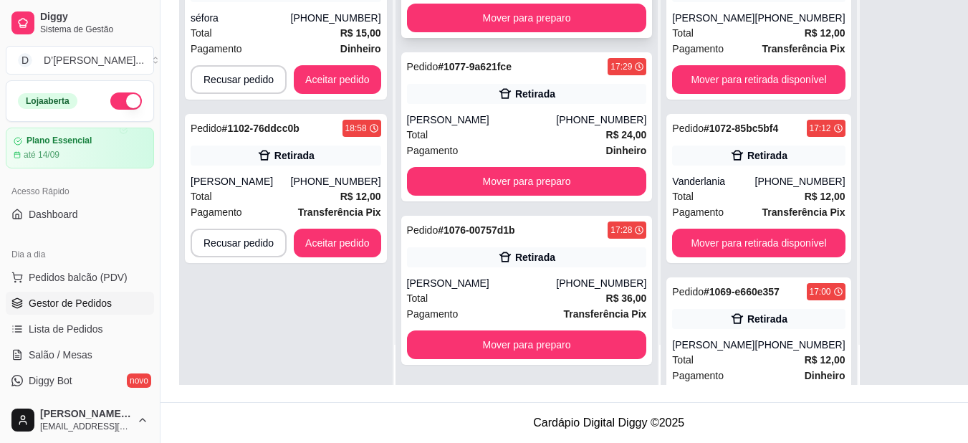
scroll to position [6036, 0]
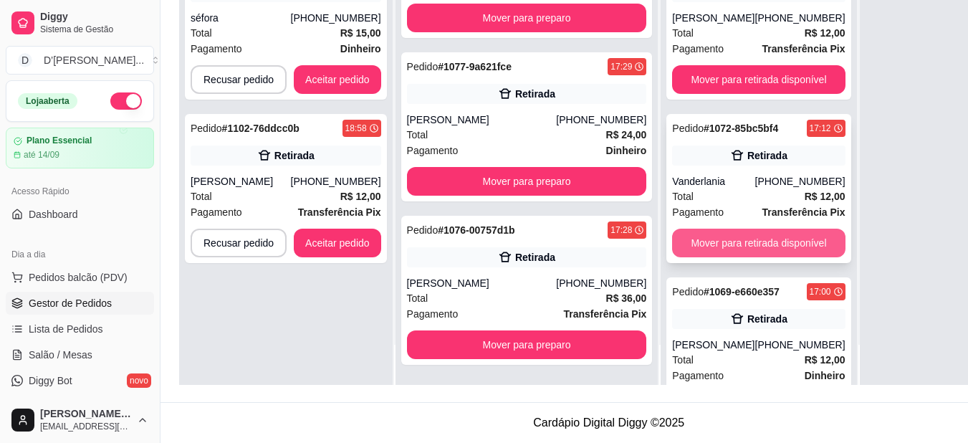
click at [675, 243] on button "Mover para retirada disponível" at bounding box center [758, 242] width 173 height 29
click at [675, 243] on div "Mover para retirada disponível" at bounding box center [758, 242] width 173 height 29
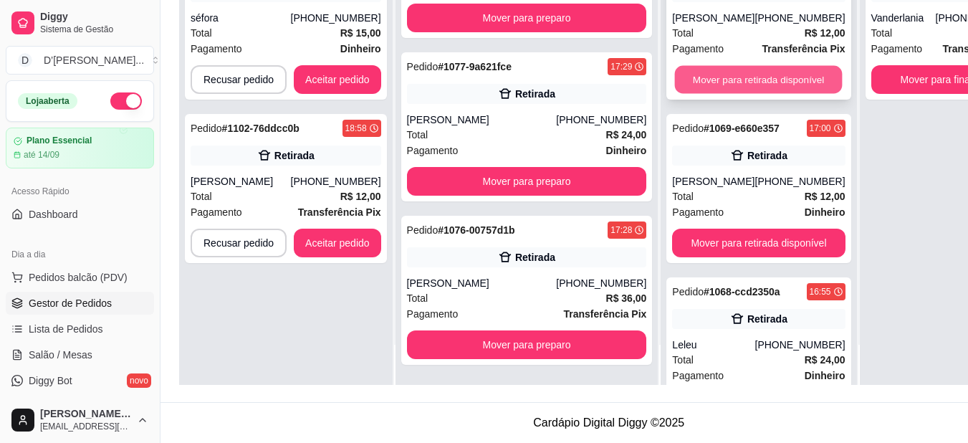
click at [682, 74] on button "Mover para retirada disponível" at bounding box center [759, 80] width 168 height 28
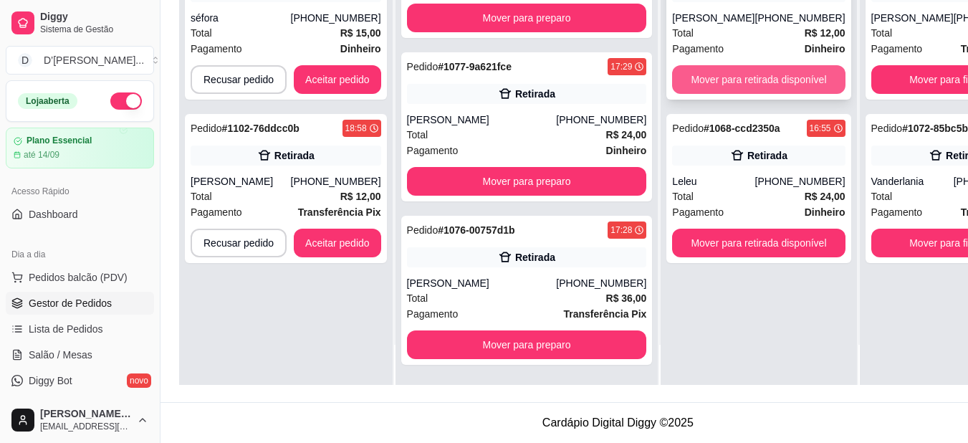
click at [683, 78] on button "Mover para retirada disponível" at bounding box center [758, 79] width 173 height 29
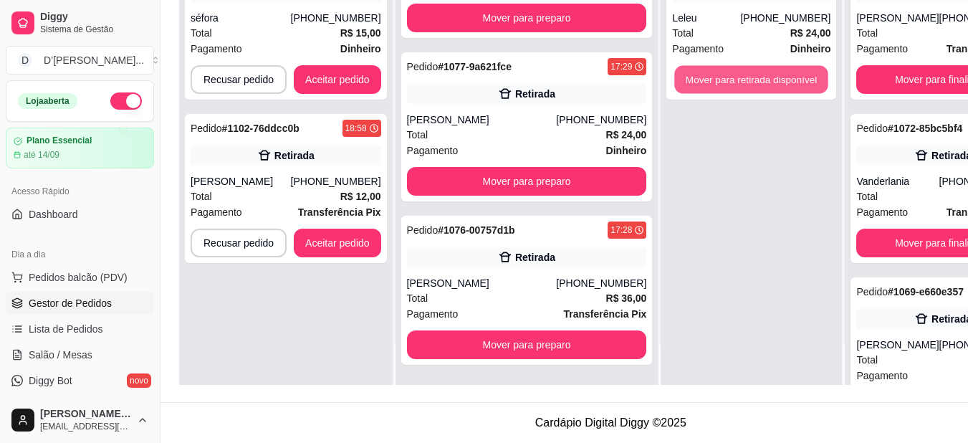
click at [685, 80] on button "Mover para retirada disponível" at bounding box center [751, 80] width 153 height 28
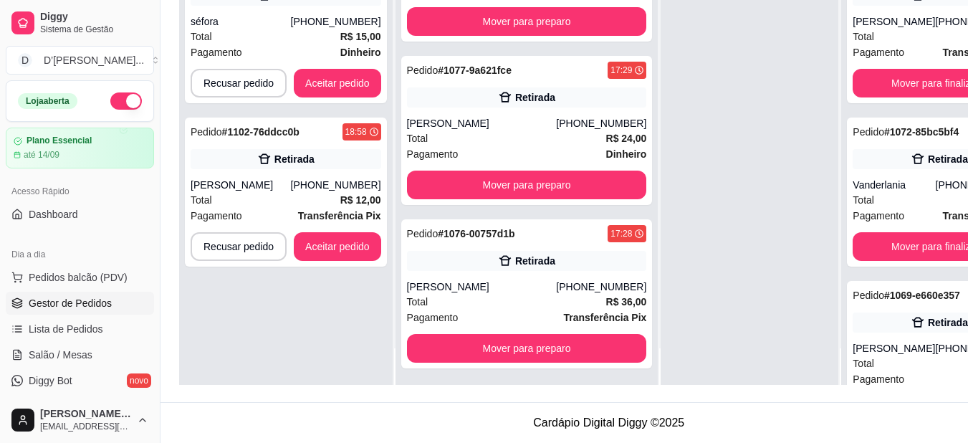
scroll to position [40, 0]
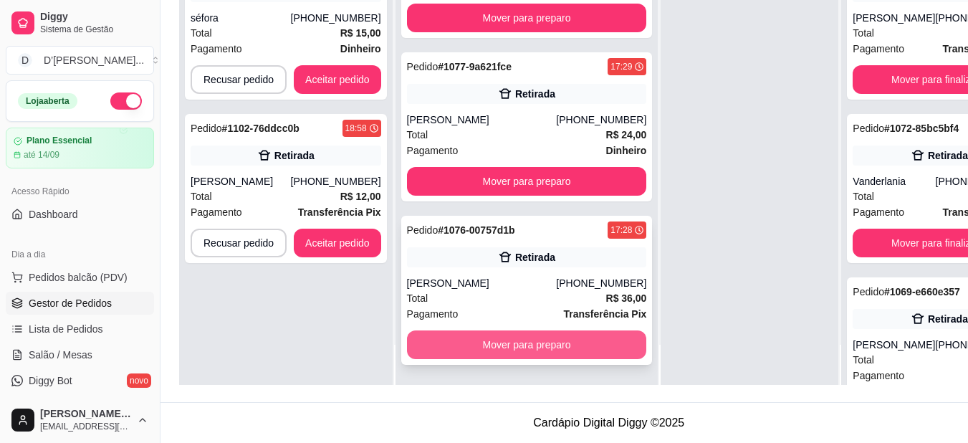
click at [535, 350] on button "Mover para preparo" at bounding box center [527, 344] width 240 height 29
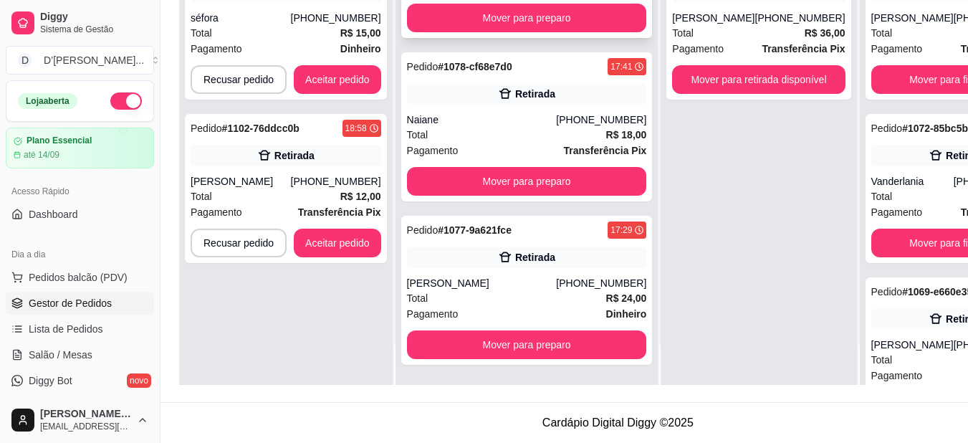
scroll to position [5340, 0]
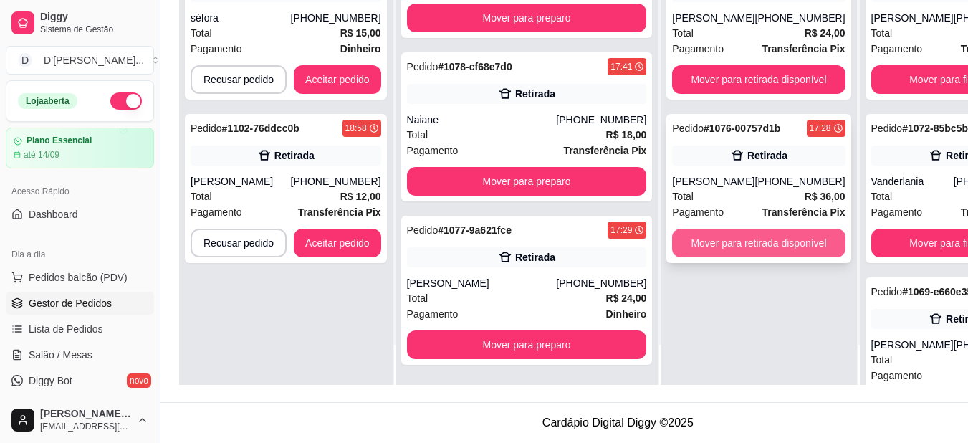
click at [672, 241] on button "Mover para retirada disponível" at bounding box center [758, 242] width 173 height 29
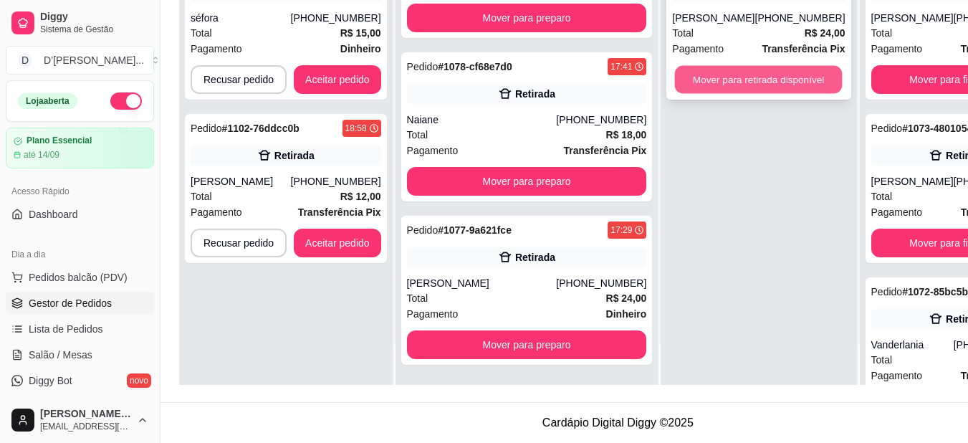
click at [675, 69] on button "Mover para retirada disponível" at bounding box center [759, 80] width 168 height 28
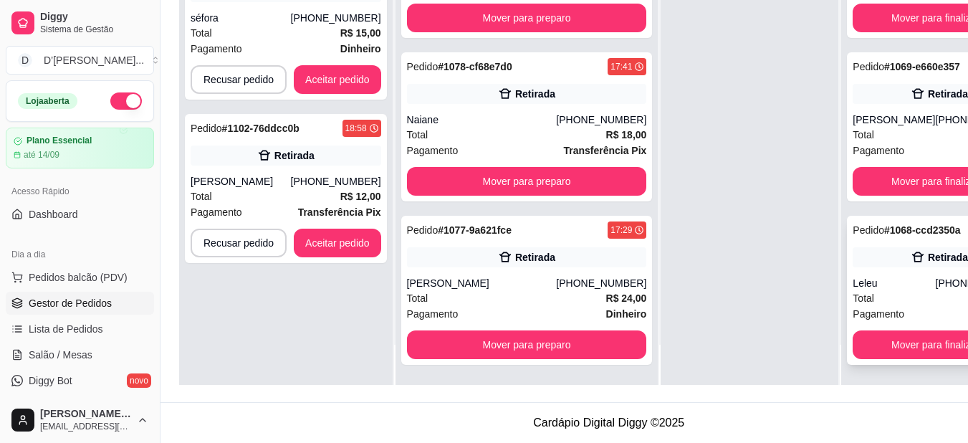
scroll to position [658, 0]
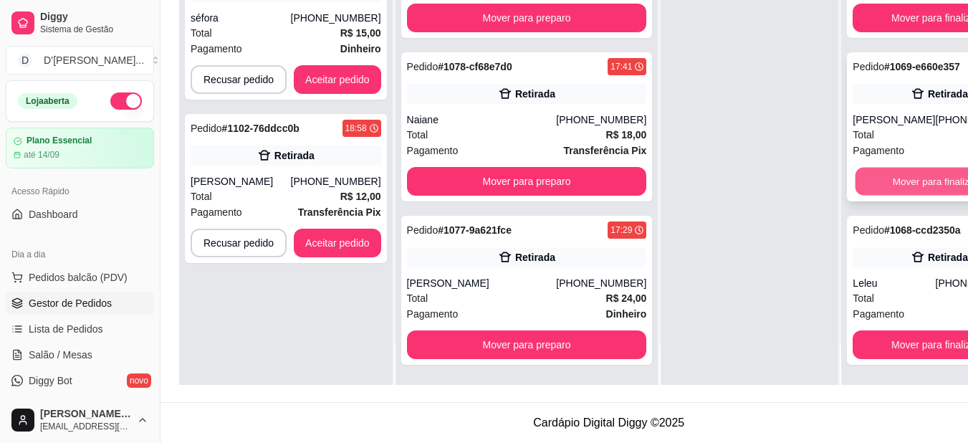
click at [855, 168] on button "Mover para finalizado" at bounding box center [939, 182] width 168 height 28
click at [852, 167] on button "Mover para finalizado" at bounding box center [938, 181] width 173 height 29
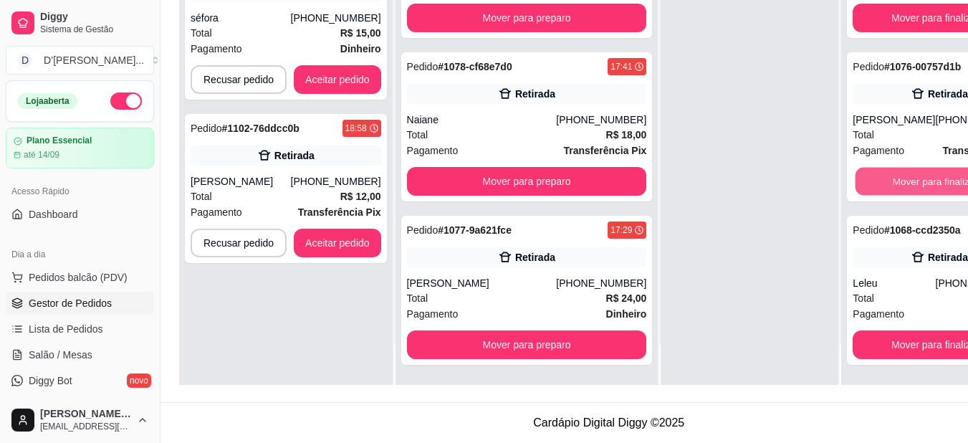
click at [855, 168] on button "Mover para finalizado" at bounding box center [939, 182] width 168 height 28
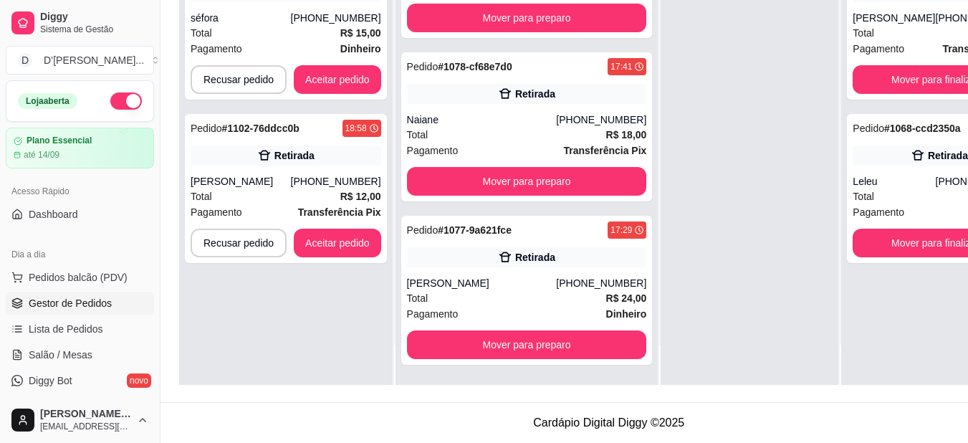
scroll to position [0, 0]
click at [855, 234] on button "Mover para finalizado" at bounding box center [939, 243] width 168 height 28
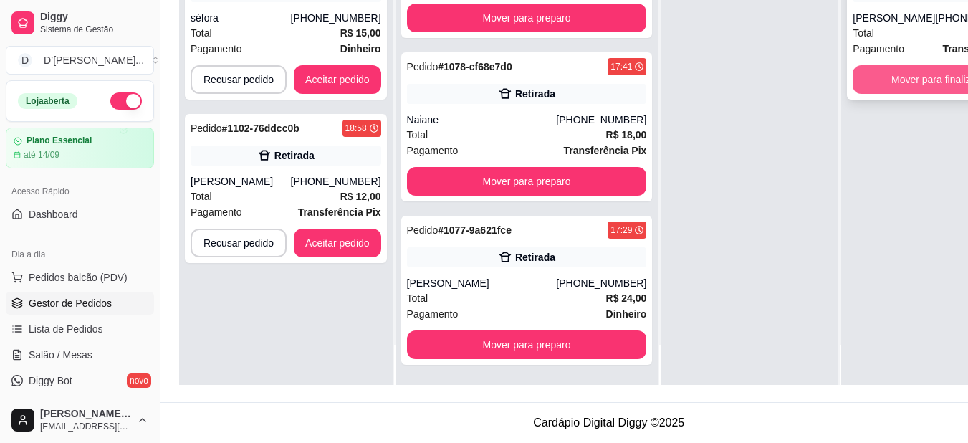
click at [852, 75] on button "Mover para finalizado" at bounding box center [938, 79] width 173 height 29
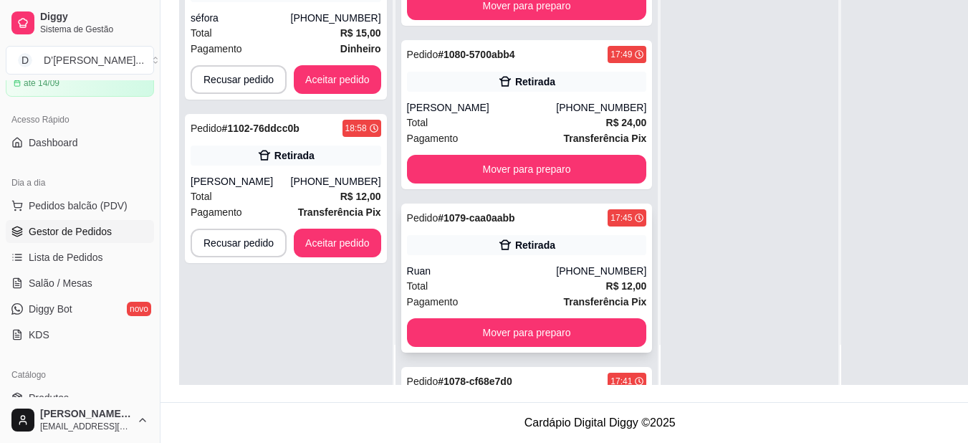
scroll to position [5016, 0]
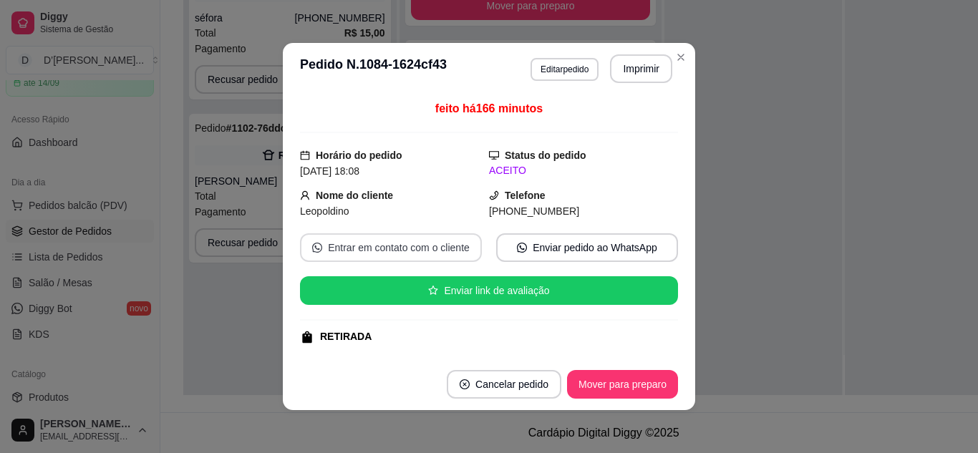
click at [400, 244] on button "Entrar em contato com o cliente" at bounding box center [391, 248] width 182 height 29
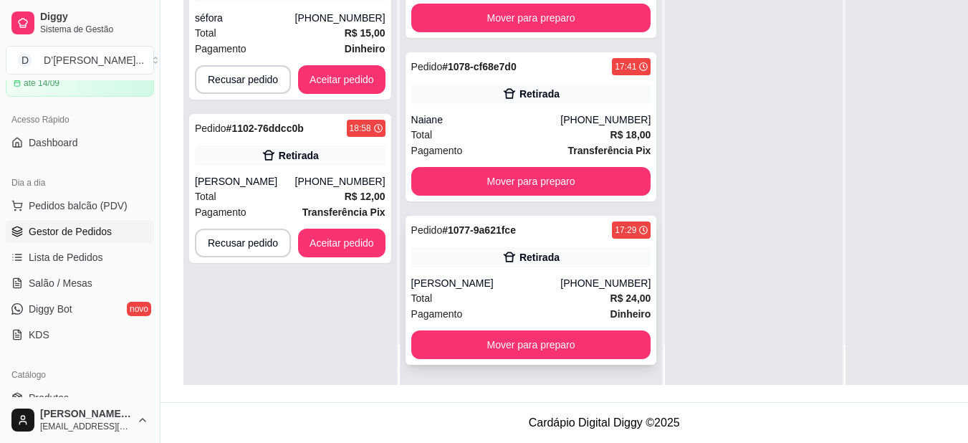
scroll to position [5661, 0]
click at [284, 41] on div "Pagamento Dinheiro" at bounding box center [290, 49] width 191 height 16
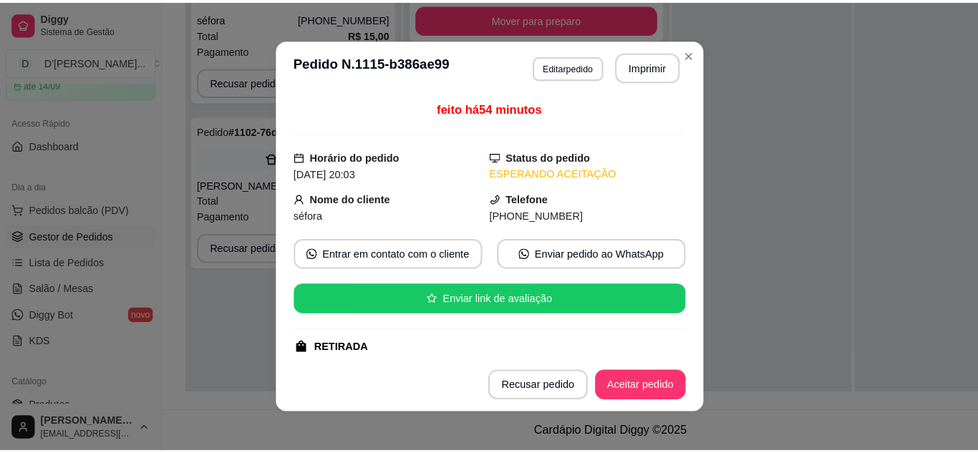
scroll to position [218, 0]
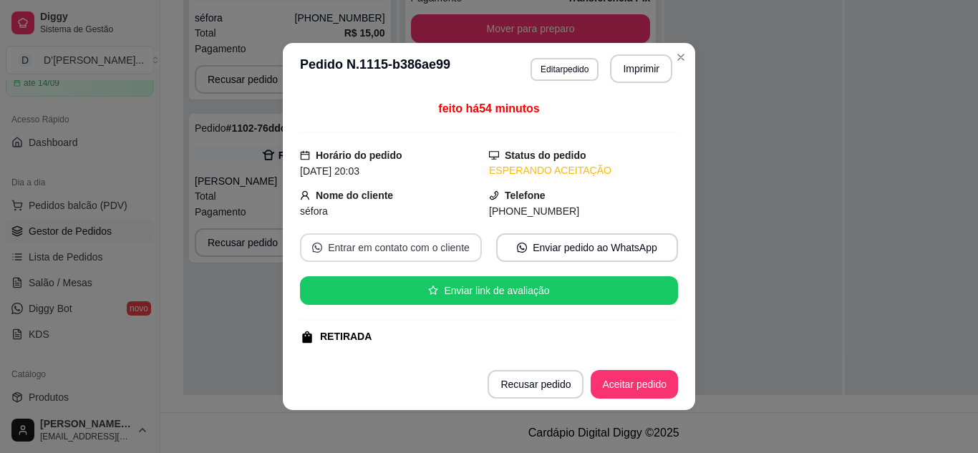
click at [435, 257] on button "Entrar em contato com o cliente" at bounding box center [391, 248] width 182 height 29
click at [632, 382] on button "Aceitar pedido" at bounding box center [634, 384] width 87 height 29
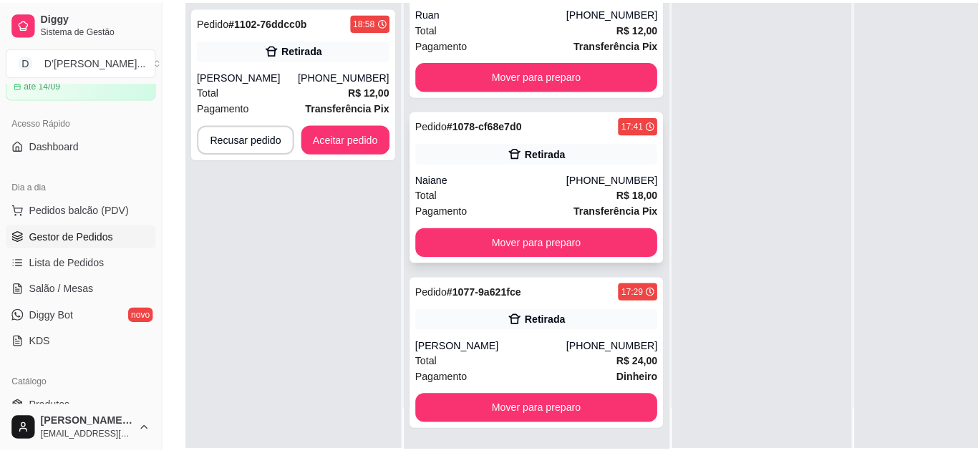
scroll to position [158, 0]
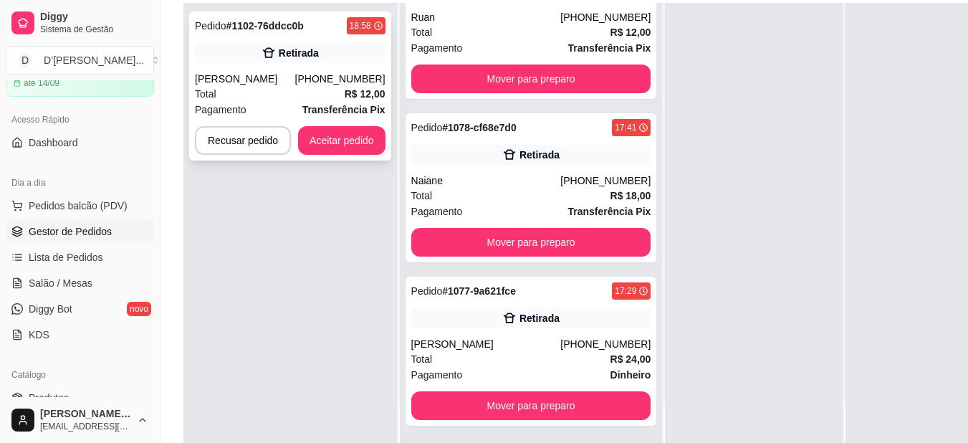
click at [265, 105] on div "Pagamento Transferência Pix" at bounding box center [290, 110] width 191 height 16
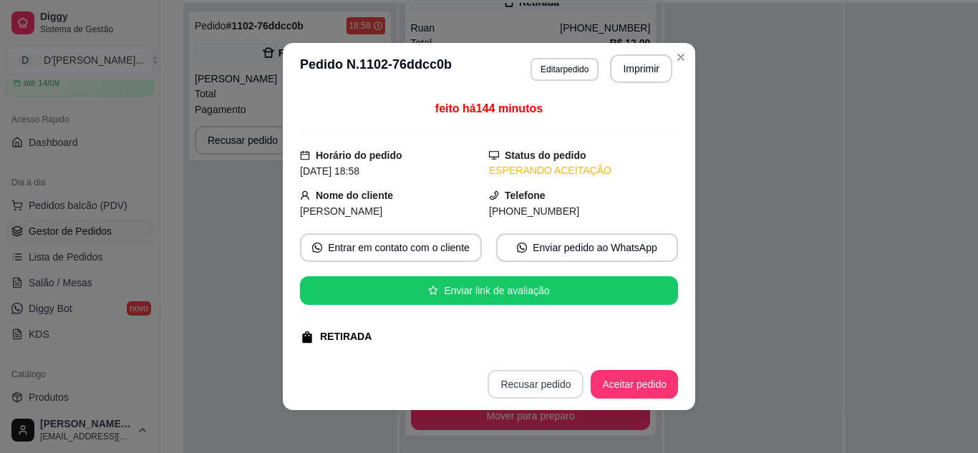
click at [531, 380] on button "Recusar pedido" at bounding box center [536, 384] width 96 height 29
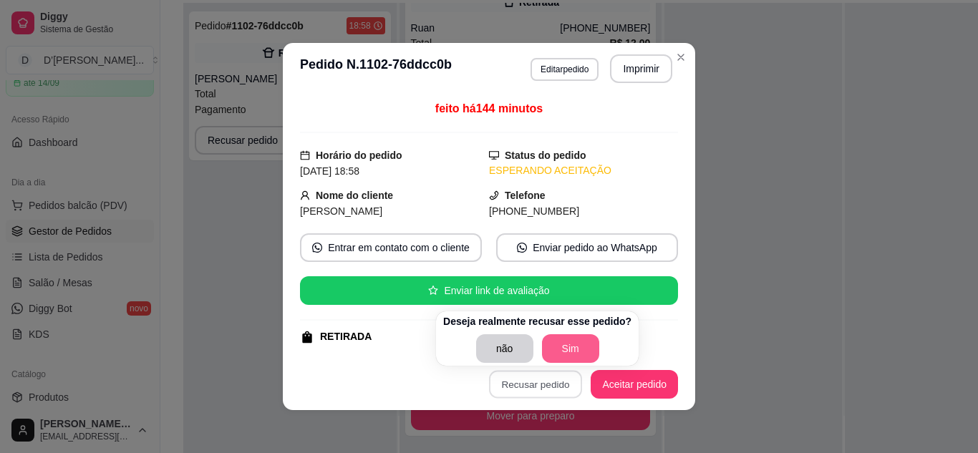
click at [572, 351] on button "Sim" at bounding box center [570, 349] width 57 height 29
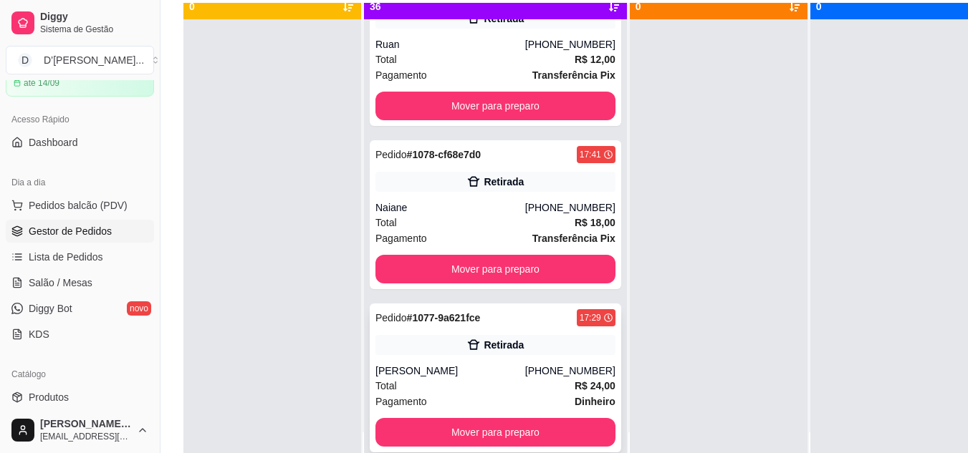
scroll to position [40, 0]
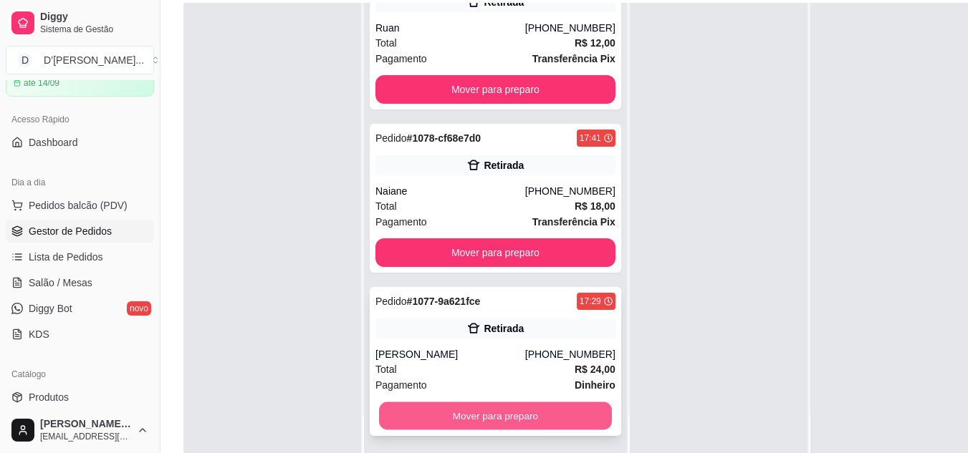
click at [484, 418] on button "Mover para preparo" at bounding box center [495, 417] width 233 height 28
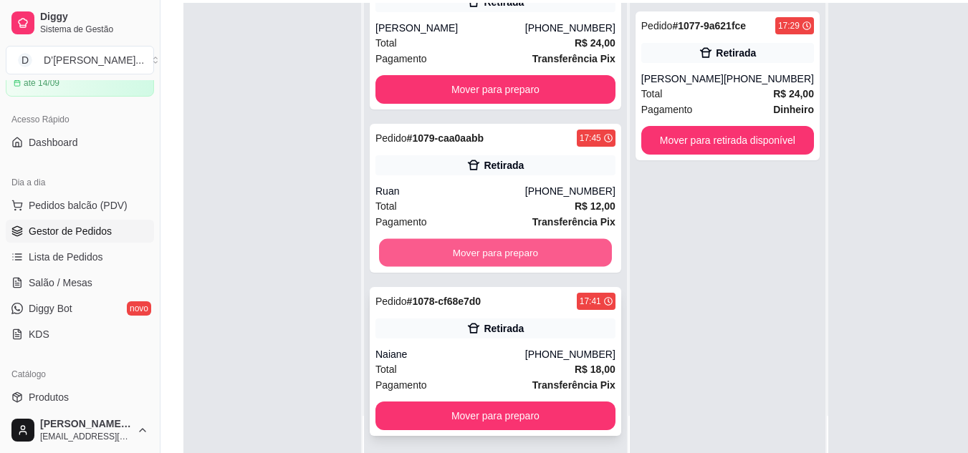
click at [481, 259] on button "Mover para preparo" at bounding box center [495, 253] width 233 height 28
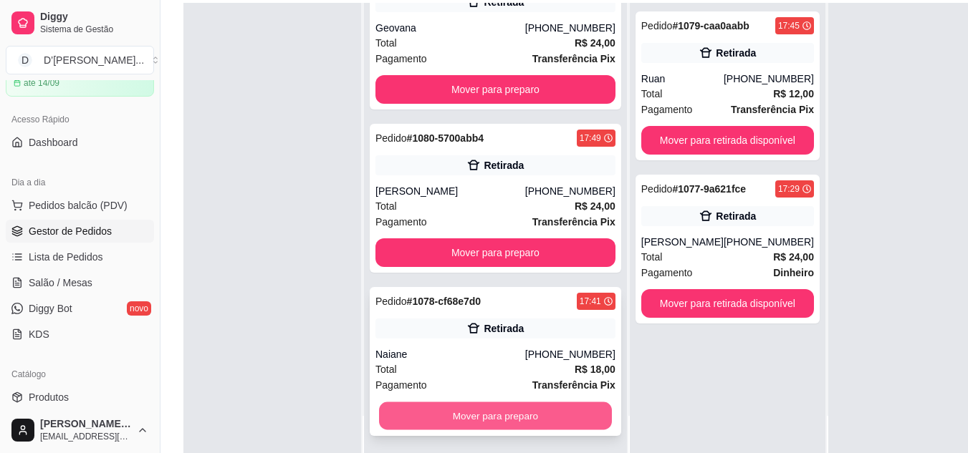
click at [511, 421] on button "Mover para preparo" at bounding box center [495, 417] width 233 height 28
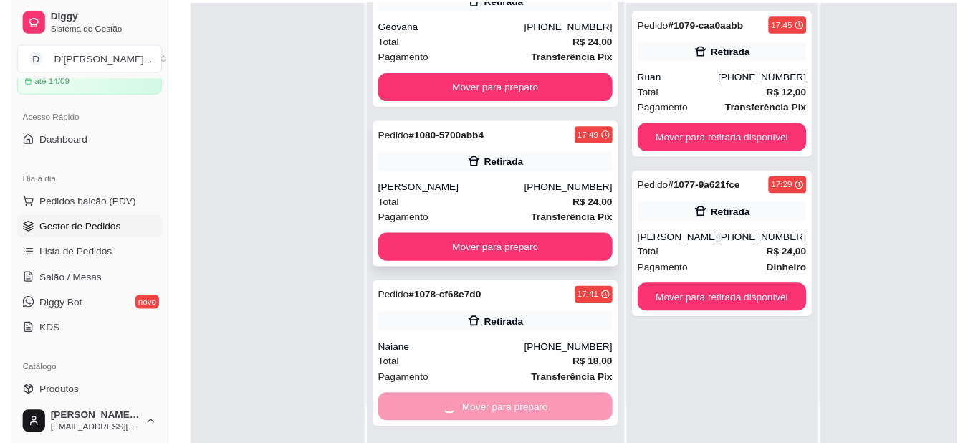
scroll to position [5093, 0]
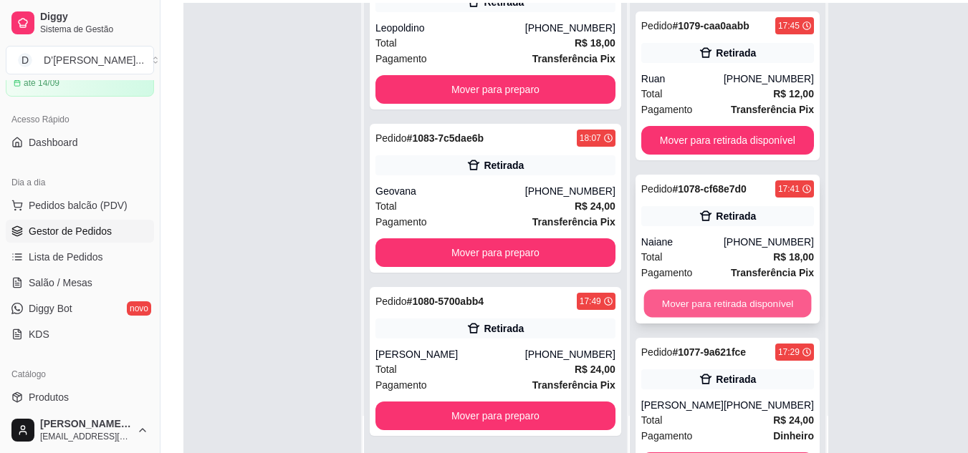
click at [643, 304] on button "Mover para retirada disponível" at bounding box center [727, 304] width 168 height 28
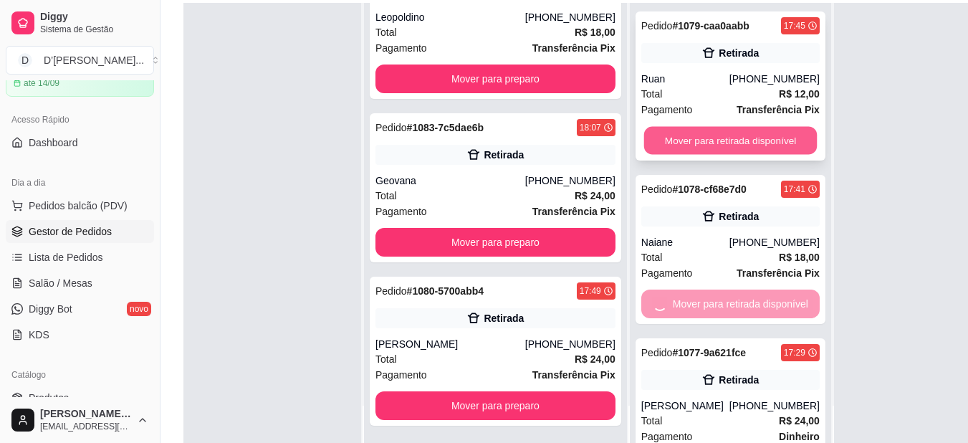
click at [644, 141] on button "Mover para retirada disponível" at bounding box center [730, 141] width 173 height 28
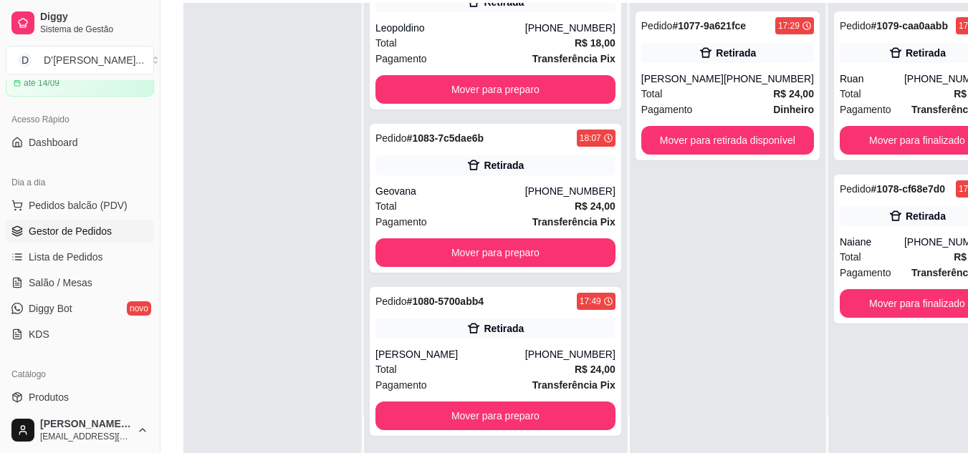
scroll to position [5093, 0]
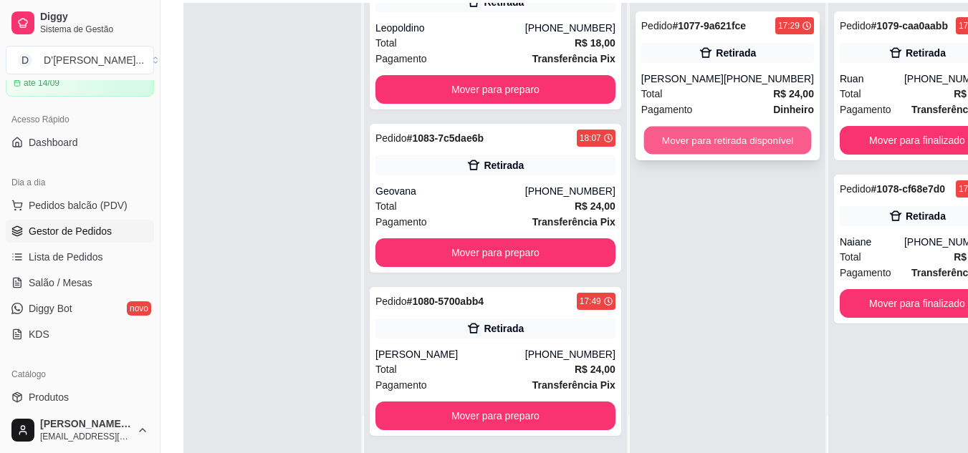
click at [664, 143] on button "Mover para retirada disponível" at bounding box center [727, 141] width 168 height 28
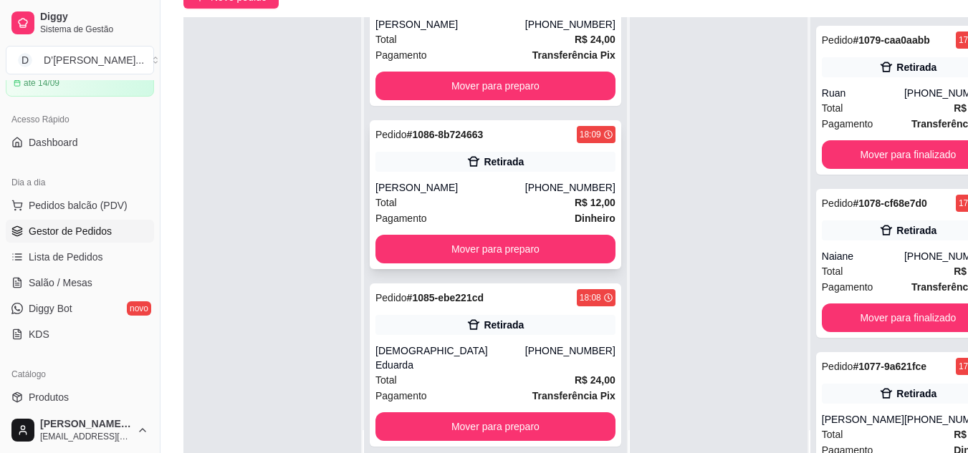
scroll to position [4520, 0]
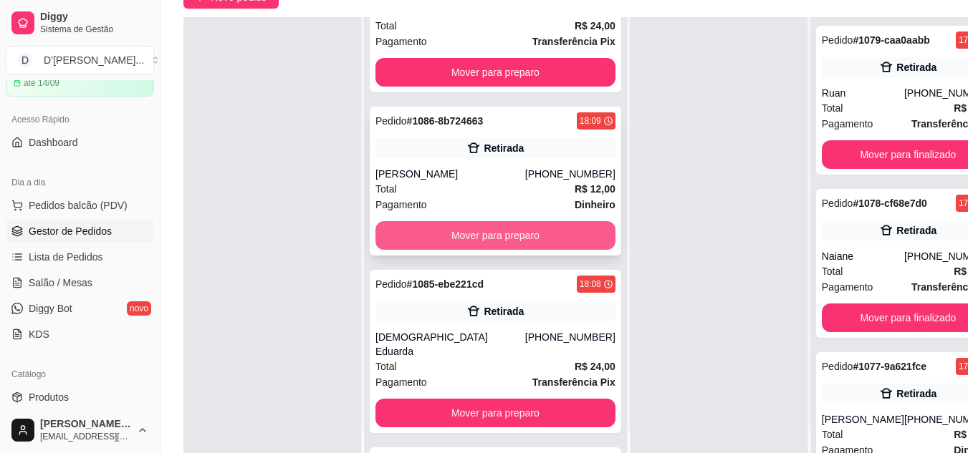
click at [491, 250] on button "Mover para preparo" at bounding box center [495, 235] width 240 height 29
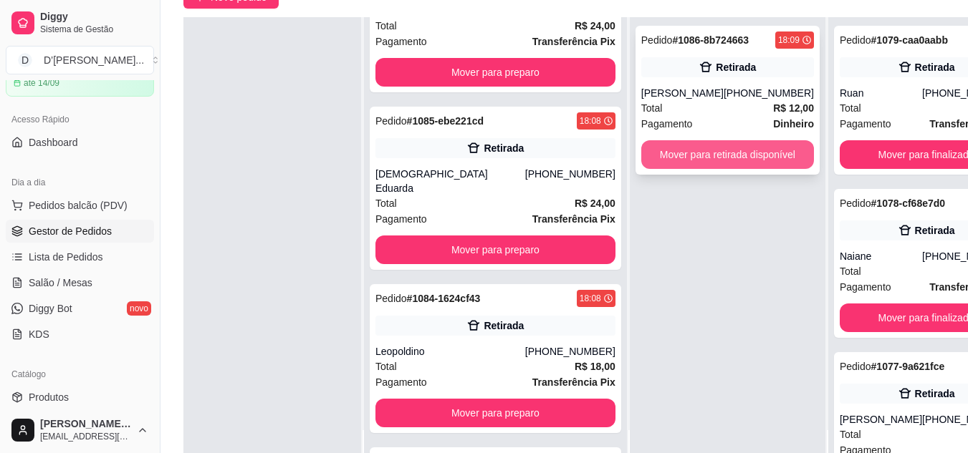
click at [641, 147] on button "Mover para retirada disponível" at bounding box center [727, 154] width 173 height 29
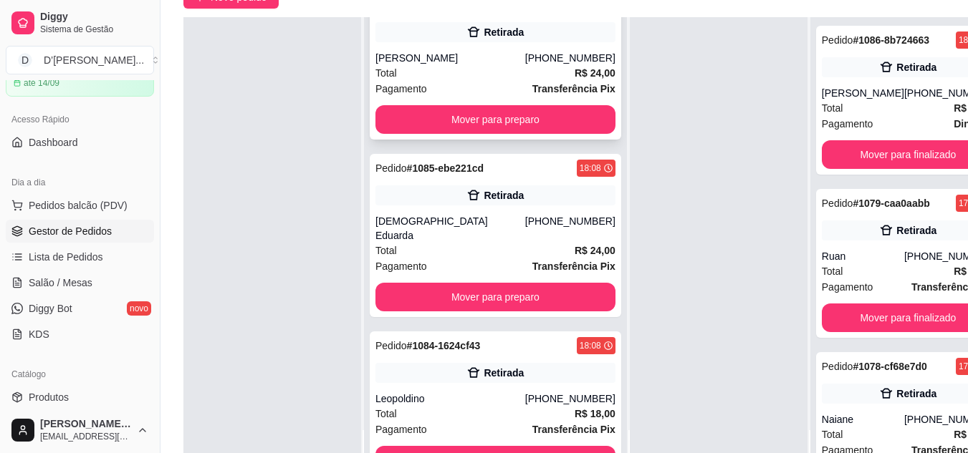
scroll to position [4449, 0]
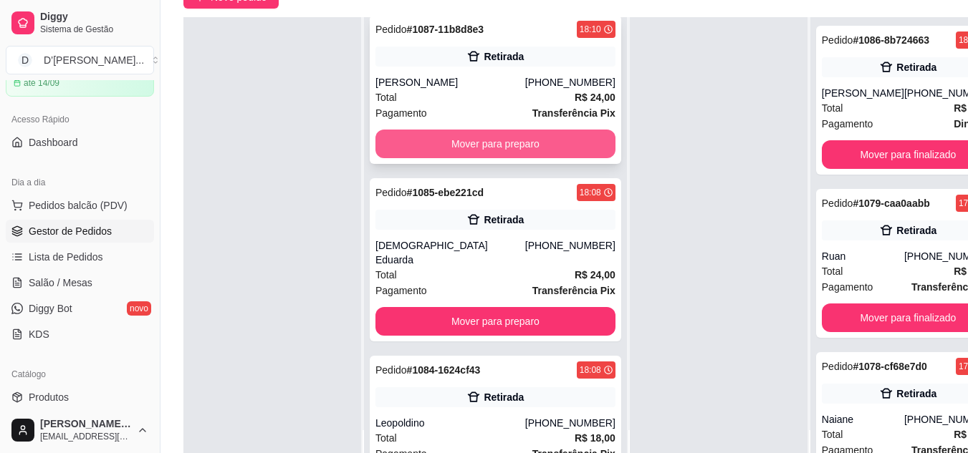
click at [490, 158] on button "Mover para preparo" at bounding box center [495, 144] width 240 height 29
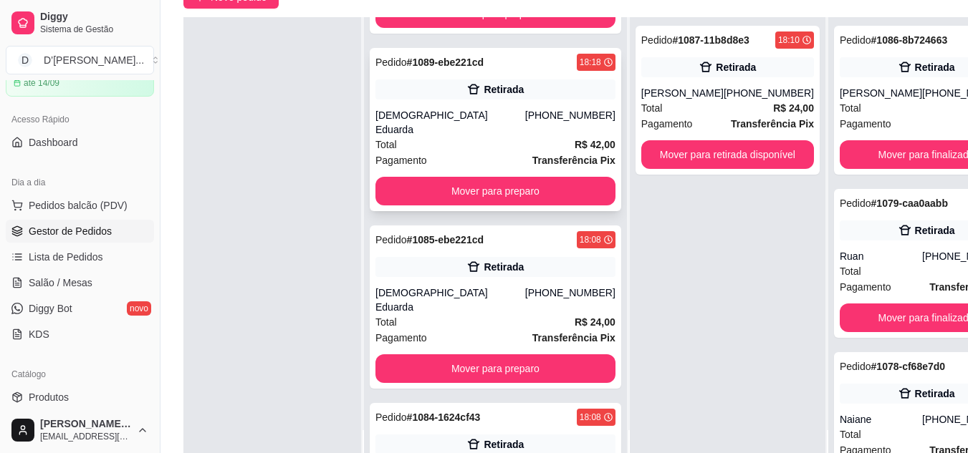
scroll to position [4162, 0]
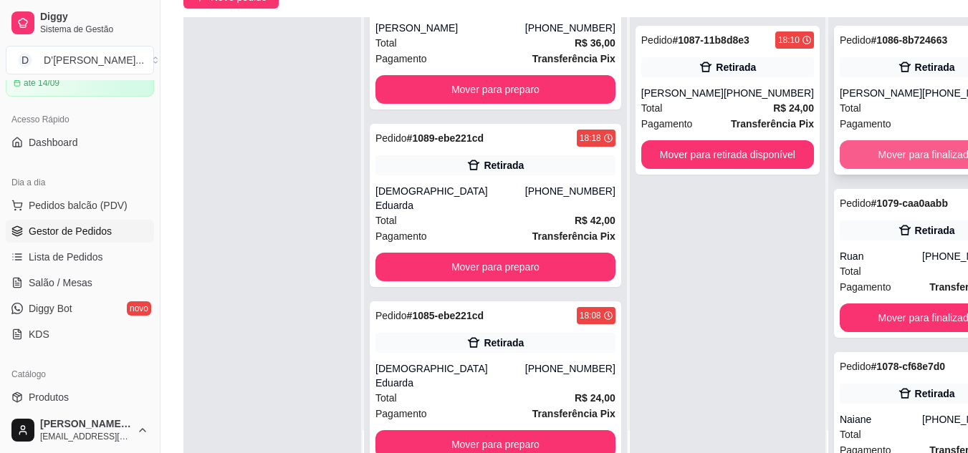
click at [839, 165] on button "Mover para finalizado" at bounding box center [925, 154] width 173 height 29
click at [839, 165] on div "Mover para finalizado" at bounding box center [925, 154] width 173 height 29
click at [839, 163] on button "Mover para finalizado" at bounding box center [925, 154] width 173 height 29
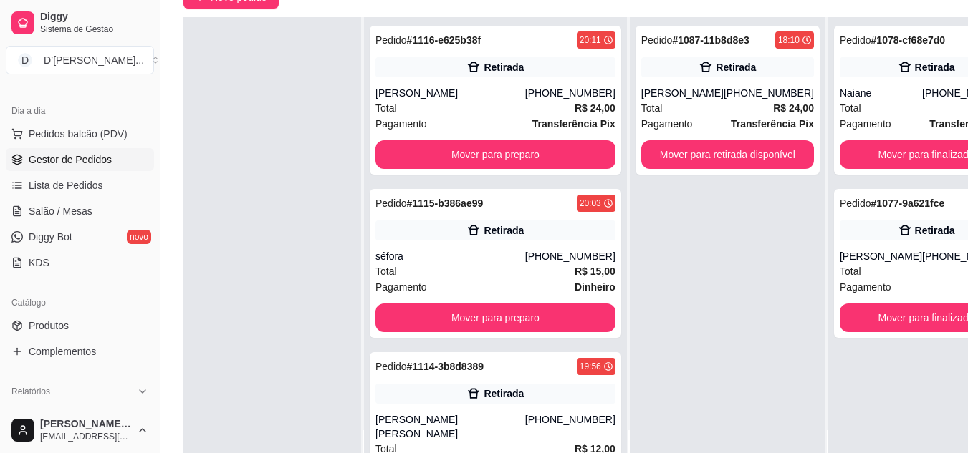
scroll to position [287, 0]
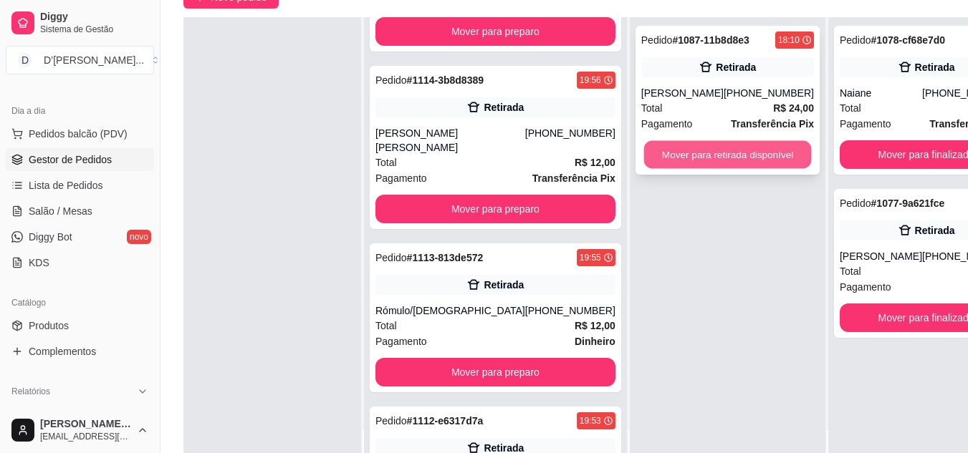
click at [643, 165] on button "Mover para retirada disponível" at bounding box center [727, 155] width 168 height 28
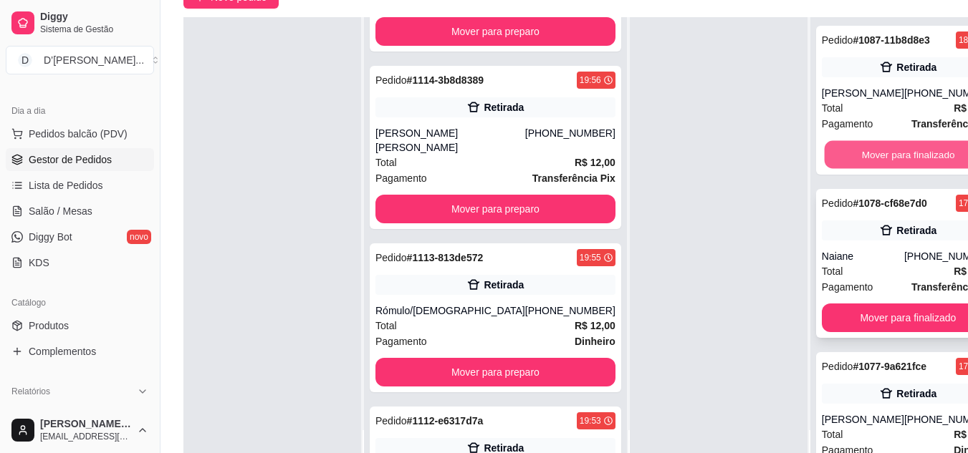
click at [824, 148] on button "Mover para finalizado" at bounding box center [908, 155] width 168 height 28
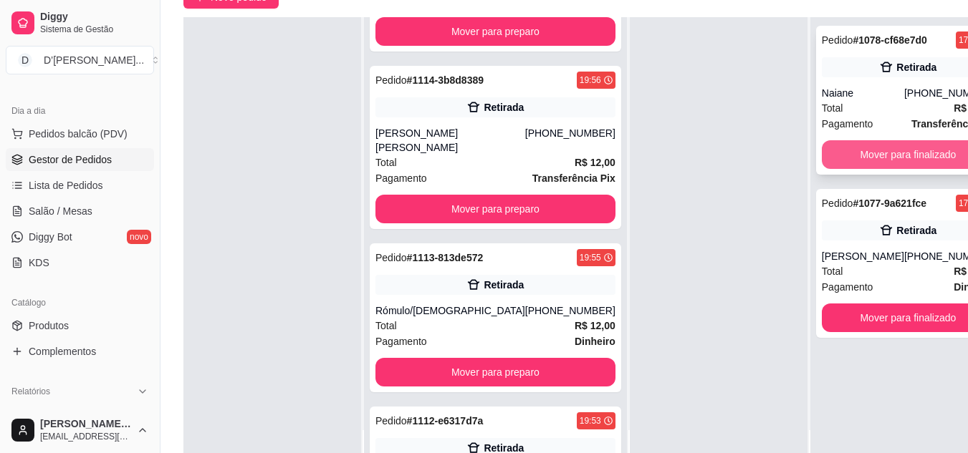
click at [822, 148] on button "Mover para finalizado" at bounding box center [908, 154] width 173 height 29
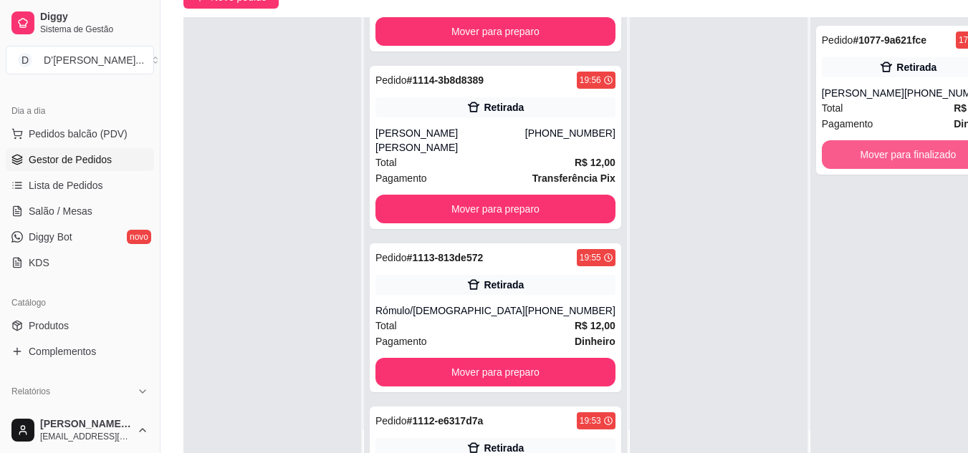
click at [822, 148] on button "Mover para finalizado" at bounding box center [908, 154] width 173 height 29
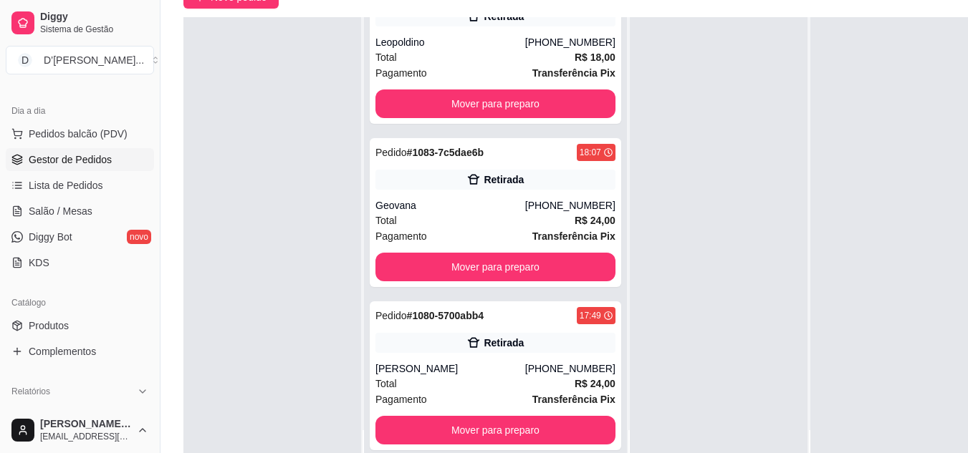
scroll to position [4767, 0]
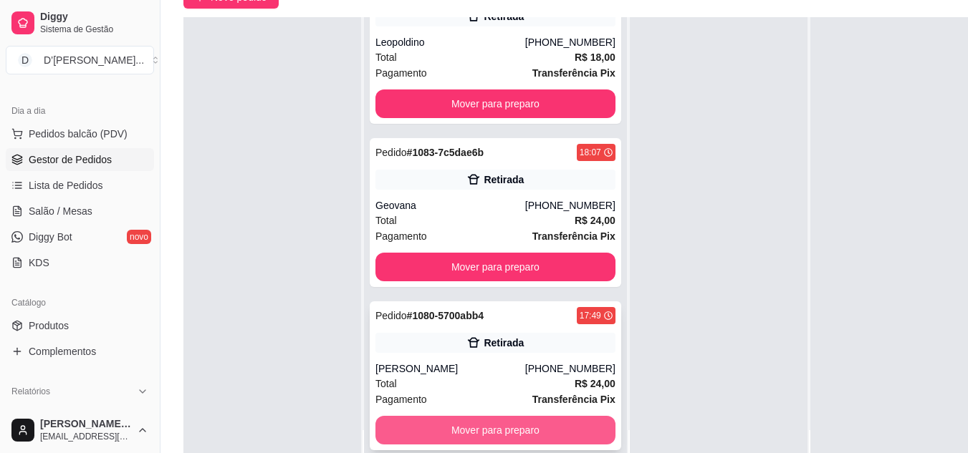
click at [501, 432] on button "Mover para preparo" at bounding box center [495, 430] width 240 height 29
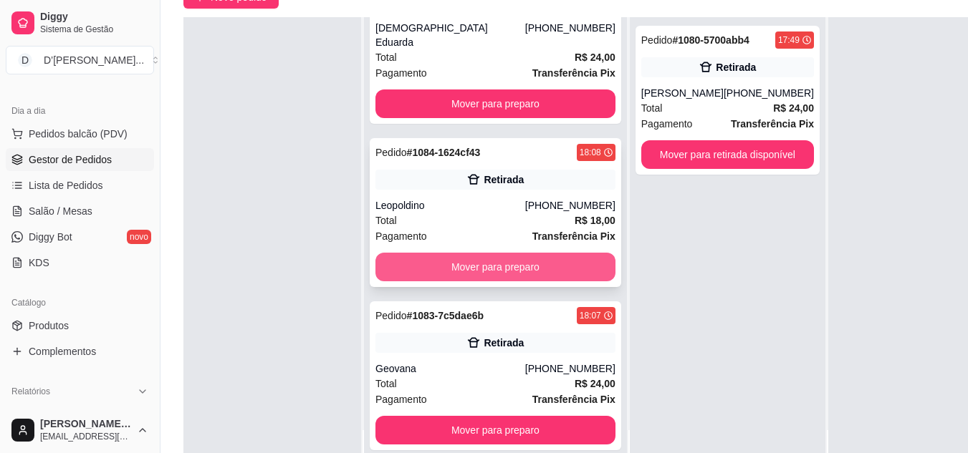
scroll to position [4604, 0]
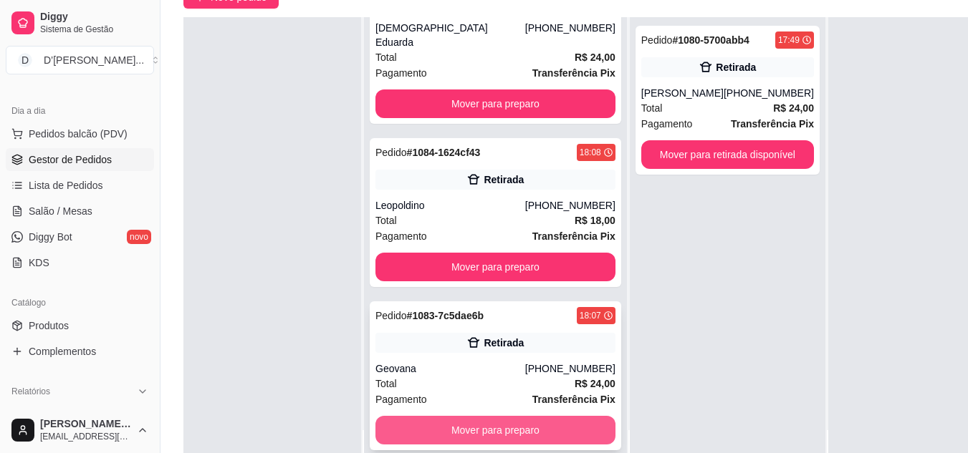
click at [481, 425] on button "Mover para preparo" at bounding box center [495, 430] width 240 height 29
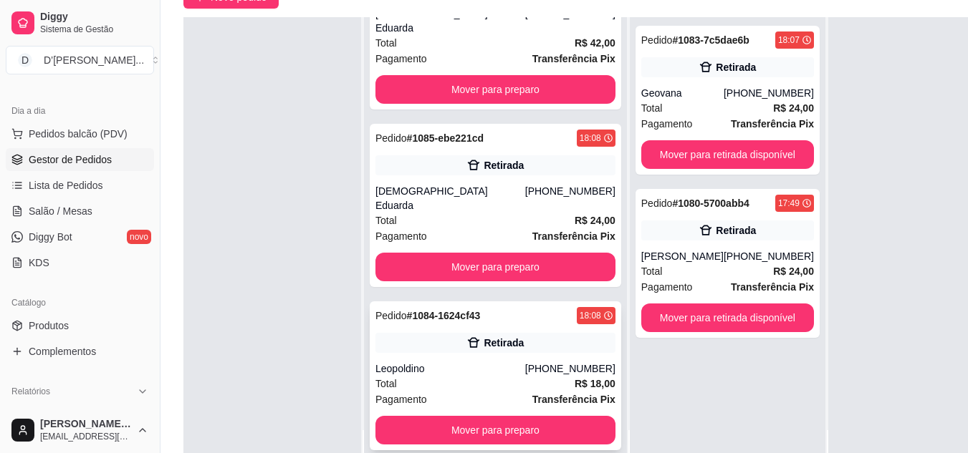
scroll to position [4440, 0]
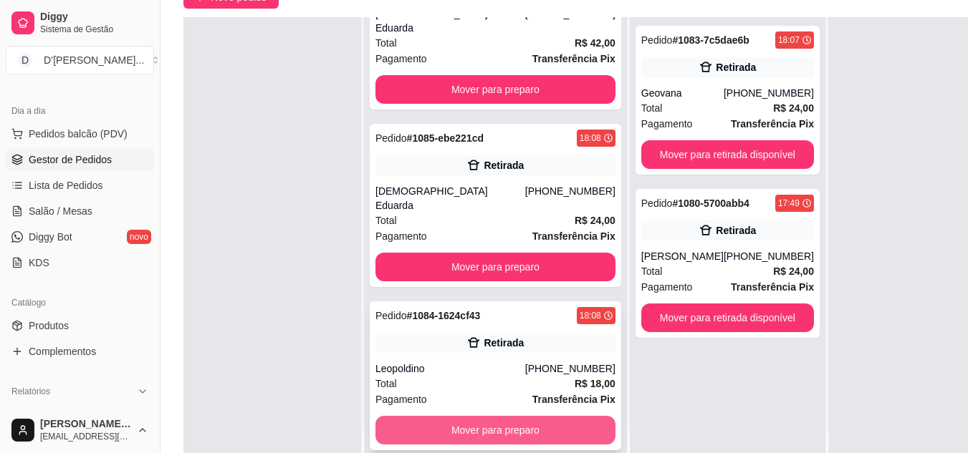
click at [456, 424] on button "Mover para preparo" at bounding box center [495, 430] width 240 height 29
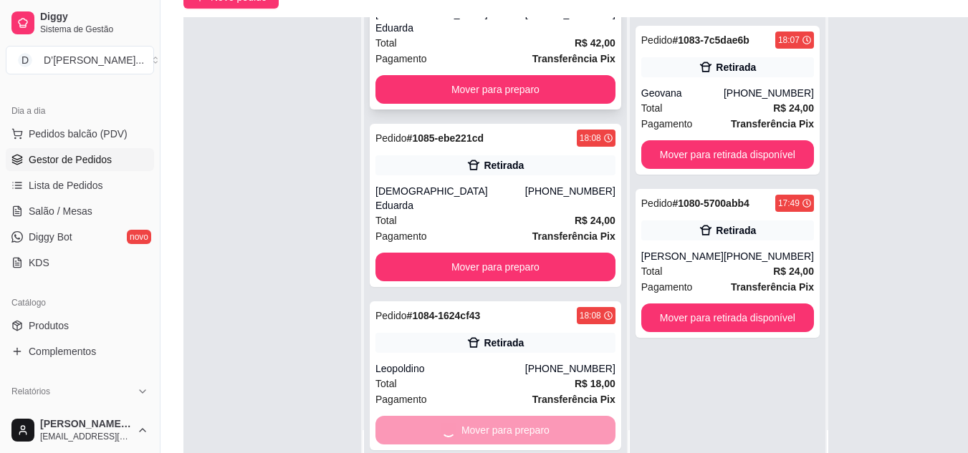
scroll to position [4277, 0]
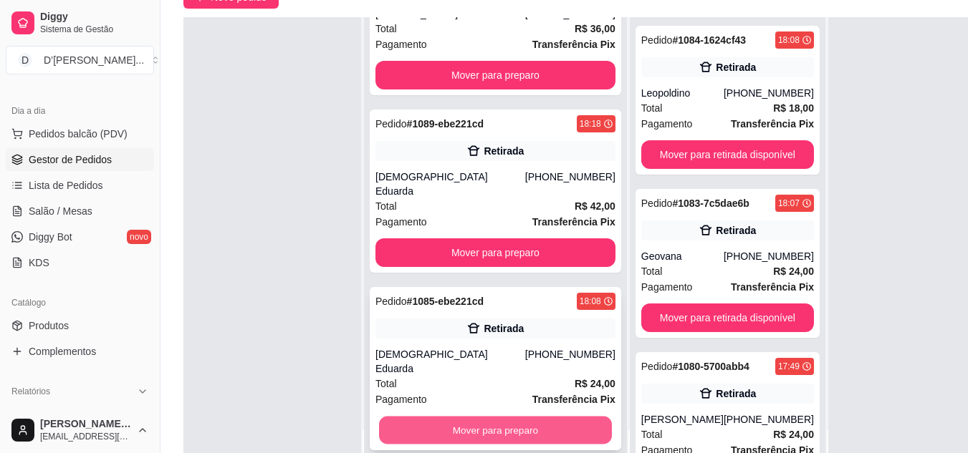
click at [478, 441] on button "Mover para preparo" at bounding box center [495, 431] width 233 height 28
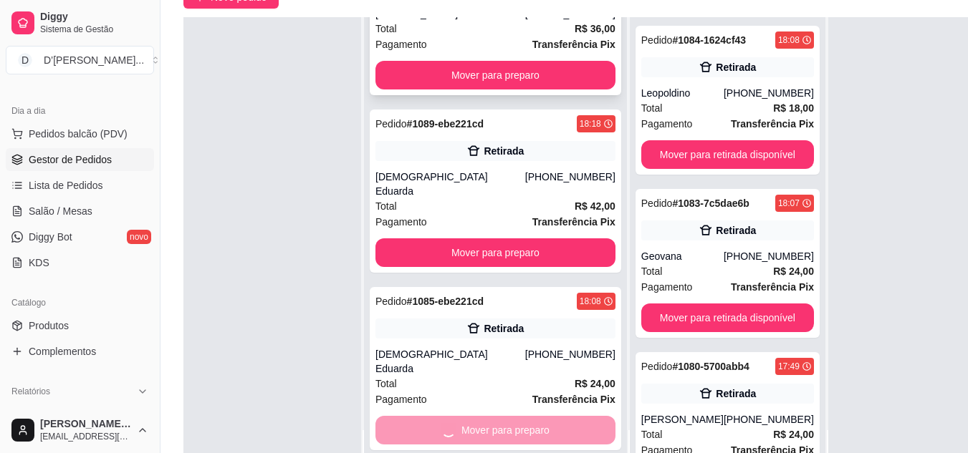
scroll to position [4114, 0]
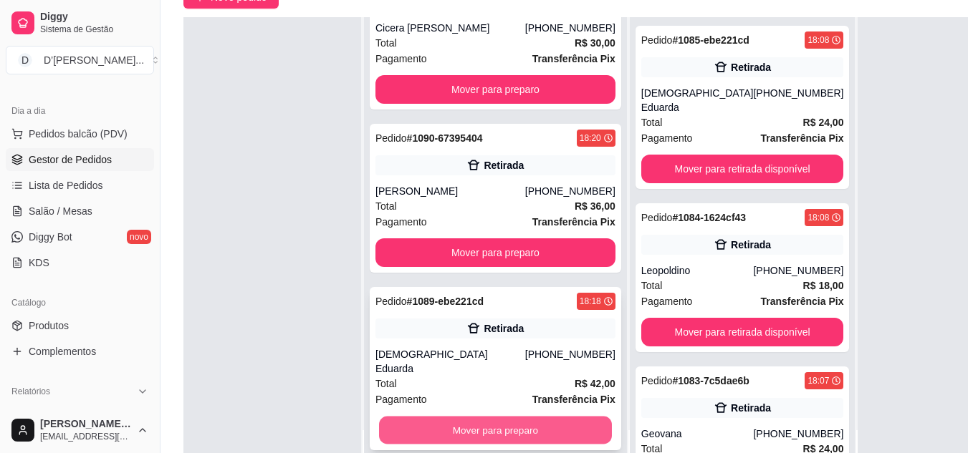
click at [487, 422] on button "Mover para preparo" at bounding box center [495, 431] width 233 height 28
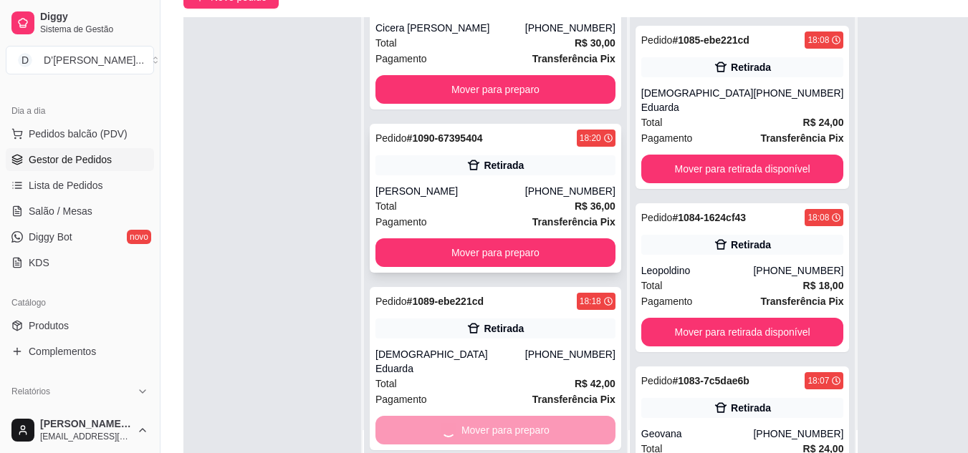
scroll to position [3950, 0]
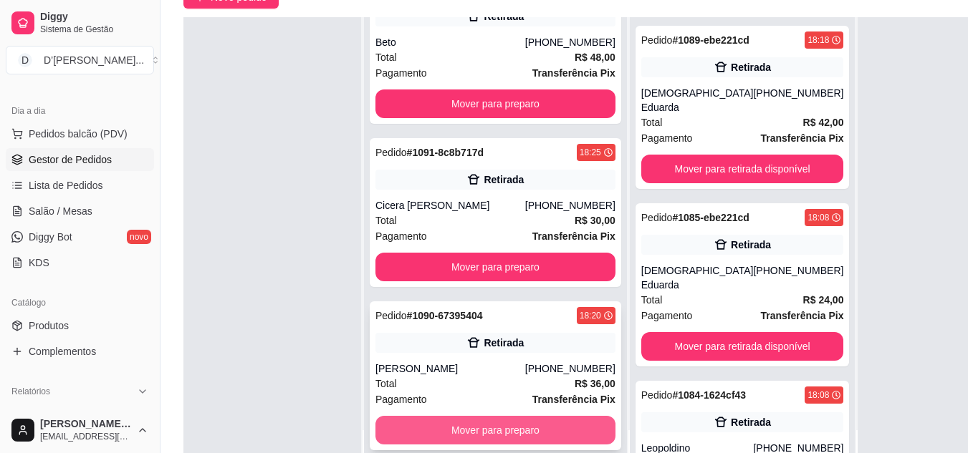
click at [468, 423] on button "Mover para preparo" at bounding box center [495, 430] width 240 height 29
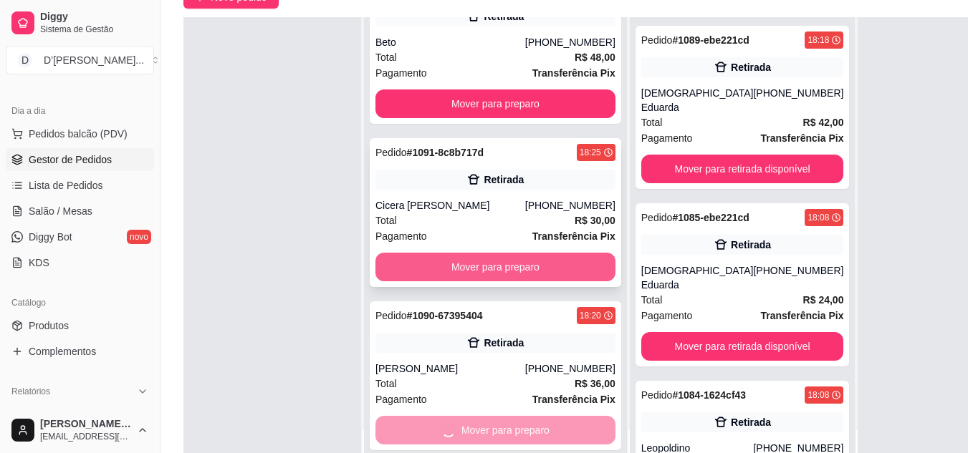
scroll to position [3758, 0]
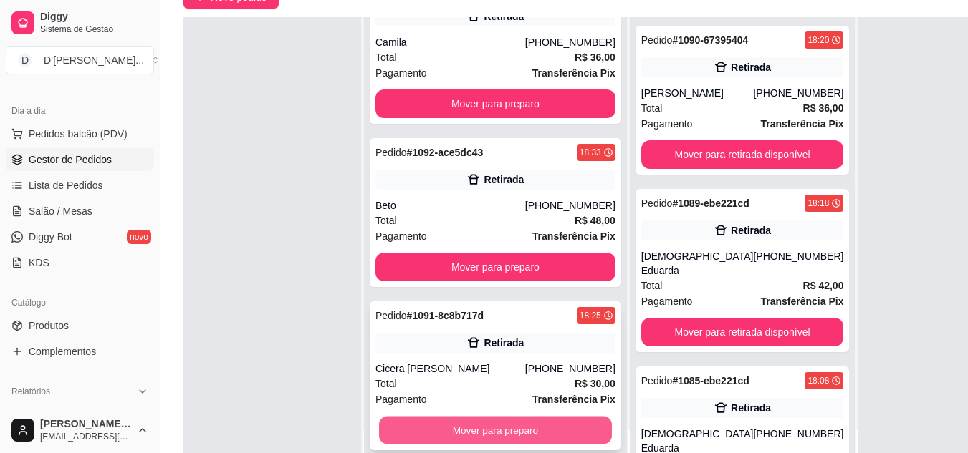
click at [441, 425] on button "Mover para preparo" at bounding box center [495, 431] width 233 height 28
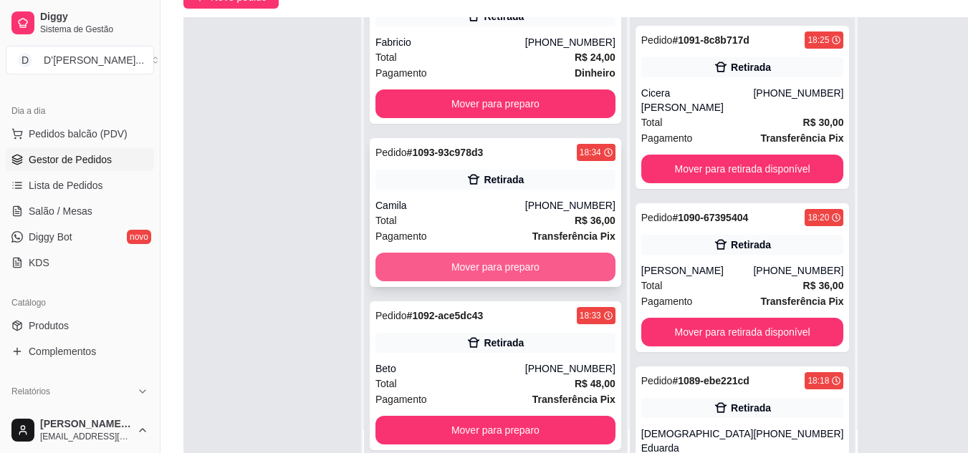
scroll to position [3581, 0]
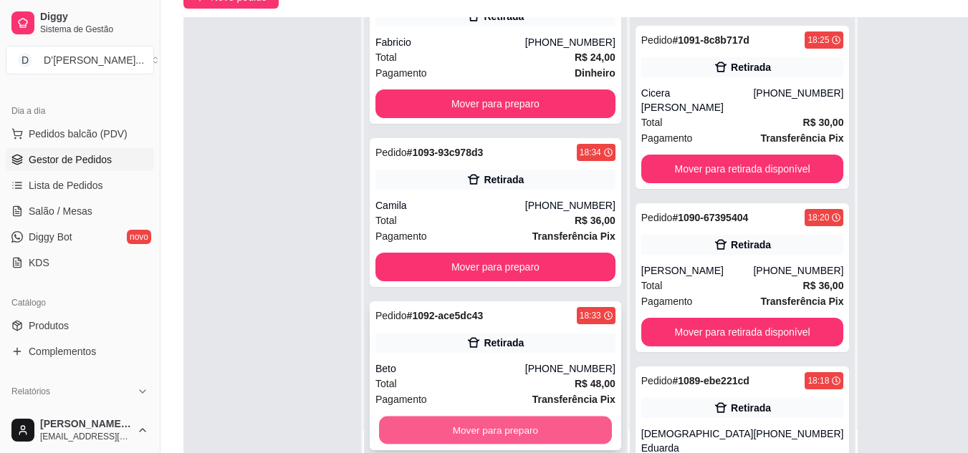
click at [472, 420] on button "Mover para preparo" at bounding box center [495, 431] width 233 height 28
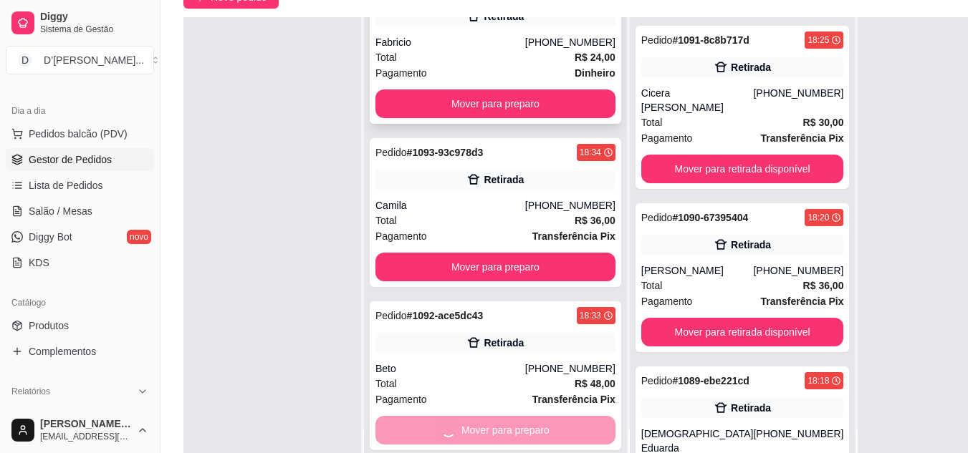
scroll to position [3417, 0]
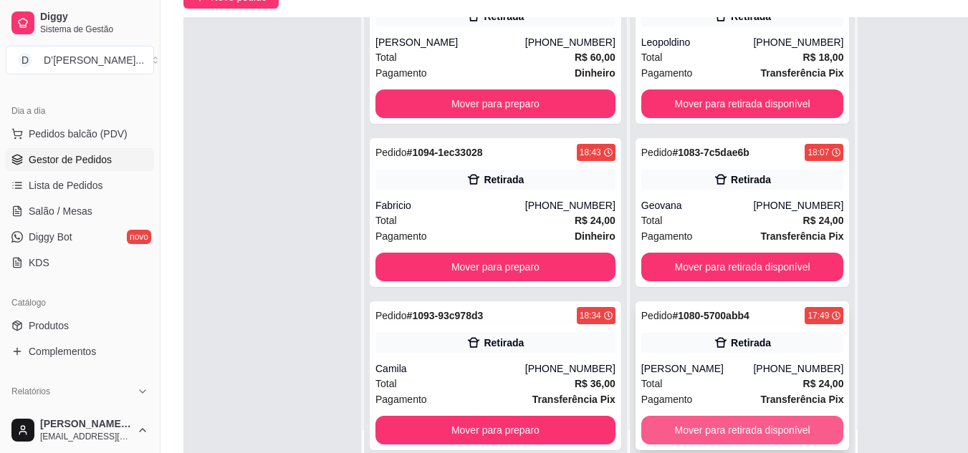
click at [648, 433] on button "Mover para retirada disponível" at bounding box center [742, 430] width 203 height 29
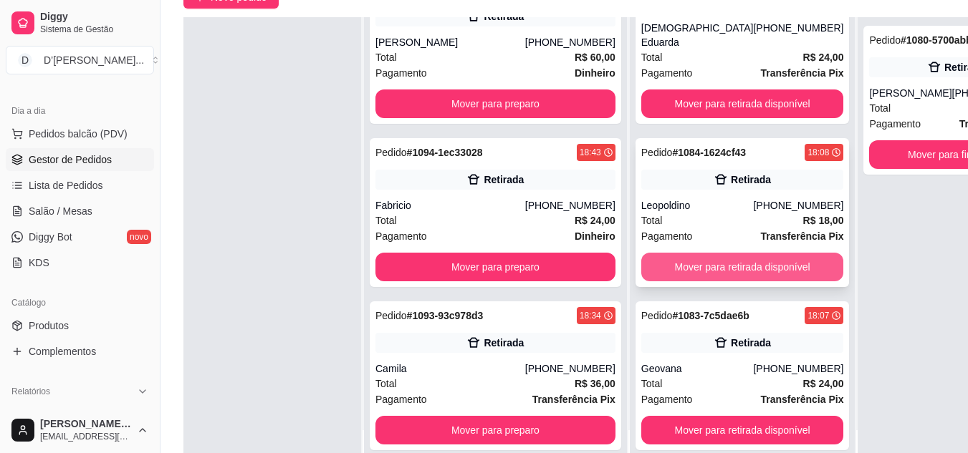
click at [641, 264] on button "Mover para retirada disponível" at bounding box center [742, 267] width 203 height 29
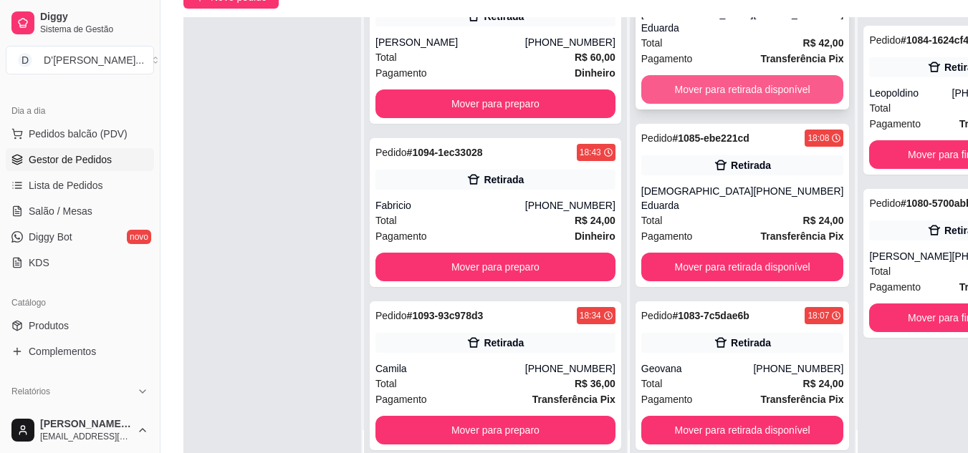
click at [641, 104] on button "Mover para retirada disponível" at bounding box center [742, 89] width 203 height 29
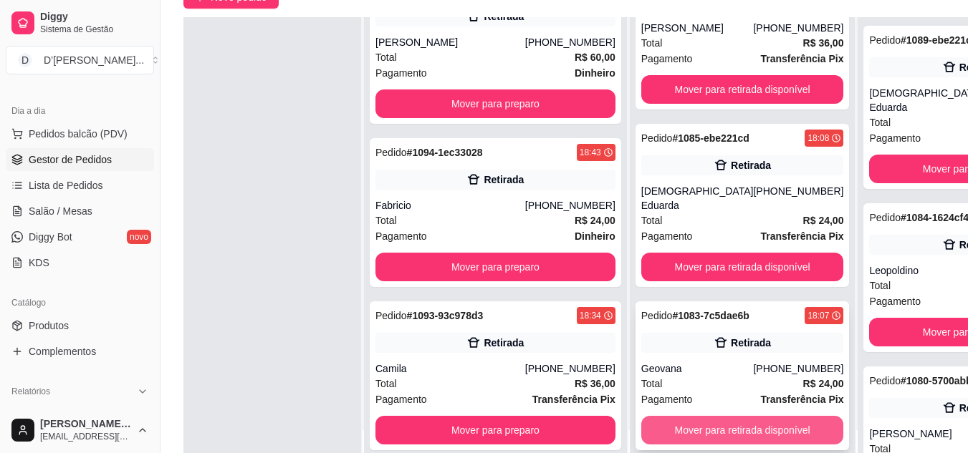
click at [641, 428] on button "Mover para retirada disponível" at bounding box center [742, 430] width 203 height 29
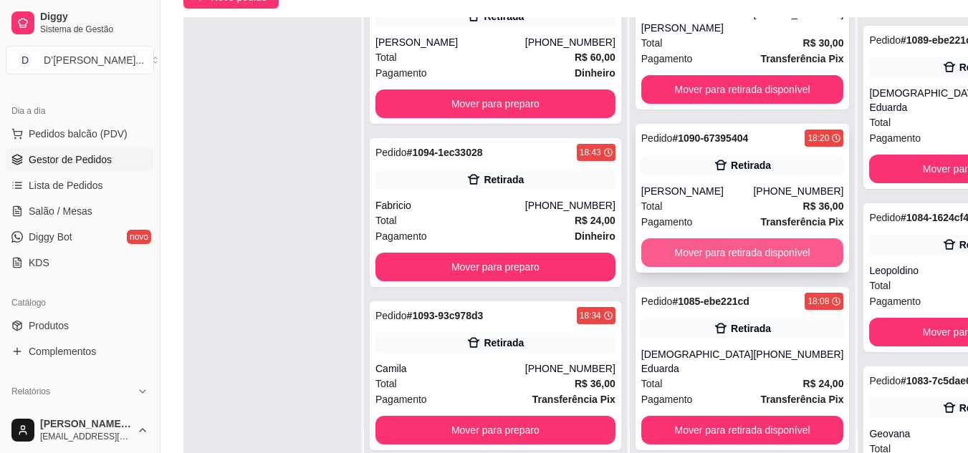
click at [641, 260] on button "Mover para retirada disponível" at bounding box center [742, 253] width 203 height 29
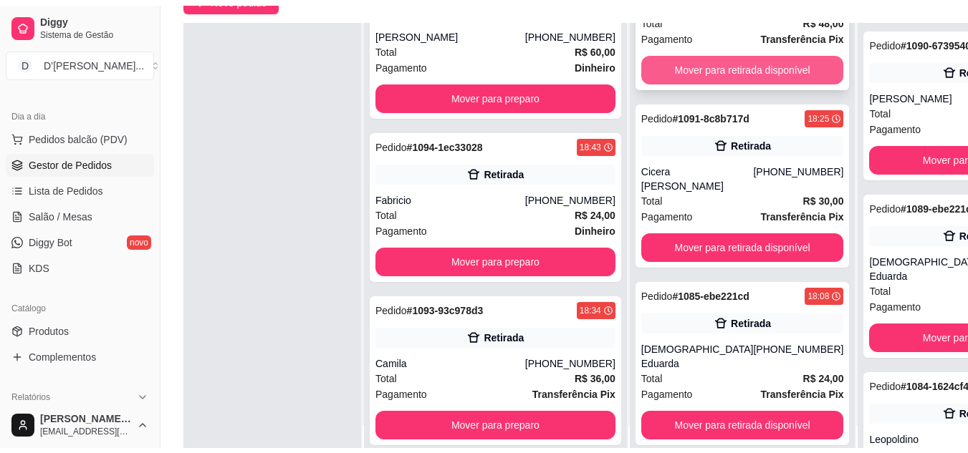
scroll to position [65, 0]
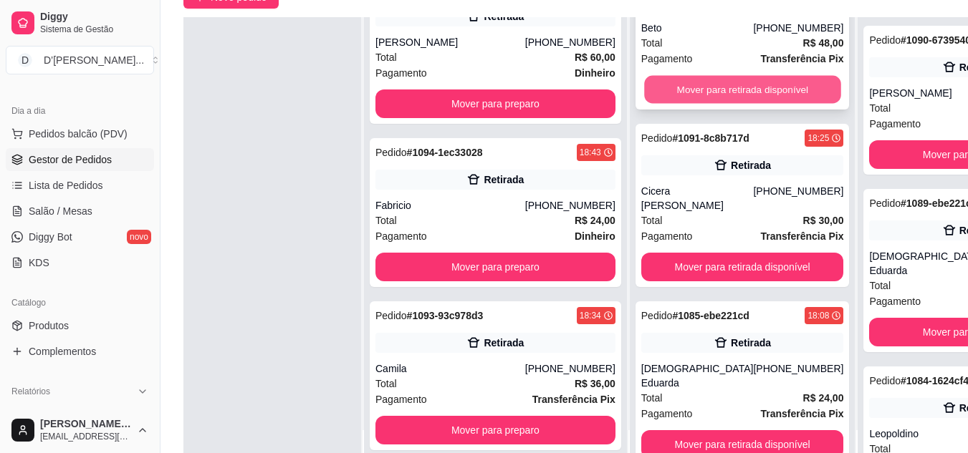
click at [644, 87] on button "Mover para retirada disponível" at bounding box center [742, 90] width 196 height 28
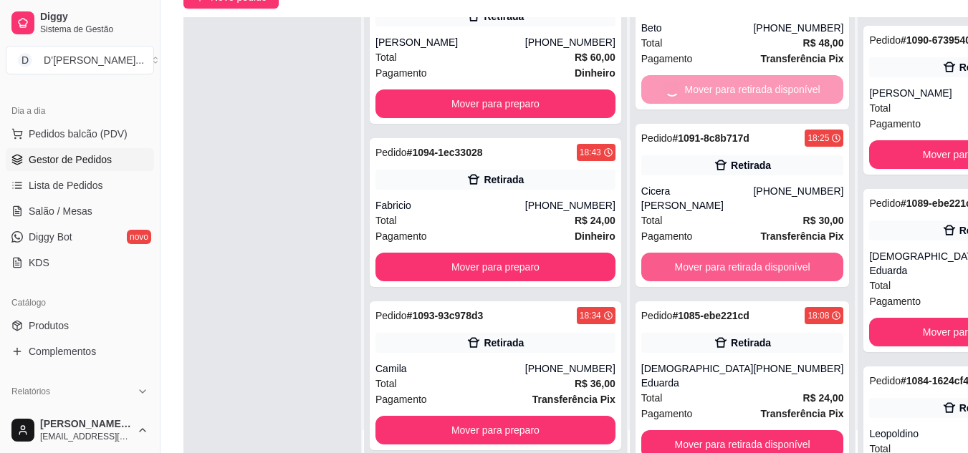
scroll to position [0, 0]
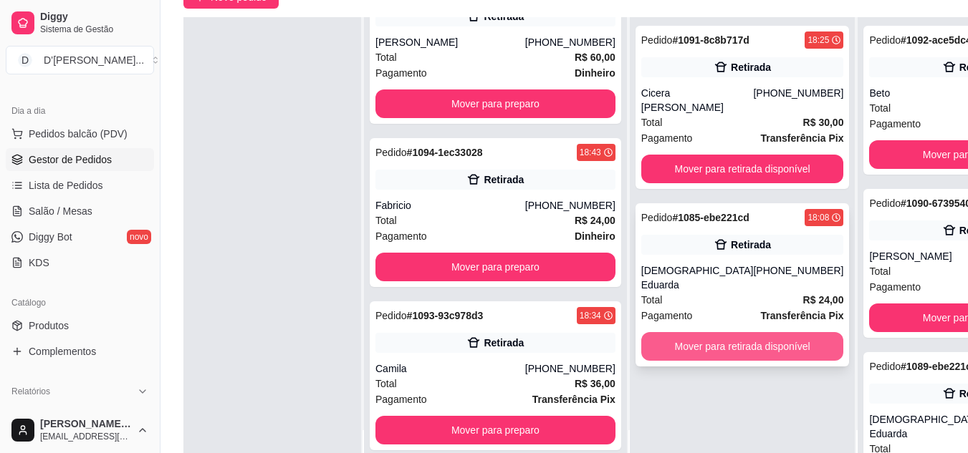
click at [663, 337] on button "Mover para retirada disponível" at bounding box center [742, 346] width 203 height 29
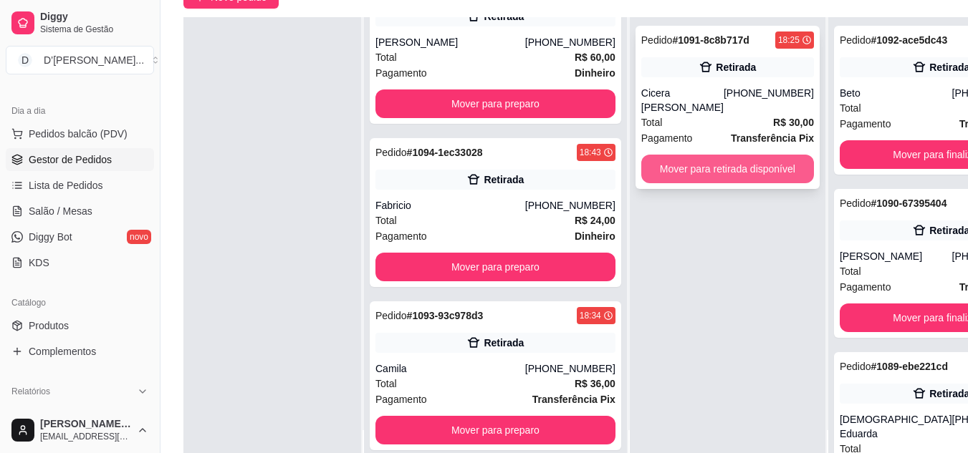
click at [641, 163] on button "Mover para retirada disponível" at bounding box center [727, 169] width 173 height 29
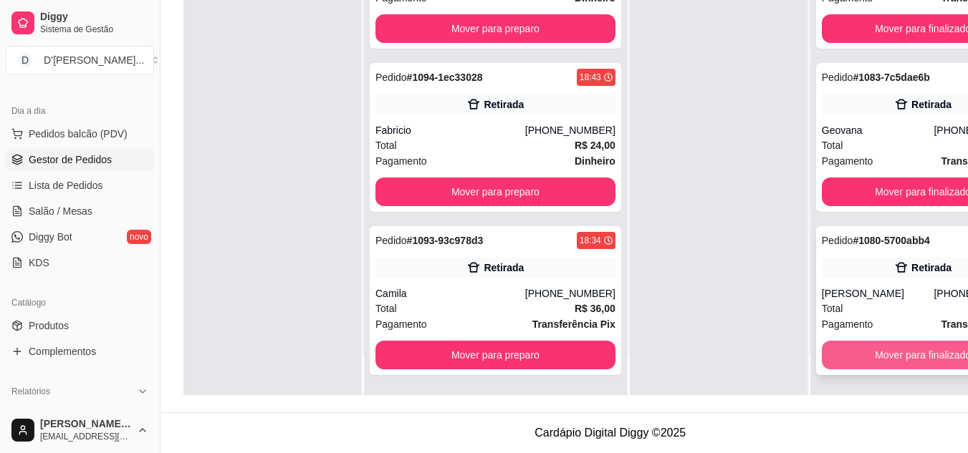
click at [847, 350] on button "Mover para finalizado" at bounding box center [923, 355] width 203 height 29
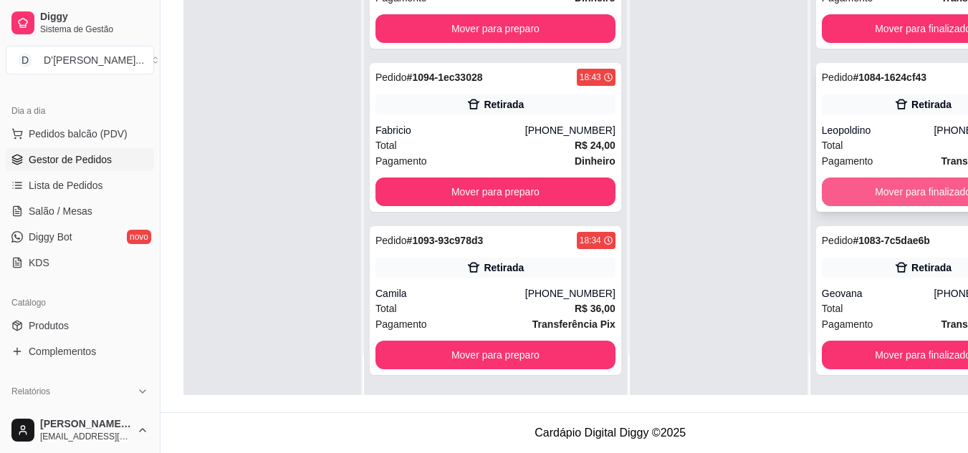
click at [830, 188] on button "Mover para finalizado" at bounding box center [923, 192] width 203 height 29
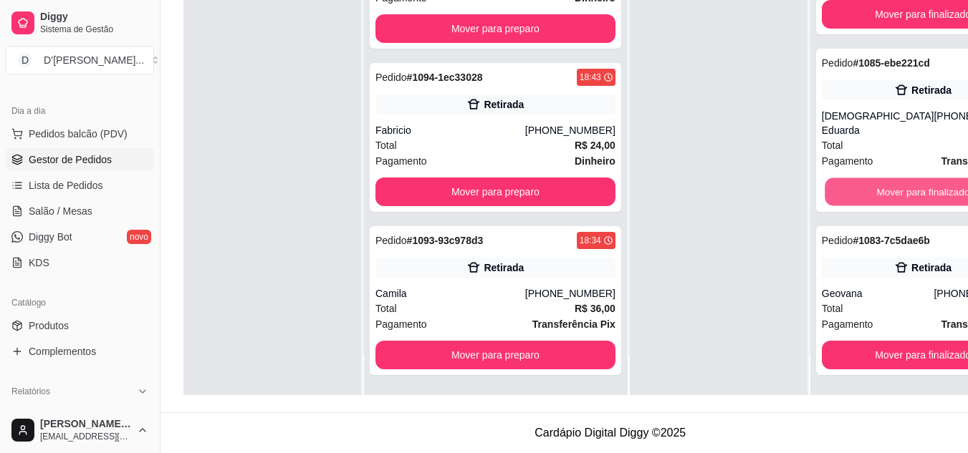
click at [830, 188] on button "Mover para finalizado" at bounding box center [922, 192] width 196 height 28
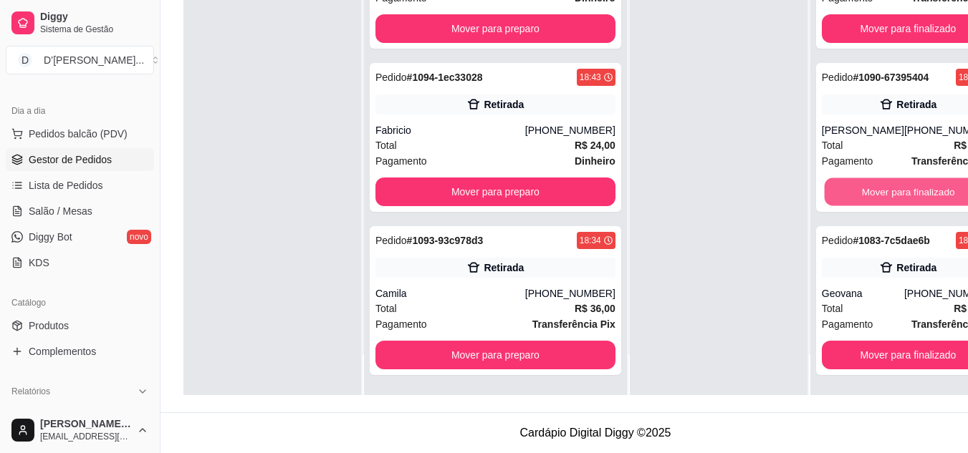
click at [830, 188] on button "Mover para finalizado" at bounding box center [908, 192] width 168 height 28
click at [830, 188] on div "Mover para finalizado" at bounding box center [908, 192] width 173 height 29
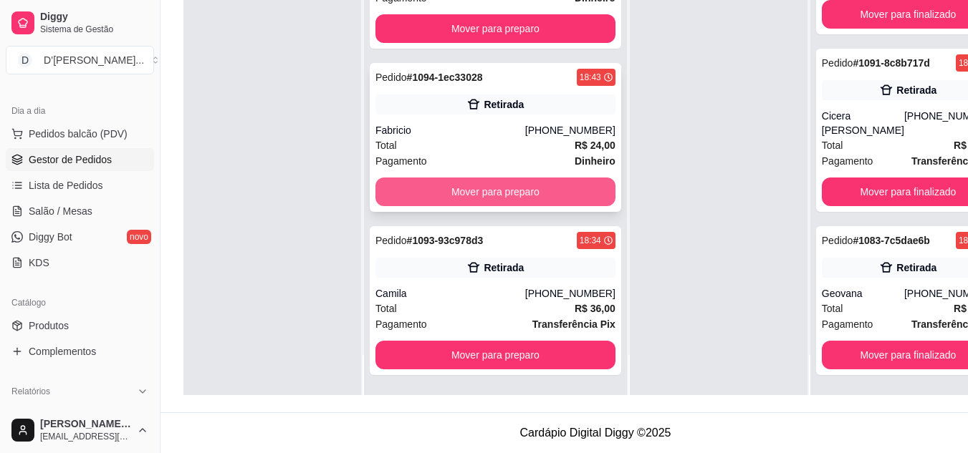
click at [485, 187] on button "Mover para preparo" at bounding box center [495, 192] width 240 height 29
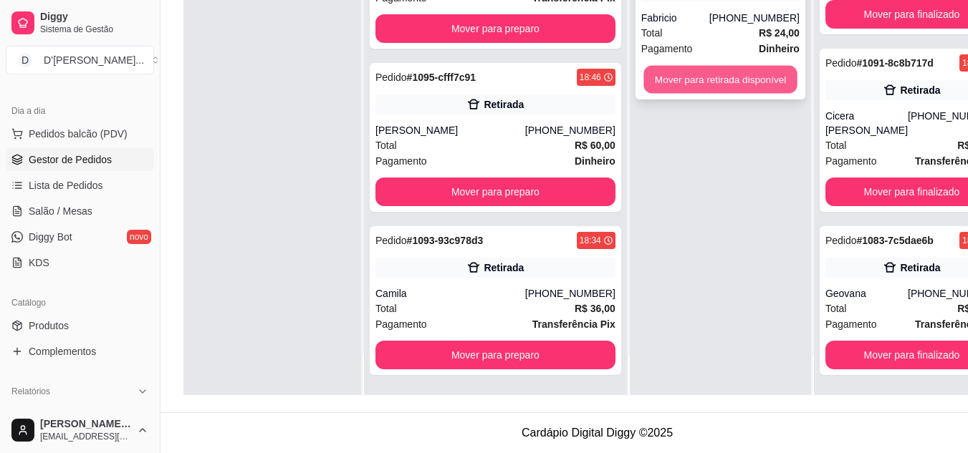
click at [643, 83] on button "Mover para retirada disponível" at bounding box center [719, 80] width 153 height 28
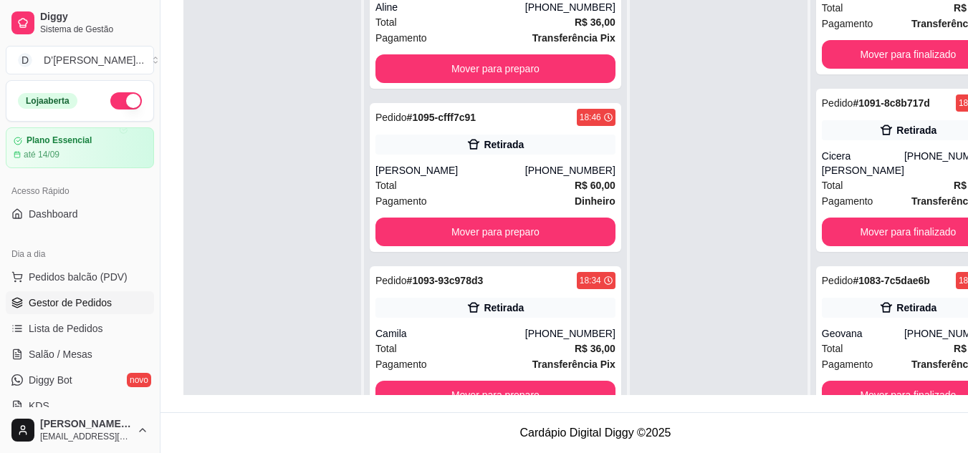
click at [128, 96] on button "button" at bounding box center [126, 100] width 32 height 17
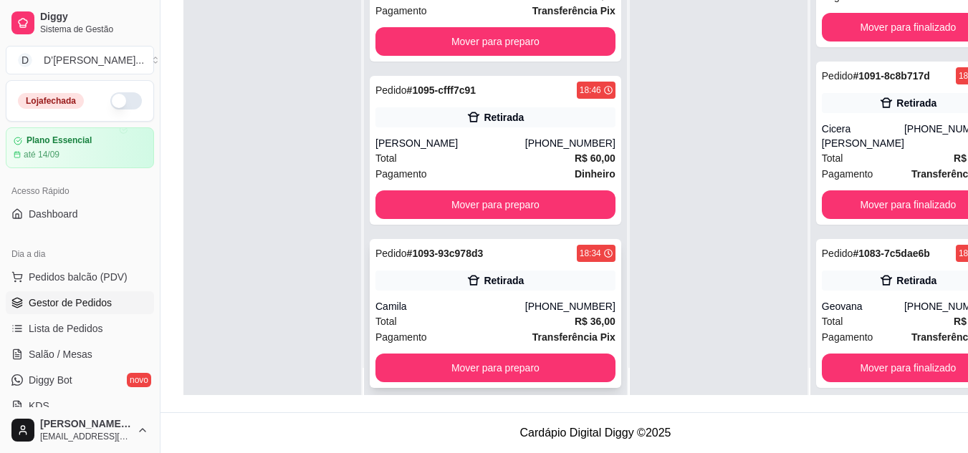
scroll to position [40, 0]
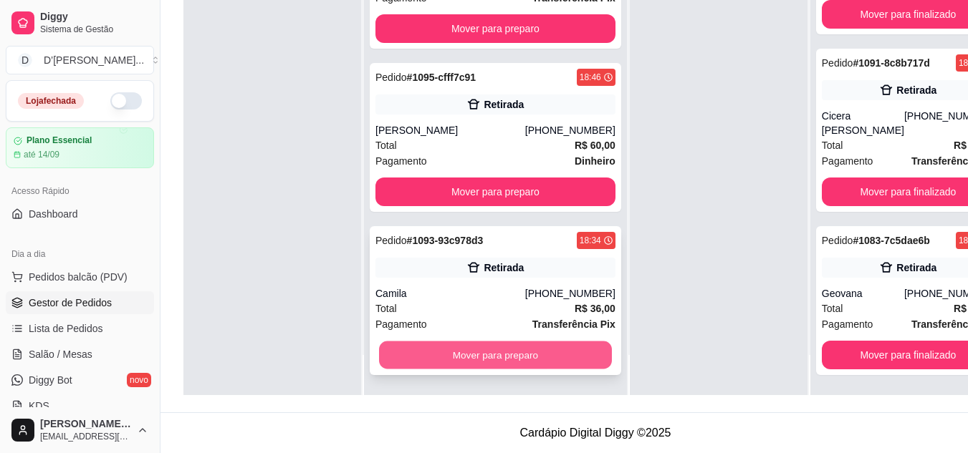
click at [499, 349] on button "Mover para preparo" at bounding box center [495, 356] width 233 height 28
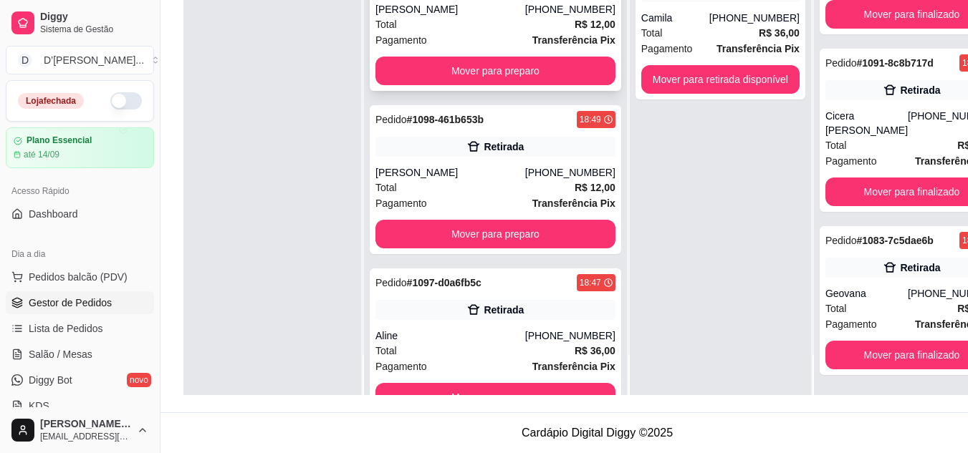
scroll to position [2733, 0]
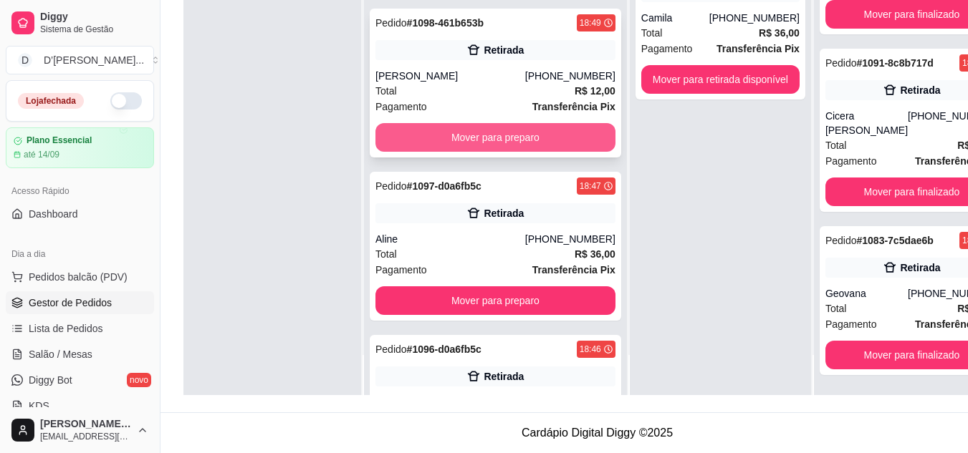
click at [473, 152] on button "Mover para preparo" at bounding box center [495, 137] width 240 height 29
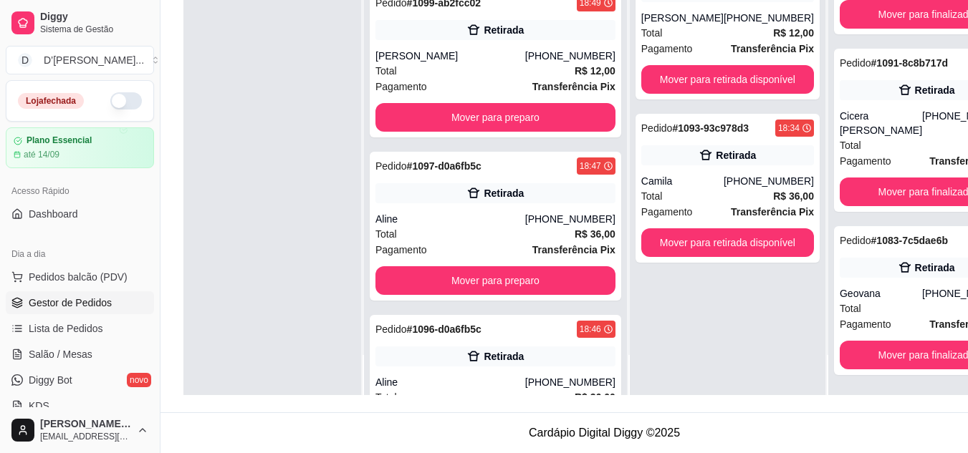
scroll to position [2661, 0]
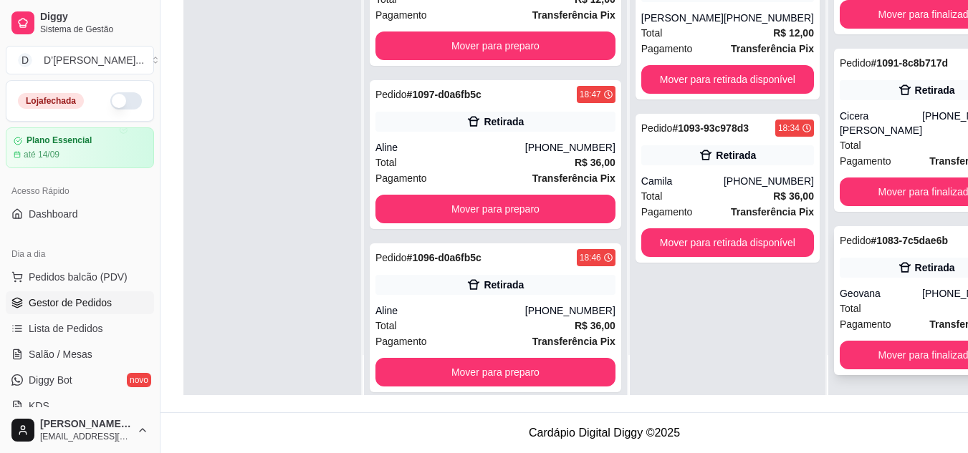
click at [852, 345] on div "Pedido # 1083-7c5dae6b 18:07 Retirada Geovana (11) 98316-9563 Total R$ 24,00 Pa…" at bounding box center [926, 300] width 184 height 149
click at [839, 367] on button "Mover para finalizado" at bounding box center [925, 355] width 173 height 29
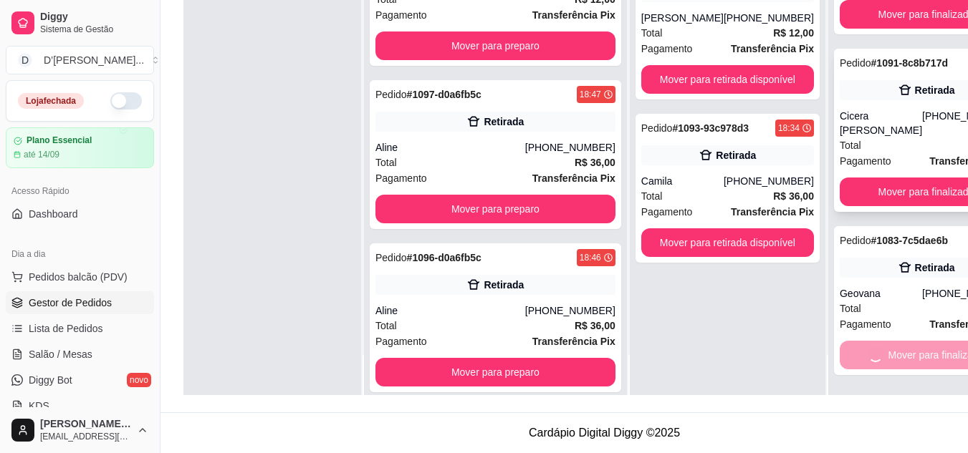
scroll to position [65, 0]
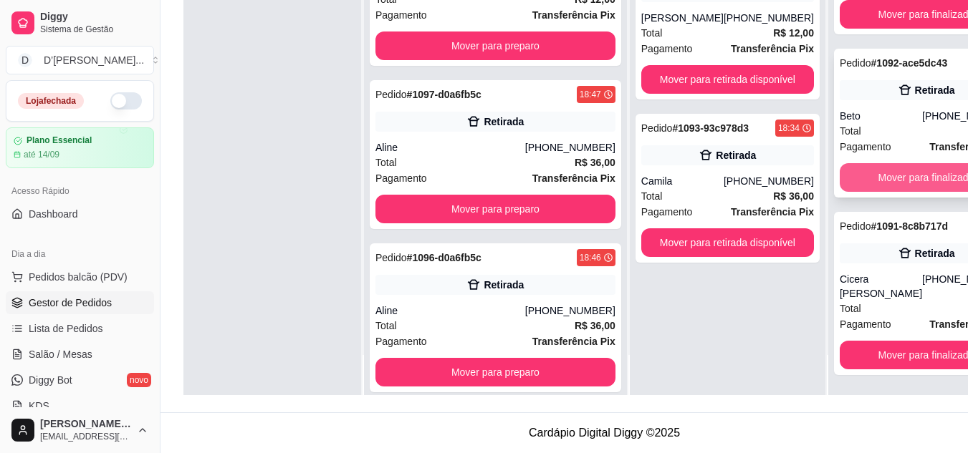
click at [839, 170] on button "Mover para finalizado" at bounding box center [925, 177] width 173 height 29
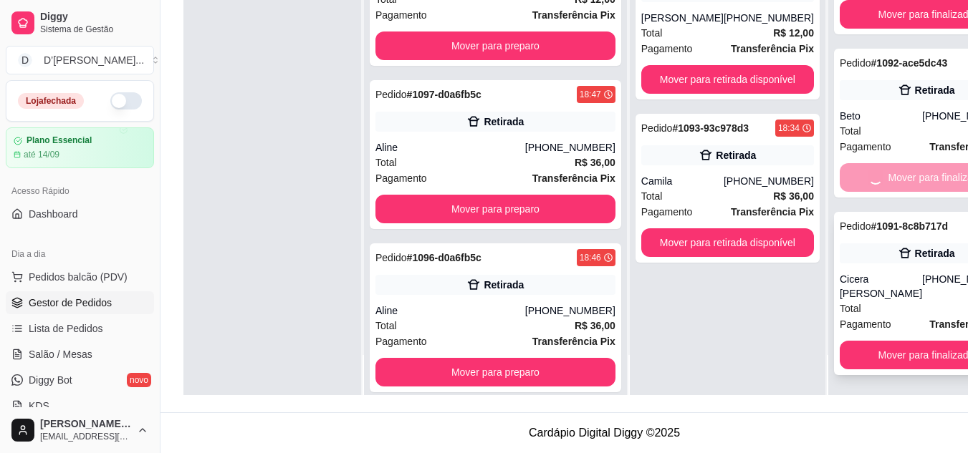
scroll to position [0, 0]
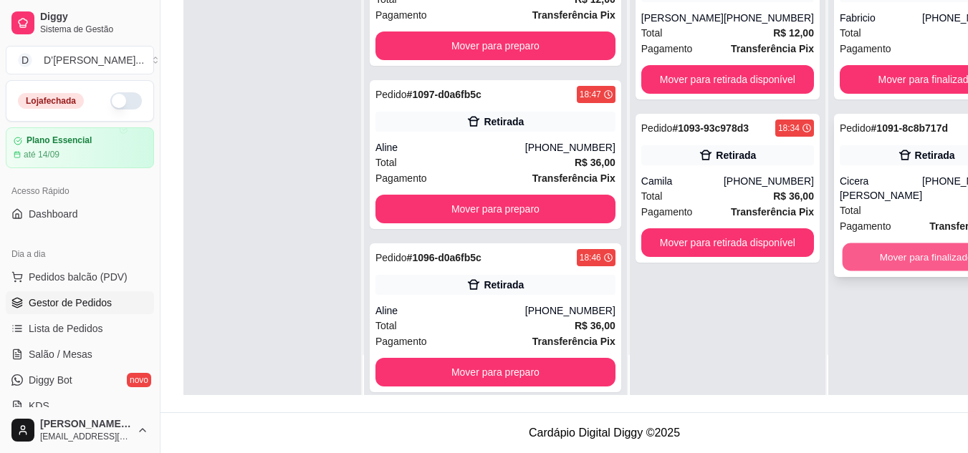
click at [842, 261] on button "Mover para finalizado" at bounding box center [926, 258] width 168 height 28
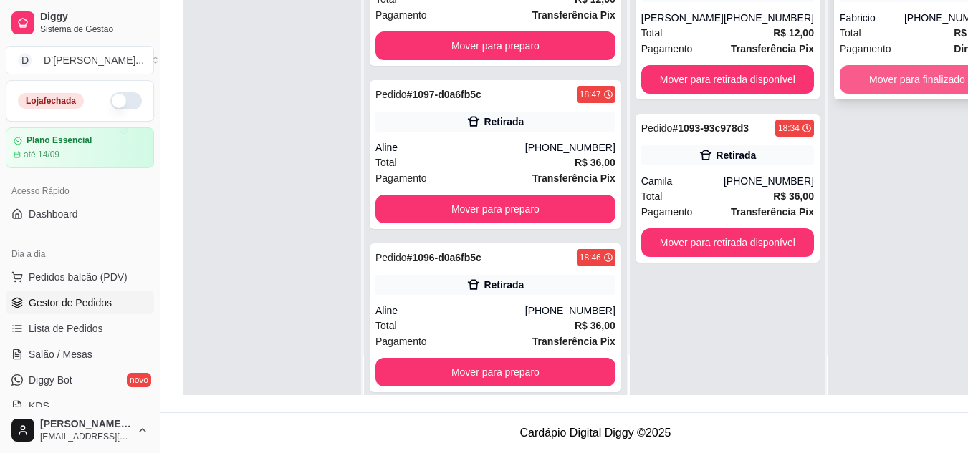
click at [839, 81] on button "Mover para finalizado" at bounding box center [916, 79] width 155 height 29
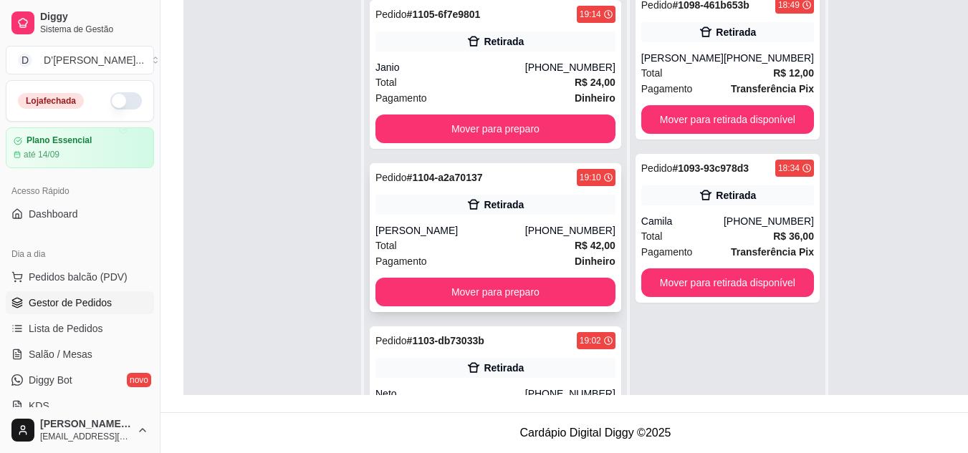
scroll to position [1587, 0]
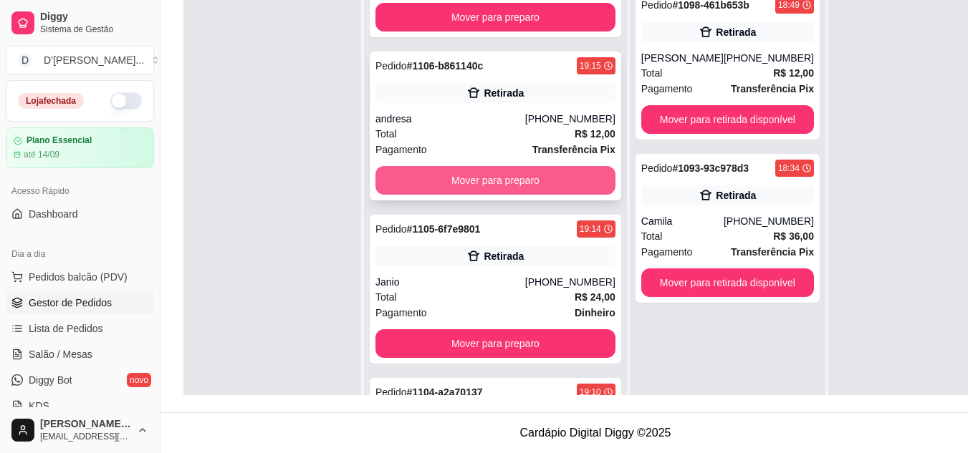
click at [473, 188] on button "Mover para preparo" at bounding box center [495, 180] width 240 height 29
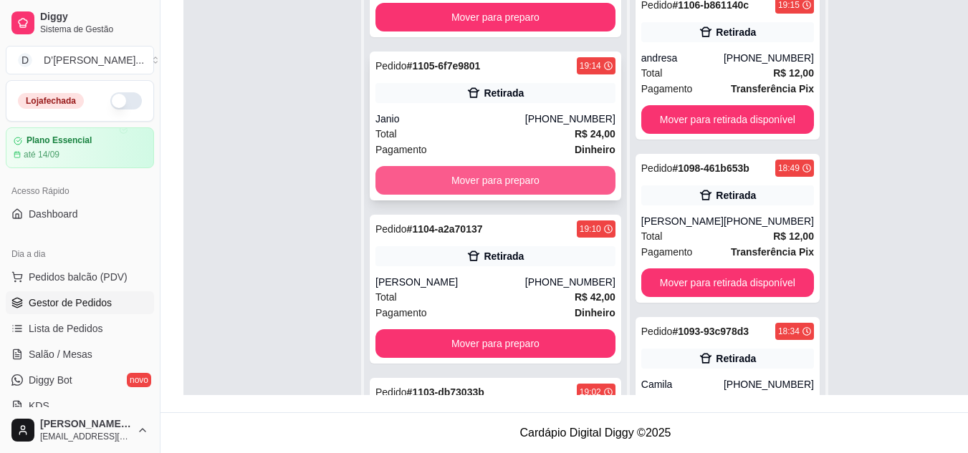
click at [459, 195] on button "Mover para preparo" at bounding box center [495, 180] width 240 height 29
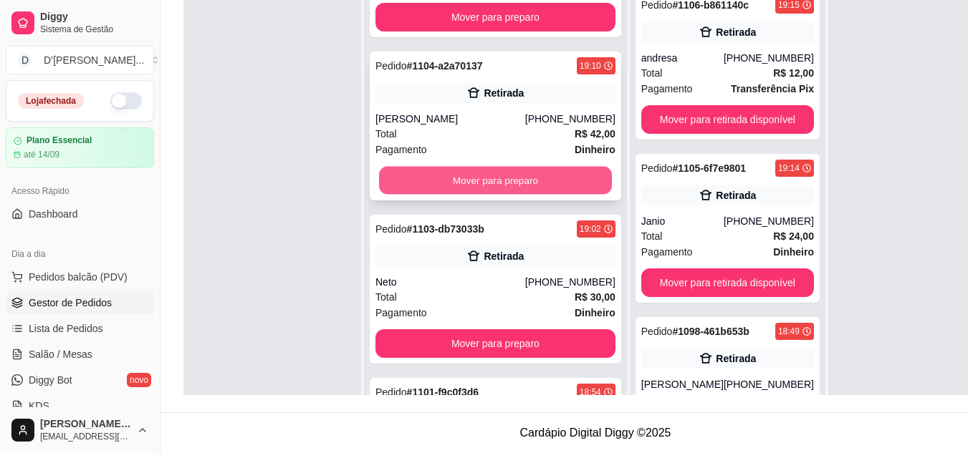
click at [461, 195] on button "Mover para preparo" at bounding box center [495, 181] width 233 height 28
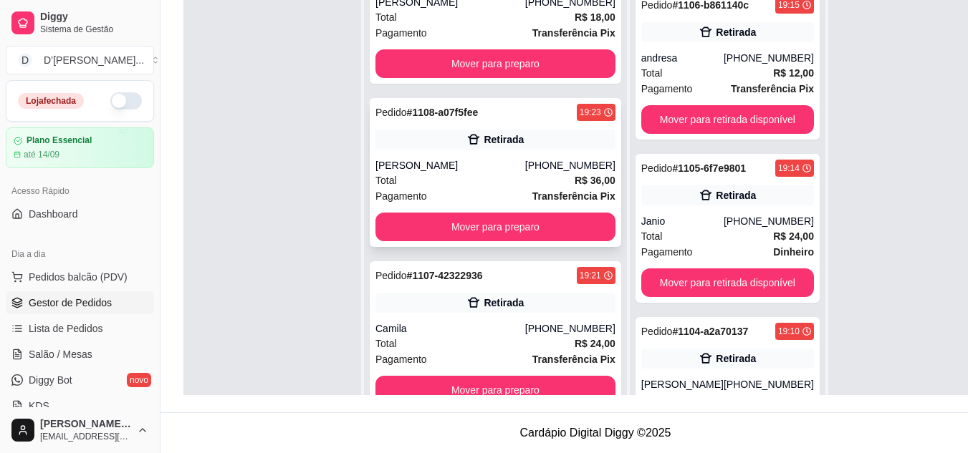
scroll to position [1372, 0]
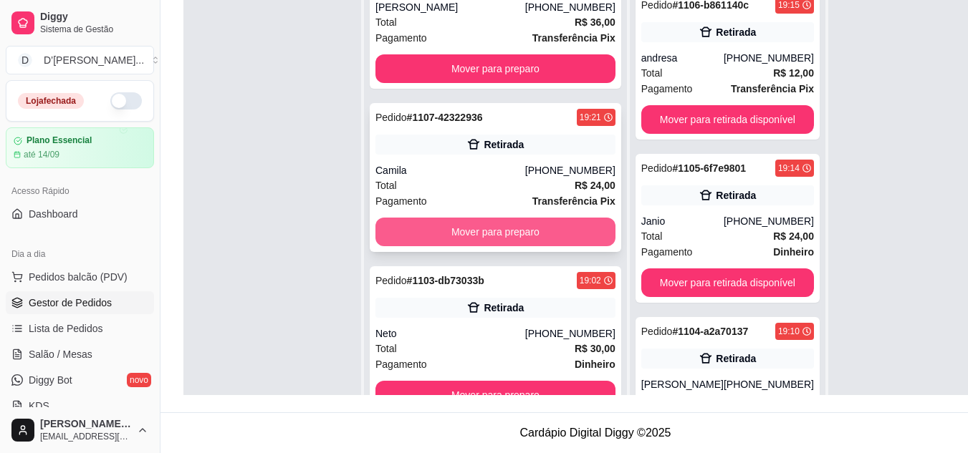
click at [471, 241] on button "Mover para preparo" at bounding box center [495, 232] width 240 height 29
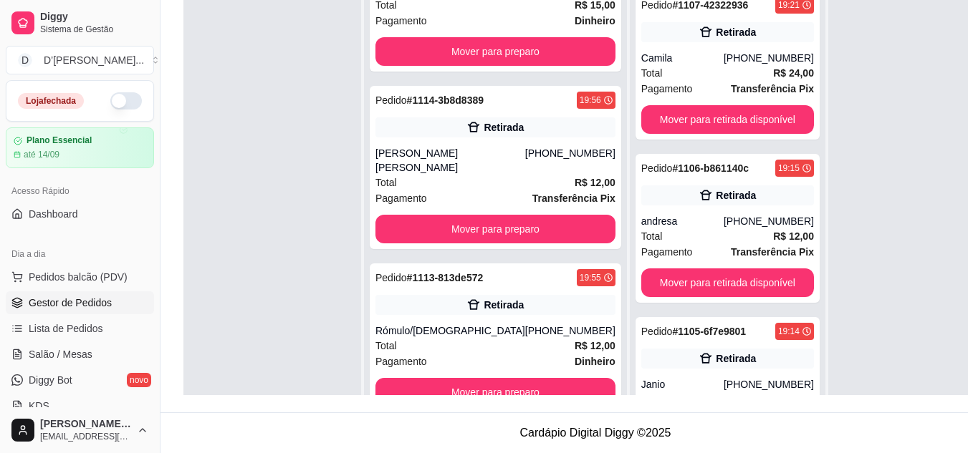
scroll to position [28, 0]
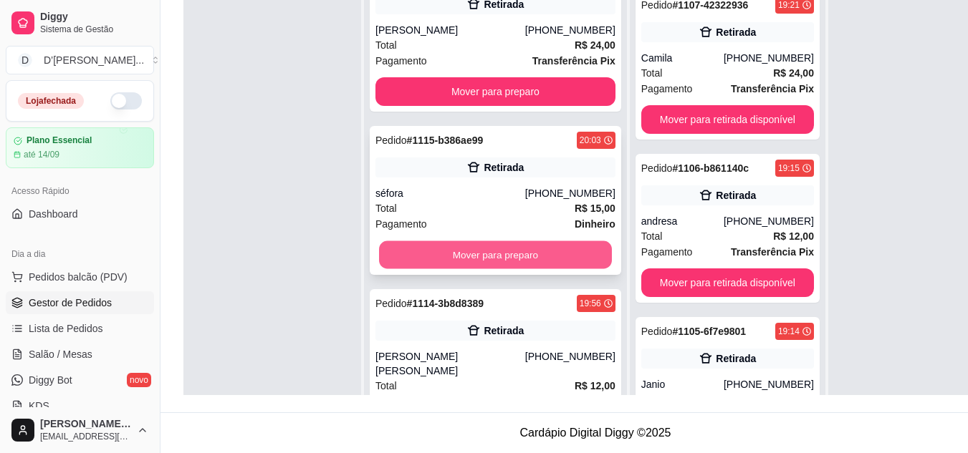
click at [481, 257] on button "Mover para preparo" at bounding box center [495, 255] width 233 height 28
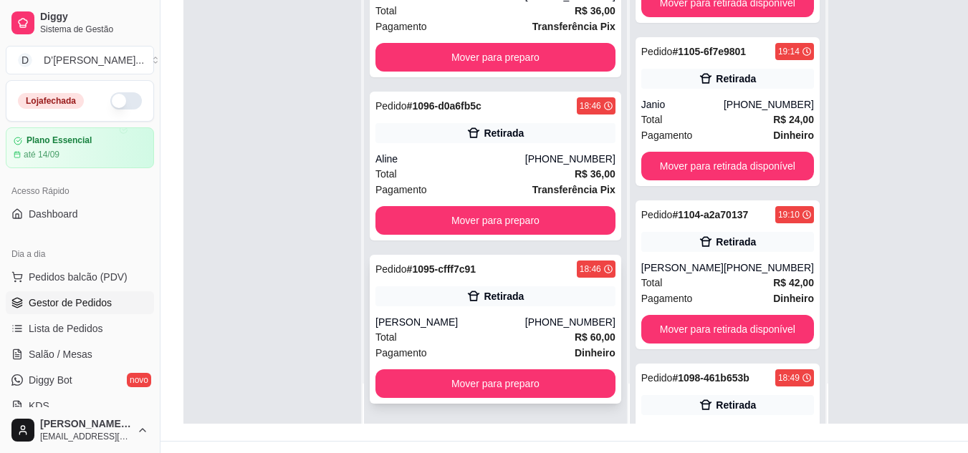
scroll to position [215, 0]
